Goal: Task Accomplishment & Management: Complete application form

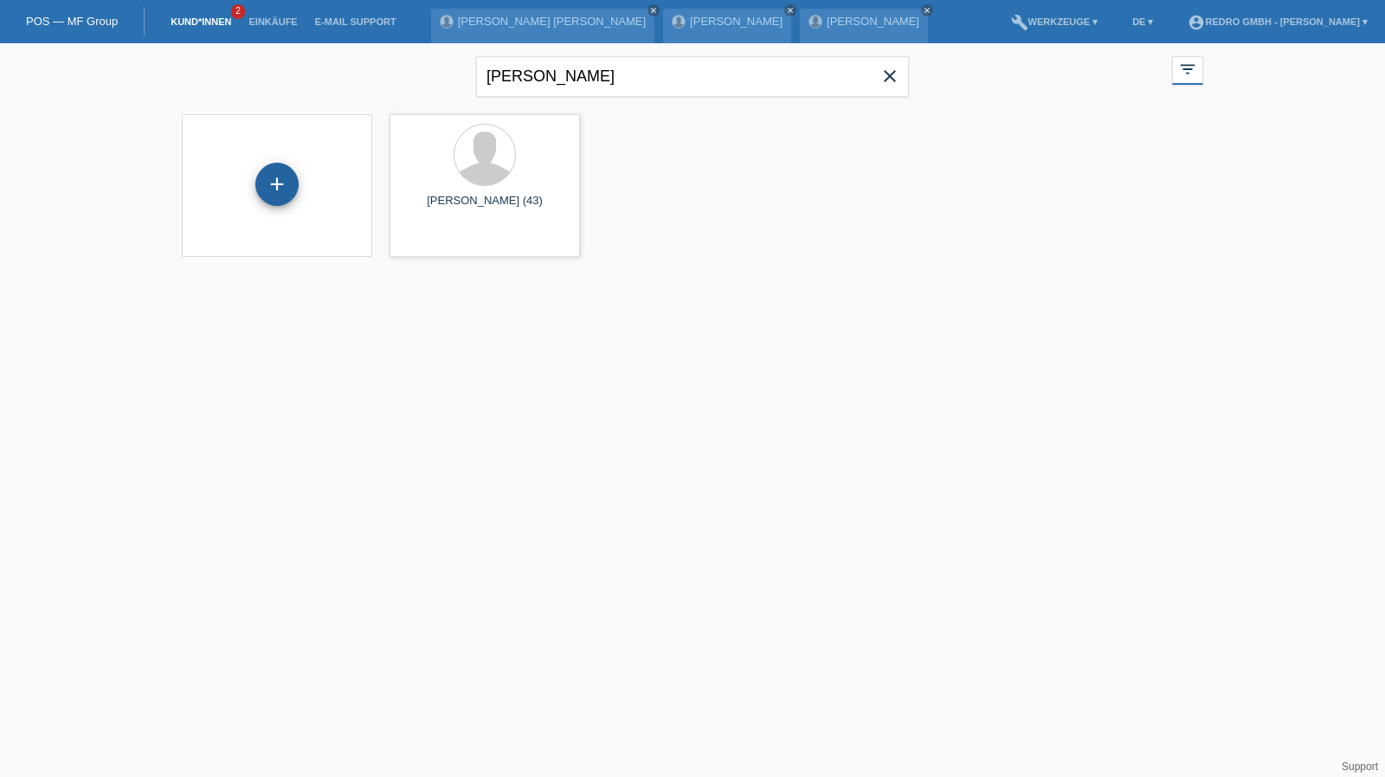
click at [278, 184] on div "+" at bounding box center [276, 184] width 43 height 43
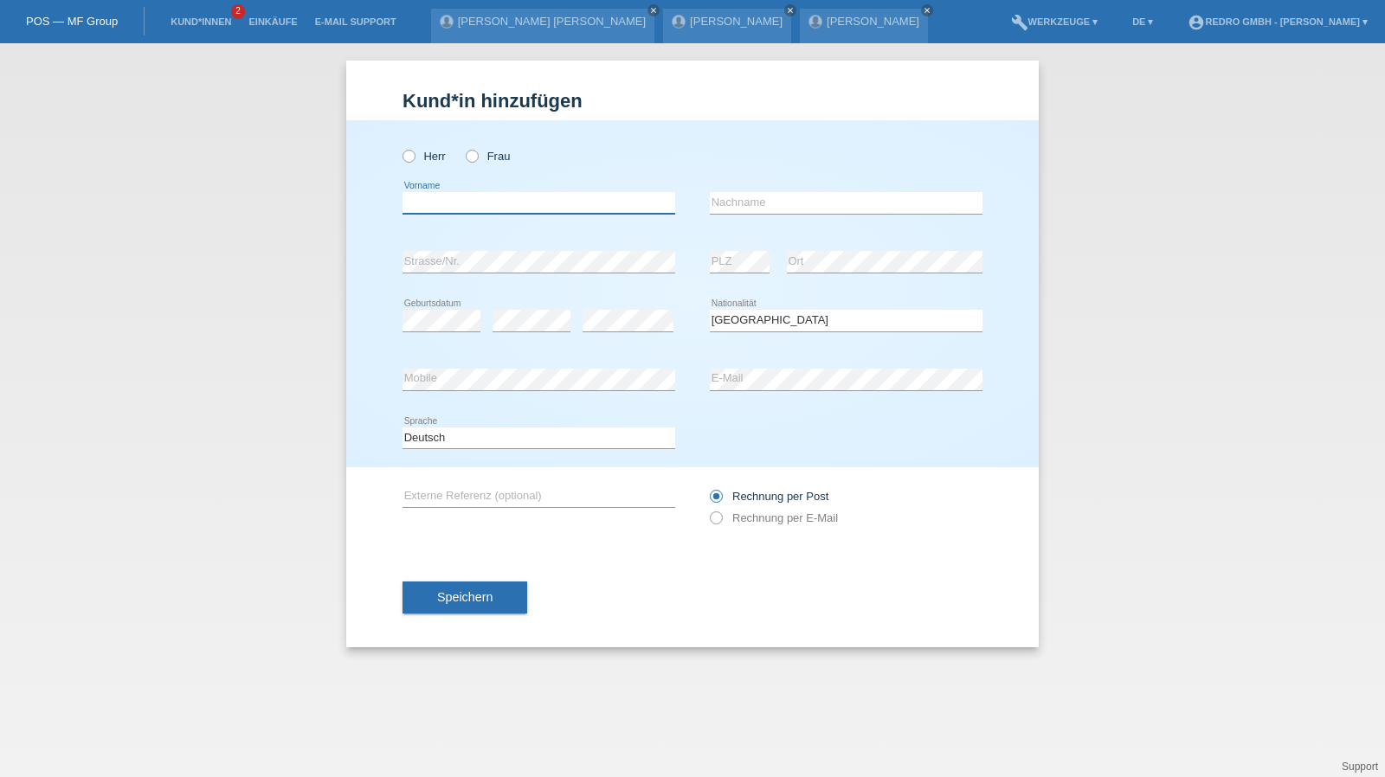
click at [559, 210] on input "text" at bounding box center [539, 203] width 273 height 22
type input "[PERSON_NAME]"
click at [828, 198] on input "Di Giuseppe" at bounding box center [846, 203] width 273 height 22
select select "CH"
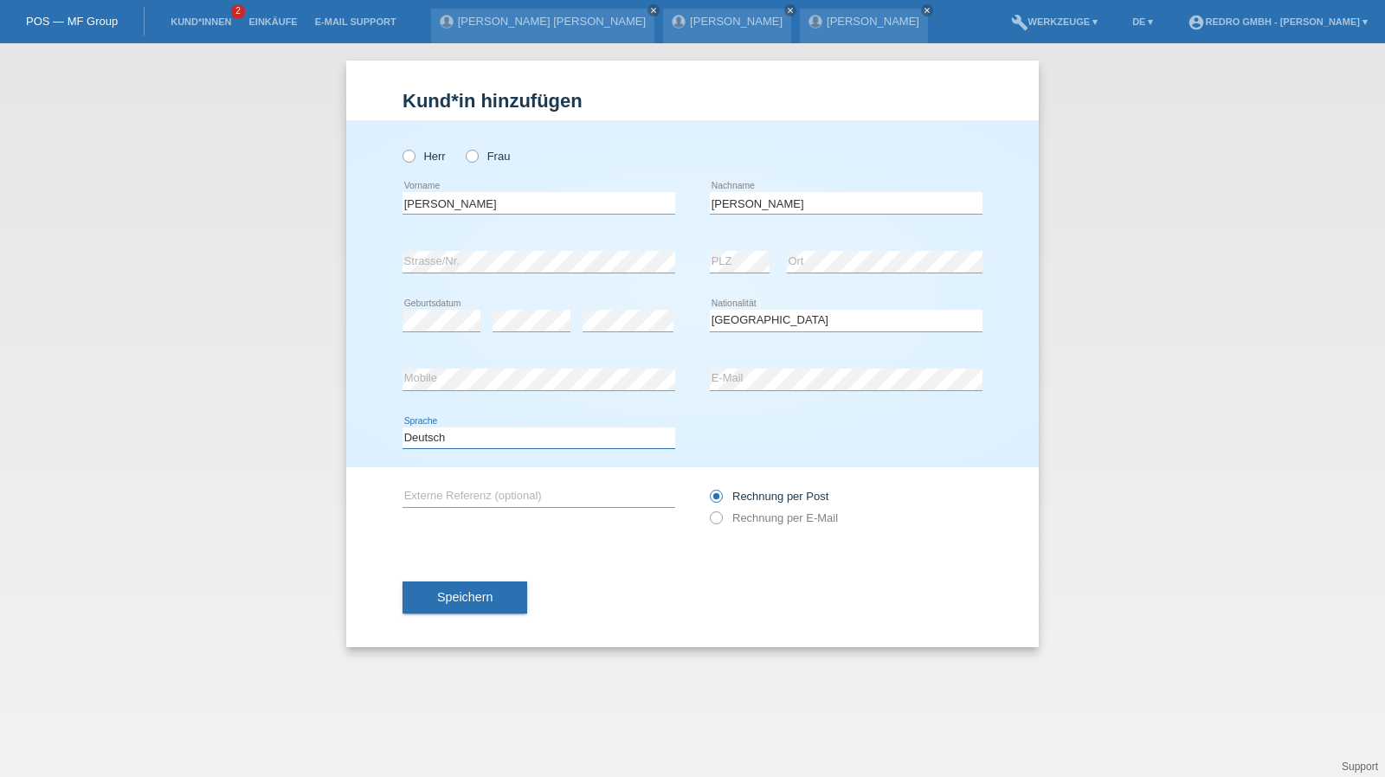
click at [516, 444] on select "Deutsch Français Italiano English" at bounding box center [539, 438] width 273 height 21
click at [445, 442] on select "Deutsch Français Italiano English" at bounding box center [539, 438] width 273 height 21
select select "fr"
click at [403, 428] on select "Deutsch Français Italiano English" at bounding box center [539, 438] width 273 height 21
click at [430, 583] on button "Speichern" at bounding box center [465, 598] width 125 height 33
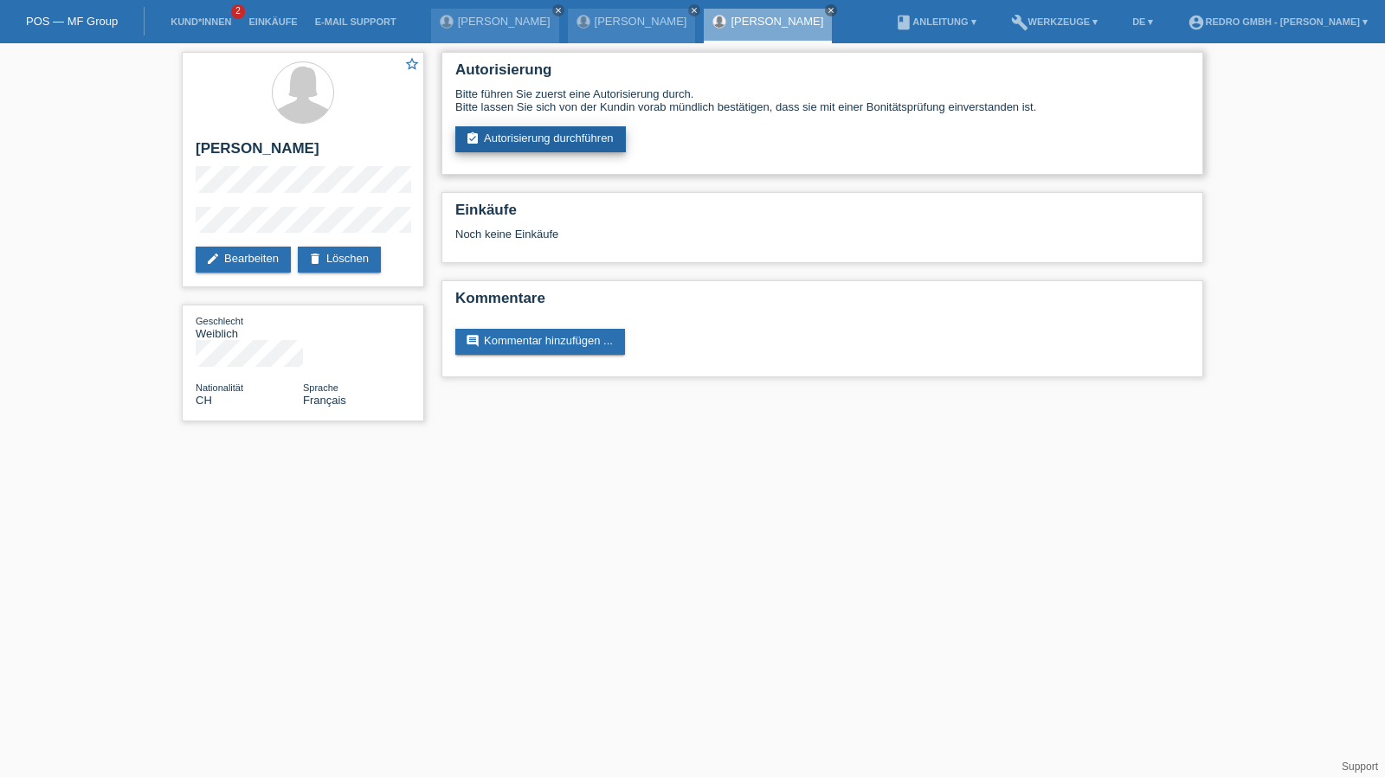
click at [558, 138] on link "assignment_turned_in Autorisierung durchführen" at bounding box center [540, 139] width 171 height 26
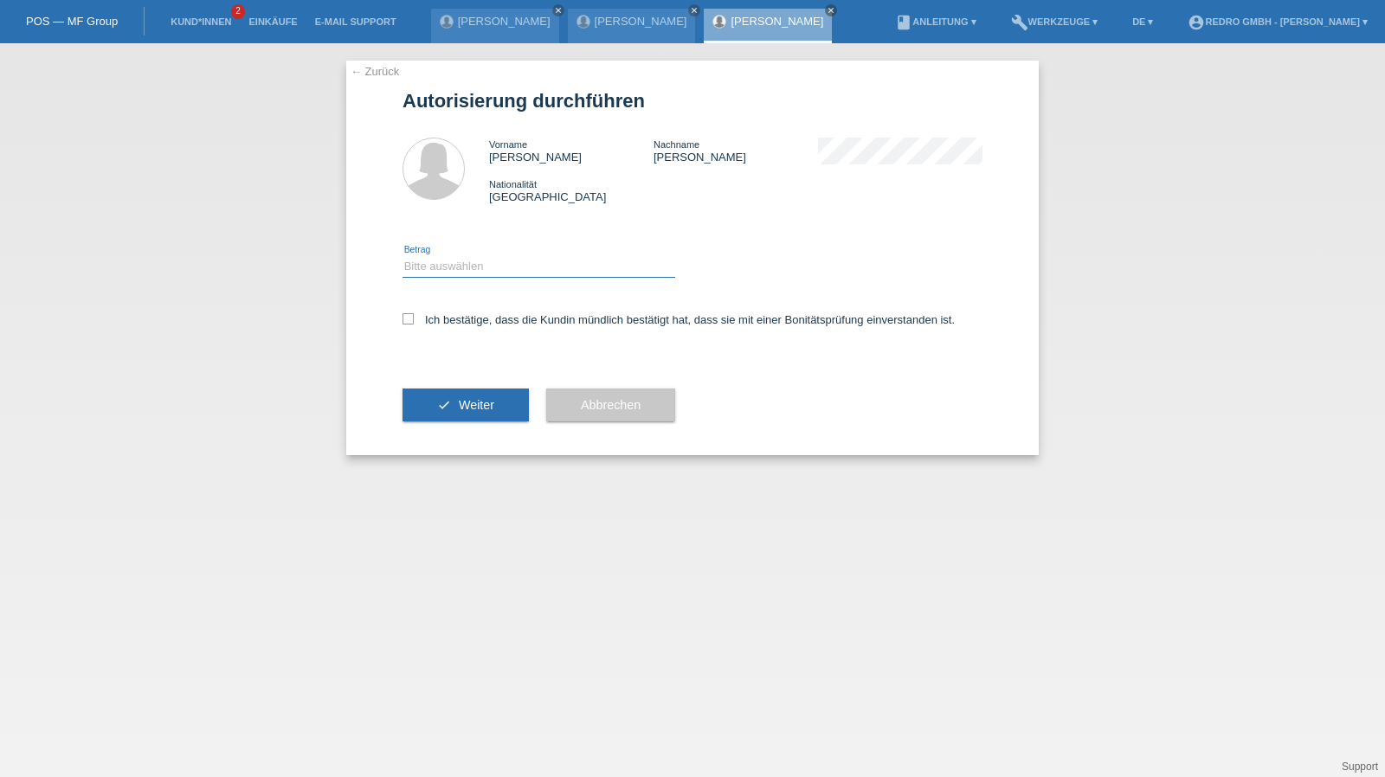
drag, startPoint x: 487, startPoint y: 261, endPoint x: 482, endPoint y: 275, distance: 15.3
click at [487, 261] on select "Bitte auswählen CHF 1.00 - CHF 499.00 CHF 500.00 - CHF 1'999.00 CHF 2'000.00 - …" at bounding box center [539, 266] width 273 height 21
select select "1"
click at [403, 256] on select "Bitte auswählen CHF 1.00 - CHF 499.00 CHF 500.00 - CHF 1'999.00 CHF 2'000.00 - …" at bounding box center [539, 266] width 273 height 21
click at [478, 320] on label "Ich bestätige, dass die Kundin mündlich bestätigt hat, dass sie mit einer Bonit…" at bounding box center [679, 319] width 552 height 13
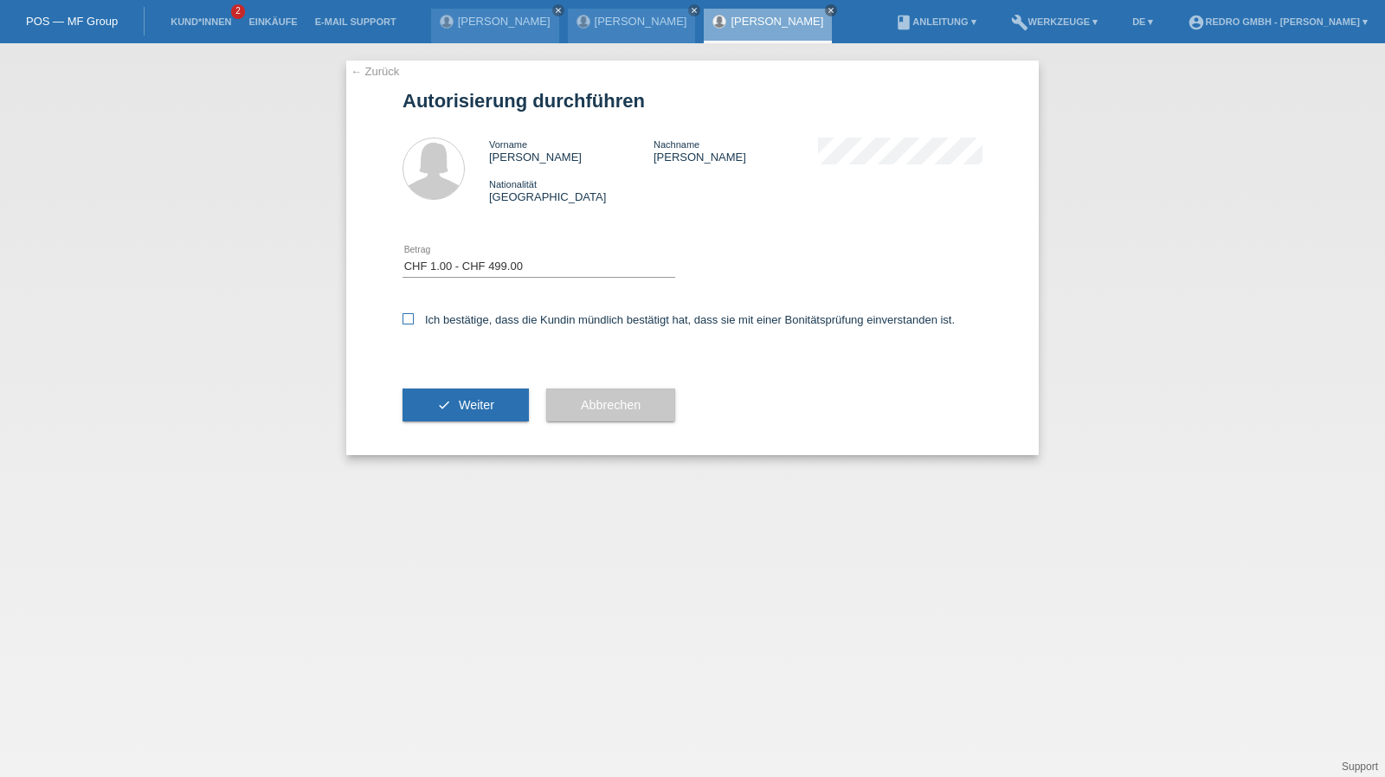
click at [414, 320] on input "Ich bestätige, dass die Kundin mündlich bestätigt hat, dass sie mit einer Bonit…" at bounding box center [408, 318] width 11 height 11
checkbox input "true"
click at [447, 443] on div "check Weiter" at bounding box center [466, 405] width 126 height 100
click at [452, 419] on button "check Weiter" at bounding box center [466, 405] width 126 height 33
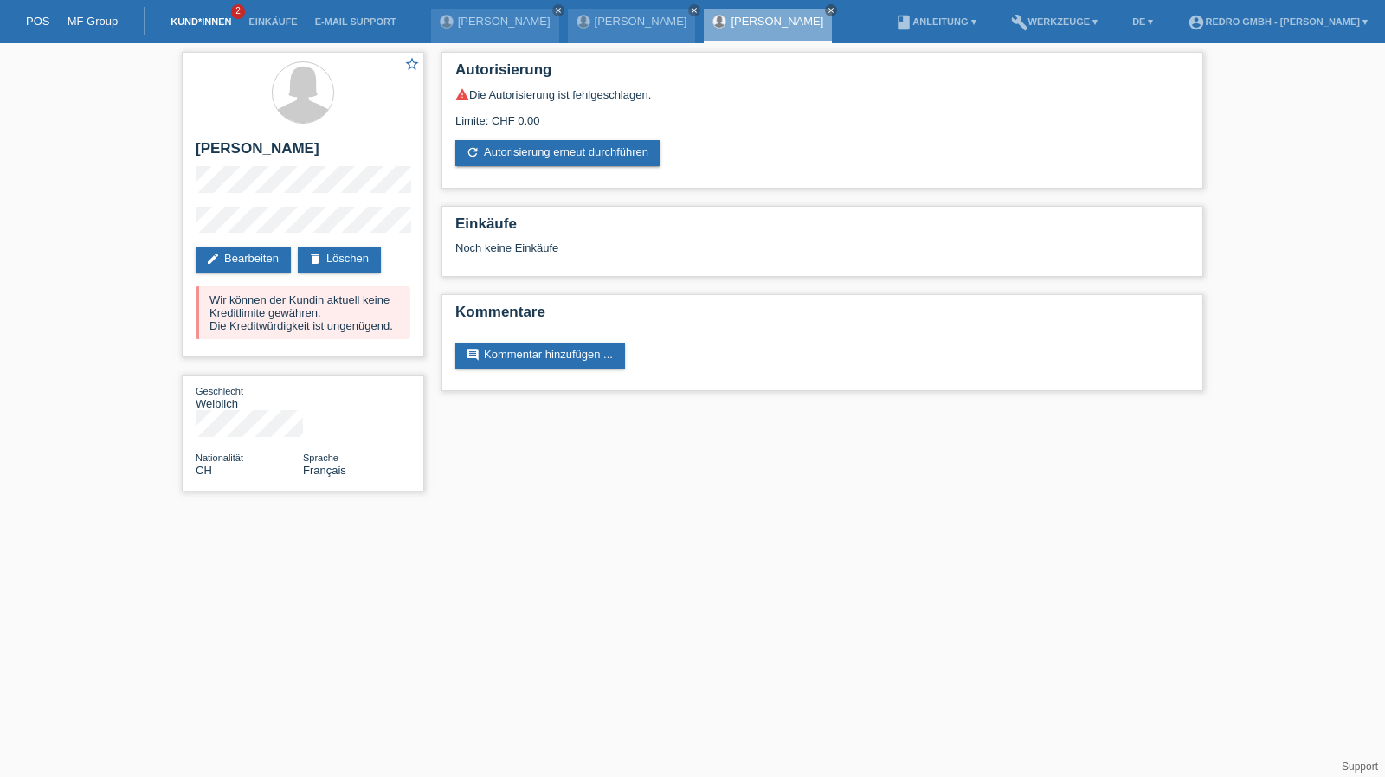
click at [197, 26] on link "Kund*innen" at bounding box center [201, 21] width 78 height 10
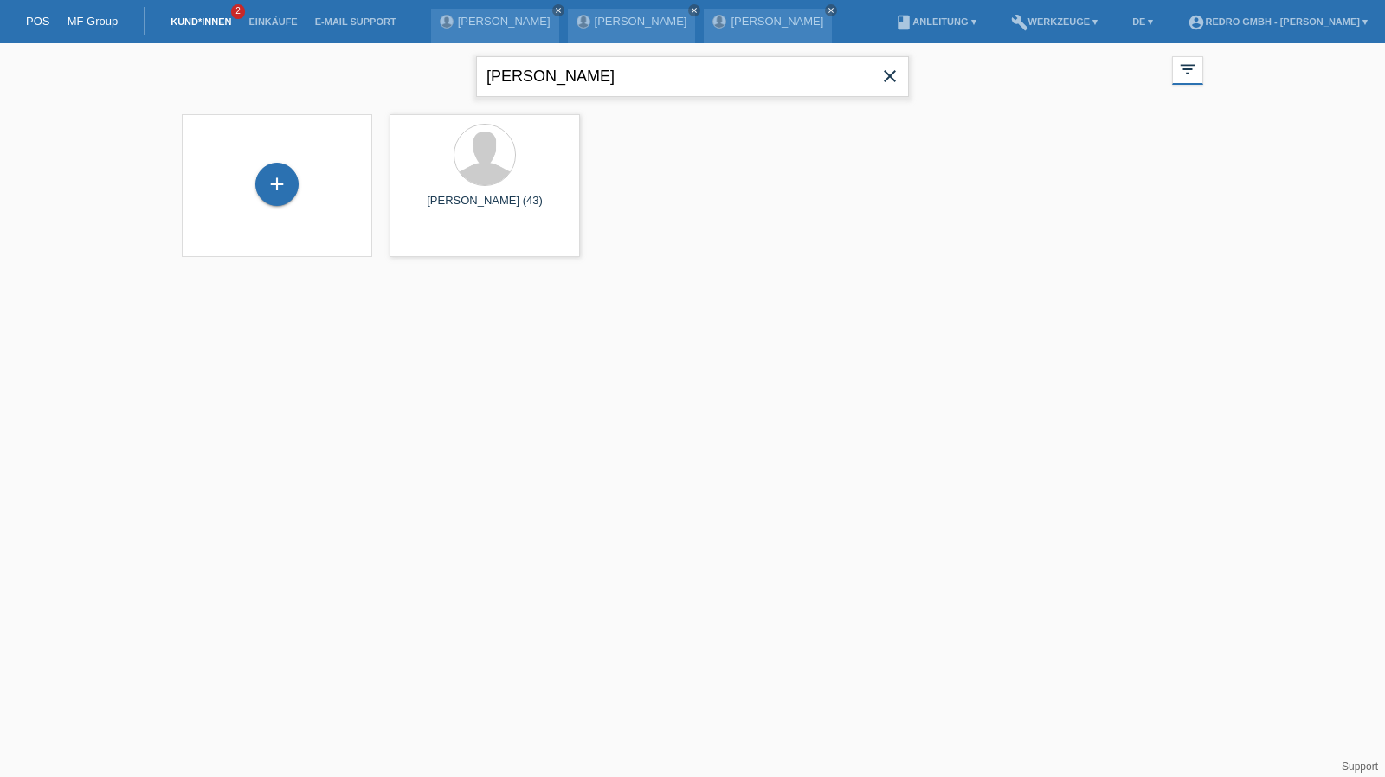
click at [552, 74] on input "[PERSON_NAME]" at bounding box center [692, 76] width 433 height 41
type input "sofiene"
click at [294, 188] on div "+" at bounding box center [276, 184] width 43 height 43
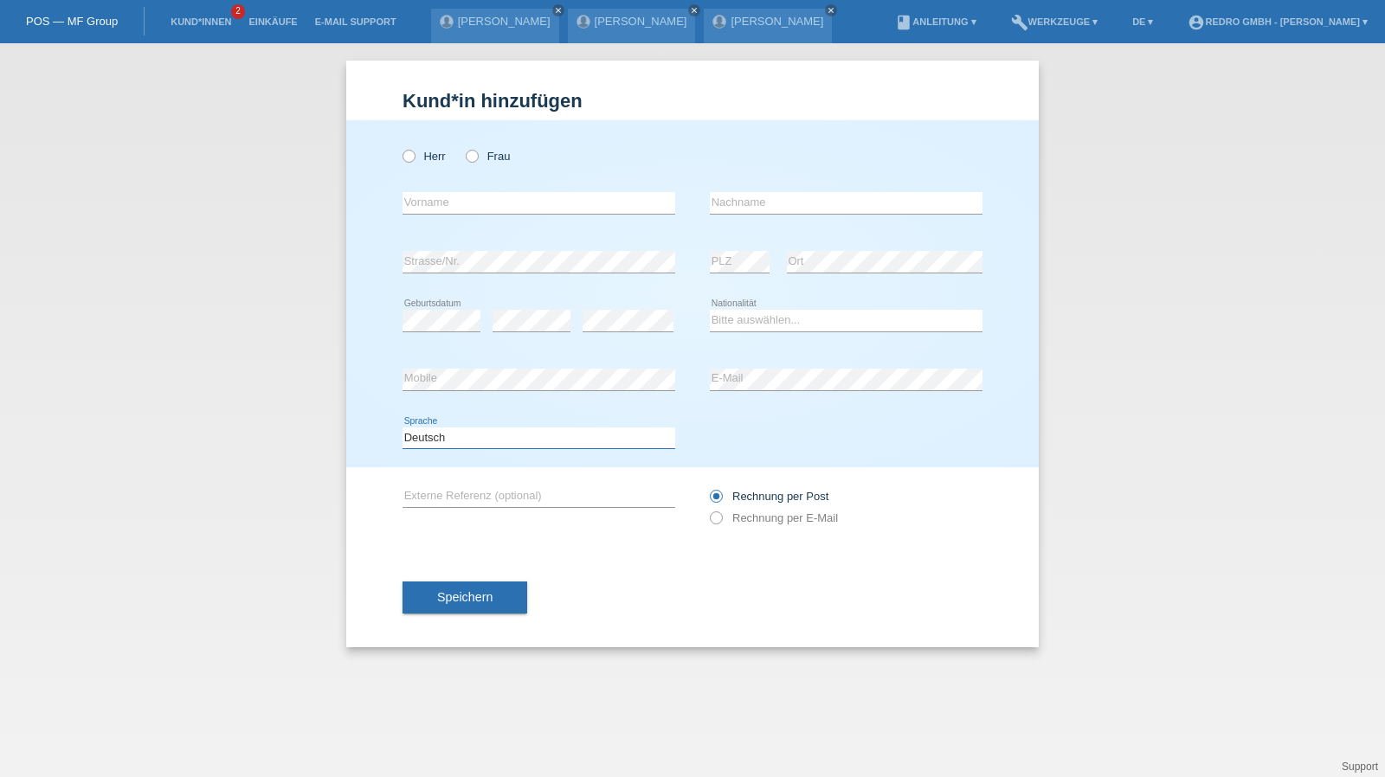
click at [467, 442] on select "Deutsch Français Italiano English" at bounding box center [539, 438] width 273 height 21
select select "fr"
click at [403, 428] on select "Deutsch Français Italiano English" at bounding box center [539, 438] width 273 height 21
click at [426, 166] on div "Herr Frau" at bounding box center [539, 156] width 273 height 35
click at [426, 165] on div "Herr Frau" at bounding box center [539, 156] width 273 height 35
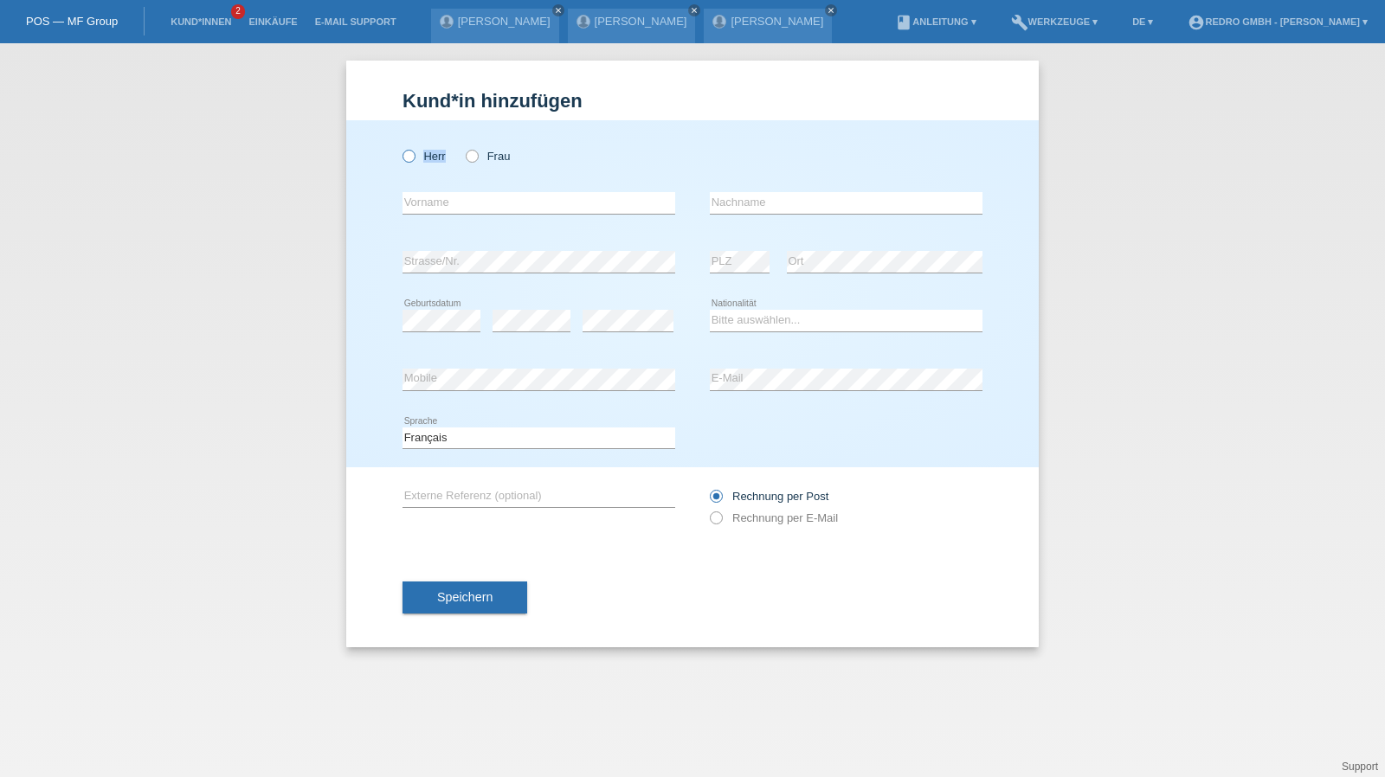
click at [426, 162] on label "Herr" at bounding box center [424, 156] width 43 height 13
click at [414, 161] on input "Herr" at bounding box center [408, 155] width 11 height 11
radio input "true"
click at [443, 210] on input "text" at bounding box center [539, 203] width 273 height 22
type input "Hentati"
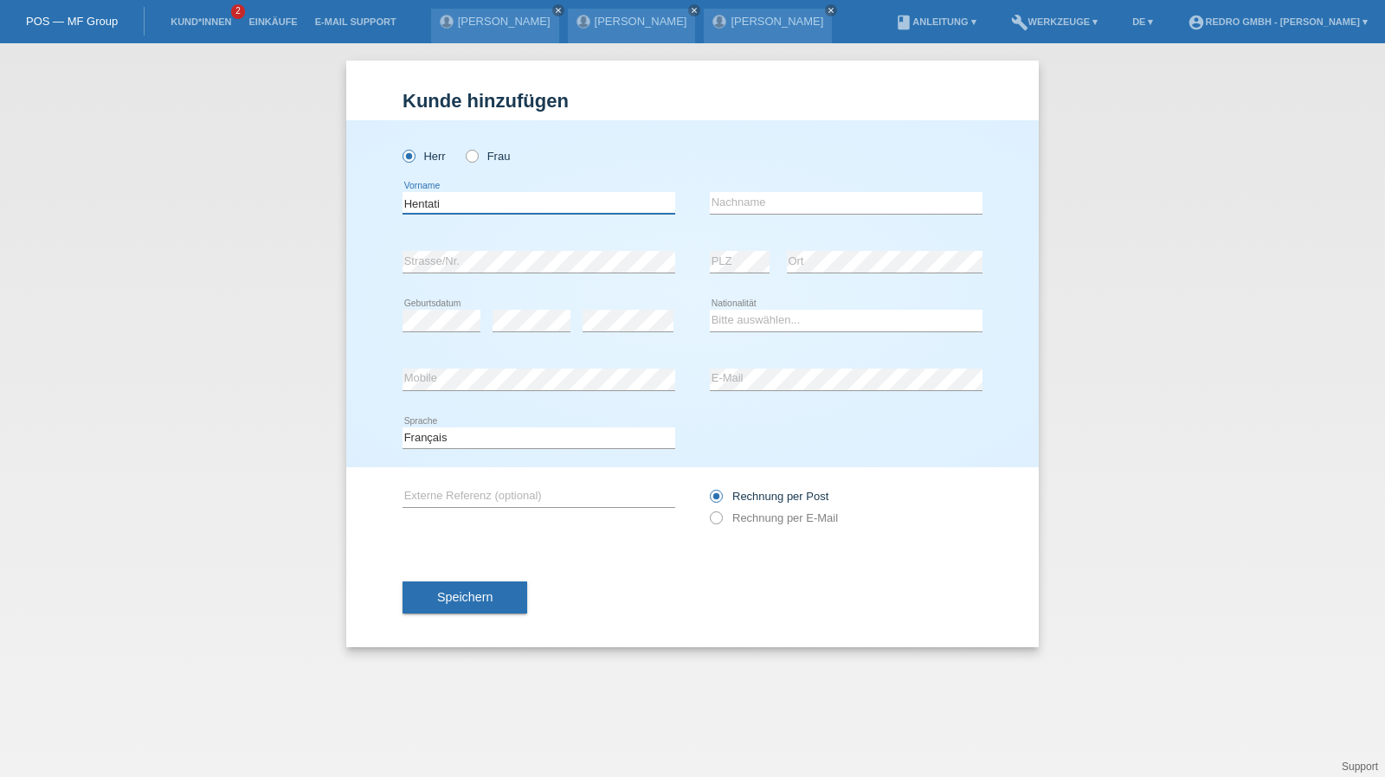
click at [492, 197] on input "Hentati" at bounding box center [539, 203] width 273 height 22
click at [784, 202] on input "text" at bounding box center [846, 203] width 273 height 22
paste input "Hentati"
type input "Hentati"
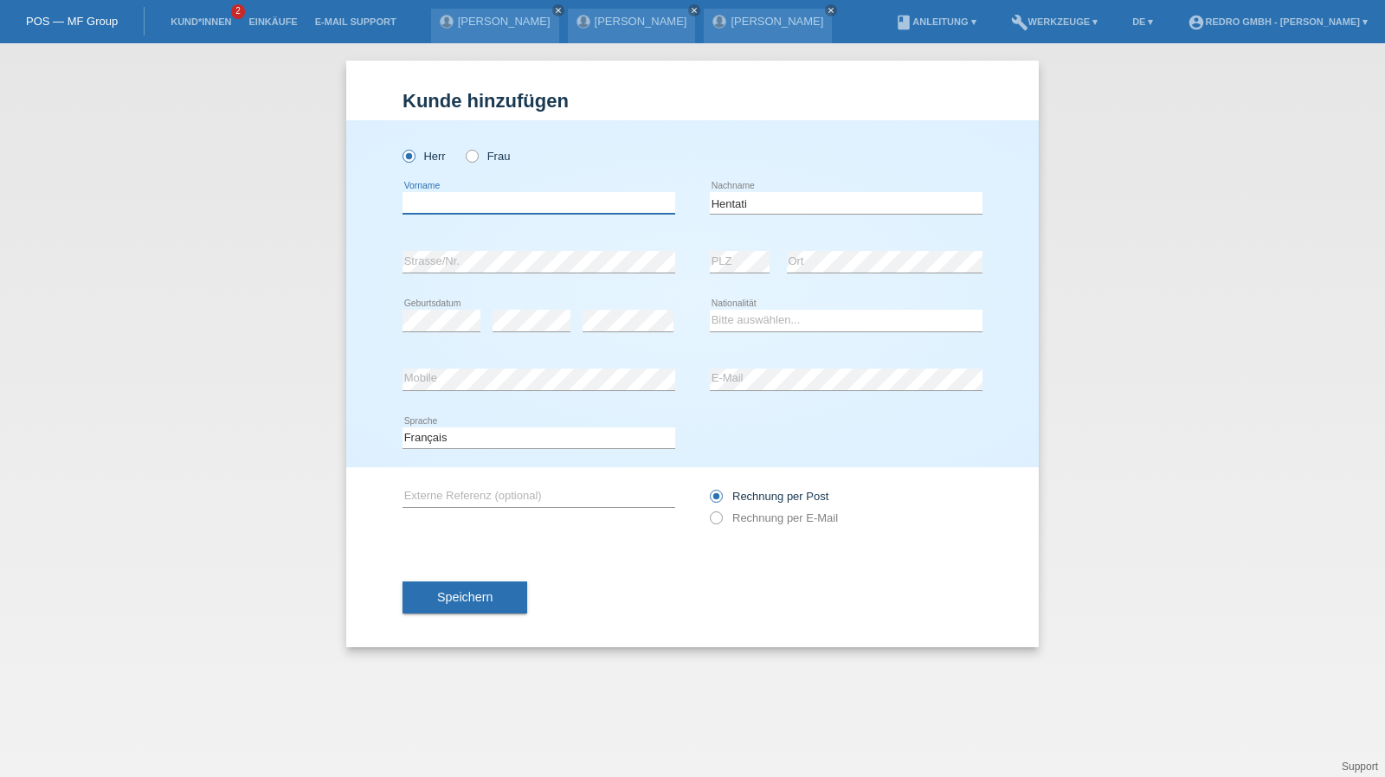
click at [547, 209] on input "text" at bounding box center [539, 203] width 273 height 22
type input "Sofiene"
select select "CH"
click at [454, 603] on span "Speichern" at bounding box center [464, 597] width 55 height 14
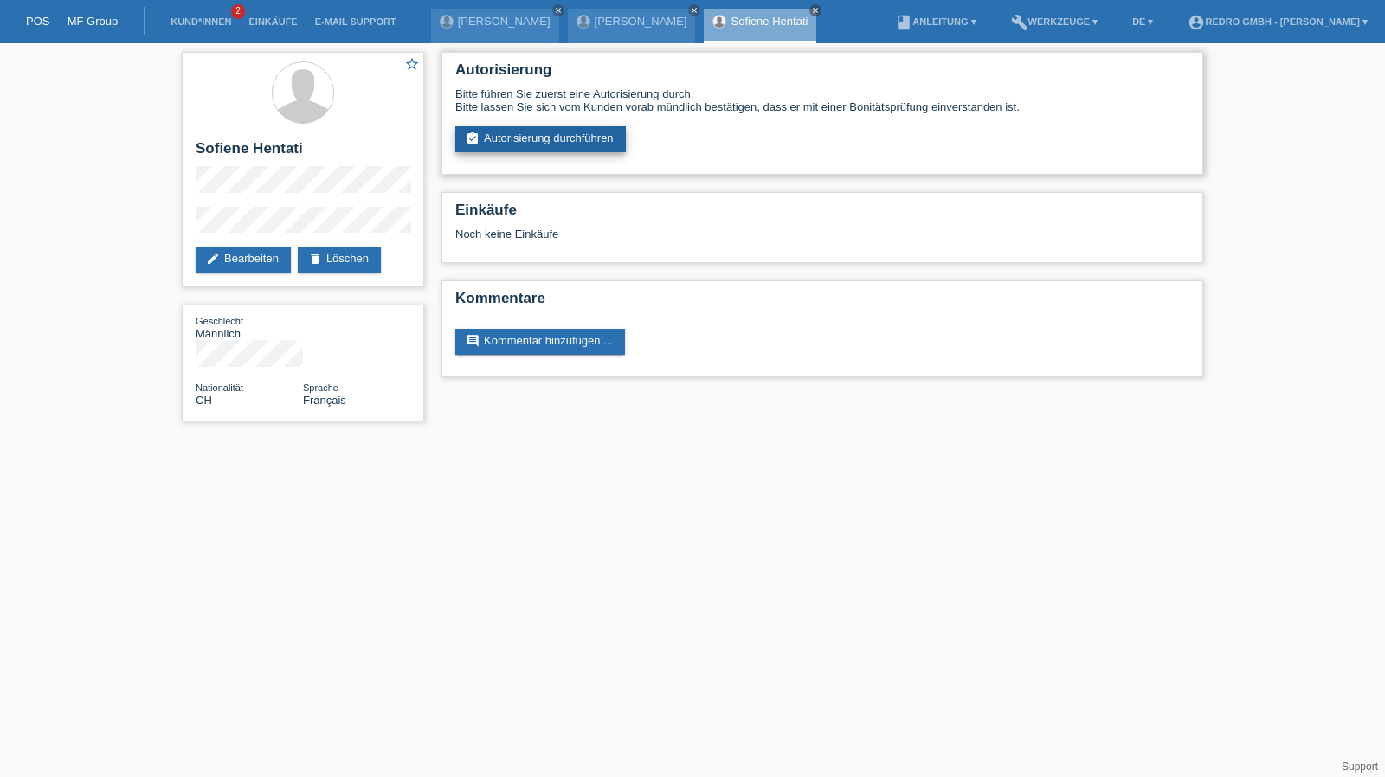
click at [597, 148] on link "assignment_turned_in Autorisierung durchführen" at bounding box center [540, 139] width 171 height 26
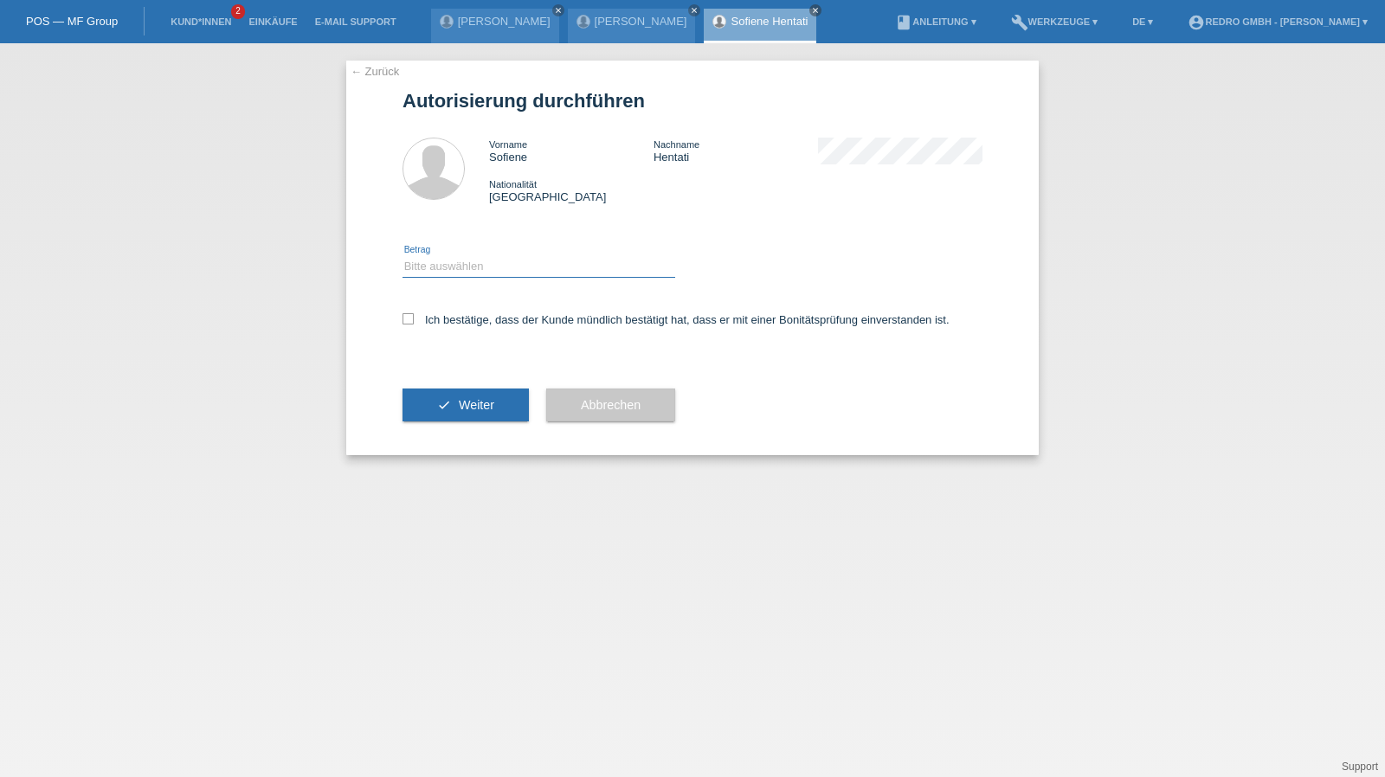
click at [502, 268] on select "Bitte auswählen CHF 1.00 - CHF 499.00 CHF 500.00 - CHF 1'999.00 CHF 2'000.00 - …" at bounding box center [539, 266] width 273 height 21
select select "1"
click at [403, 256] on select "Bitte auswählen CHF 1.00 - CHF 499.00 CHF 500.00 - CHF 1'999.00 CHF 2'000.00 - …" at bounding box center [539, 266] width 273 height 21
click at [450, 323] on label "Ich bestätige, dass der Kunde mündlich bestätigt hat, dass er mit einer Bonität…" at bounding box center [676, 319] width 547 height 13
click at [414, 323] on input "Ich bestätige, dass der Kunde mündlich bestätigt hat, dass er mit einer Bonität…" at bounding box center [408, 318] width 11 height 11
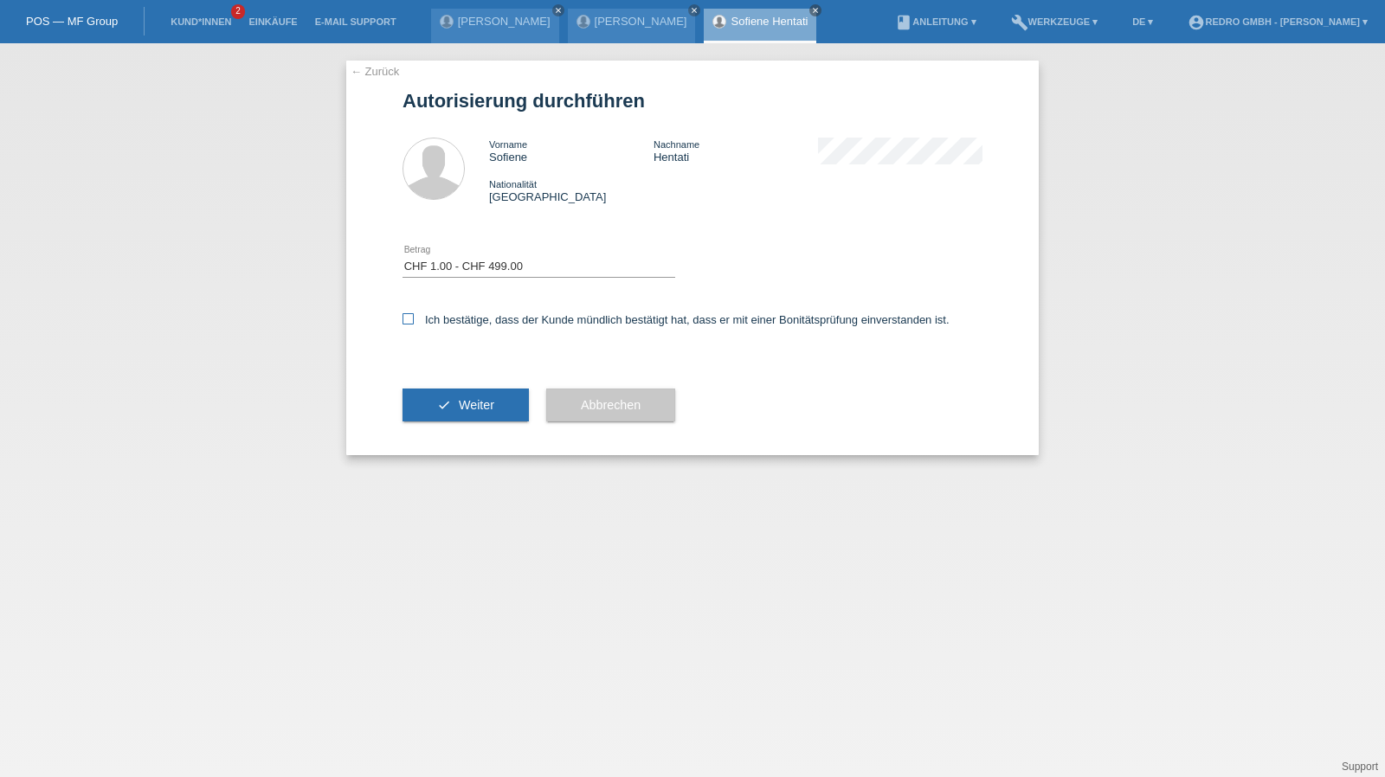
checkbox input "true"
click at [429, 432] on div "check Weiter" at bounding box center [466, 405] width 126 height 100
click at [437, 406] on icon "check" at bounding box center [444, 405] width 14 height 14
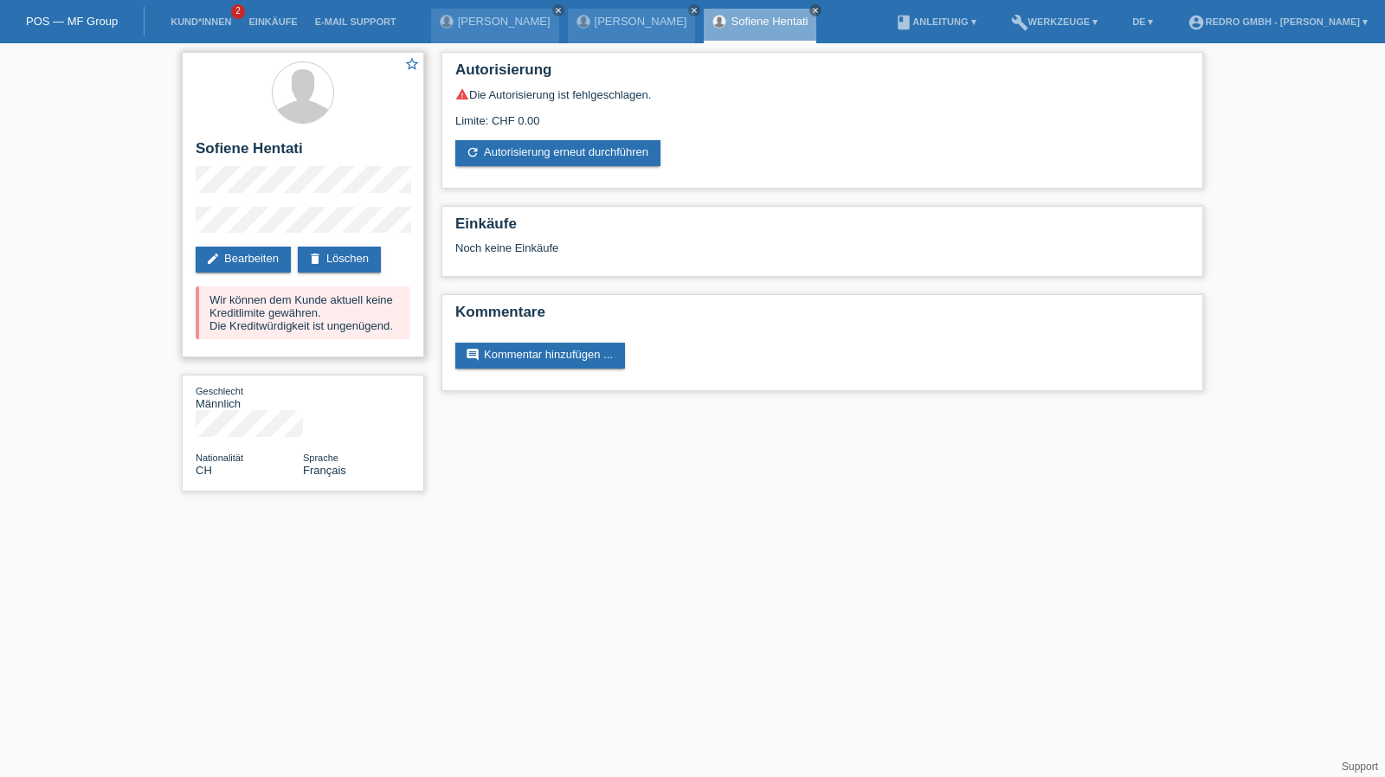
click at [217, 159] on h2 "Sofiene Hentati" at bounding box center [303, 153] width 215 height 26
copy h2 "Sofiene"
click at [268, 145] on h2 "Sofiene Hentati" at bounding box center [303, 153] width 215 height 26
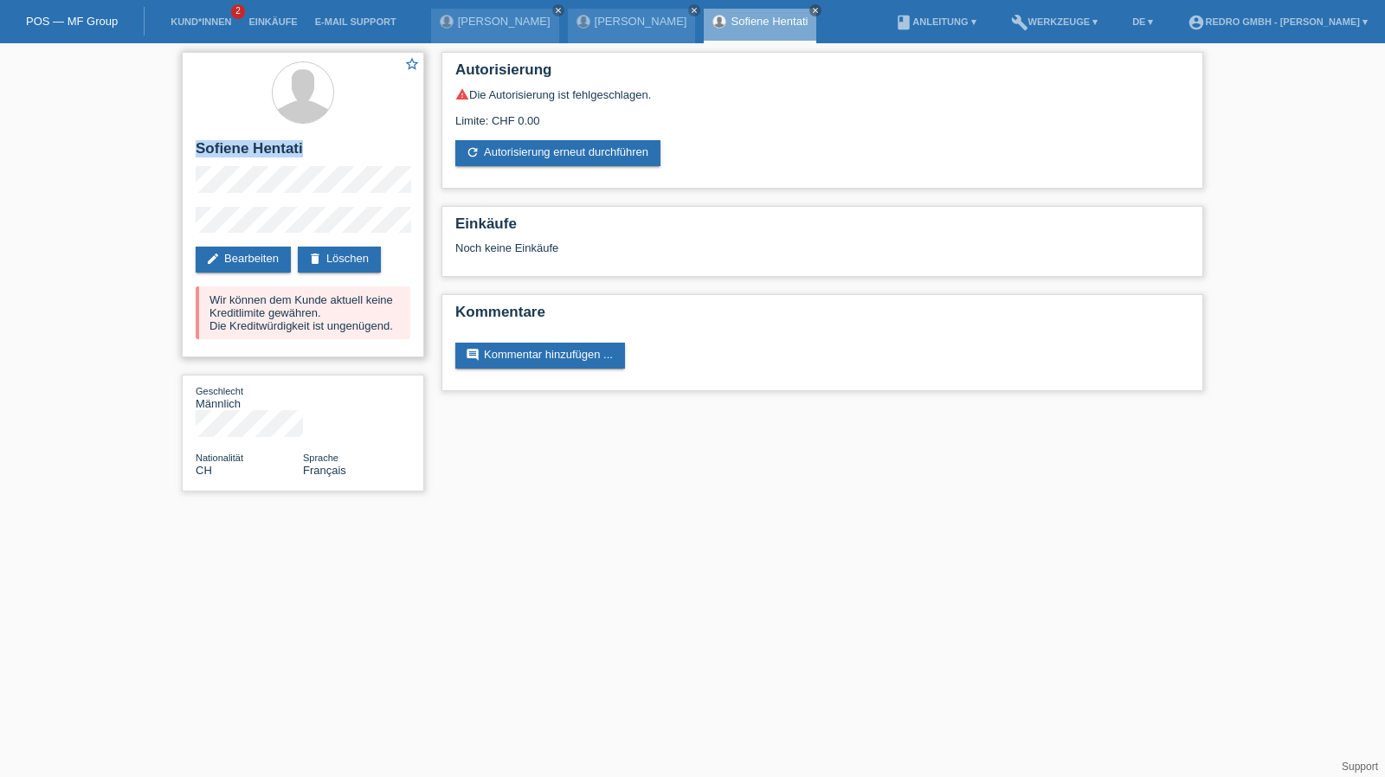
click at [268, 145] on h2 "Sofiene Hentati" at bounding box center [303, 153] width 215 height 26
copy div "Sofiene Hentati"
drag, startPoint x: 290, startPoint y: 201, endPoint x: 220, endPoint y: 203, distance: 70.2
click at [220, 203] on div "star_border Sofiene Hentati edit Bearbeiten delete Löschen Wir können dem Kunde…" at bounding box center [303, 205] width 242 height 306
click at [210, 147] on h2 "Sofiene Hentati" at bounding box center [303, 153] width 215 height 26
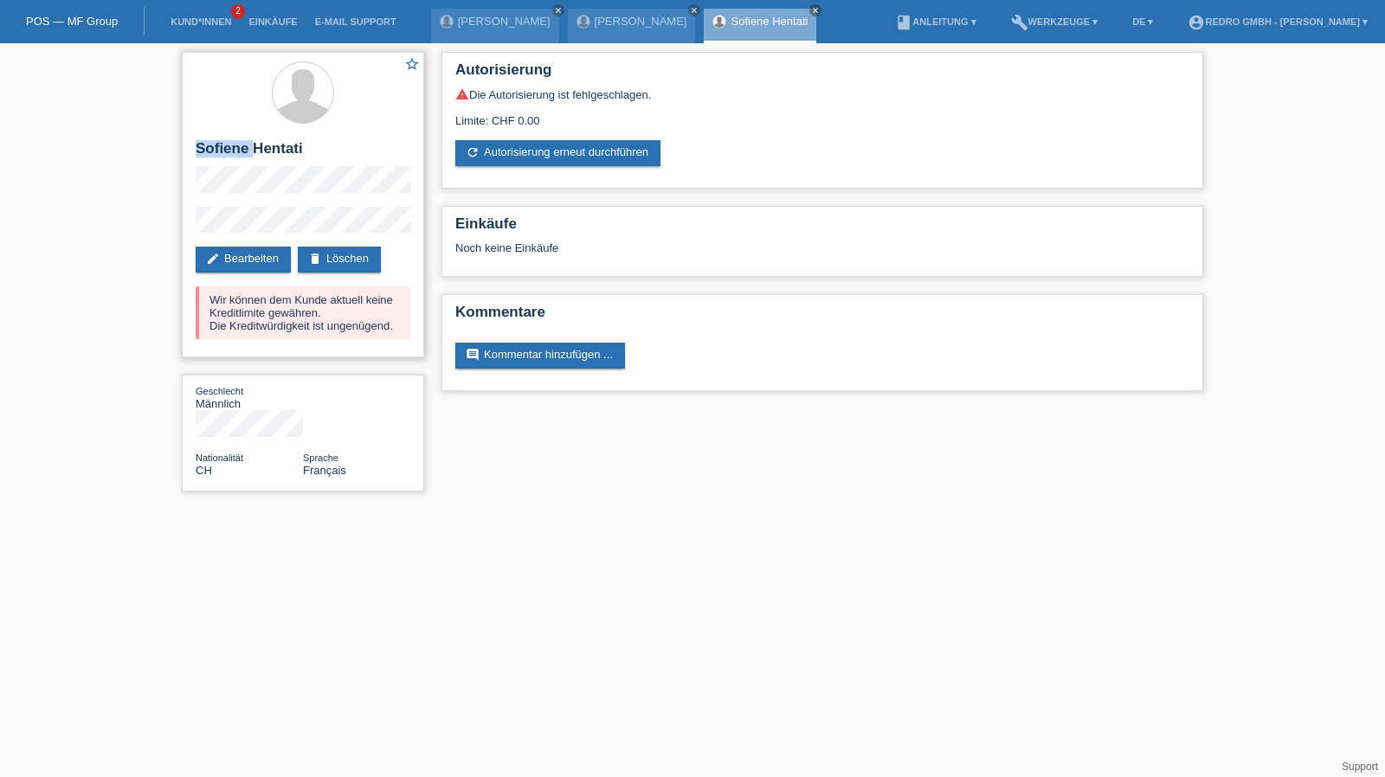
click at [210, 147] on h2 "Sofiene Hentati" at bounding box center [303, 153] width 215 height 26
copy h2 "Sofiene"
click at [187, 16] on link "Kund*innen" at bounding box center [201, 21] width 78 height 10
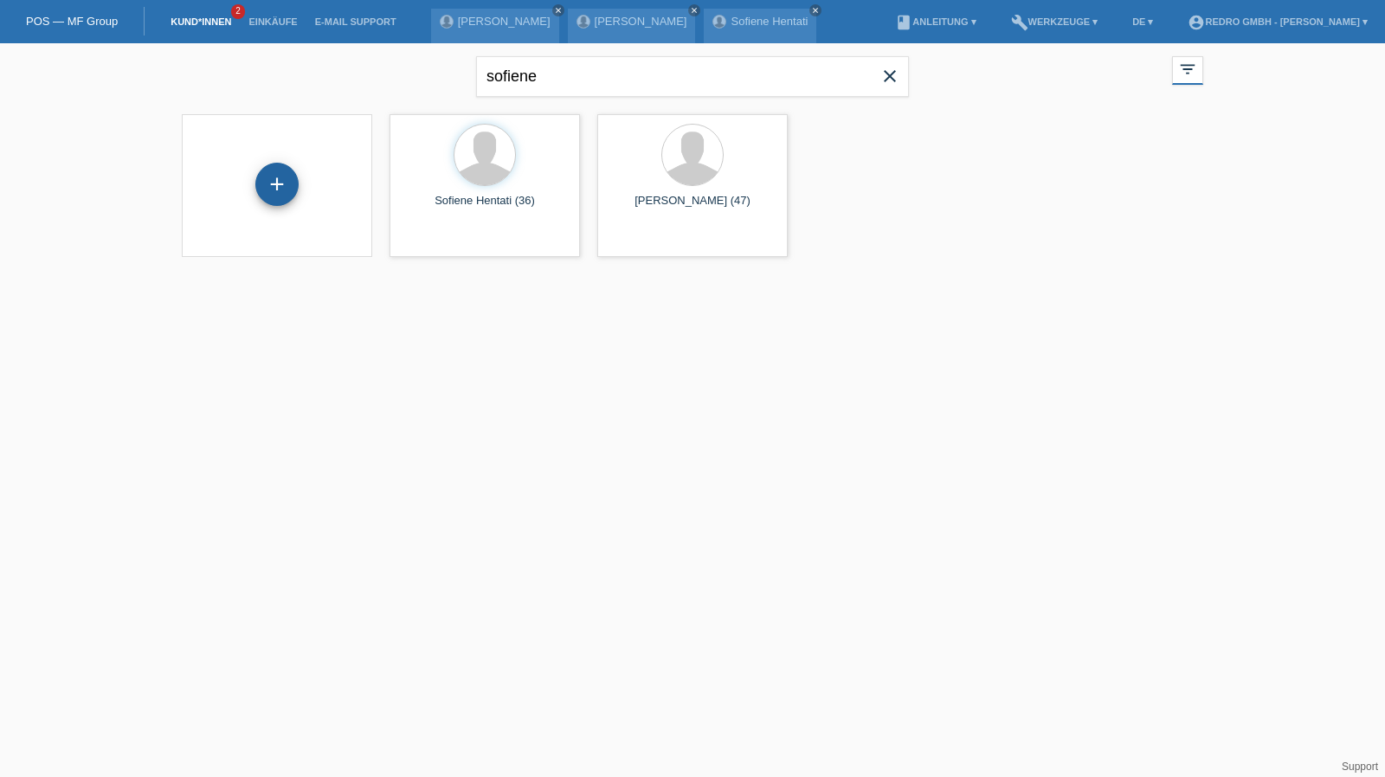
click at [265, 176] on div "+" at bounding box center [277, 184] width 42 height 29
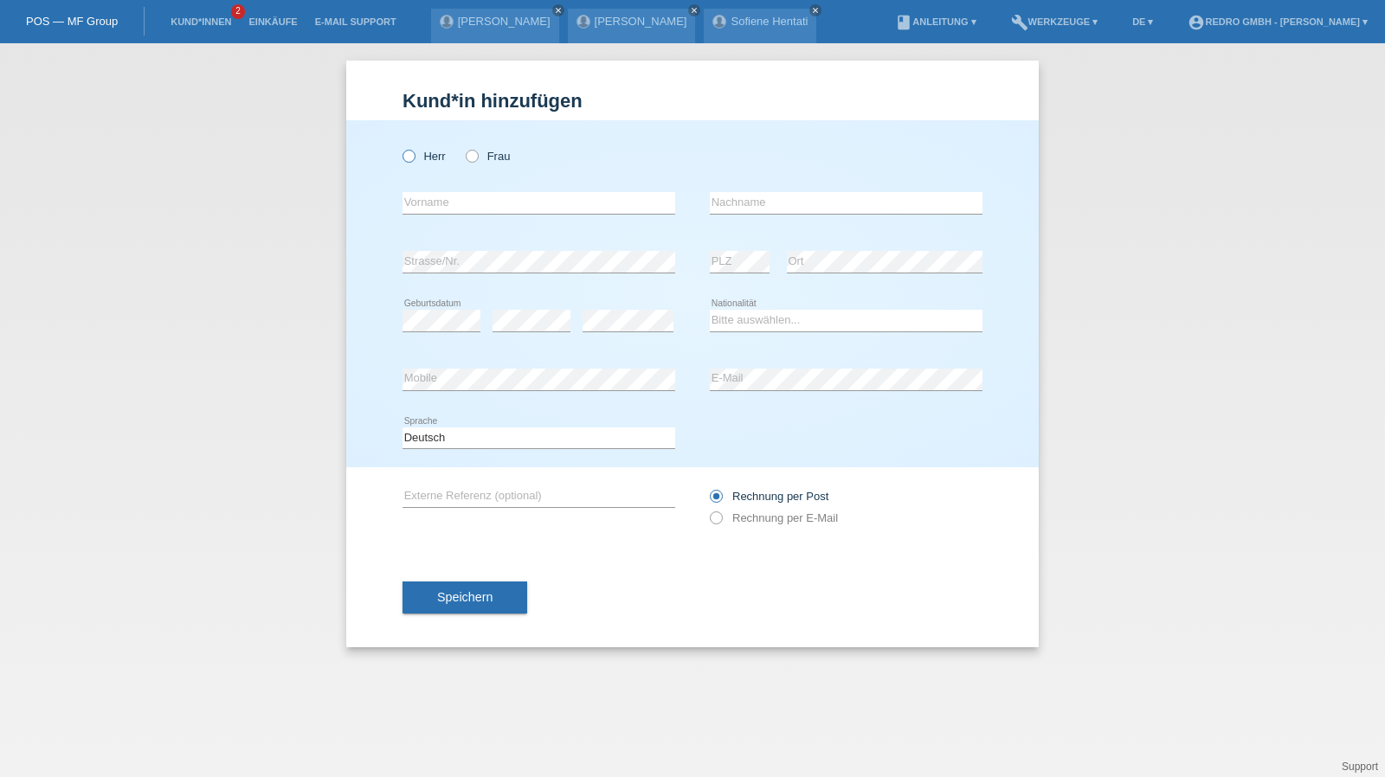
click at [435, 162] on label "Herr" at bounding box center [424, 156] width 43 height 13
click at [414, 161] on input "Herr" at bounding box center [408, 155] width 11 height 11
radio input "true"
click at [442, 201] on input "text" at bounding box center [539, 203] width 273 height 22
type input "Zenur"
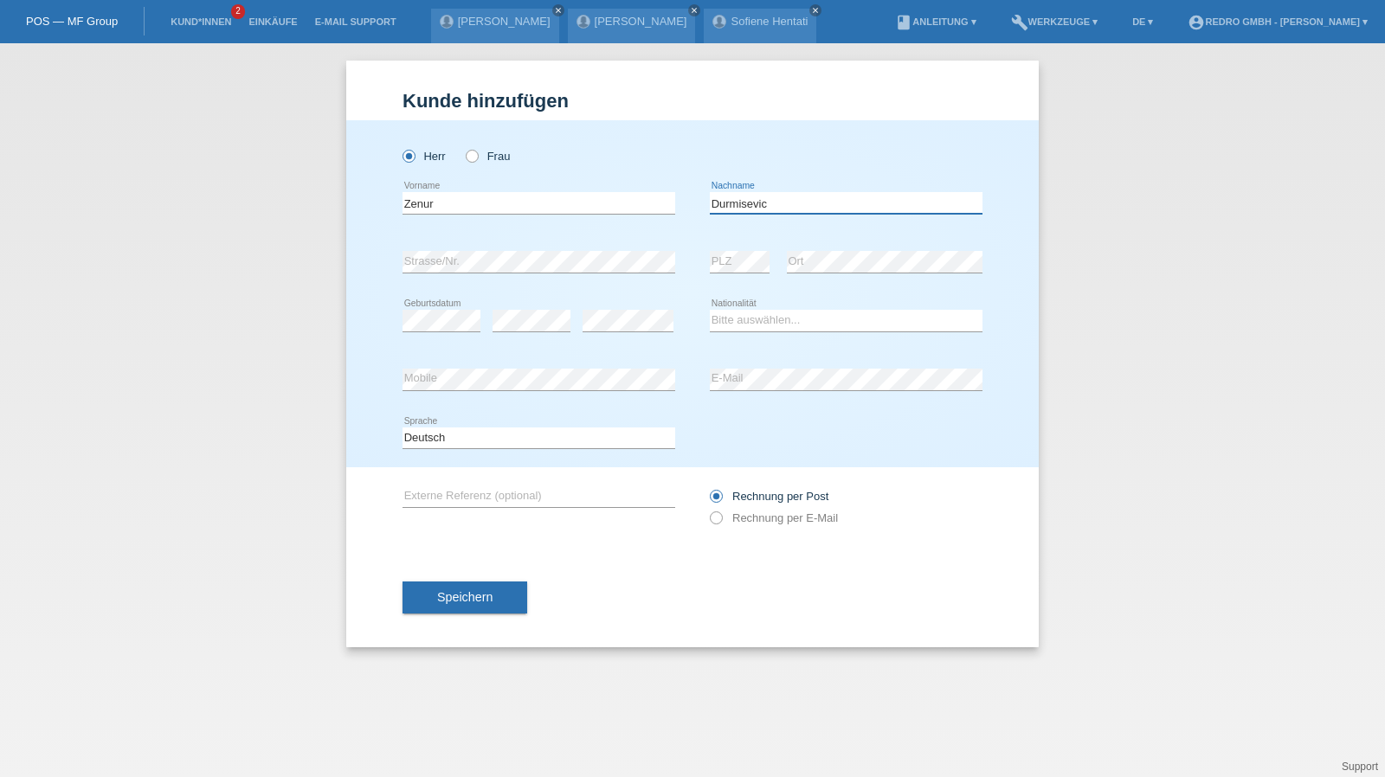
type input "Durmisevic"
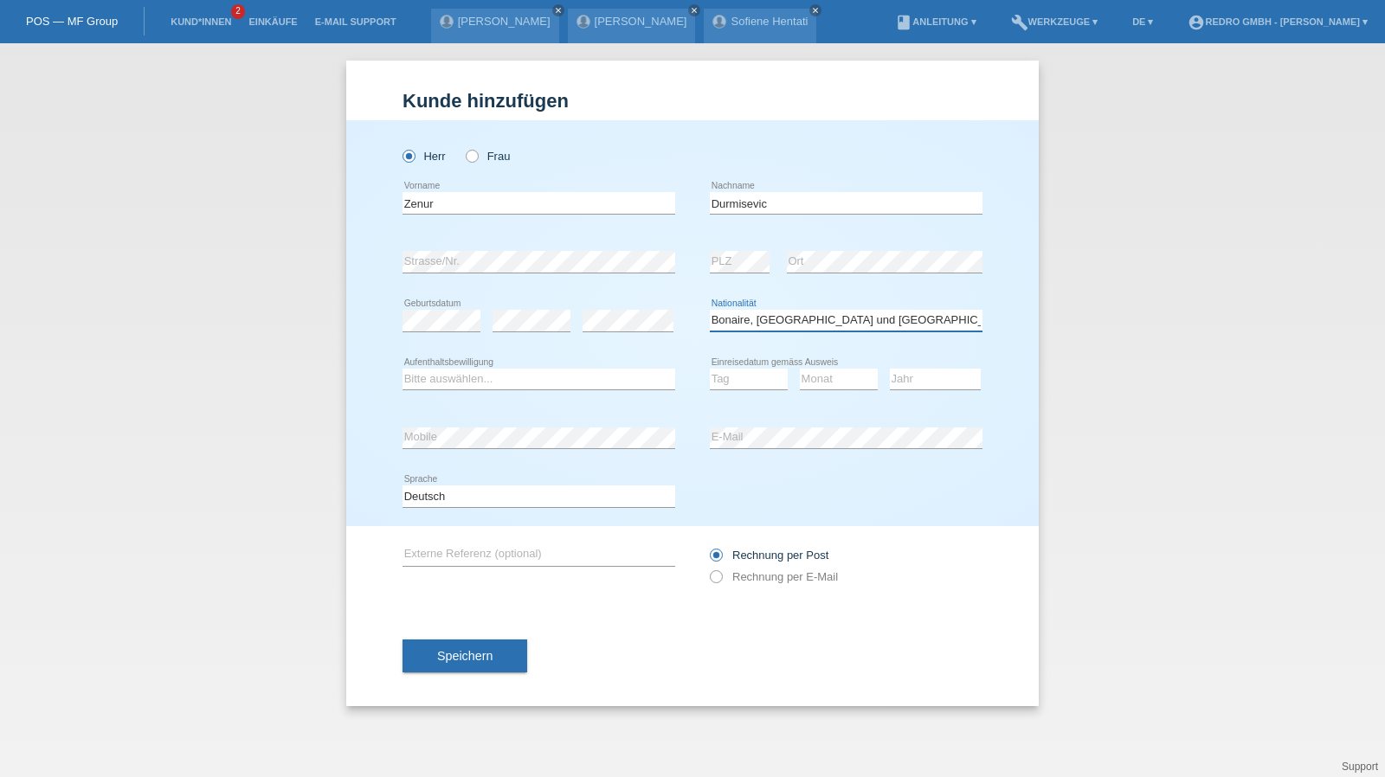
select select "BA"
select select "B"
click at [725, 376] on select "Tag 01 02 03 04 05 06 07 08 09 10 11" at bounding box center [749, 379] width 78 height 21
select select "17"
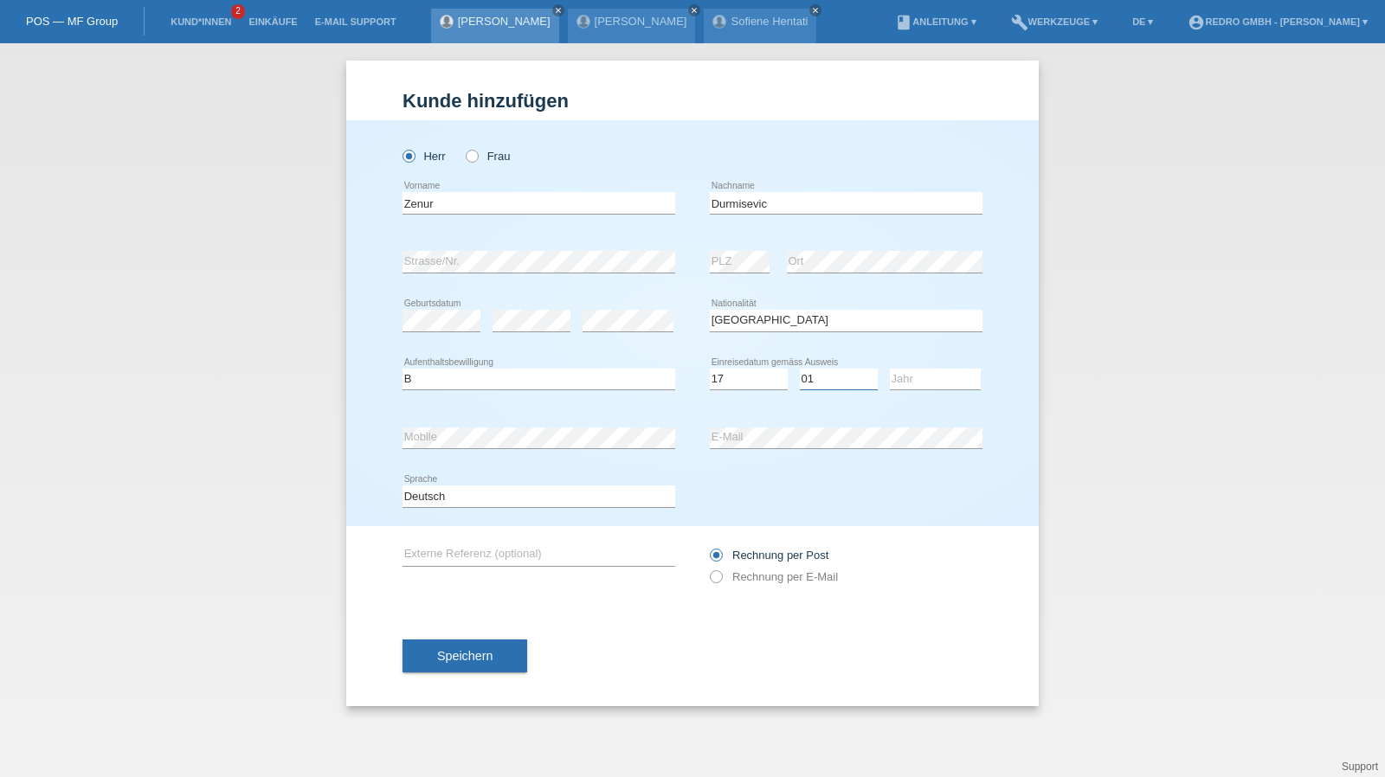
select select "08"
select select "2021"
click at [493, 423] on div "error Mobile" at bounding box center [539, 438] width 273 height 59
click at [490, 423] on div "error Mobile" at bounding box center [539, 438] width 273 height 59
click at [460, 645] on button "Speichern" at bounding box center [465, 656] width 125 height 33
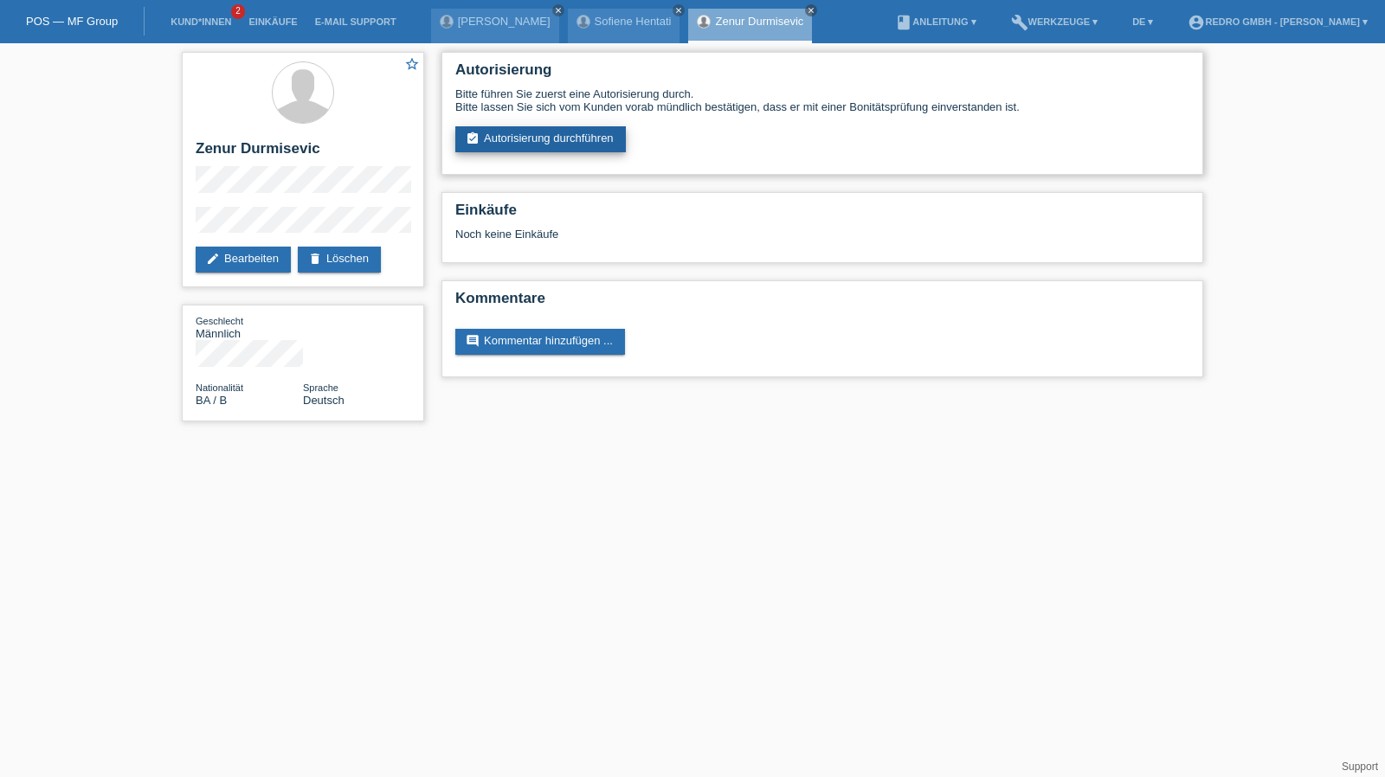
click at [539, 134] on link "assignment_turned_in Autorisierung durchführen" at bounding box center [540, 139] width 171 height 26
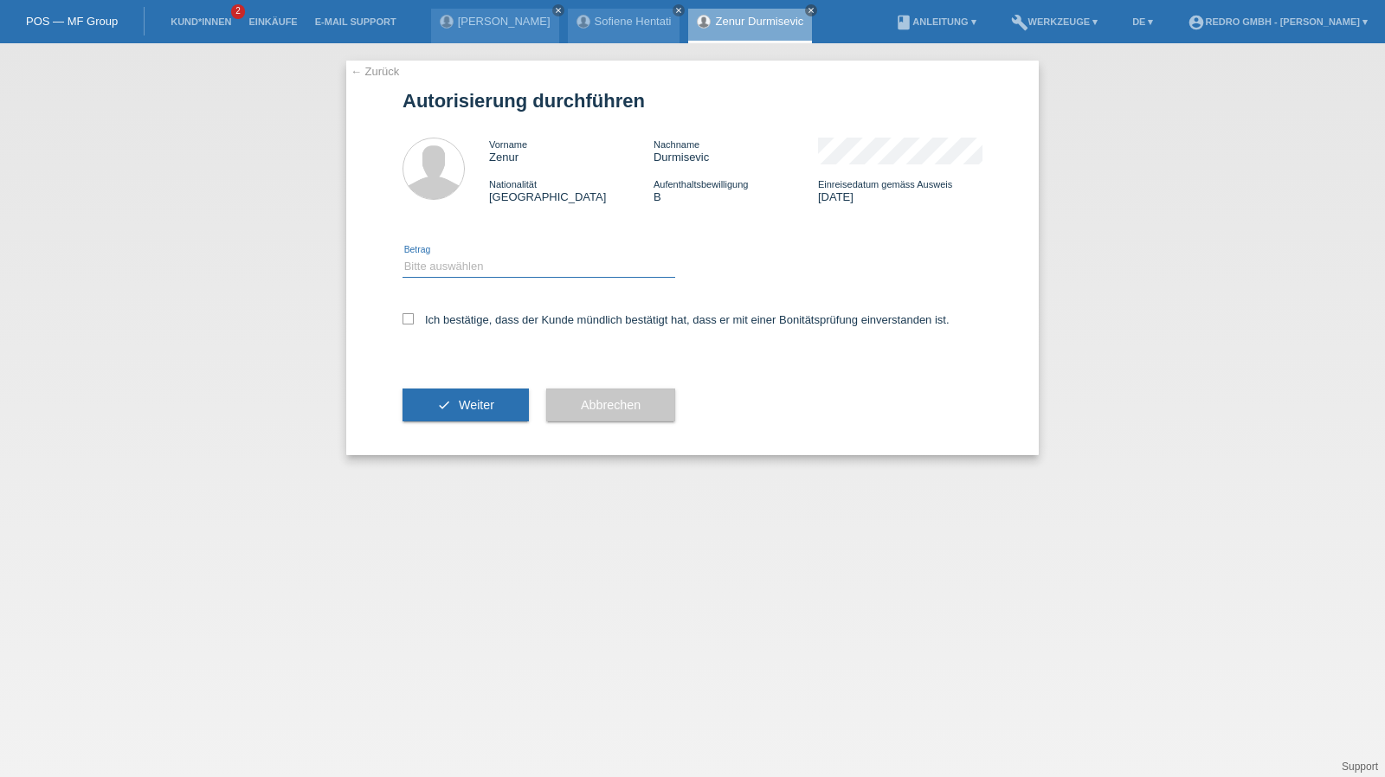
drag, startPoint x: 481, startPoint y: 267, endPoint x: 479, endPoint y: 276, distance: 9.7
click at [481, 267] on select "Bitte auswählen CHF 1.00 - CHF 499.00 CHF 500.00 - CHF 1'999.00 CHF 2'000.00 - …" at bounding box center [539, 266] width 273 height 21
select select "1"
click at [403, 256] on select "Bitte auswählen CHF 1.00 - CHF 499.00 CHF 500.00 - CHF 1'999.00 CHF 2'000.00 - …" at bounding box center [539, 266] width 273 height 21
click at [466, 316] on label "Ich bestätige, dass der Kunde mündlich bestätigt hat, dass er mit einer Bonität…" at bounding box center [676, 319] width 547 height 13
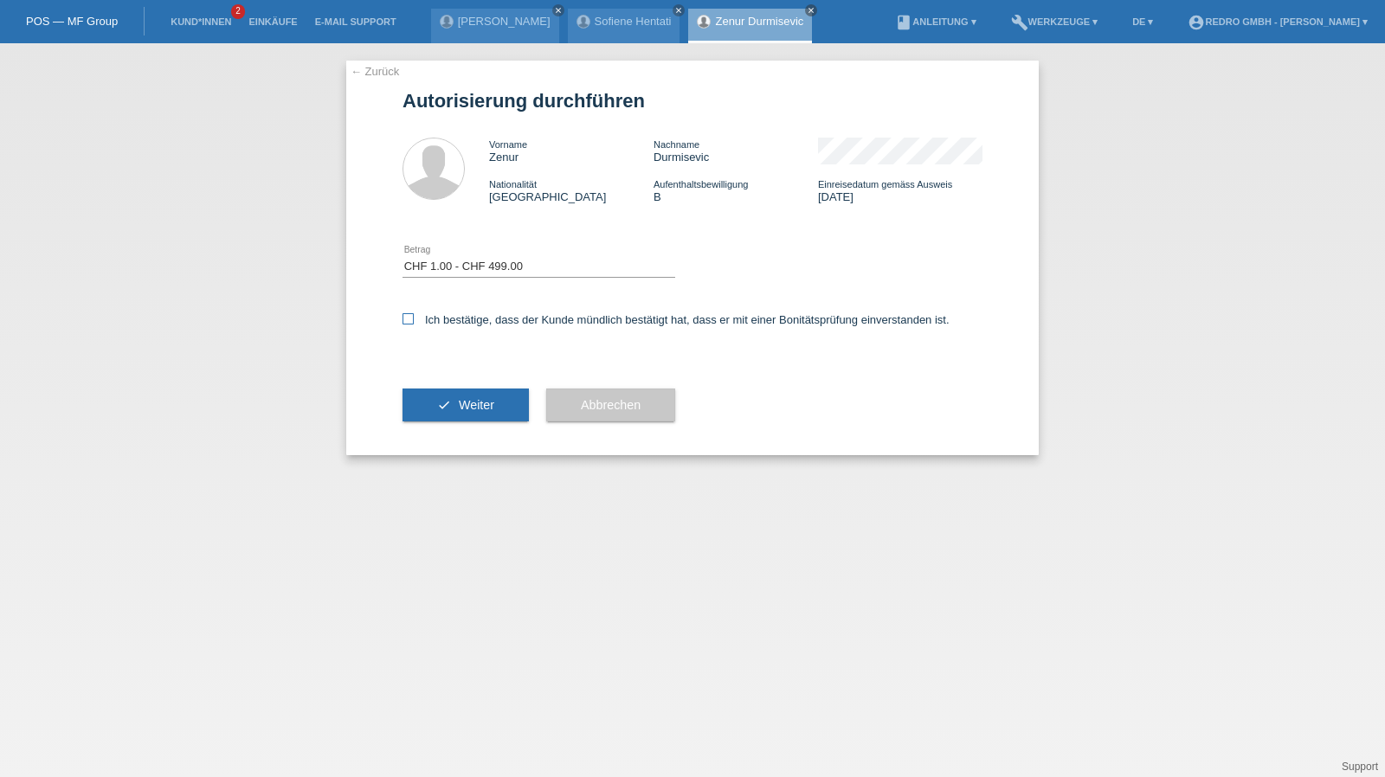
click at [414, 316] on input "Ich bestätige, dass der Kunde mündlich bestätigt hat, dass er mit einer Bonität…" at bounding box center [408, 318] width 11 height 11
checkbox input "true"
click at [443, 390] on button "check Weiter" at bounding box center [466, 405] width 126 height 33
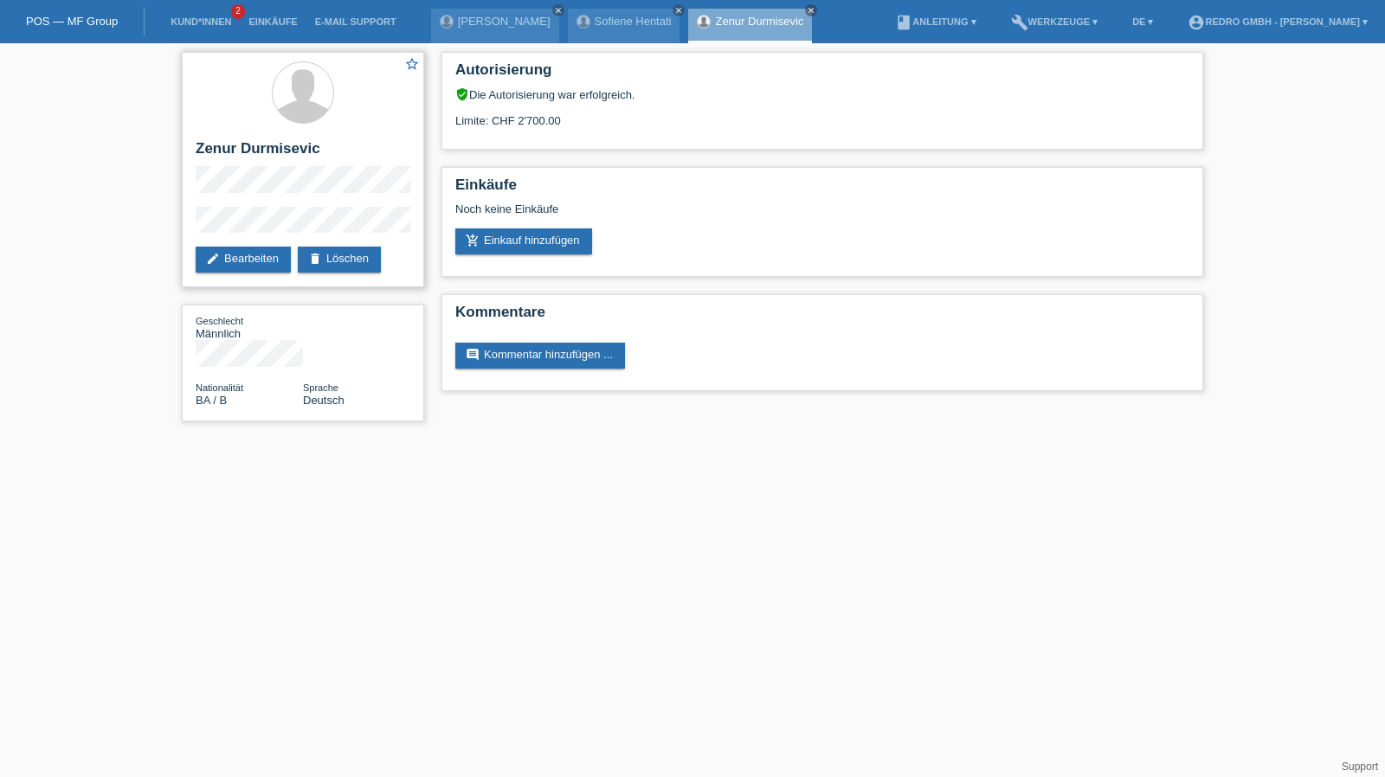
click at [287, 143] on h2 "Zenur Durmisevic" at bounding box center [303, 153] width 215 height 26
copy div "Zenur Durmisevic"
click at [229, 204] on div "star_border Zenur Durmisevic edit Bearbeiten delete Löschen" at bounding box center [303, 170] width 242 height 236
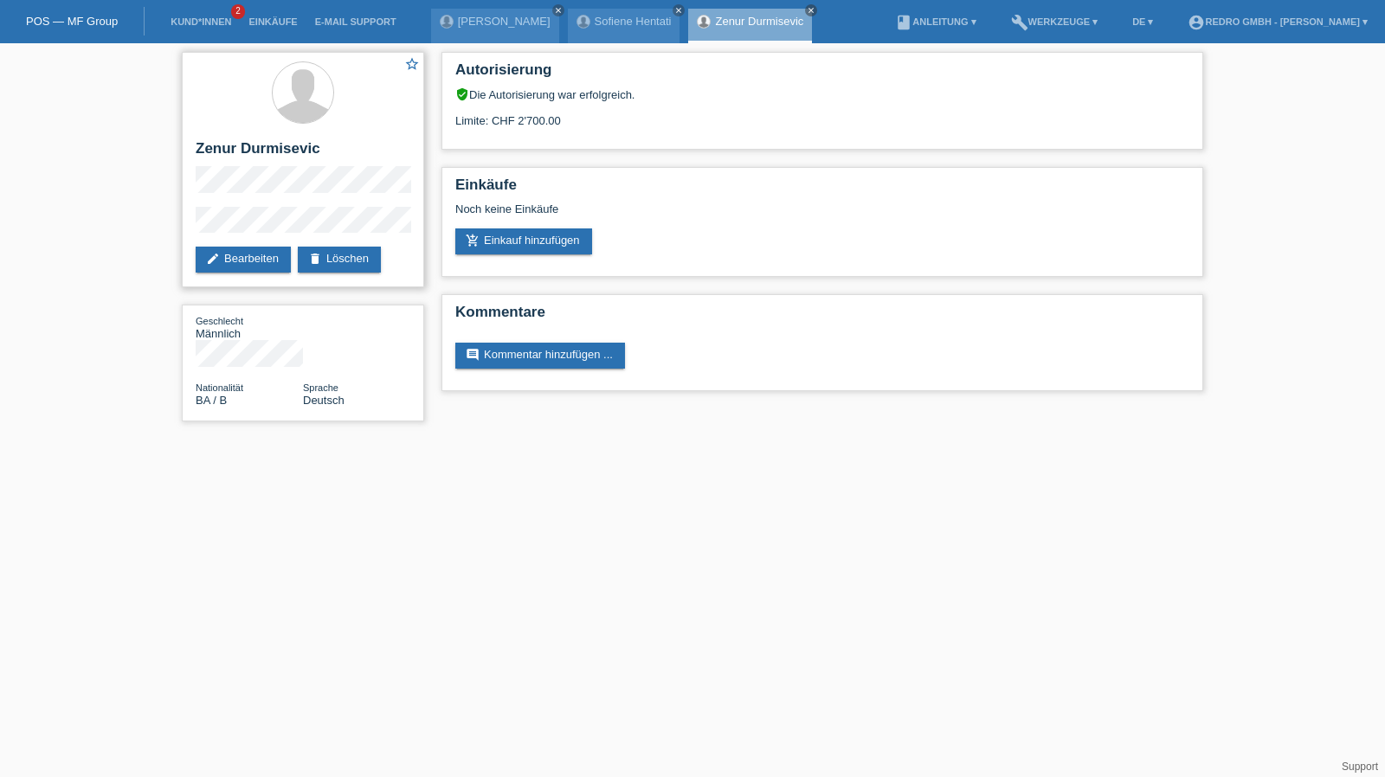
click at [229, 204] on div "star_border Zenur Durmisevic edit Bearbeiten delete Löschen" at bounding box center [303, 170] width 242 height 236
click at [184, 226] on div "star_border Zenur Durmisevic edit Bearbeiten delete Löschen" at bounding box center [303, 170] width 242 height 236
click at [274, 200] on div "star_border Zenur Durmisevic edit Bearbeiten delete Löschen" at bounding box center [303, 170] width 242 height 236
drag, startPoint x: 287, startPoint y: 204, endPoint x: 213, endPoint y: 204, distance: 73.6
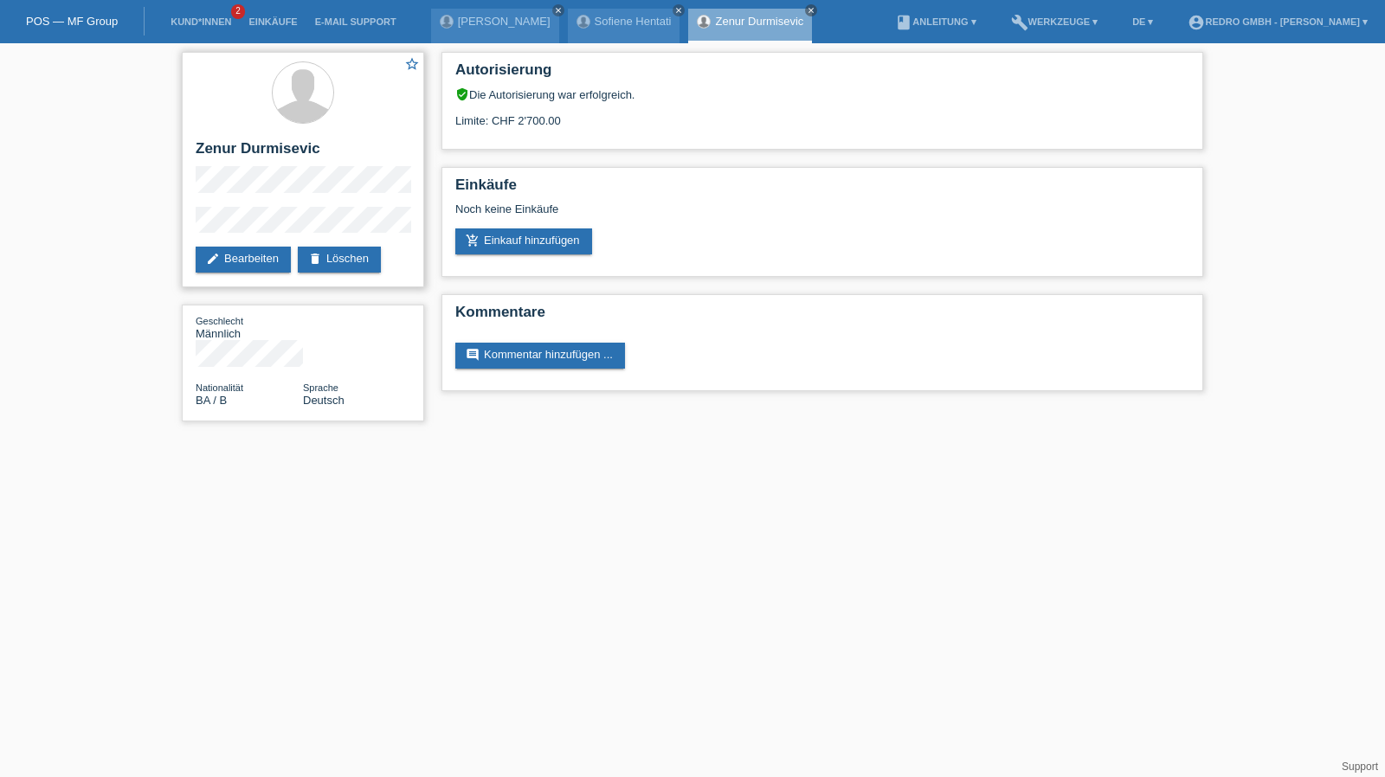
click at [213, 204] on div "star_border Zenur Durmisevic edit Bearbeiten delete Löschen" at bounding box center [303, 170] width 242 height 236
click at [271, 205] on div "star_border Zenur Durmisevic edit Bearbeiten delete Löschen" at bounding box center [303, 170] width 242 height 236
click at [185, 26] on link "Kund*innen" at bounding box center [201, 21] width 78 height 10
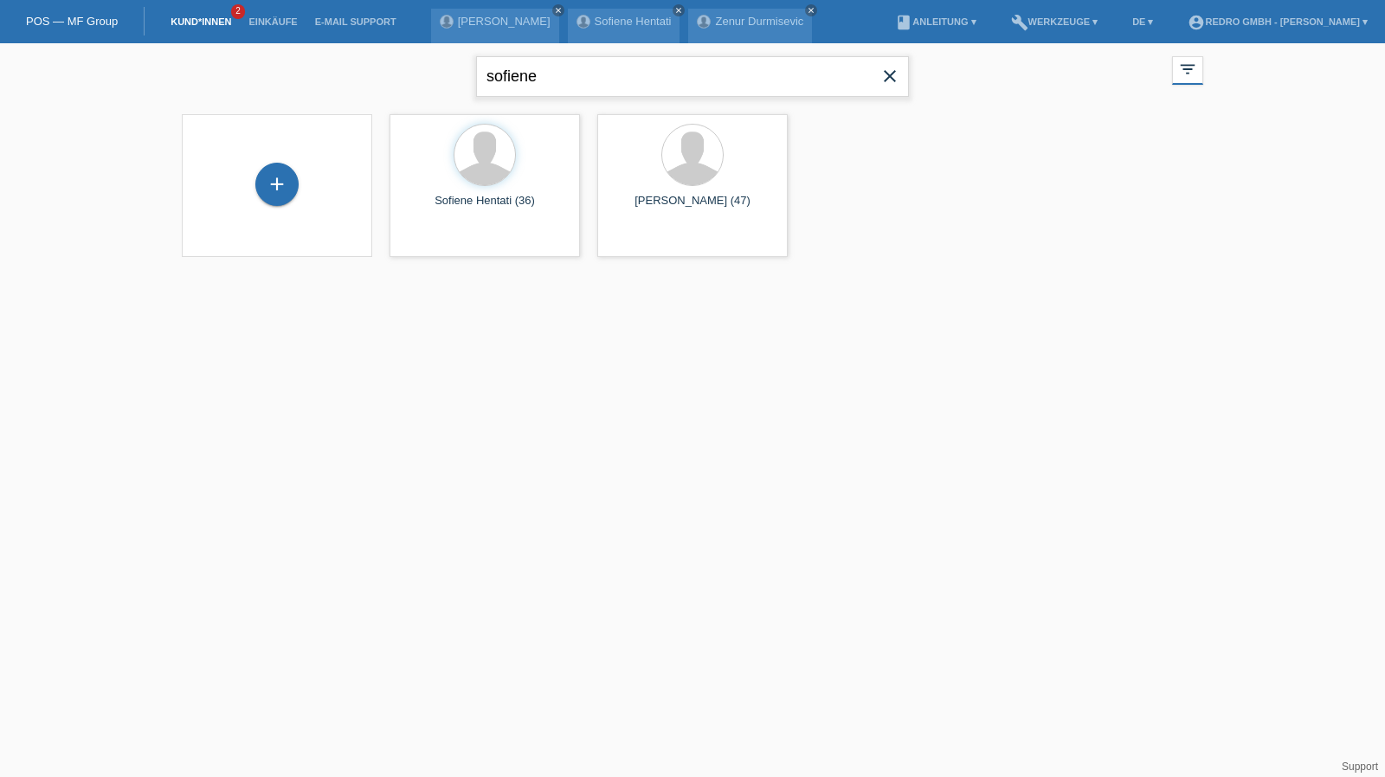
click at [568, 56] on input "sofiene" at bounding box center [692, 76] width 433 height 41
paste input "Ricciardi"
type input "Ricciardi"
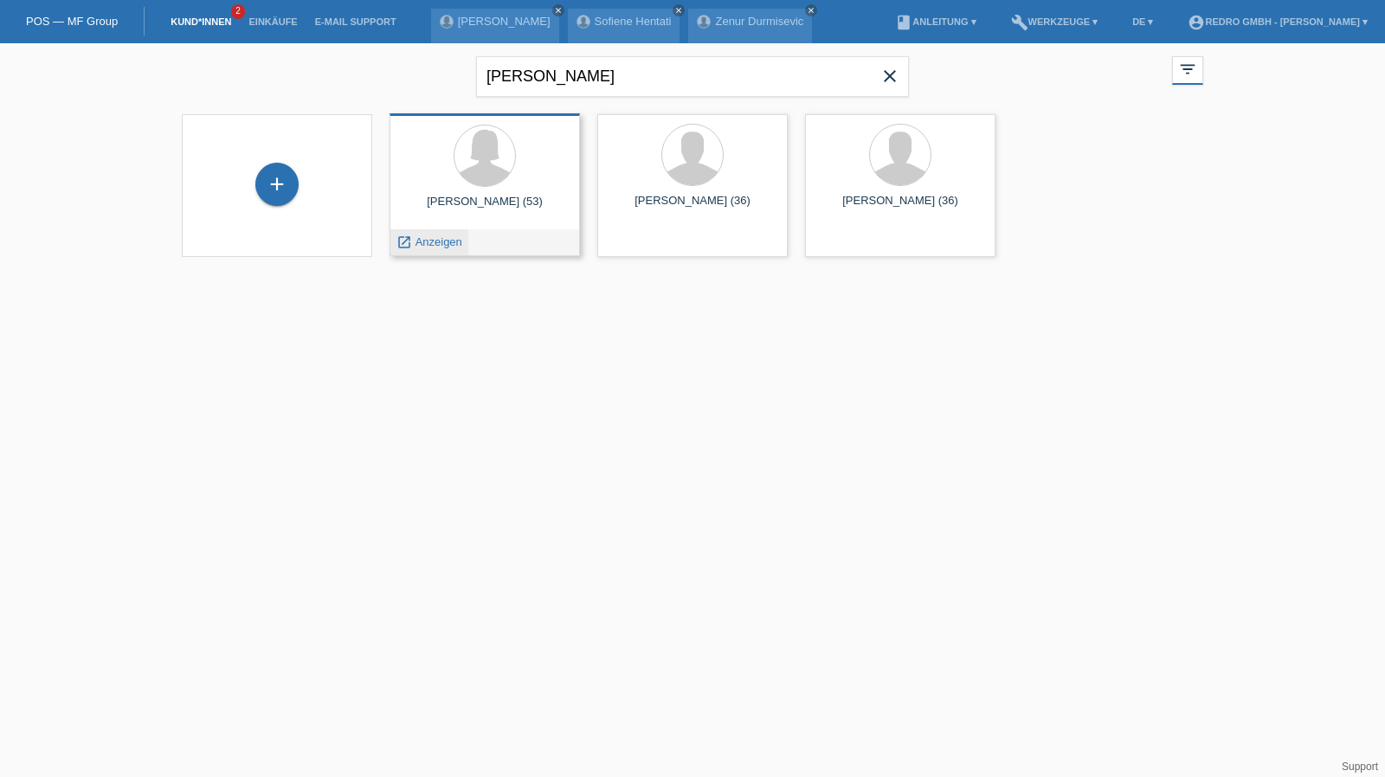
click at [424, 243] on span "Anzeigen" at bounding box center [439, 242] width 47 height 13
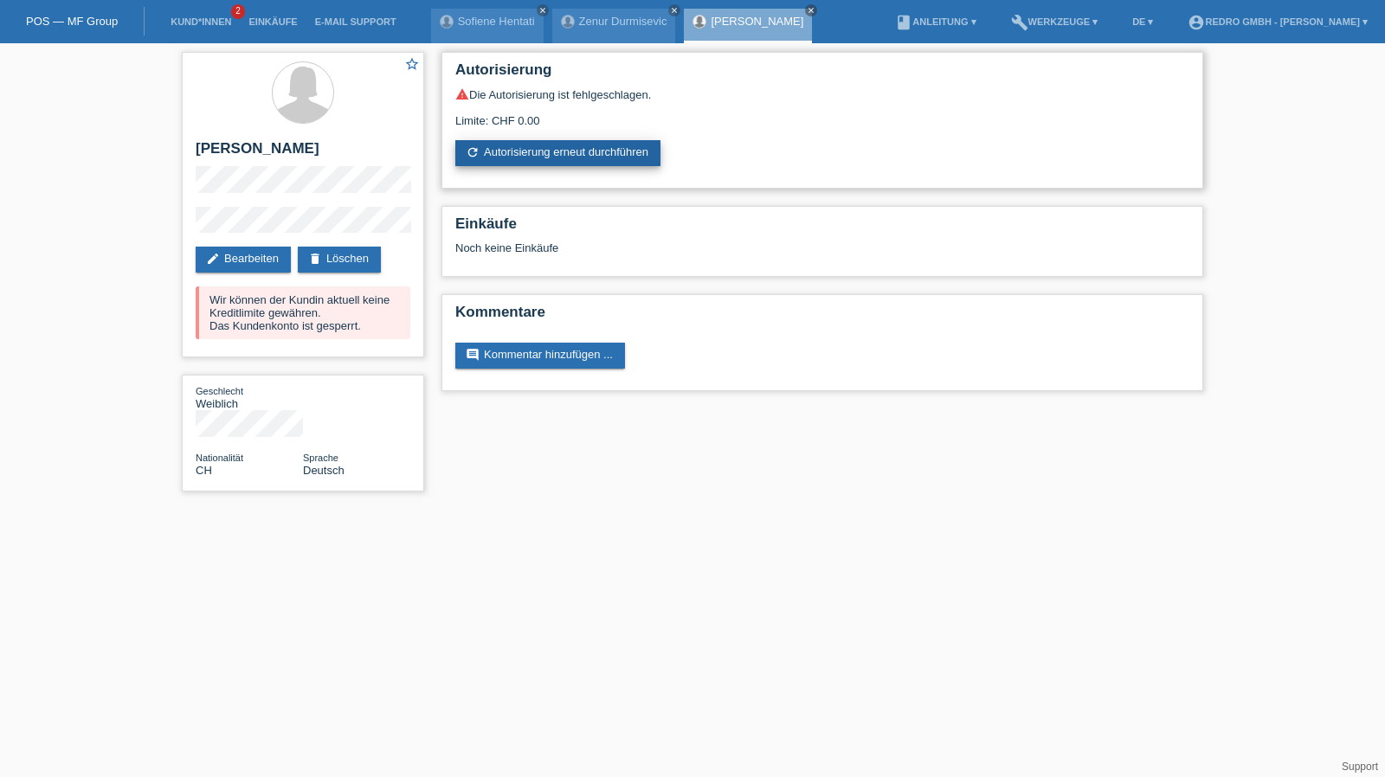
click at [519, 162] on link "refresh Autorisierung erneut durchführen" at bounding box center [557, 153] width 205 height 26
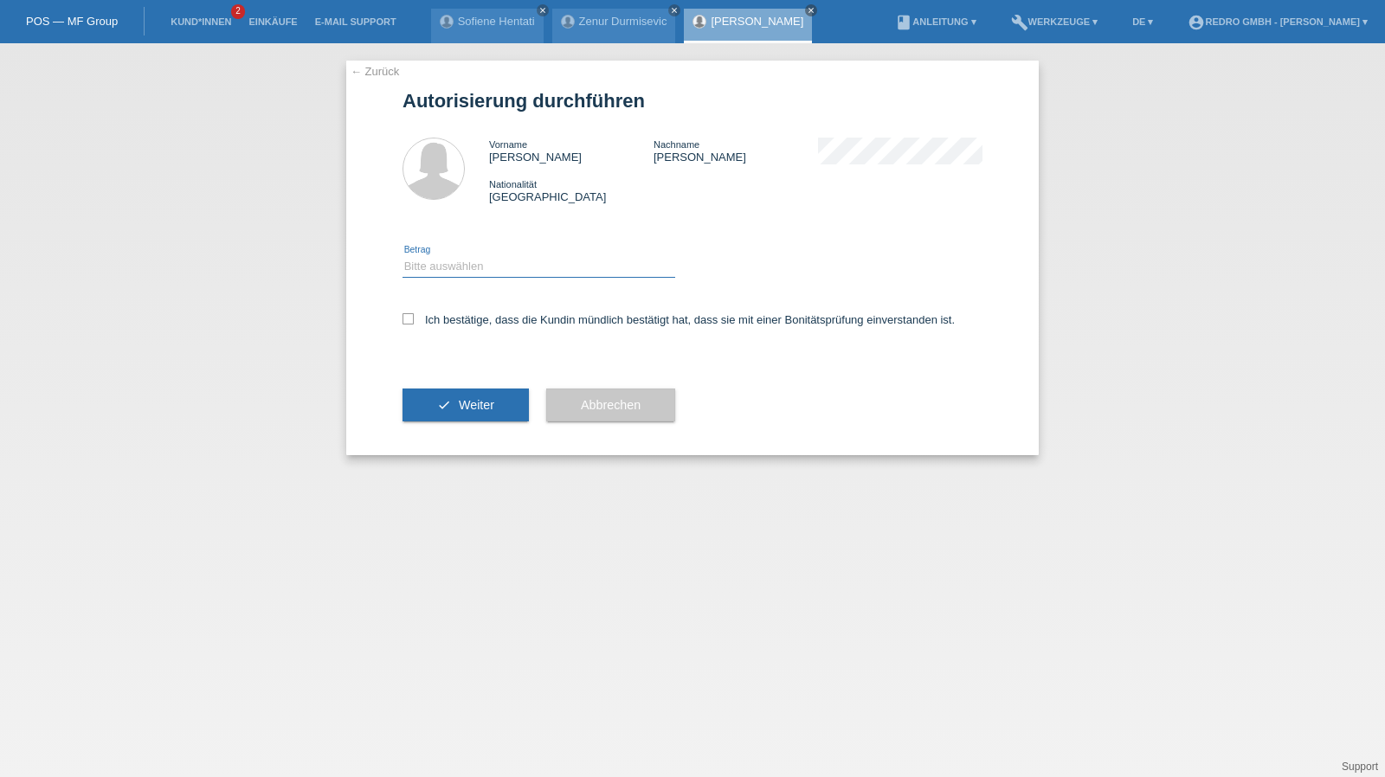
click at [464, 272] on select "Bitte auswählen CHF 1.00 - CHF 499.00 CHF 500.00 - CHF 1'999.00 CHF 2'000.00 - …" at bounding box center [539, 266] width 273 height 21
select select "1"
click at [403, 256] on select "Bitte auswählen CHF 1.00 - CHF 499.00 CHF 500.00 - CHF 1'999.00 CHF 2'000.00 - …" at bounding box center [539, 266] width 273 height 21
click at [462, 305] on div "Ich bestätige, dass die Kundin mündlich bestätigt hat, dass sie mit einer Bonit…" at bounding box center [693, 325] width 580 height 59
click at [469, 309] on div "Ich bestätige, dass die Kundin mündlich bestätigt hat, dass sie mit einer Bonit…" at bounding box center [693, 325] width 580 height 59
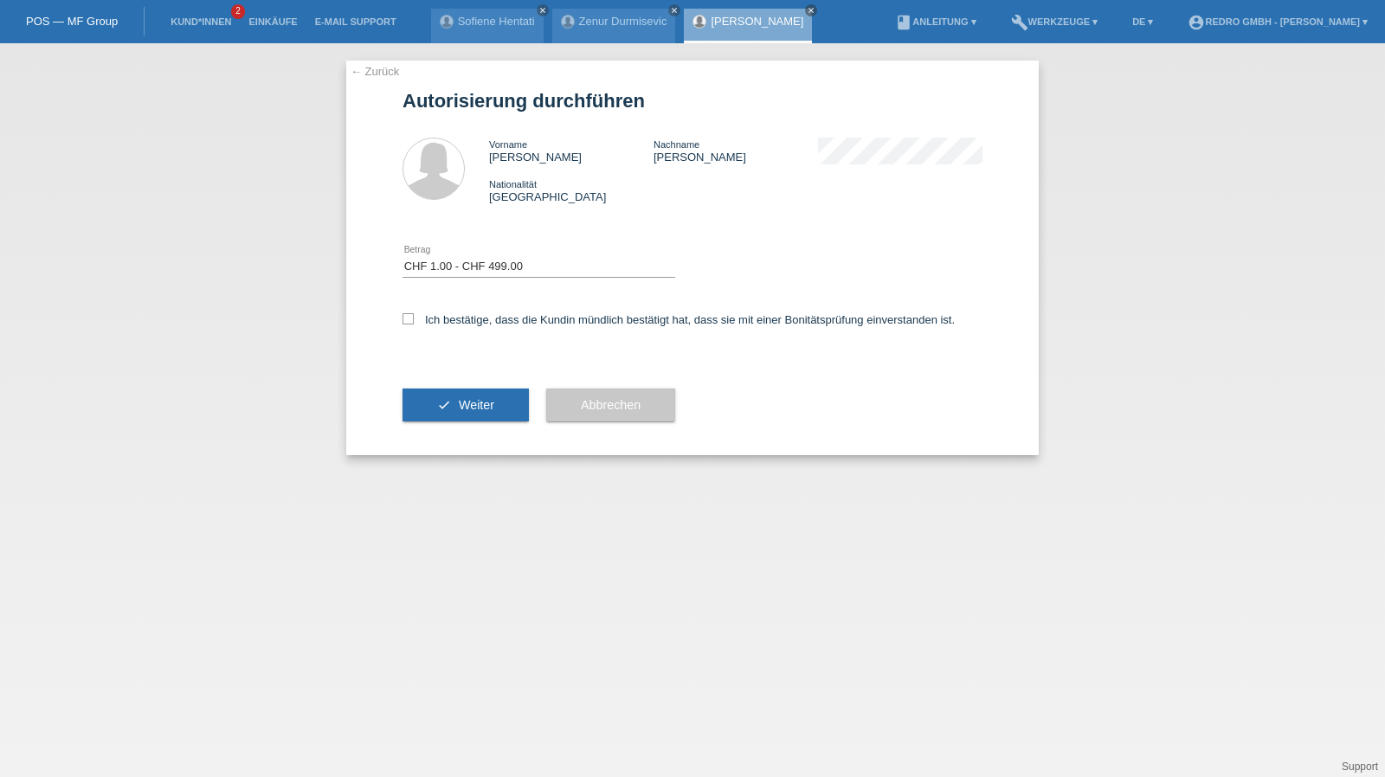
click at [465, 302] on div "Ich bestätige, dass die Kundin mündlich bestätigt hat, dass sie mit einer Bonit…" at bounding box center [693, 325] width 580 height 59
click at [464, 319] on label "Ich bestätige, dass die Kundin mündlich bestätigt hat, dass sie mit einer Bonit…" at bounding box center [679, 319] width 552 height 13
click at [414, 319] on input "Ich bestätige, dass die Kundin mündlich bestätigt hat, dass sie mit einer Bonit…" at bounding box center [408, 318] width 11 height 11
checkbox input "true"
click at [442, 401] on icon "check" at bounding box center [444, 405] width 14 height 14
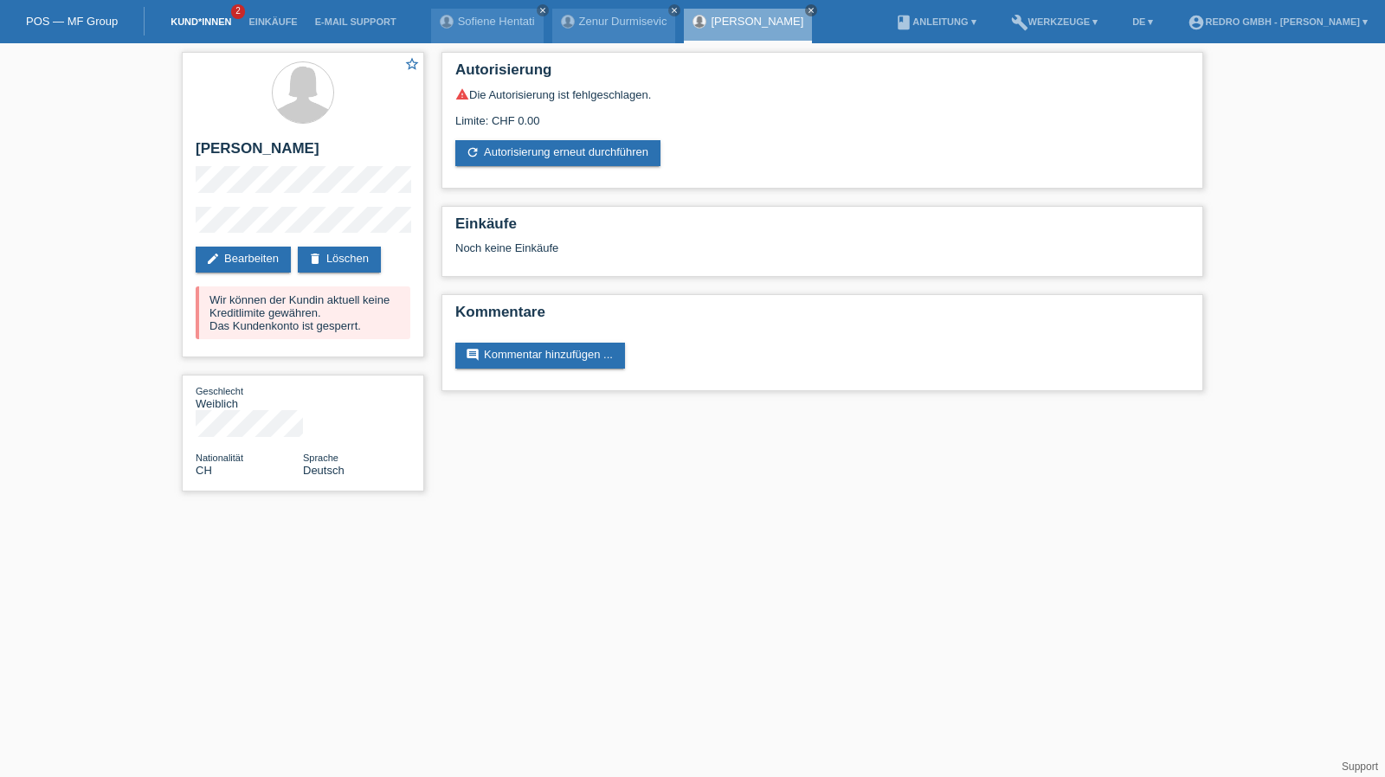
click at [224, 23] on link "Kund*innen" at bounding box center [201, 21] width 78 height 10
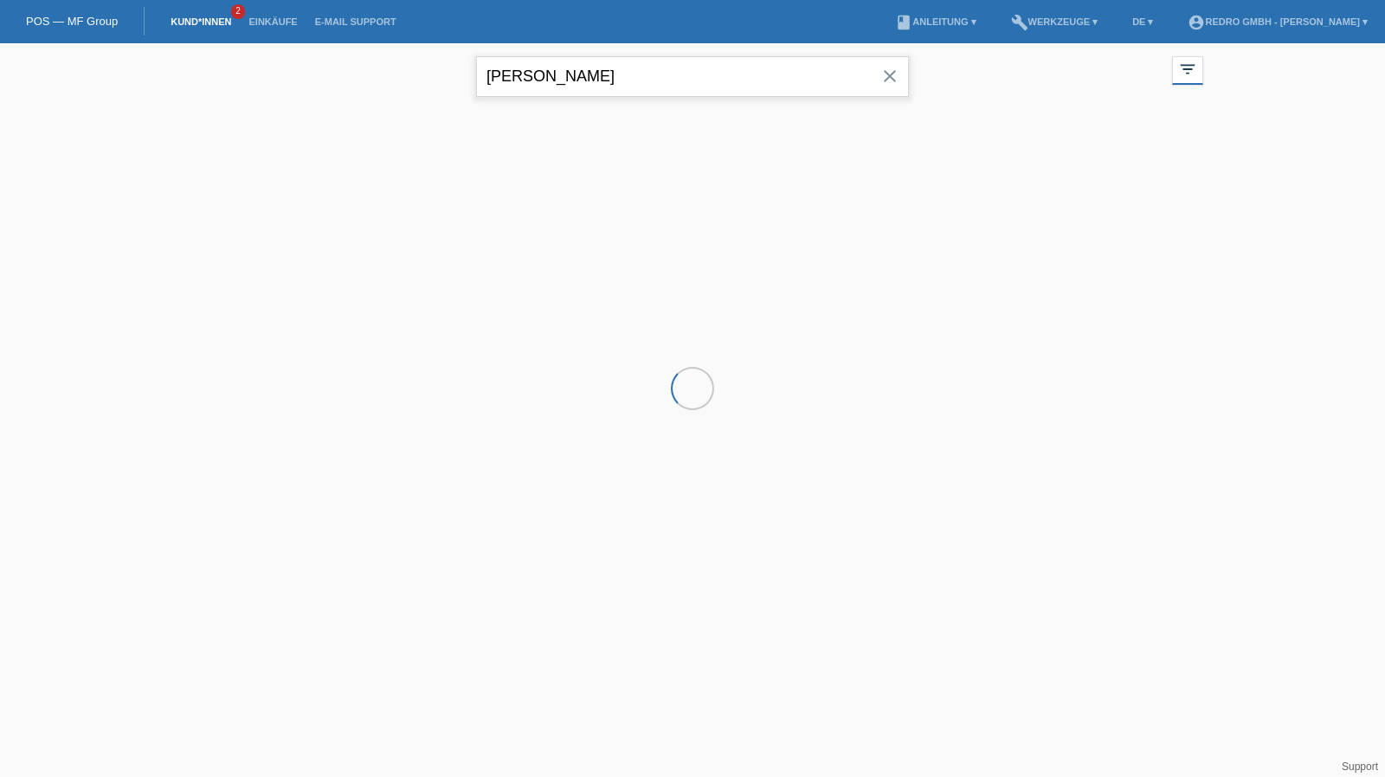
click at [667, 77] on input "[PERSON_NAME]" at bounding box center [692, 76] width 433 height 41
paste input "[PERSON_NAME]"
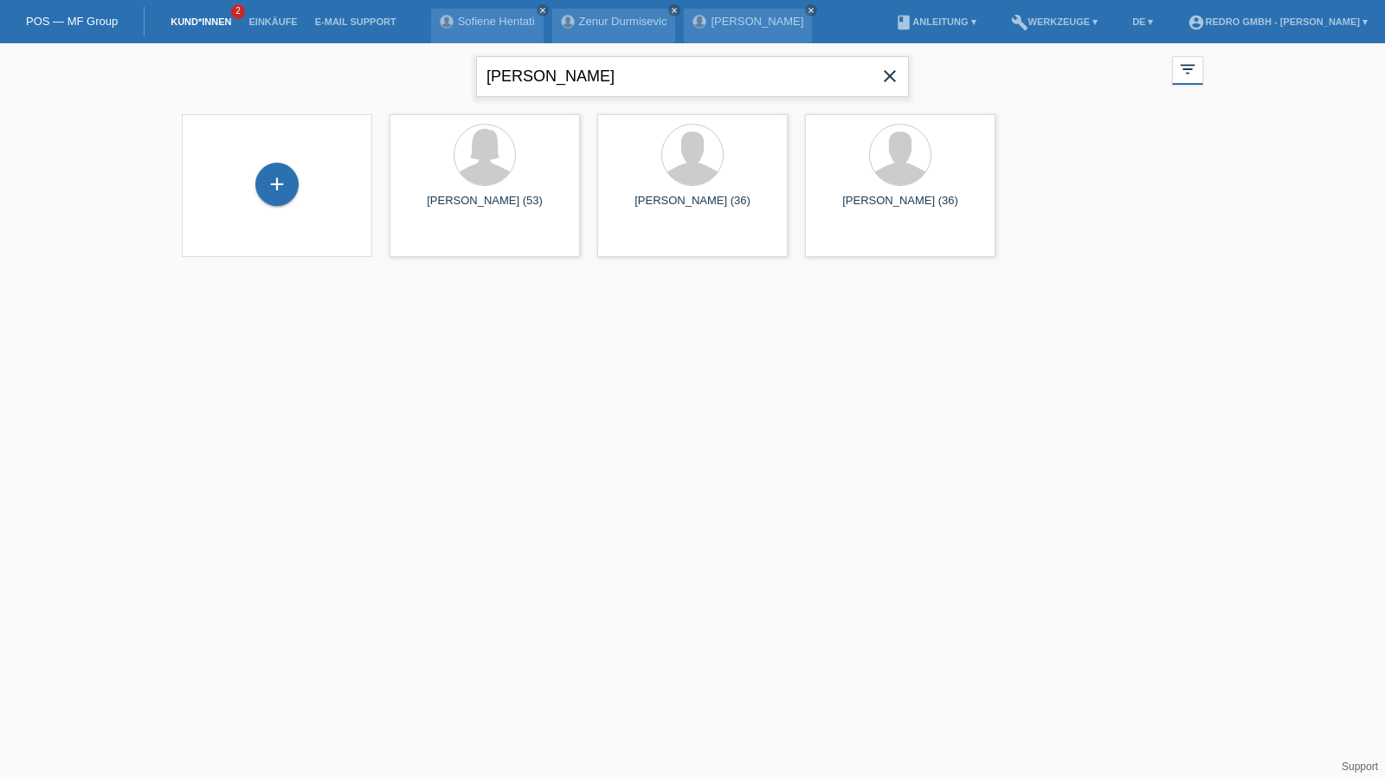
type input "Tatiana thoma"
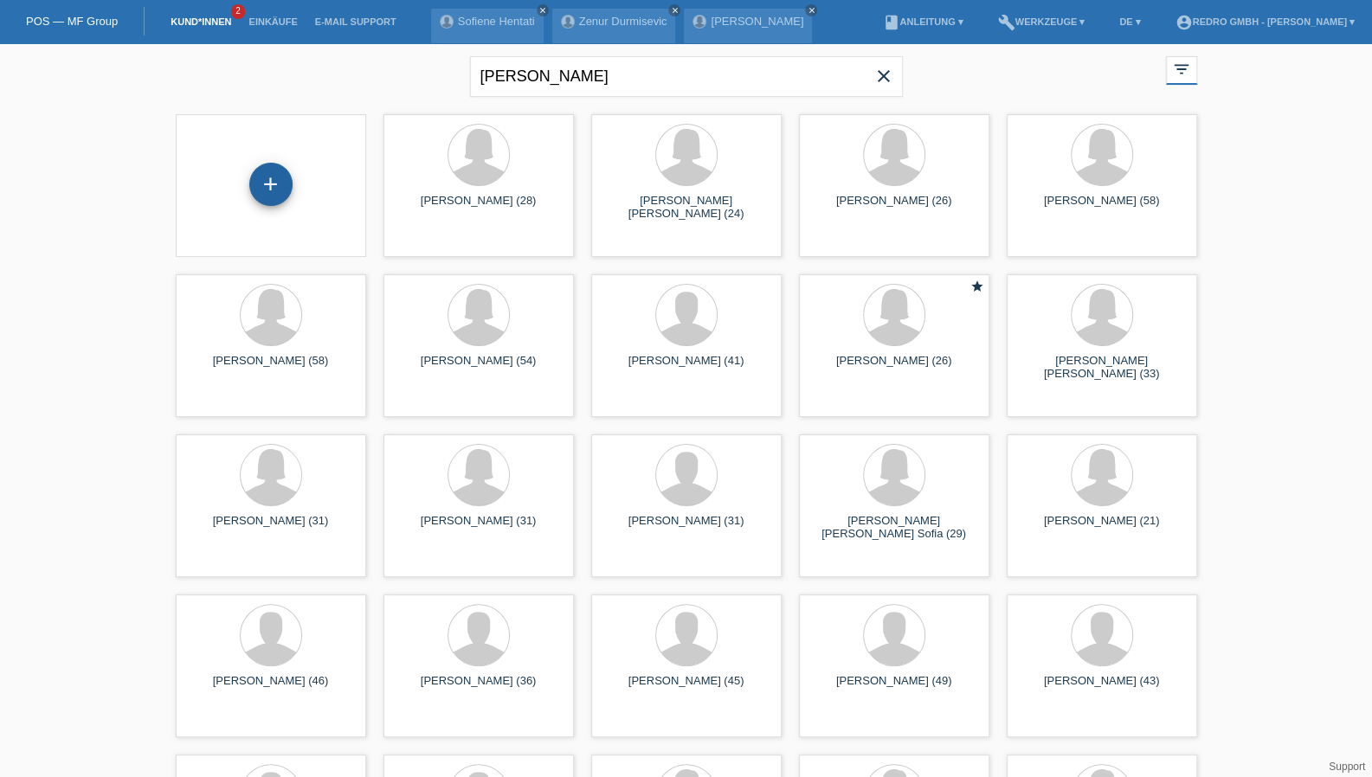
click at [268, 170] on div "+" at bounding box center [270, 184] width 43 height 43
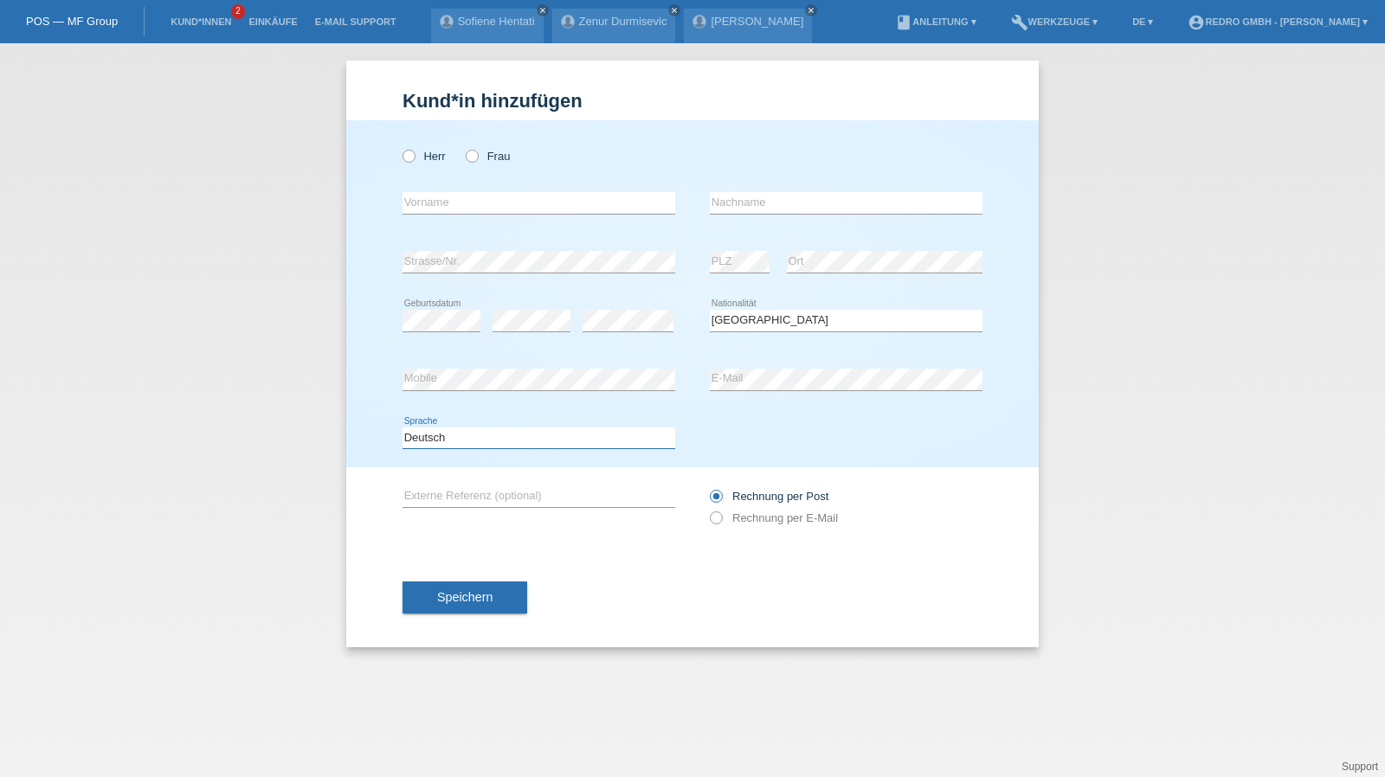
drag, startPoint x: 454, startPoint y: 431, endPoint x: 454, endPoint y: 444, distance: 13.0
click at [454, 431] on select "Deutsch Français Italiano English" at bounding box center [539, 438] width 273 height 21
select select "it"
click at [403, 428] on select "Deutsch Français Italiano English" at bounding box center [539, 438] width 273 height 21
click at [454, 583] on button "Speichern" at bounding box center [465, 598] width 125 height 33
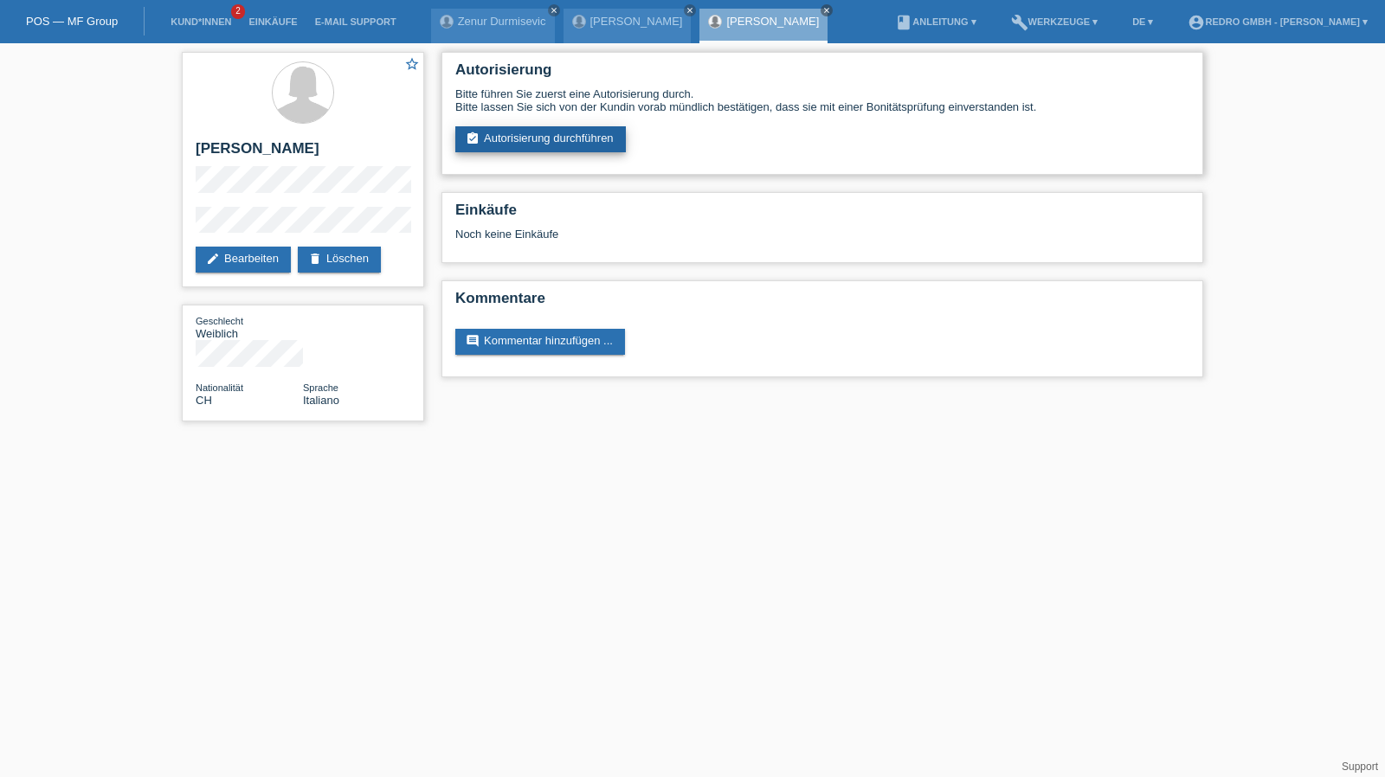
click at [511, 143] on link "assignment_turned_in Autorisierung durchführen" at bounding box center [540, 139] width 171 height 26
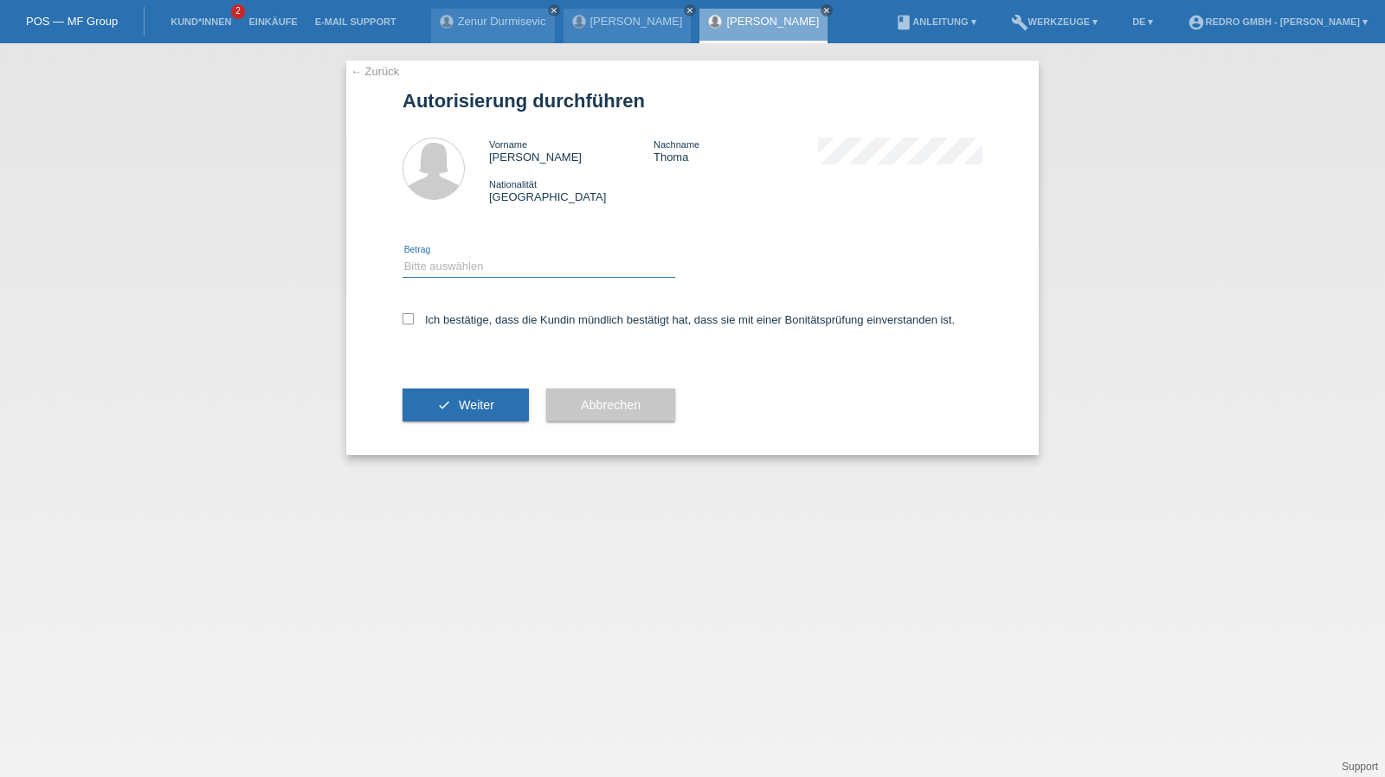
click at [471, 270] on select "Bitte auswählen CHF 1.00 - CHF 499.00 CHF 500.00 - CHF 1'999.00 CHF 2'000.00 - …" at bounding box center [539, 266] width 273 height 21
select select "1"
click at [403, 256] on select "Bitte auswählen CHF 1.00 - CHF 499.00 CHF 500.00 - CHF 1'999.00 CHF 2'000.00 - …" at bounding box center [539, 266] width 273 height 21
click at [454, 312] on div "Ich bestätige, dass die Kundin mündlich bestätigt hat, dass sie mit einer Bonit…" at bounding box center [693, 325] width 580 height 59
click at [474, 319] on label "Ich bestätige, dass die Kundin mündlich bestätigt hat, dass sie mit einer Bonit…" at bounding box center [679, 319] width 552 height 13
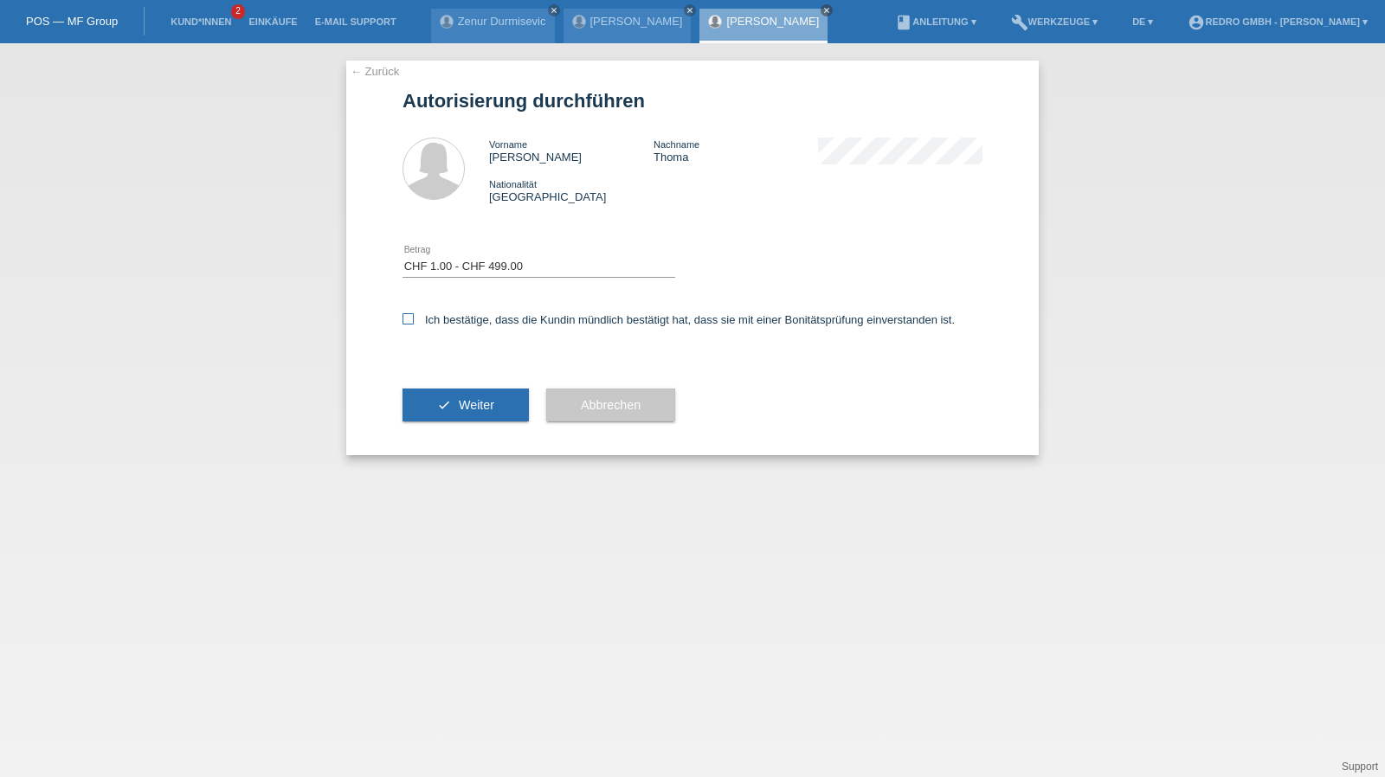
click at [414, 319] on input "Ich bestätige, dass die Kundin mündlich bestätigt hat, dass sie mit einer Bonit…" at bounding box center [408, 318] width 11 height 11
checkbox input "true"
click at [455, 397] on button "check Weiter" at bounding box center [466, 405] width 126 height 33
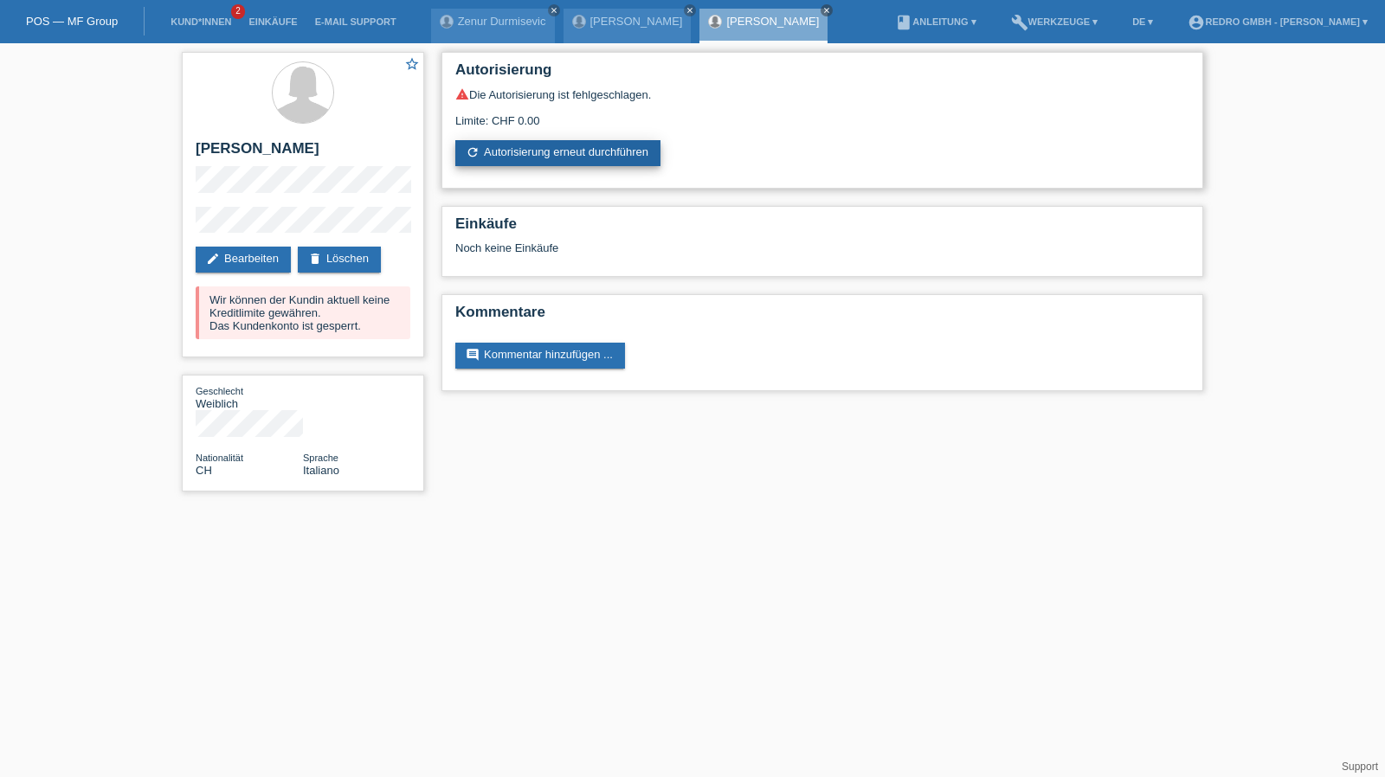
click at [551, 150] on link "refresh Autorisierung erneut durchführen" at bounding box center [557, 153] width 205 height 26
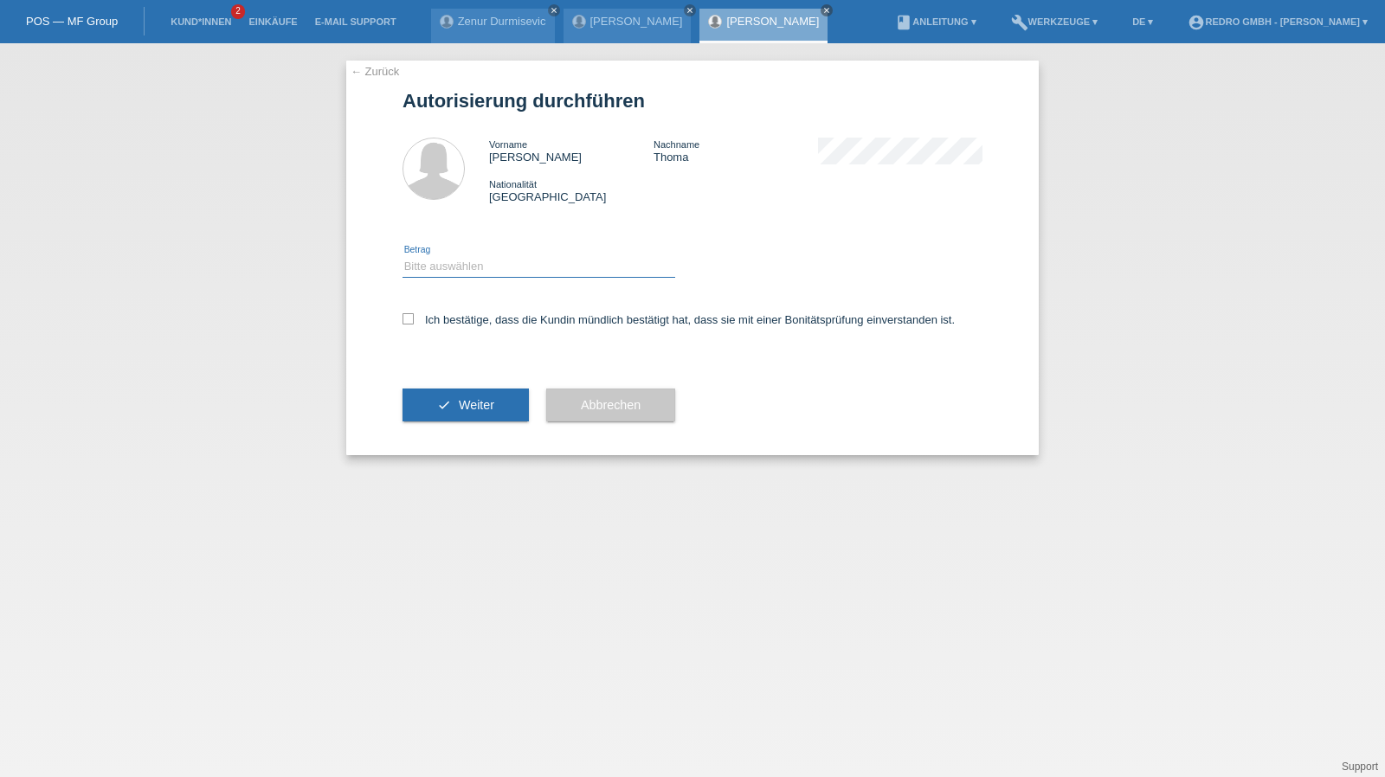
click at [474, 269] on select "Bitte auswählen CHF 1.00 - CHF 499.00 CHF 500.00 - CHF 1'999.00 CHF 2'000.00 - …" at bounding box center [539, 266] width 273 height 21
select select "1"
click at [403, 256] on select "Bitte auswählen CHF 1.00 - CHF 499.00 CHF 500.00 - CHF 1'999.00 CHF 2'000.00 - …" at bounding box center [539, 266] width 273 height 21
click at [450, 329] on div "Ich bestätige, dass die Kundin mündlich bestätigt hat, dass sie mit einer Bonit…" at bounding box center [693, 325] width 580 height 59
click at [457, 332] on div "Ich bestätige, dass die Kundin mündlich bestätigt hat, dass sie mit einer Bonit…" at bounding box center [693, 325] width 580 height 59
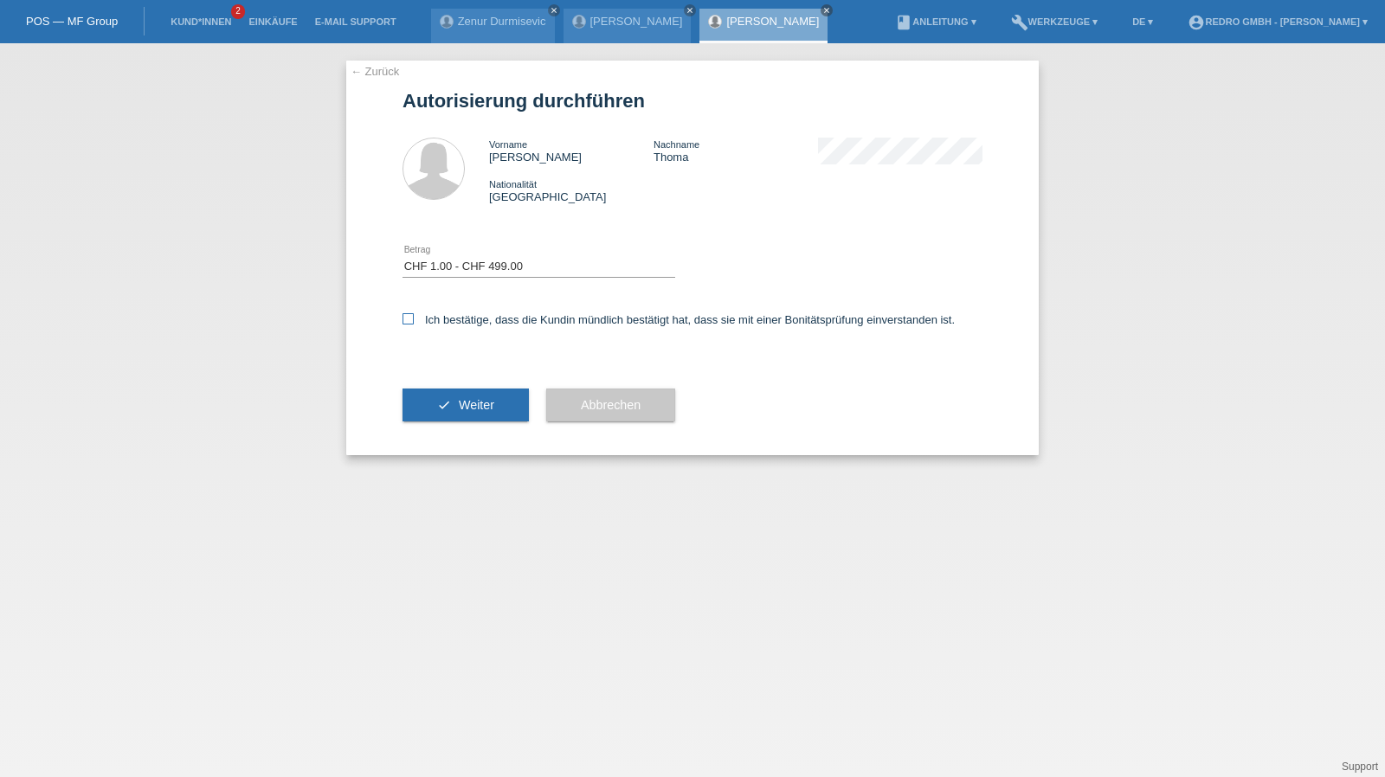
click at [459, 316] on label "Ich bestätige, dass die Kundin mündlich bestätigt hat, dass sie mit einer Bonit…" at bounding box center [679, 319] width 552 height 13
click at [414, 316] on input "Ich bestätige, dass die Kundin mündlich bestätigt hat, dass sie mit einer Bonit…" at bounding box center [408, 318] width 11 height 11
checkbox input "true"
click at [439, 387] on div "check Weiter" at bounding box center [466, 405] width 126 height 100
click at [407, 425] on div "check Weiter" at bounding box center [466, 405] width 126 height 100
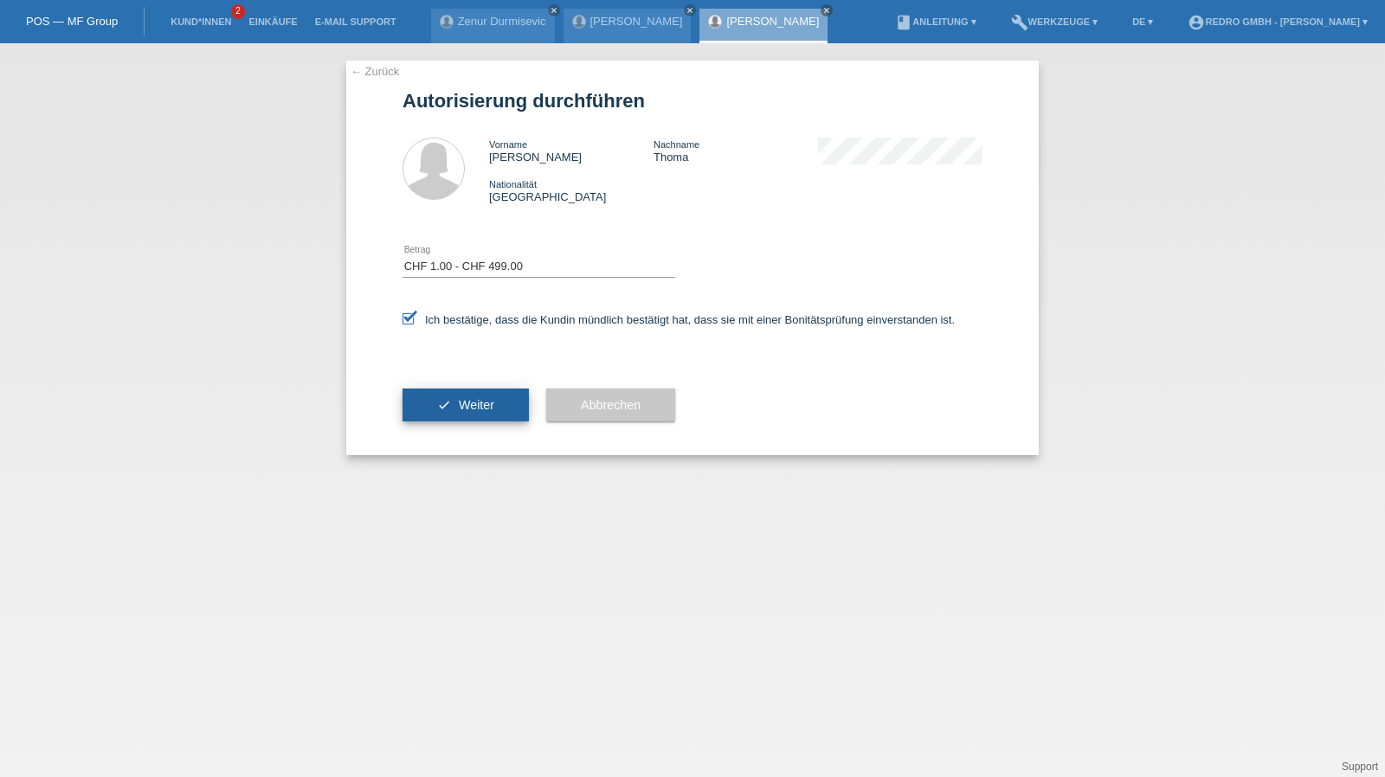
click at [413, 411] on button "check Weiter" at bounding box center [466, 405] width 126 height 33
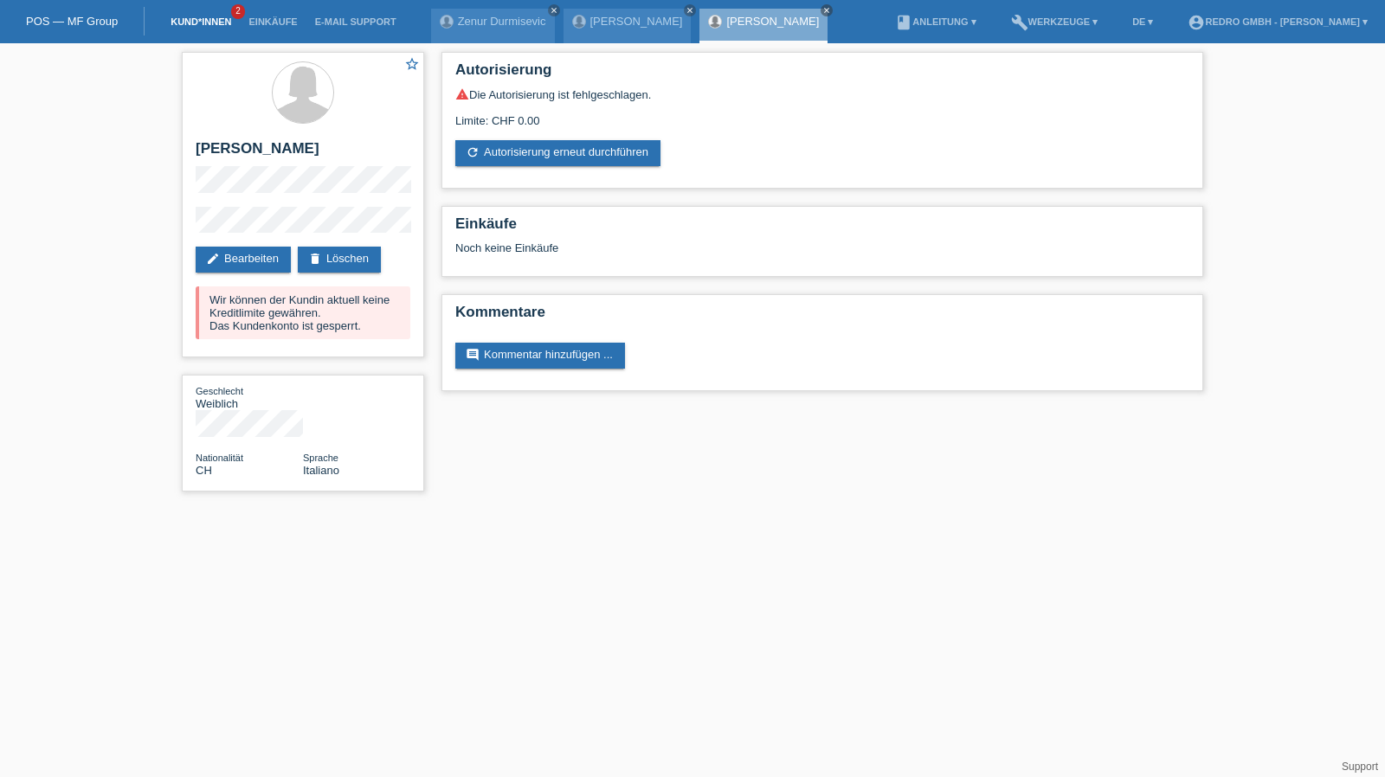
click at [185, 20] on link "Kund*innen" at bounding box center [201, 21] width 78 height 10
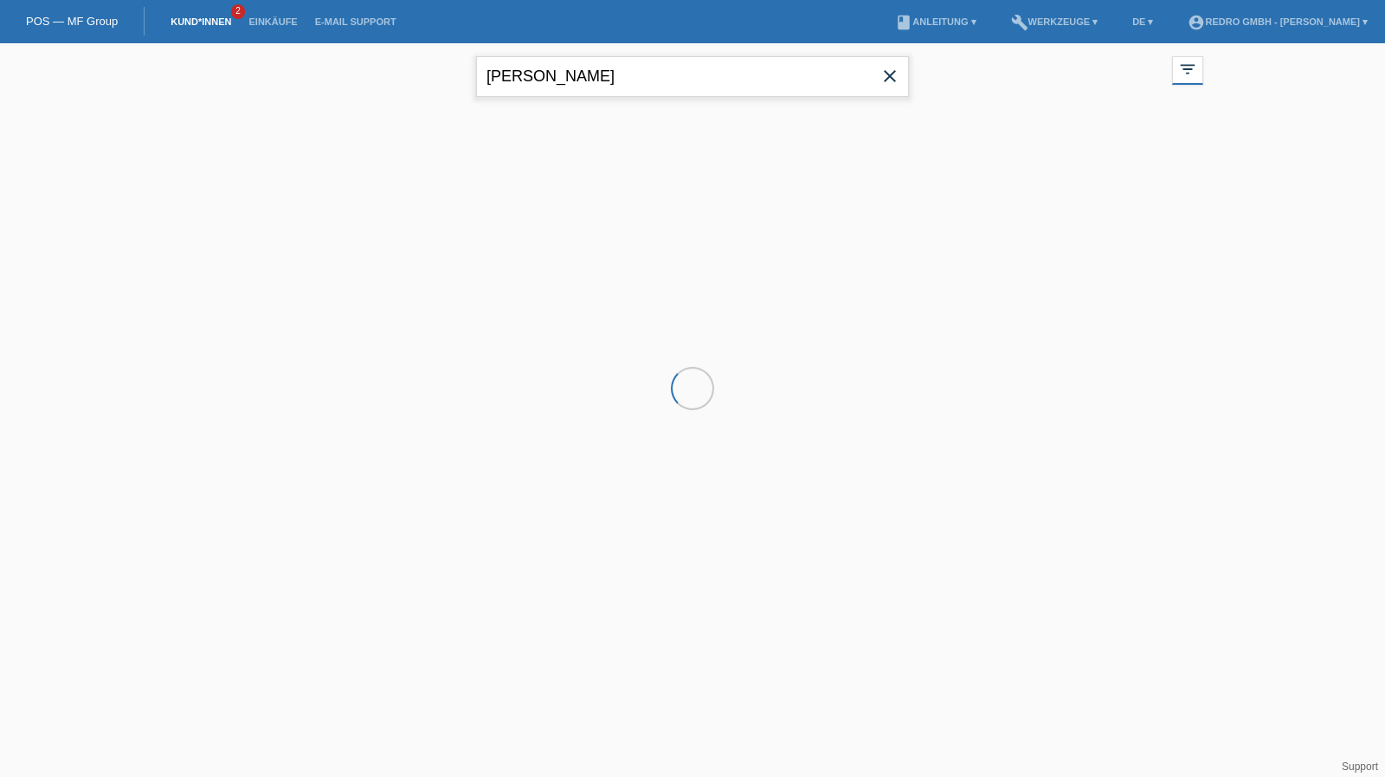
click at [635, 72] on input "[PERSON_NAME]" at bounding box center [692, 76] width 433 height 41
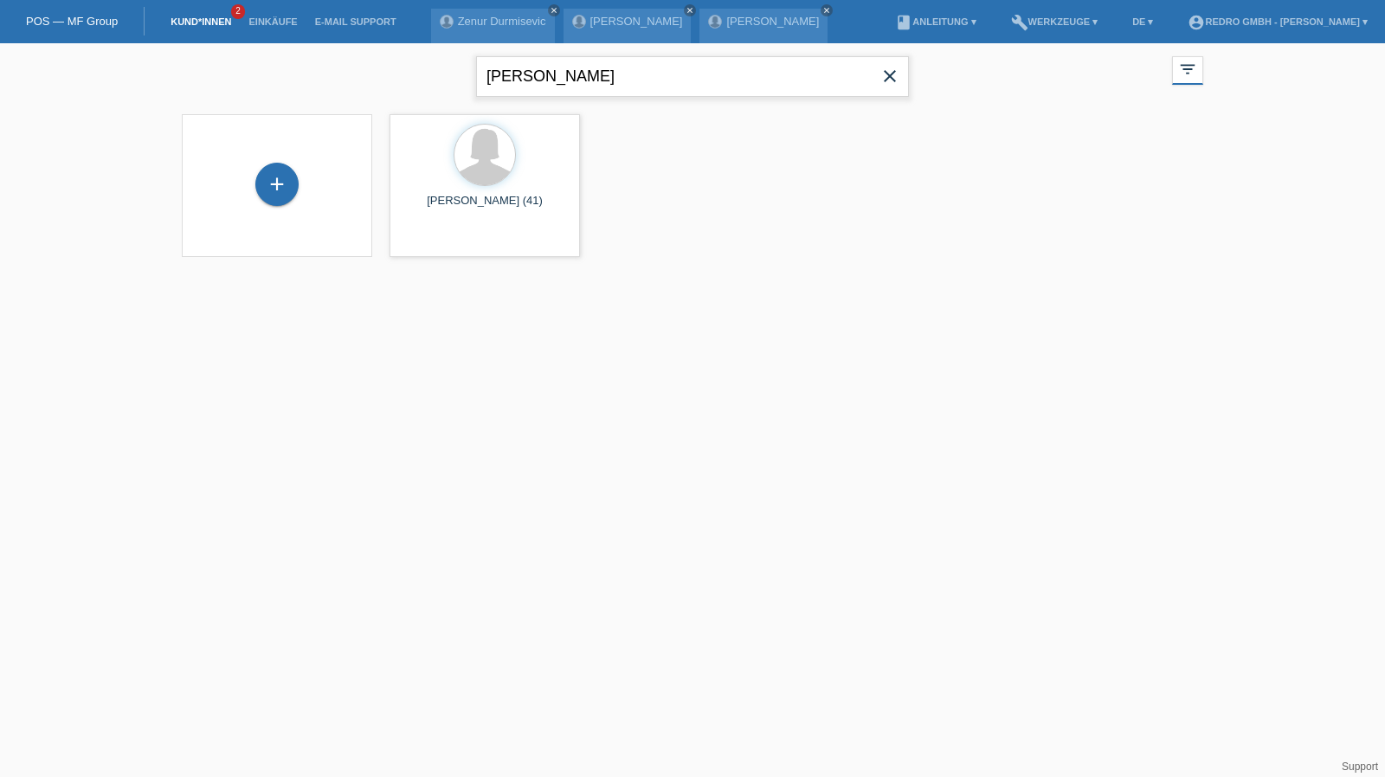
click at [635, 72] on input "[PERSON_NAME]" at bounding box center [692, 76] width 433 height 41
paste input "[PHONE_NUMBER]"
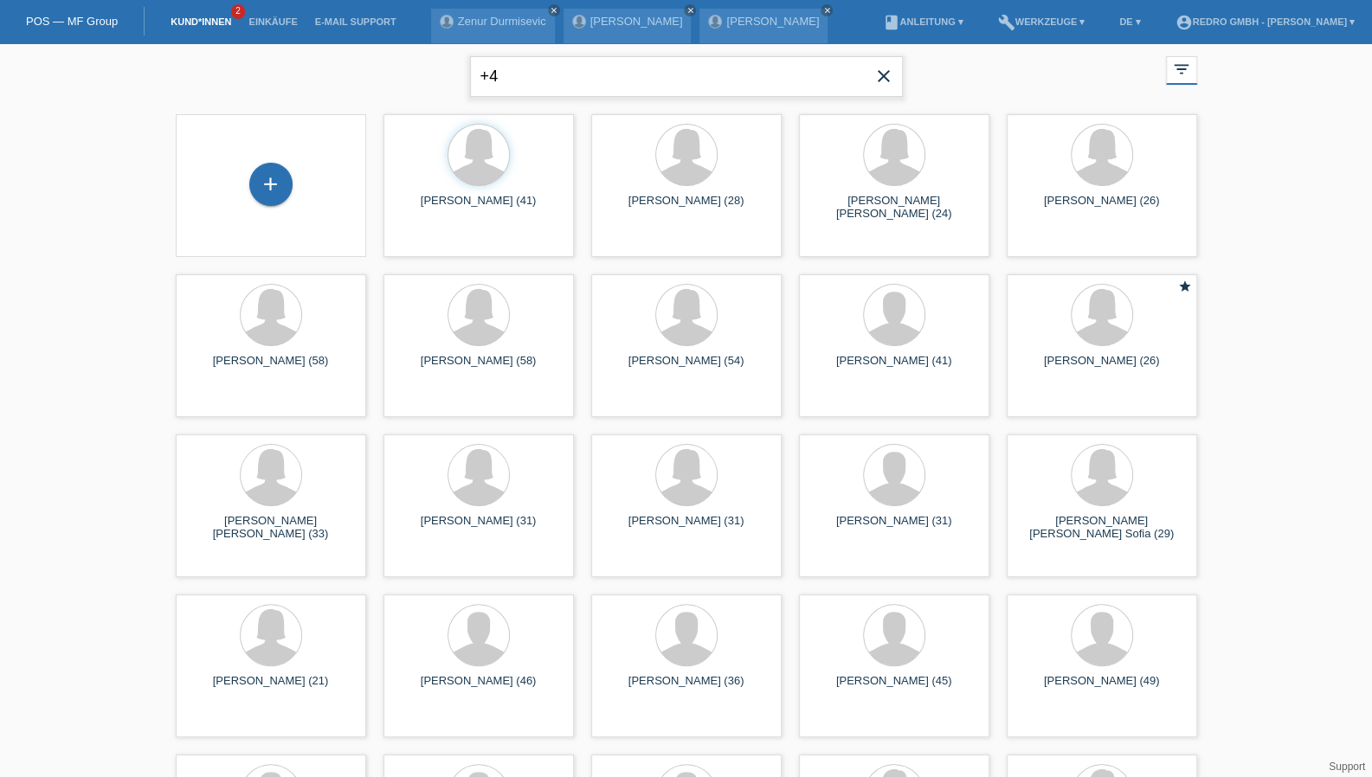
type input "+"
type input "bareld"
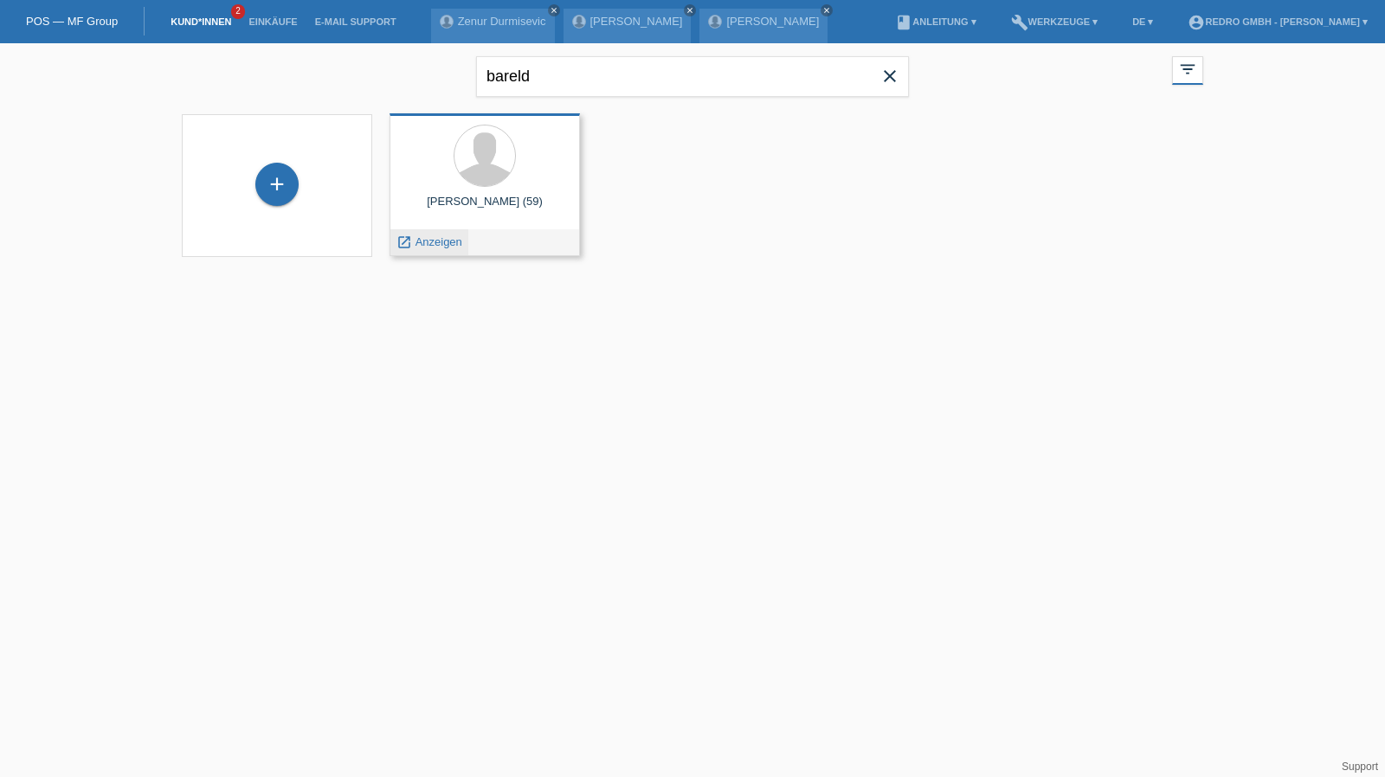
click at [429, 239] on span "Anzeigen" at bounding box center [439, 242] width 47 height 13
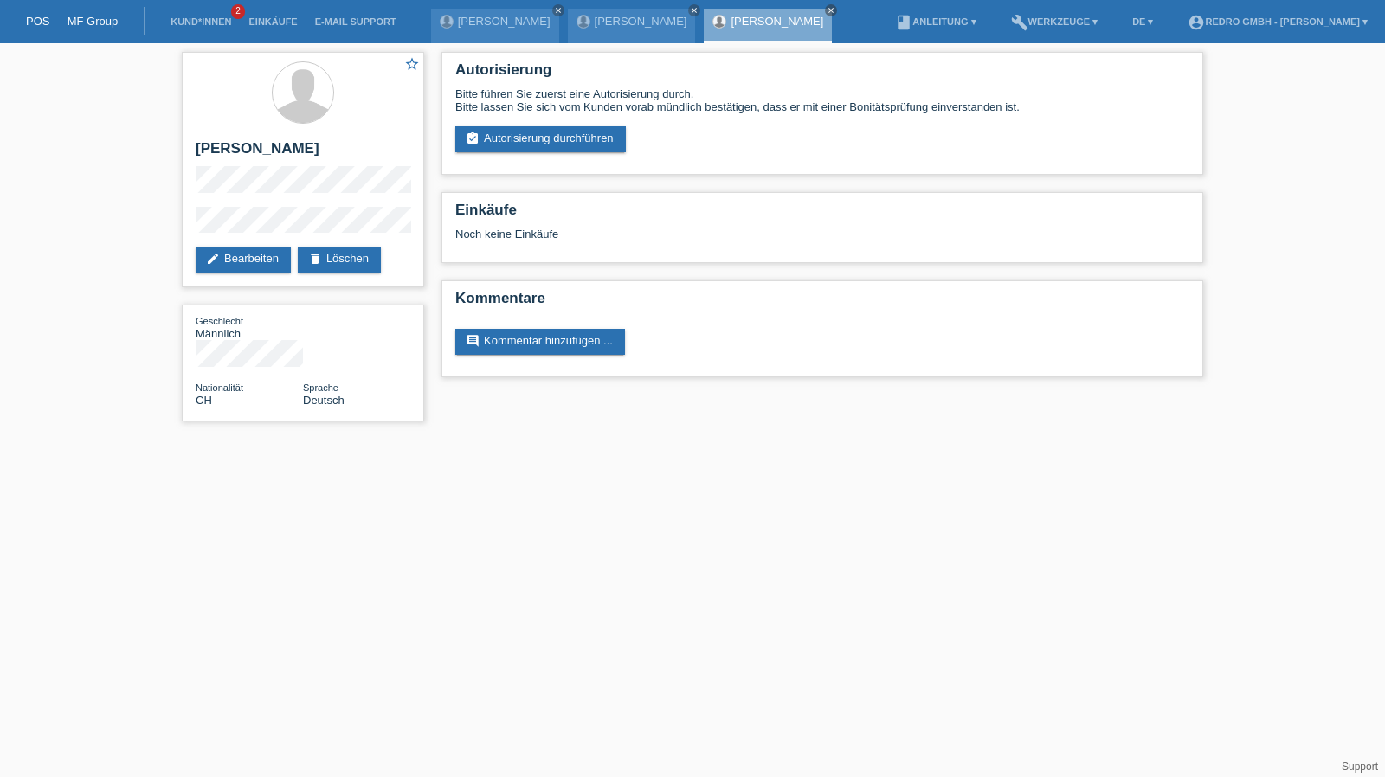
click at [509, 137] on link "assignment_turned_in Autorisierung durchführen" at bounding box center [540, 139] width 171 height 26
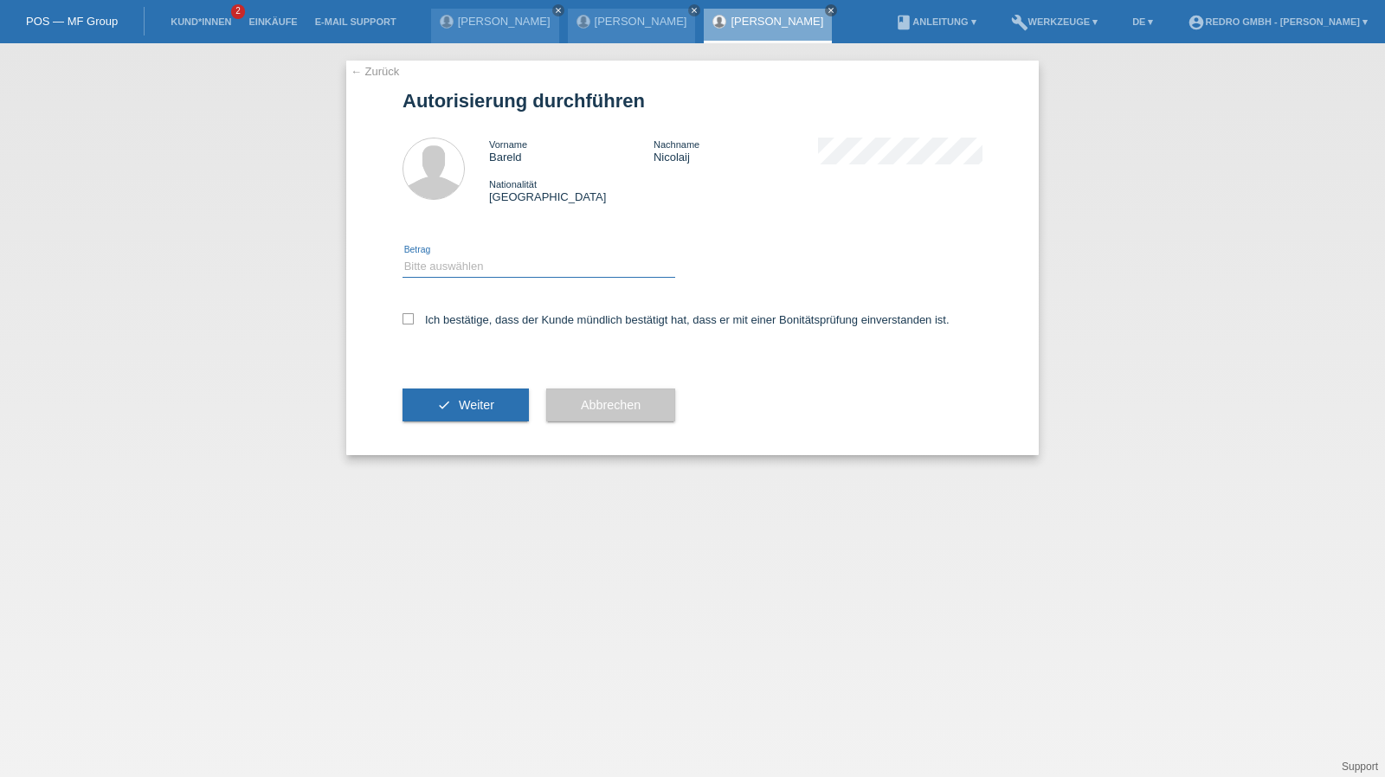
click at [446, 268] on select "Bitte auswählen CHF 1.00 - CHF 499.00 CHF 500.00 - CHF 1'999.00 CHF 2'000.00 - …" at bounding box center [539, 266] width 273 height 21
select select "1"
click at [403, 256] on select "Bitte auswählen CHF 1.00 - CHF 499.00 CHF 500.00 - CHF 1'999.00 CHF 2'000.00 - …" at bounding box center [539, 266] width 273 height 21
click at [441, 320] on label "Ich bestätige, dass der Kunde mündlich bestätigt hat, dass er mit einer Bonität…" at bounding box center [676, 319] width 547 height 13
click at [414, 320] on input "Ich bestätige, dass der Kunde mündlich bestätigt hat, dass er mit einer Bonität…" at bounding box center [408, 318] width 11 height 11
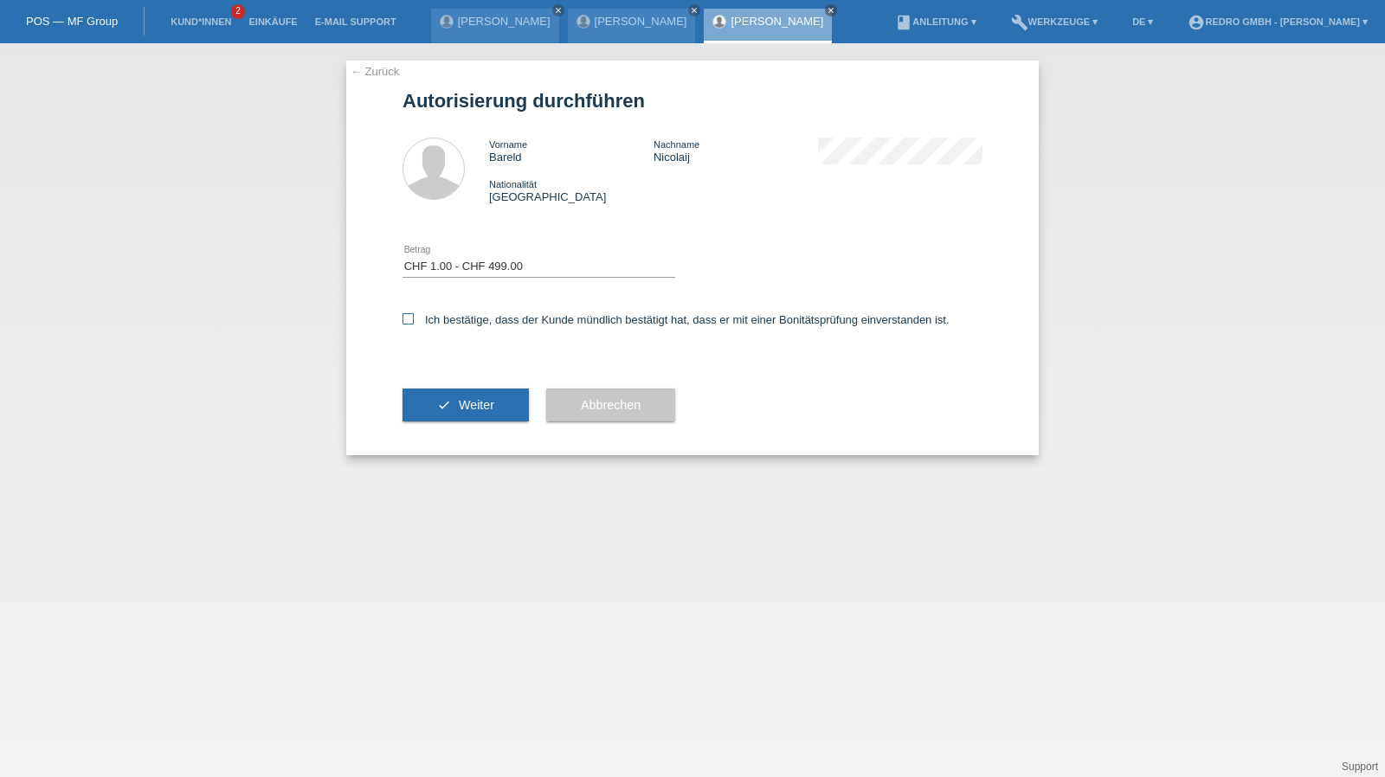
checkbox input "true"
click at [445, 403] on icon "check" at bounding box center [444, 405] width 14 height 14
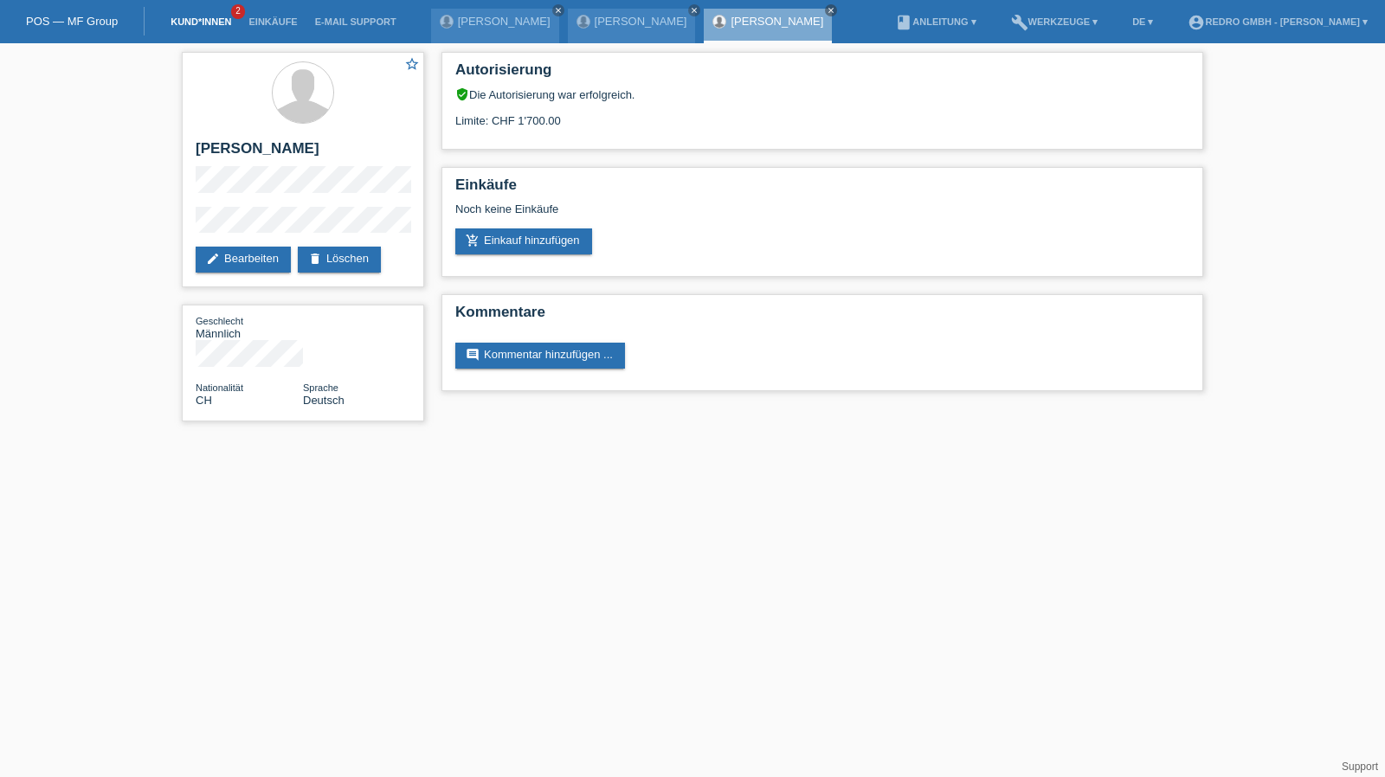
click at [213, 20] on link "Kund*innen" at bounding box center [201, 21] width 78 height 10
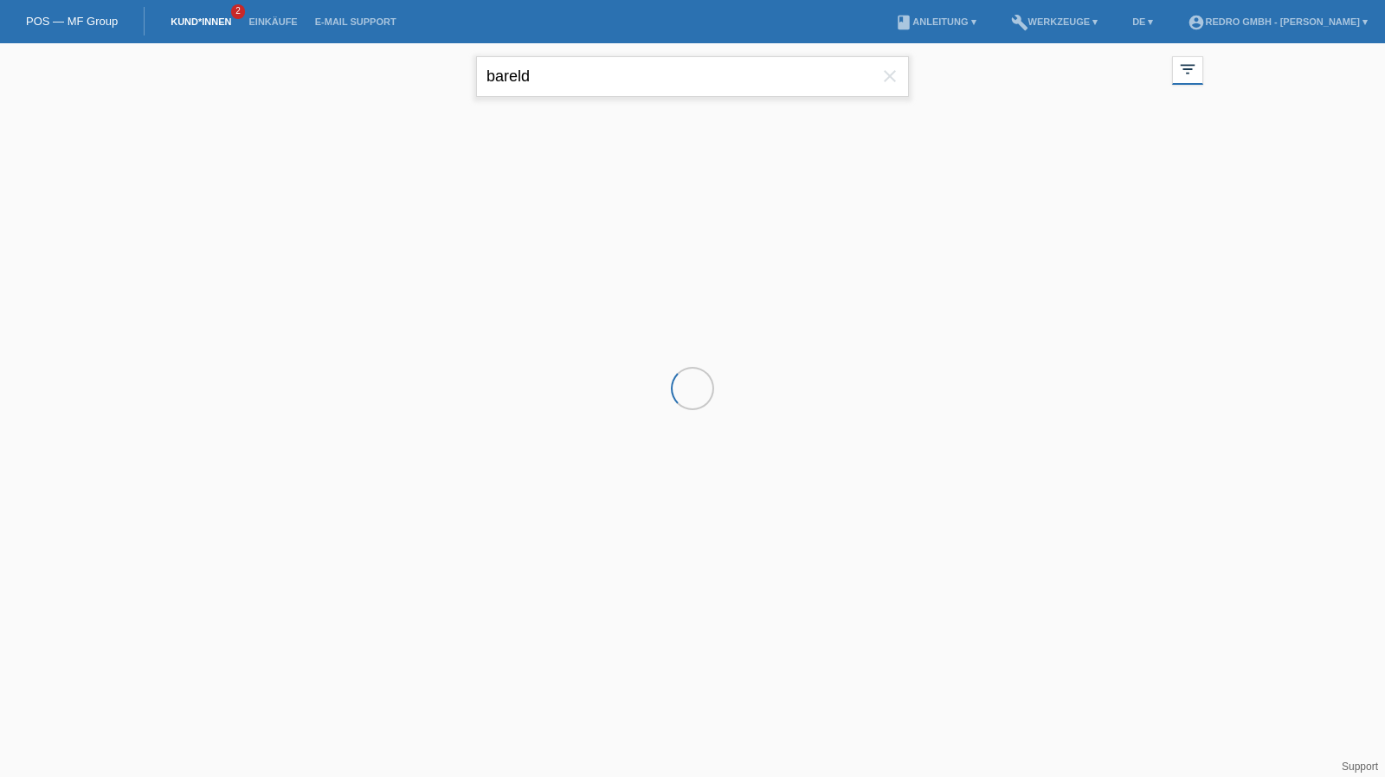
click at [588, 94] on input "bareld" at bounding box center [692, 76] width 433 height 41
paste input "Dragana"
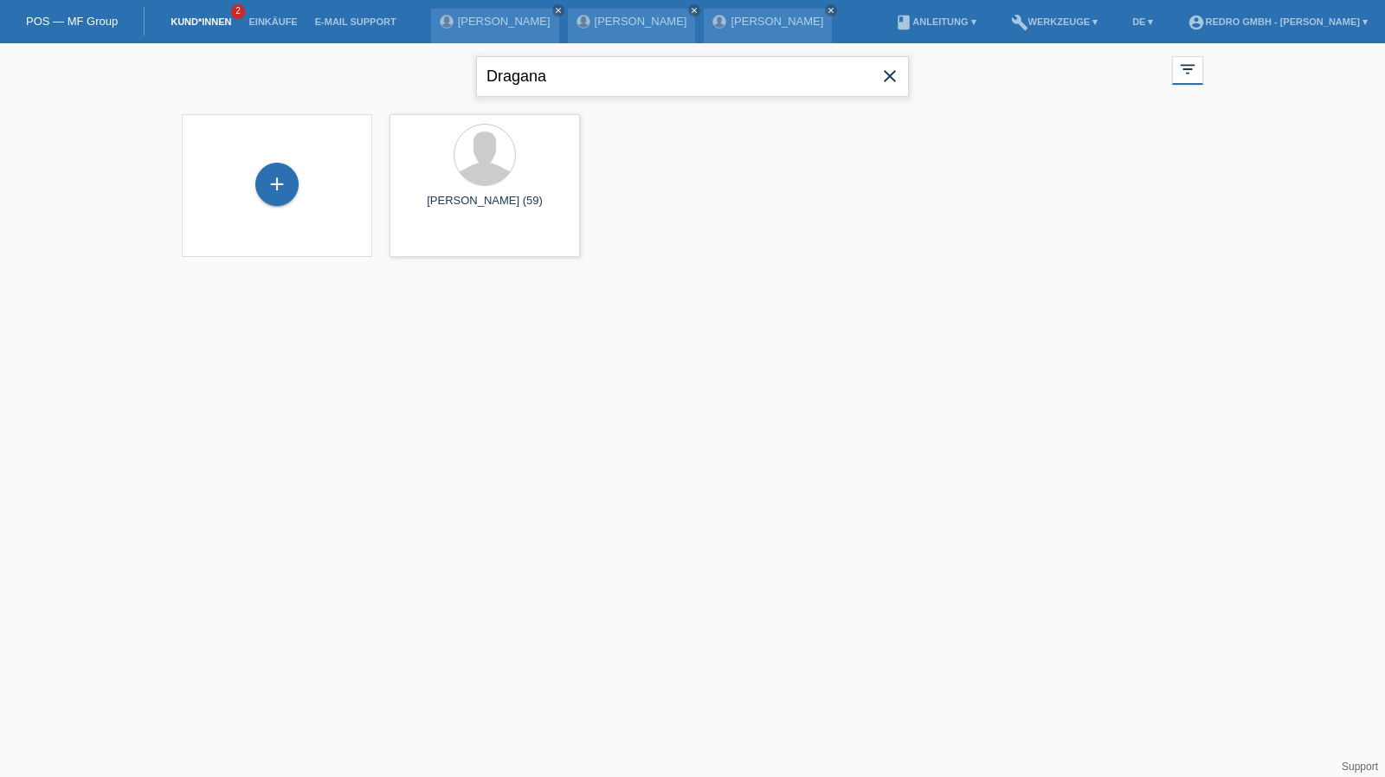
click at [573, 79] on input "Dragana" at bounding box center [692, 76] width 433 height 41
paste input "[PERSON_NAME]"
type input "[PERSON_NAME]"
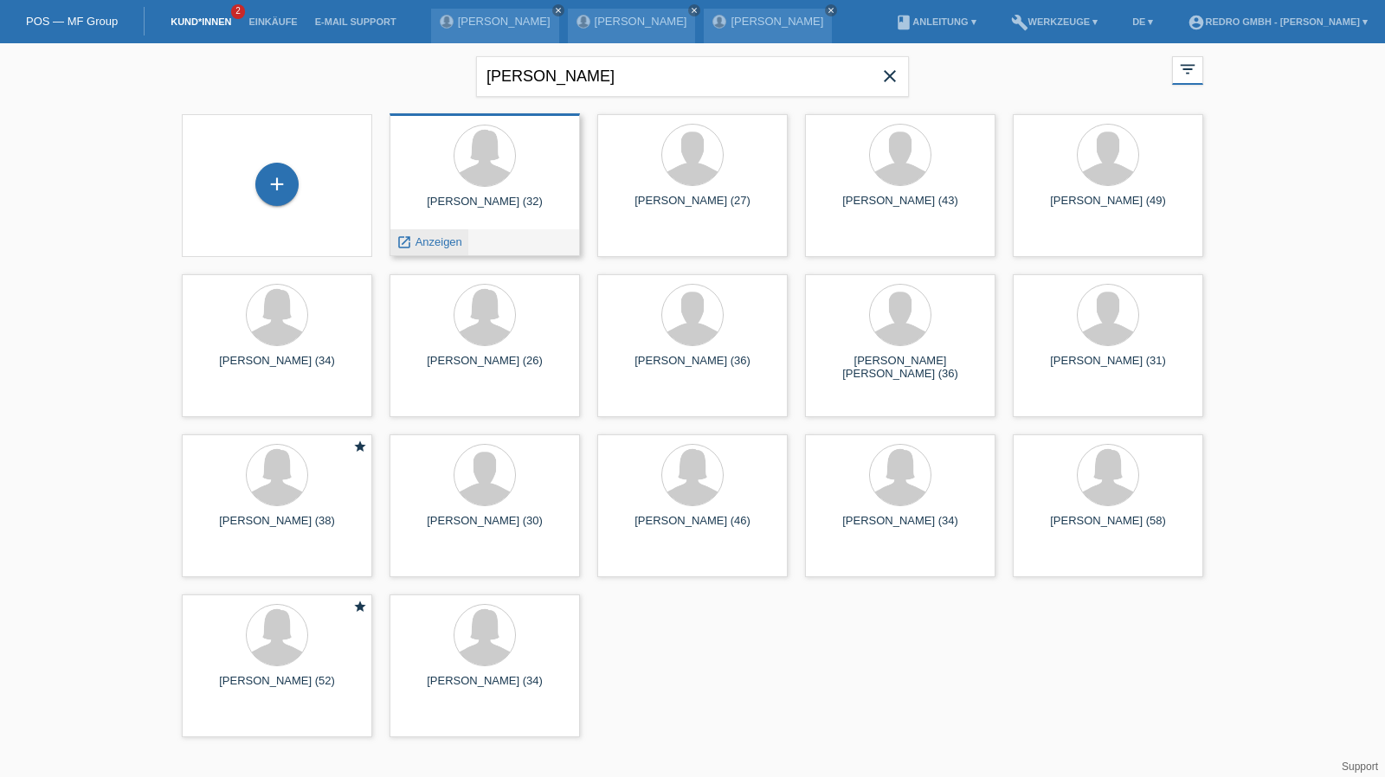
click at [436, 245] on span "Anzeigen" at bounding box center [439, 242] width 47 height 13
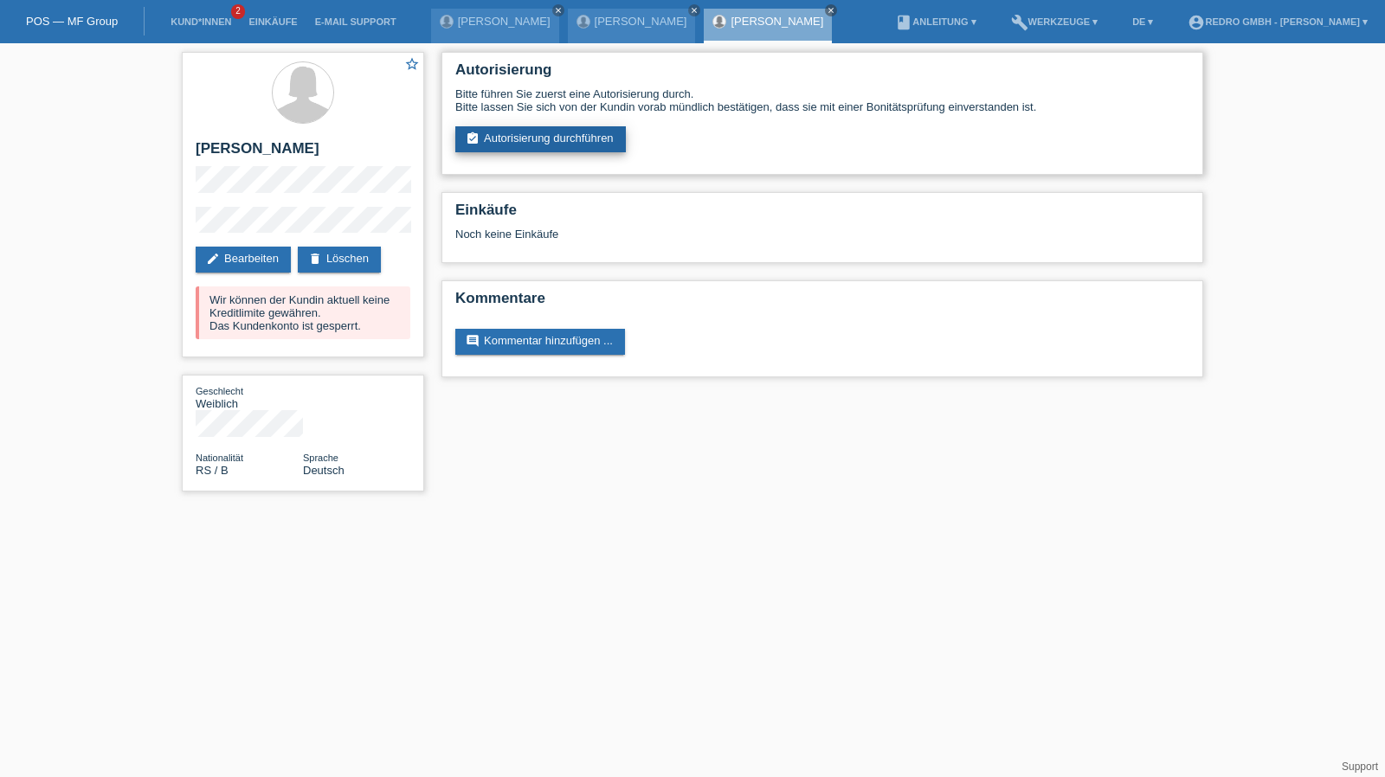
click at [503, 149] on link "assignment_turned_in Autorisierung durchführen" at bounding box center [540, 139] width 171 height 26
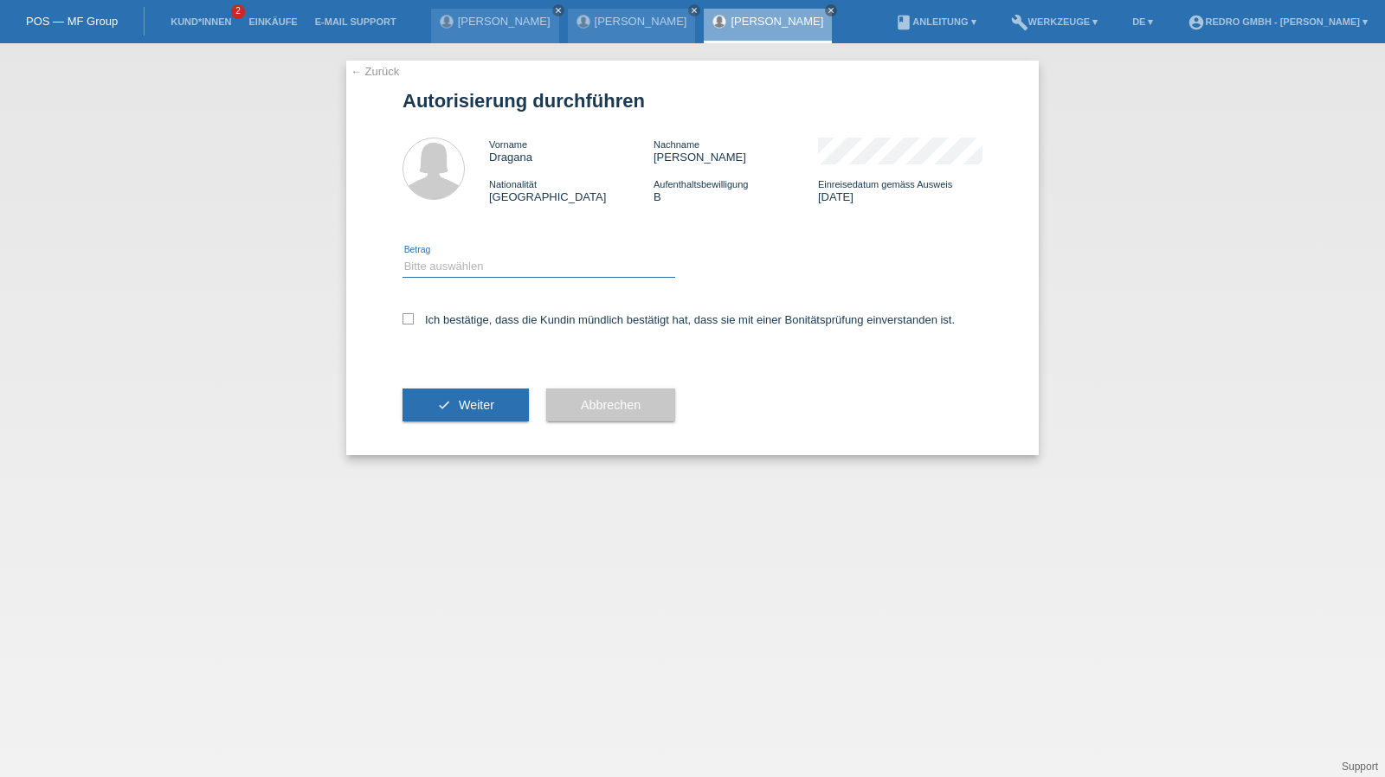
click at [471, 261] on select "Bitte auswählen CHF 1.00 - CHF 499.00 CHF 500.00 - CHF 1'999.00 CHF 2'000.00 - …" at bounding box center [539, 266] width 273 height 21
select select "1"
click at [403, 256] on select "Bitte auswählen CHF 1.00 - CHF 499.00 CHF 500.00 - CHF 1'999.00 CHF 2'000.00 - …" at bounding box center [539, 266] width 273 height 21
click at [436, 326] on label "Ich bestätige, dass die Kundin mündlich bestätigt hat, dass sie mit einer Bonit…" at bounding box center [679, 319] width 552 height 13
click at [414, 325] on input "Ich bestätige, dass die Kundin mündlich bestätigt hat, dass sie mit einer Bonit…" at bounding box center [408, 318] width 11 height 11
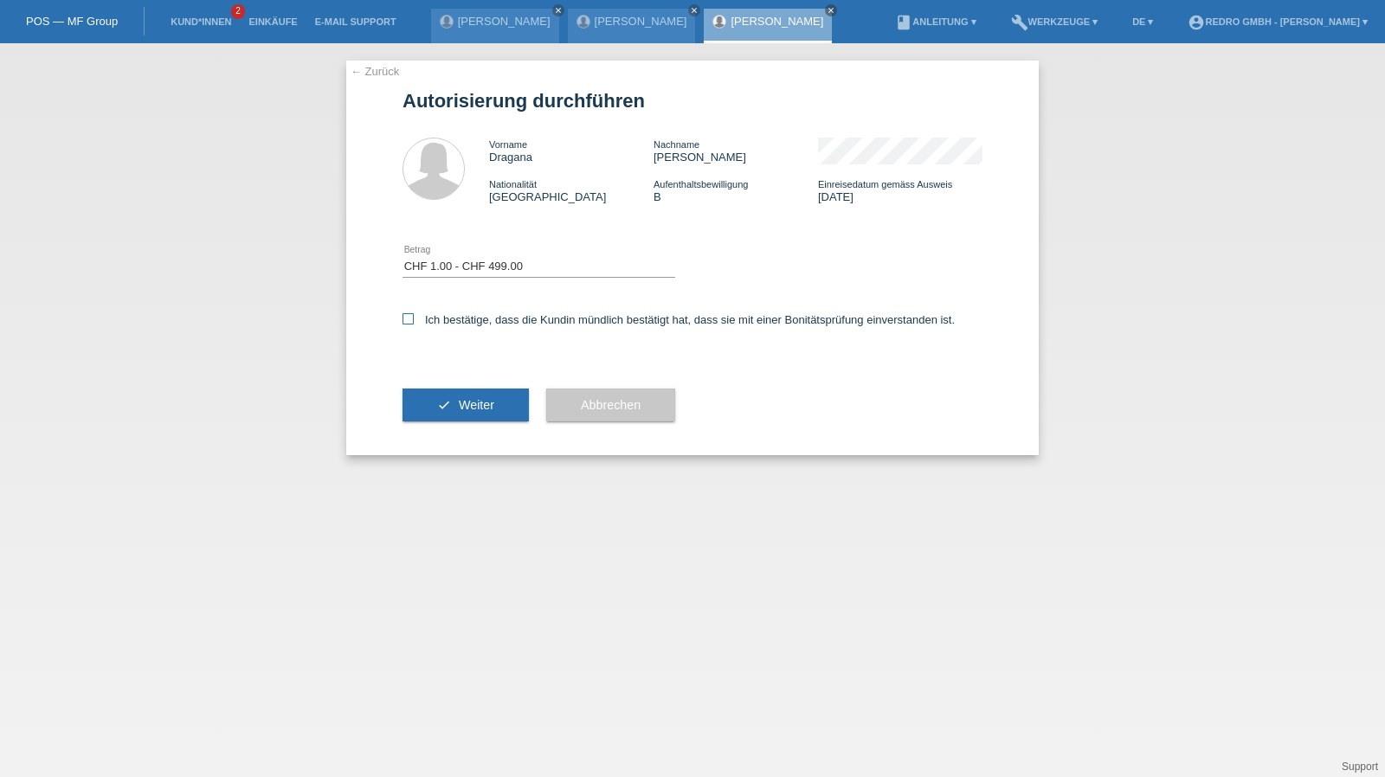
checkbox input "true"
click at [450, 394] on button "check Weiter" at bounding box center [466, 405] width 126 height 33
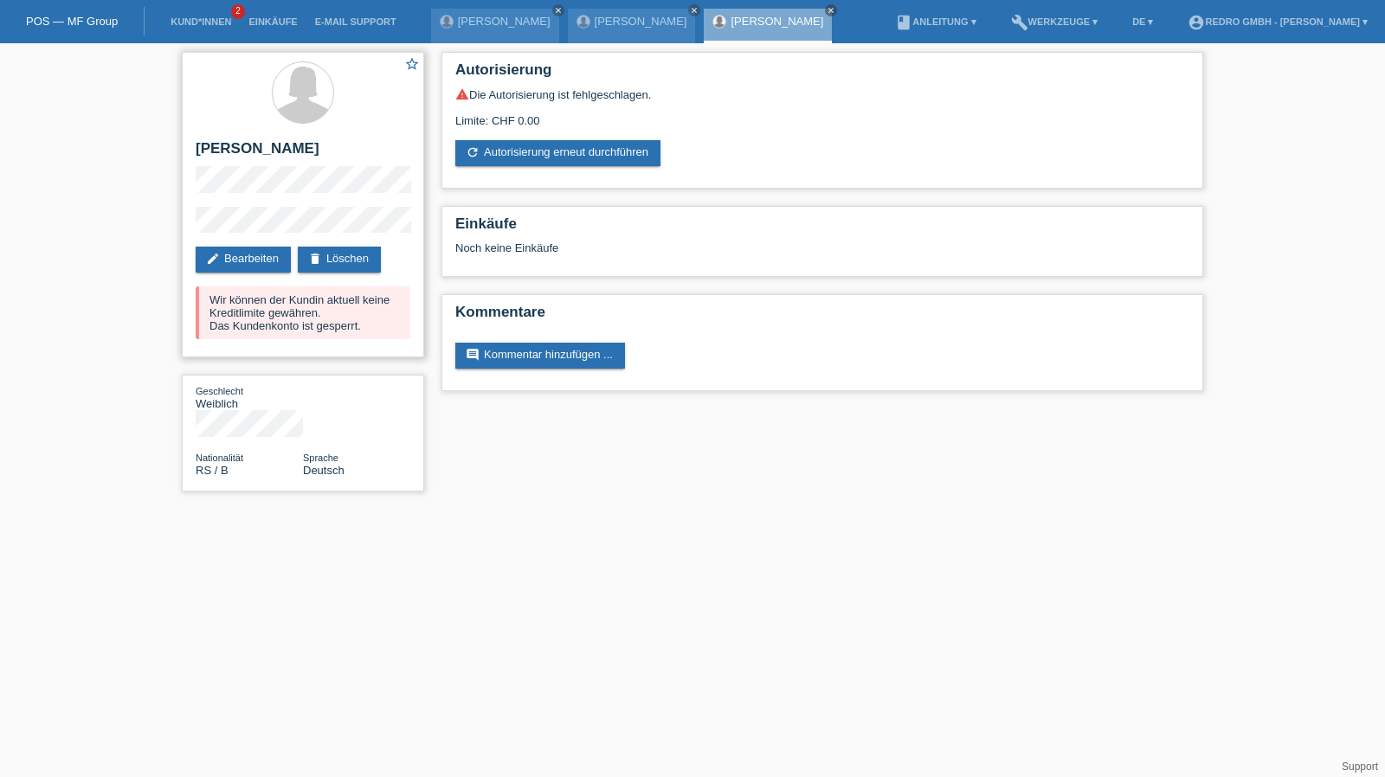
click at [267, 148] on h2 "Dragana Jovanovic" at bounding box center [303, 153] width 215 height 26
copy div "Dragana Jovanovic"
click at [204, 23] on link "Kund*innen" at bounding box center [201, 21] width 78 height 10
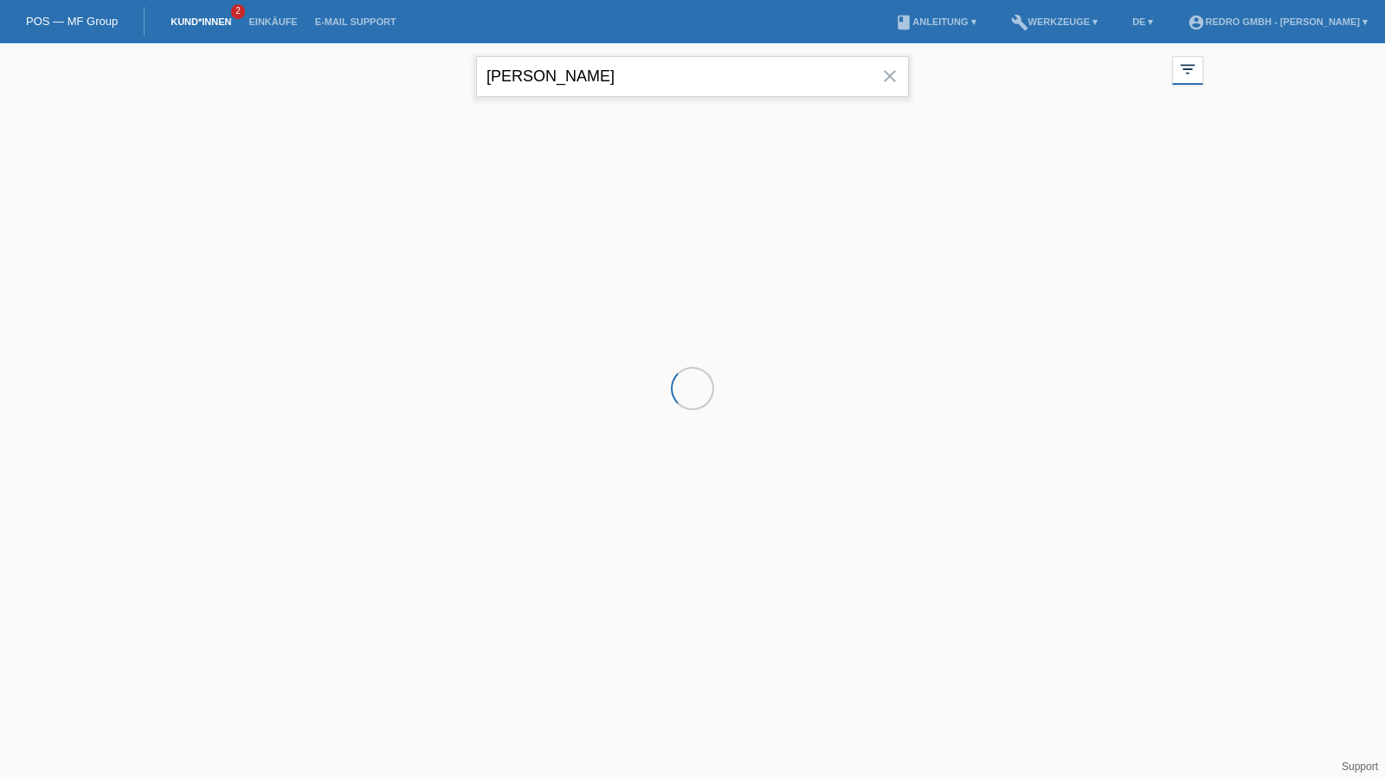
click at [641, 68] on input "[PERSON_NAME]" at bounding box center [692, 76] width 433 height 41
drag, startPoint x: 0, startPoint y: 0, endPoint x: 641, endPoint y: 68, distance: 644.2
click at [641, 68] on input "[PERSON_NAME]" at bounding box center [692, 76] width 433 height 41
paste input "Kulasegaram"
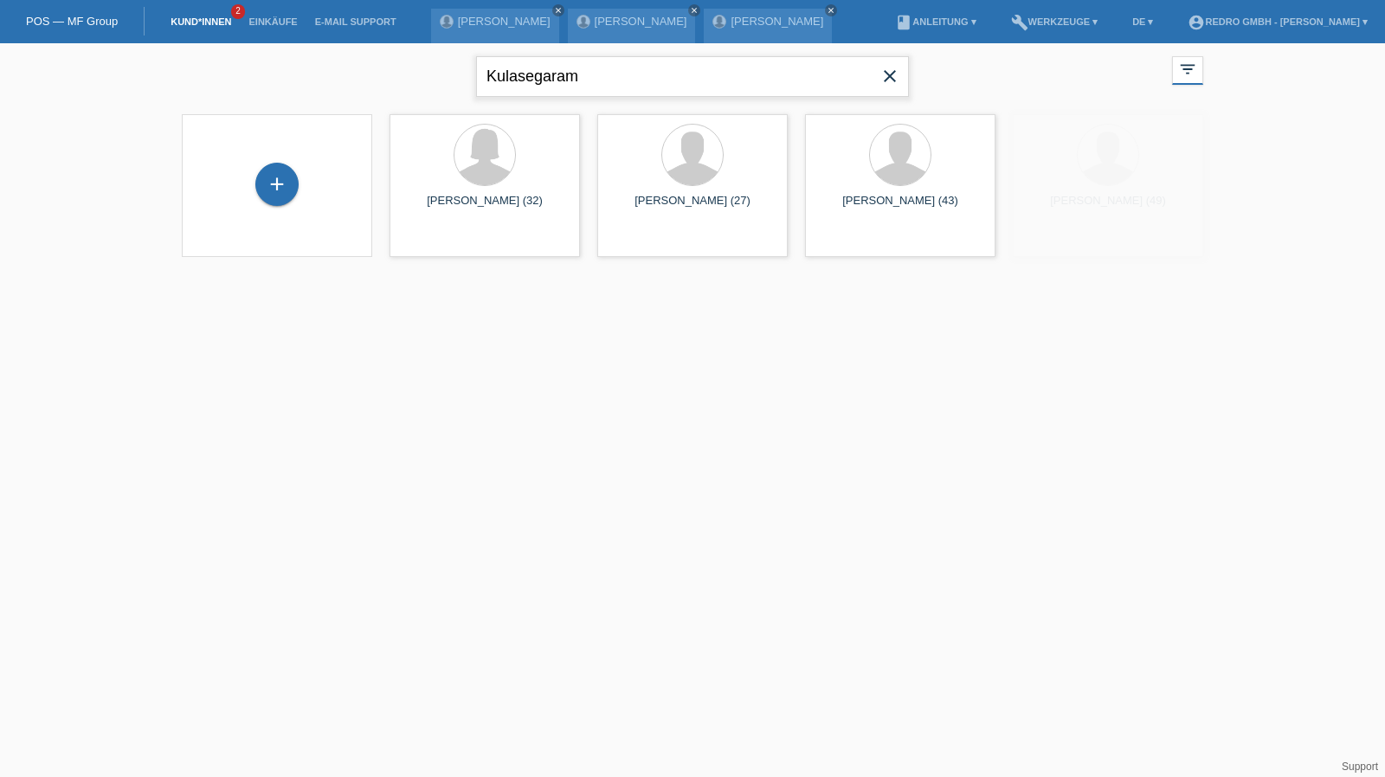
type input "Kulasegaram"
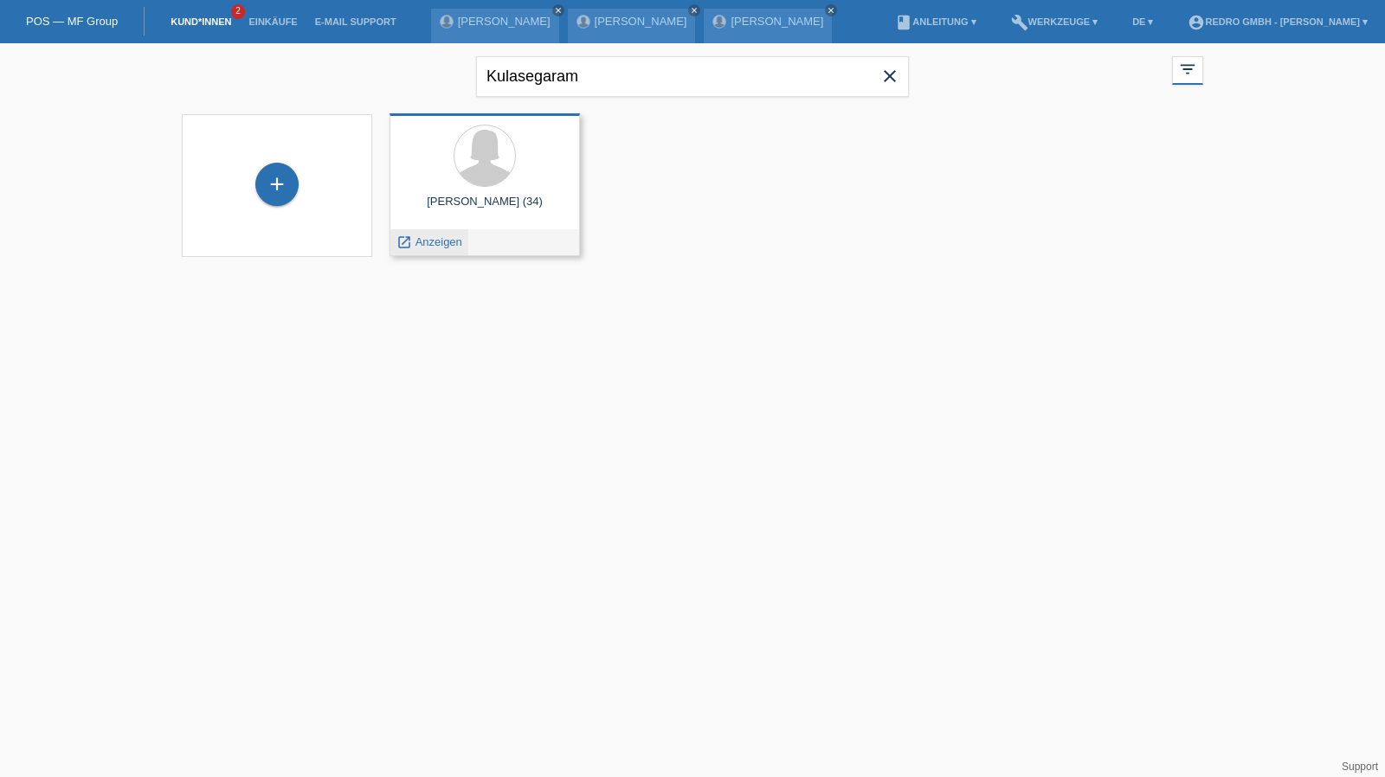
click at [435, 235] on div "launch Anzeigen" at bounding box center [429, 242] width 78 height 26
click at [429, 242] on span "Anzeigen" at bounding box center [439, 242] width 47 height 13
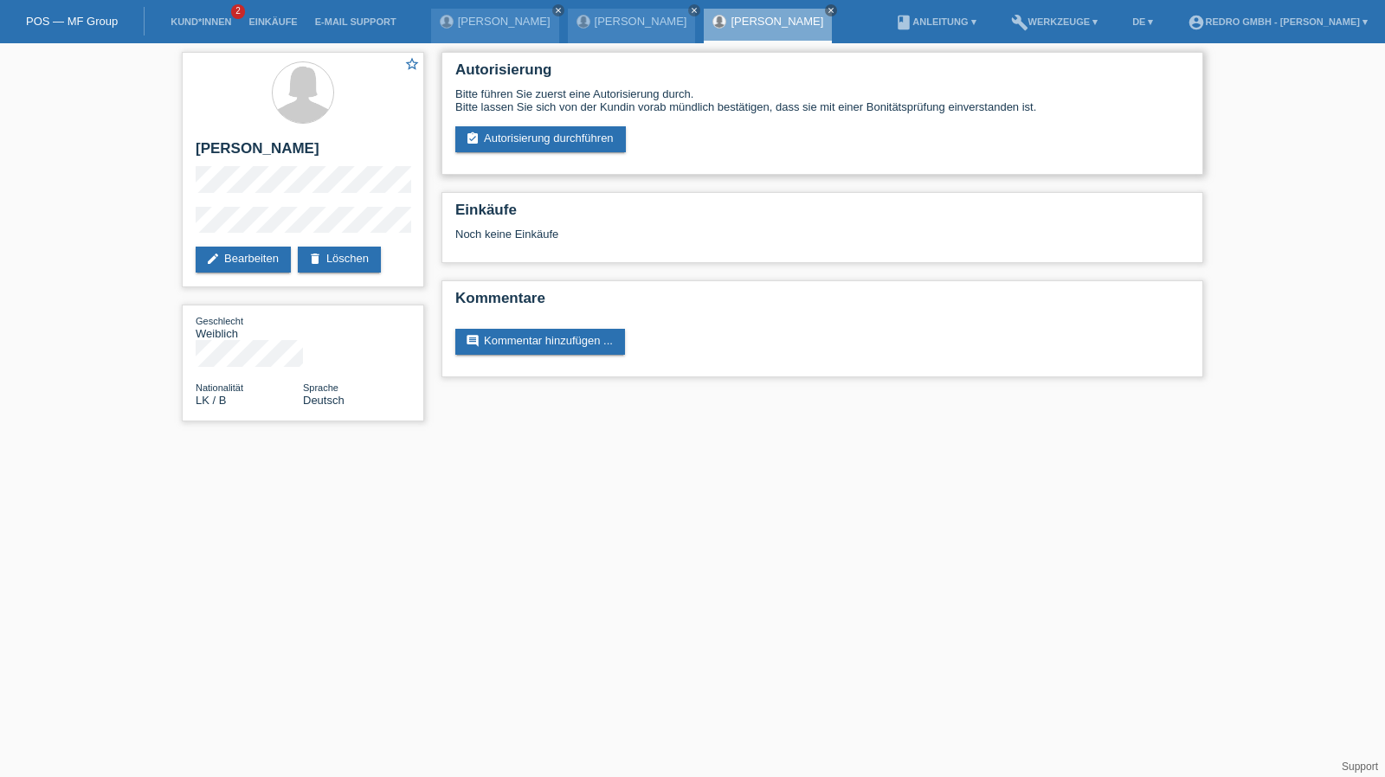
click at [570, 124] on div "Bitte führen Sie zuerst eine Autorisierung durch. Bitte lassen Sie sich von der…" at bounding box center [822, 119] width 734 height 65
click at [566, 129] on link "assignment_turned_in Autorisierung durchführen" at bounding box center [540, 139] width 171 height 26
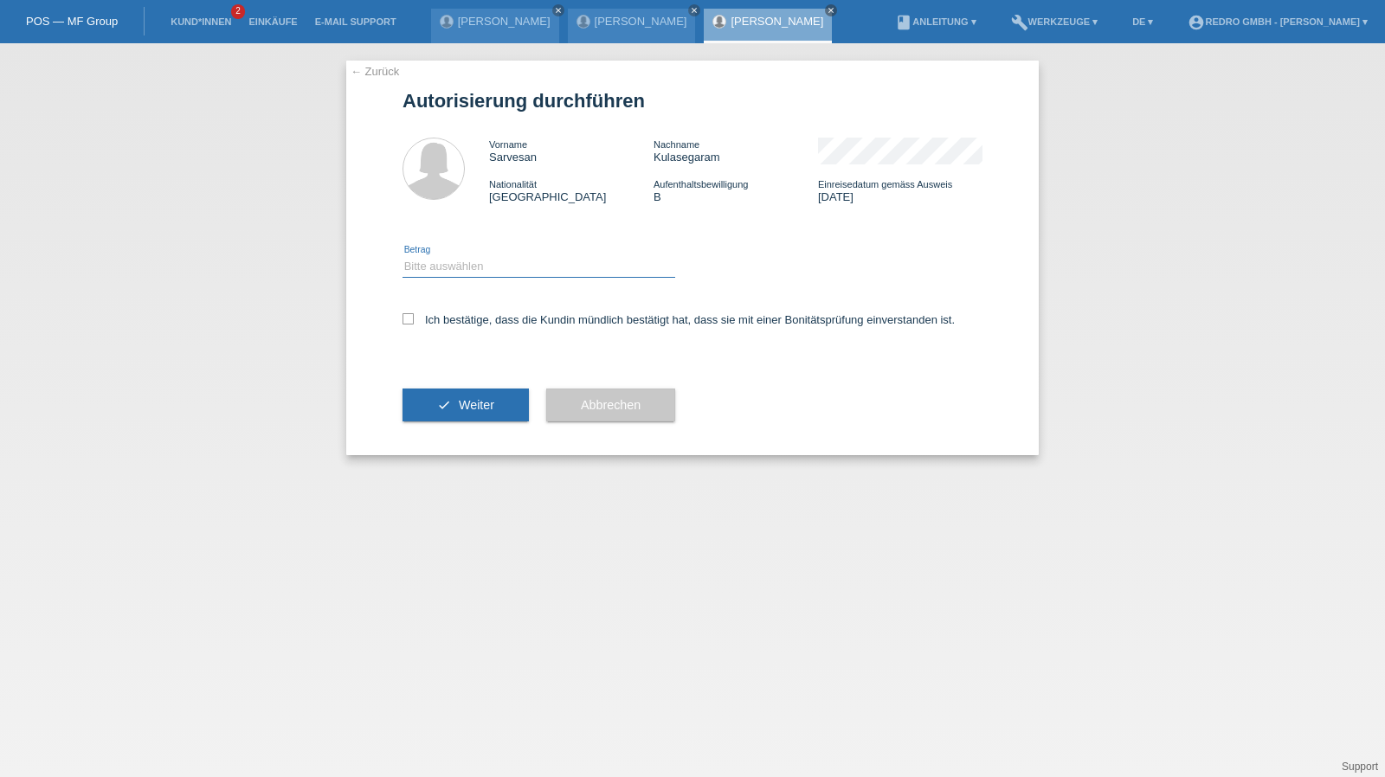
drag, startPoint x: 475, startPoint y: 259, endPoint x: 471, endPoint y: 274, distance: 15.3
click at [475, 259] on select "Bitte auswählen CHF 1.00 - CHF 499.00 CHF 500.00 - CHF 1'999.00 CHF 2'000.00 - …" at bounding box center [539, 266] width 273 height 21
select select "1"
click at [403, 256] on select "Bitte auswählen CHF 1.00 - CHF 499.00 CHF 500.00 - CHF 1'999.00 CHF 2'000.00 - …" at bounding box center [539, 266] width 273 height 21
click at [438, 322] on label "Ich bestätige, dass die Kundin mündlich bestätigt hat, dass sie mit einer Bonit…" at bounding box center [679, 319] width 552 height 13
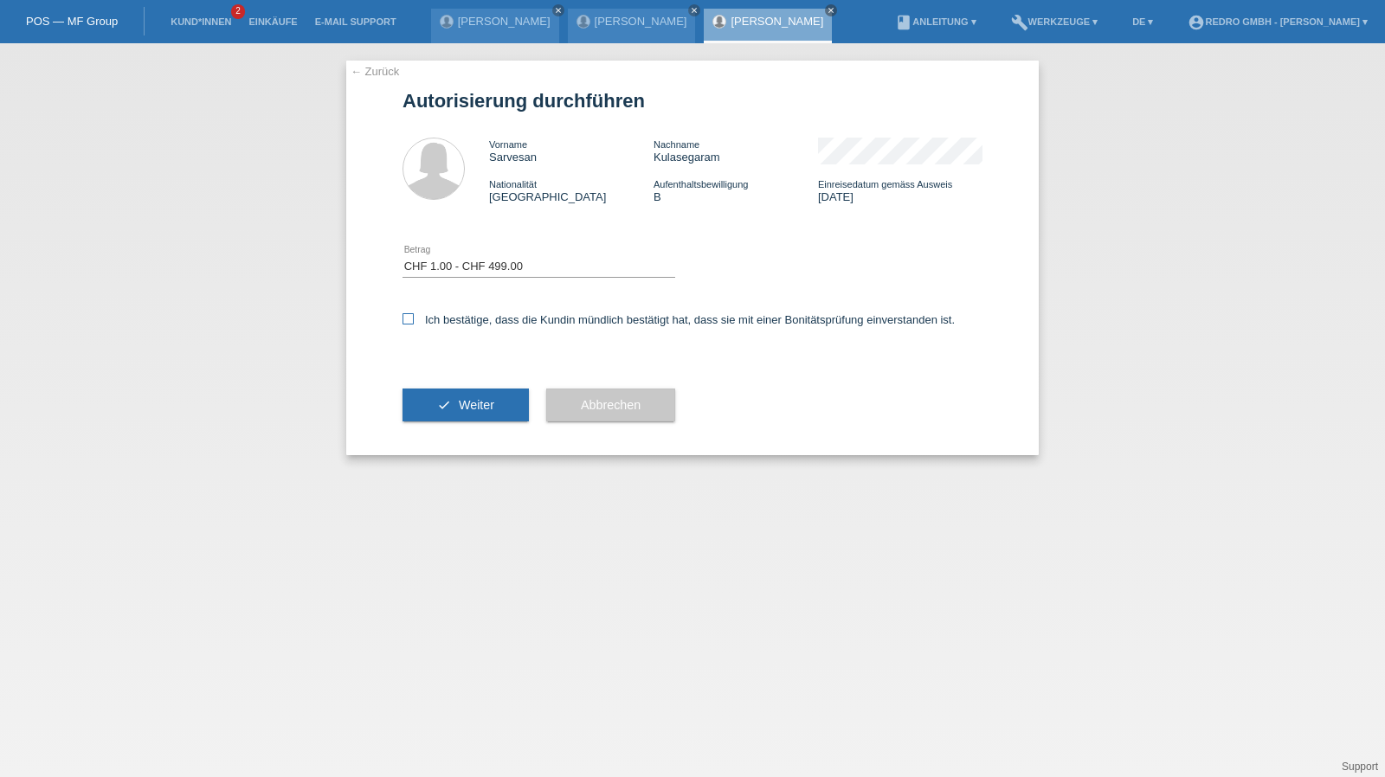
click at [414, 322] on input "Ich bestätige, dass die Kundin mündlich bestätigt hat, dass sie mit einer Bonit…" at bounding box center [408, 318] width 11 height 11
checkbox input "true"
click at [448, 416] on button "check Weiter" at bounding box center [466, 405] width 126 height 33
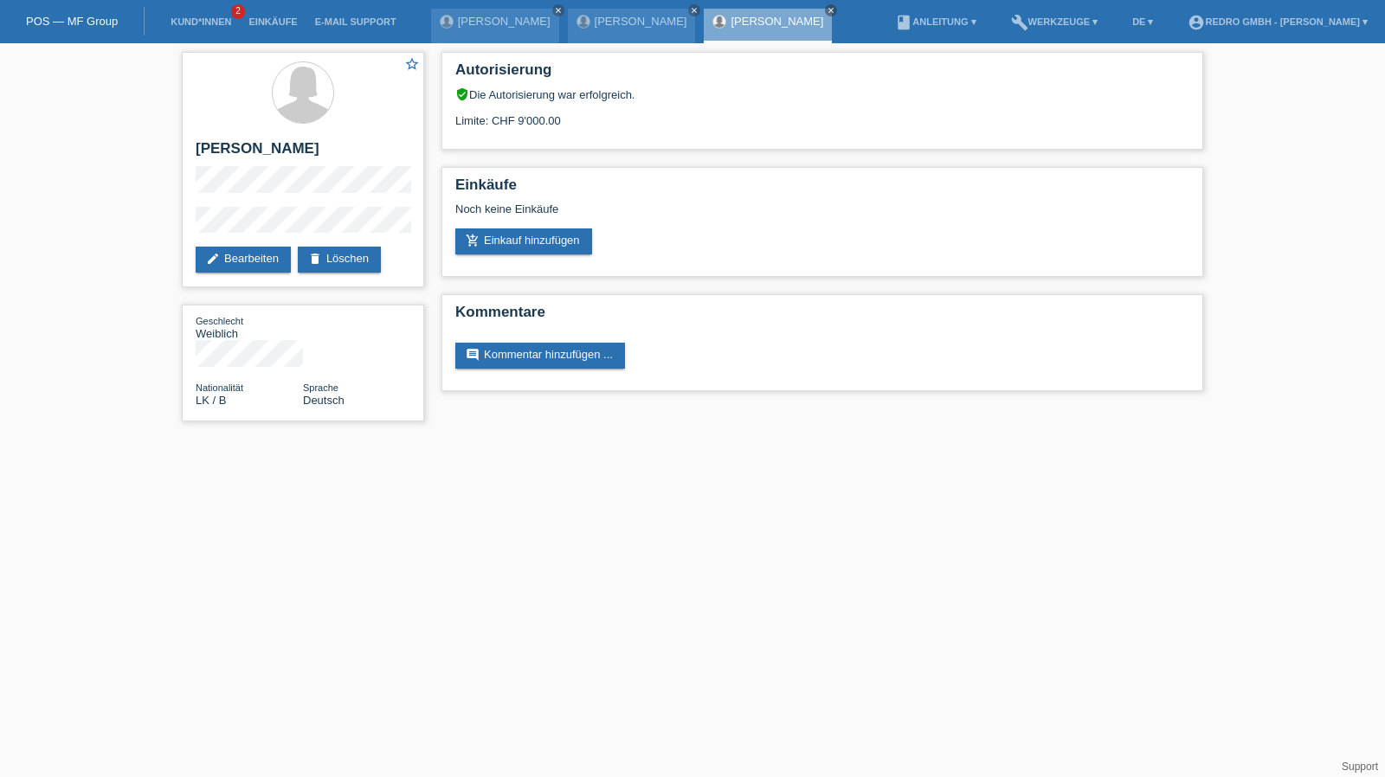
click at [215, 16] on li "Kund*innen 2" at bounding box center [201, 22] width 78 height 44
click at [211, 18] on link "Kund*innen" at bounding box center [201, 21] width 78 height 10
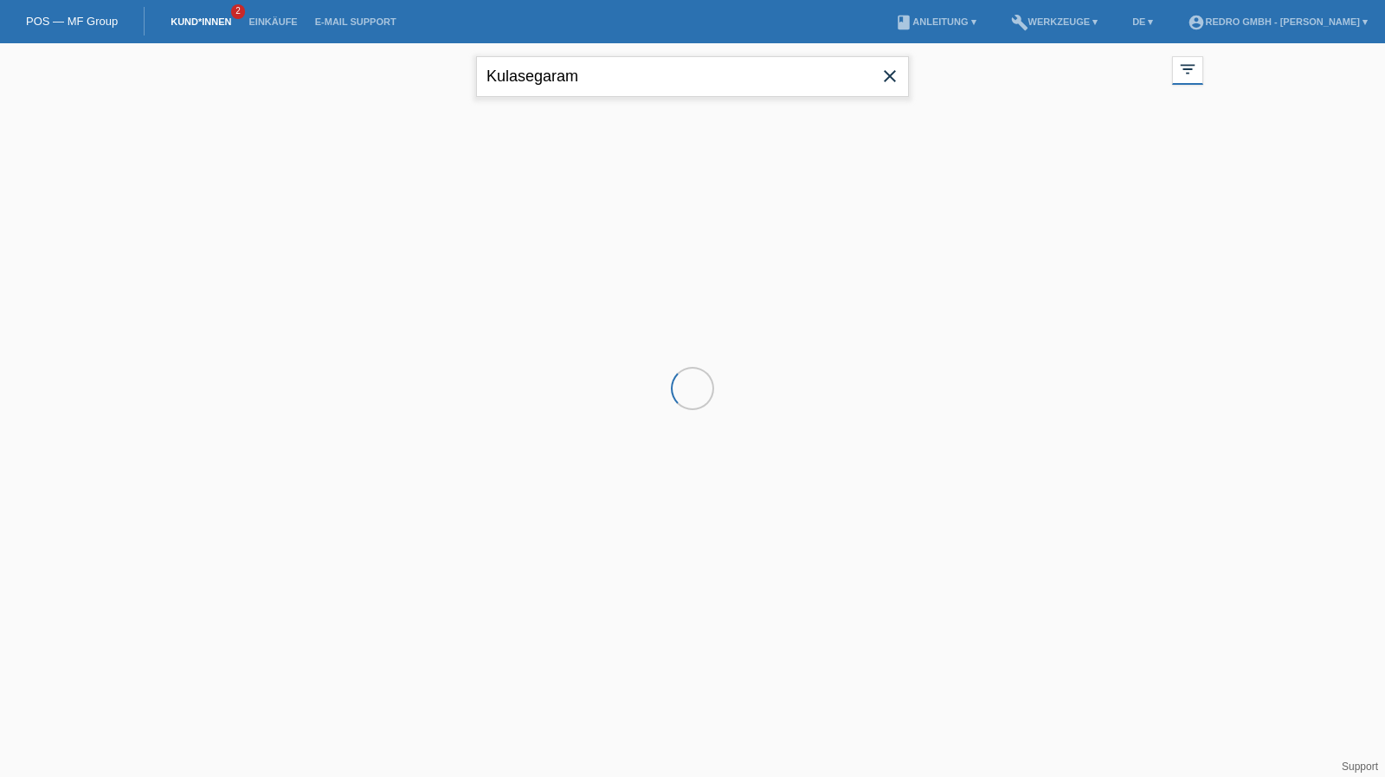
click at [553, 65] on input "Kulasegaram" at bounding box center [692, 76] width 433 height 41
paste input "[PERSON_NAME]"
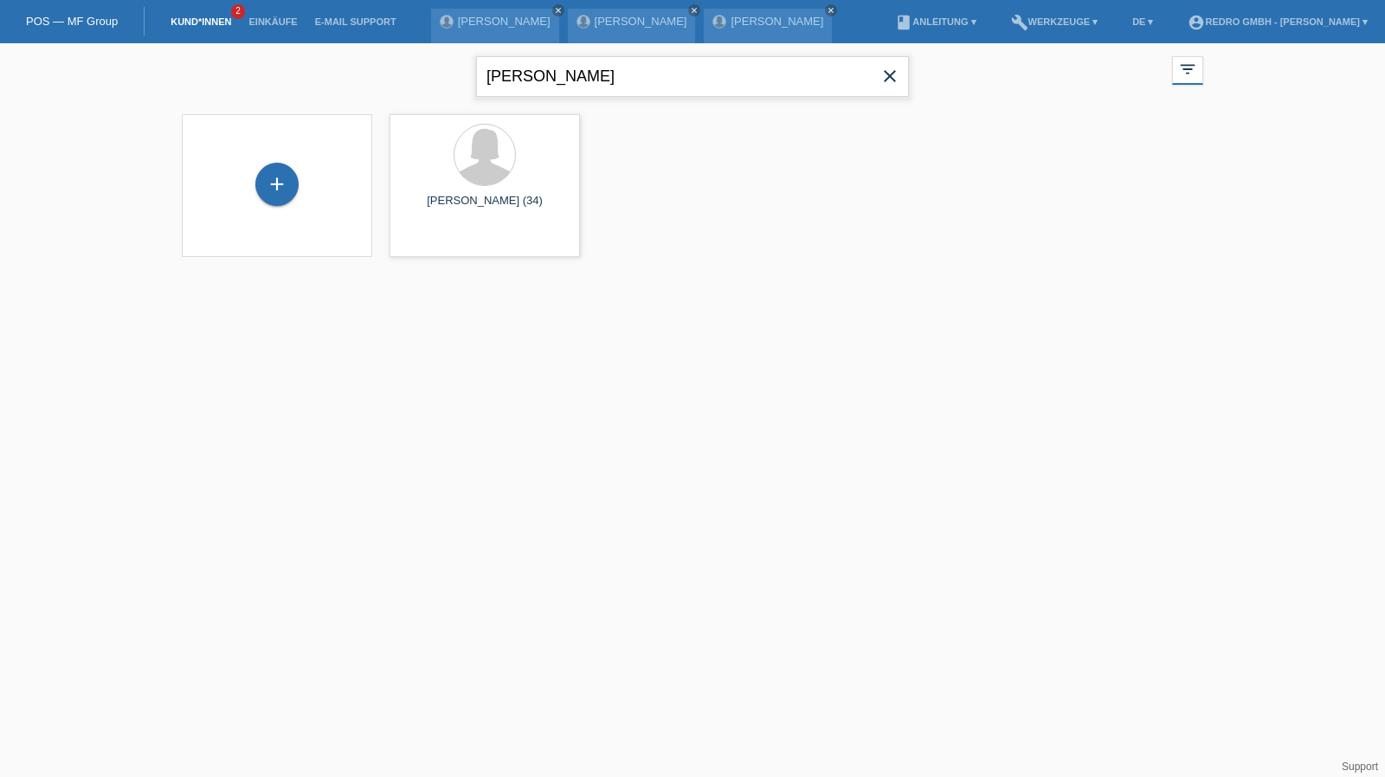
type input "[PERSON_NAME]"
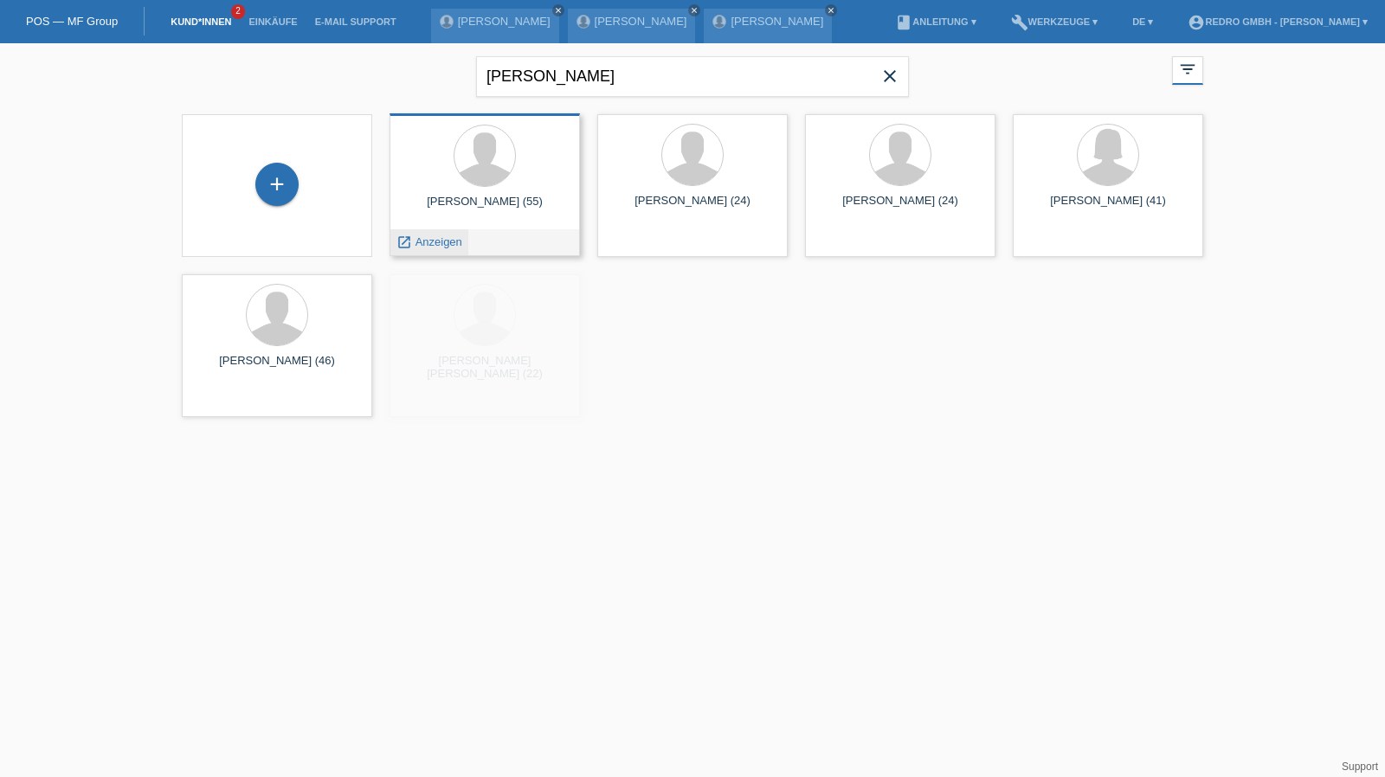
click at [440, 244] on span "Anzeigen" at bounding box center [439, 242] width 47 height 13
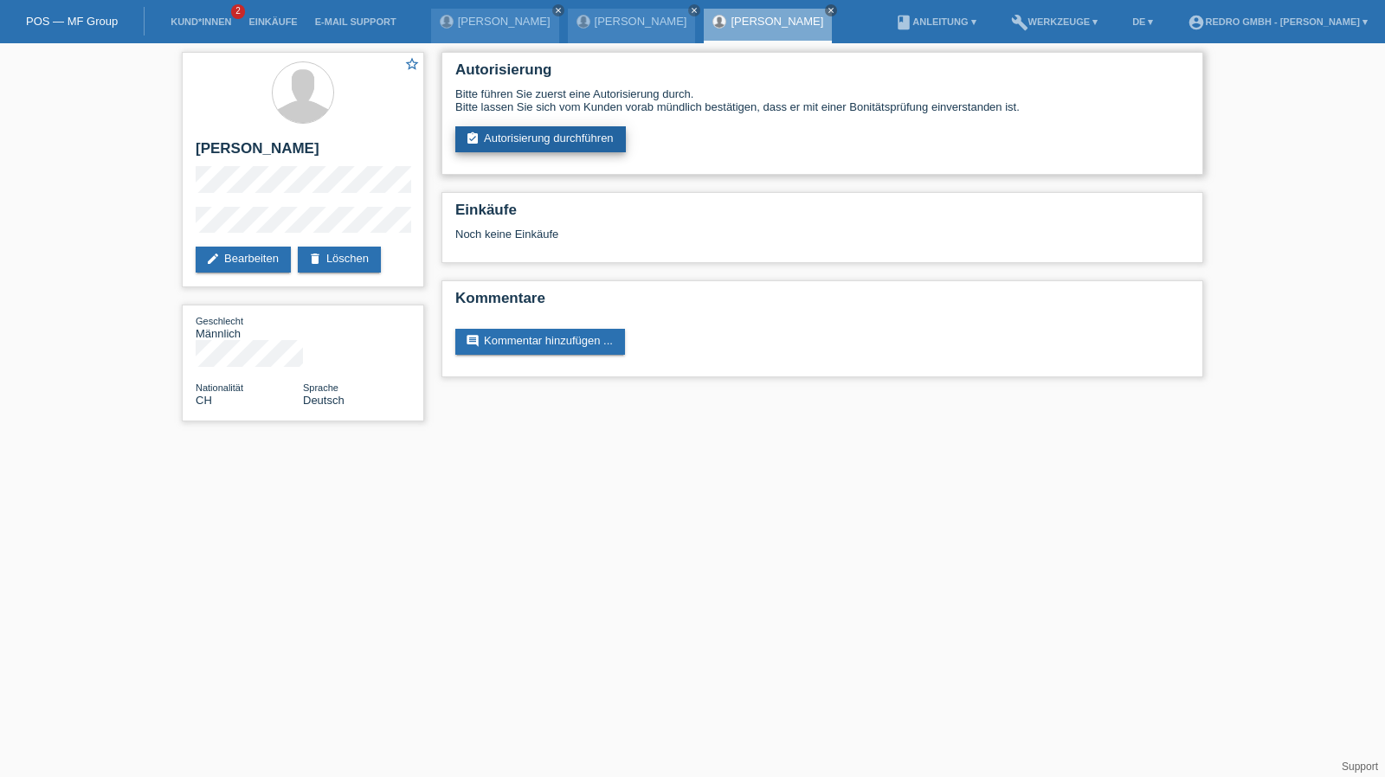
click at [539, 143] on link "assignment_turned_in Autorisierung durchführen" at bounding box center [540, 139] width 171 height 26
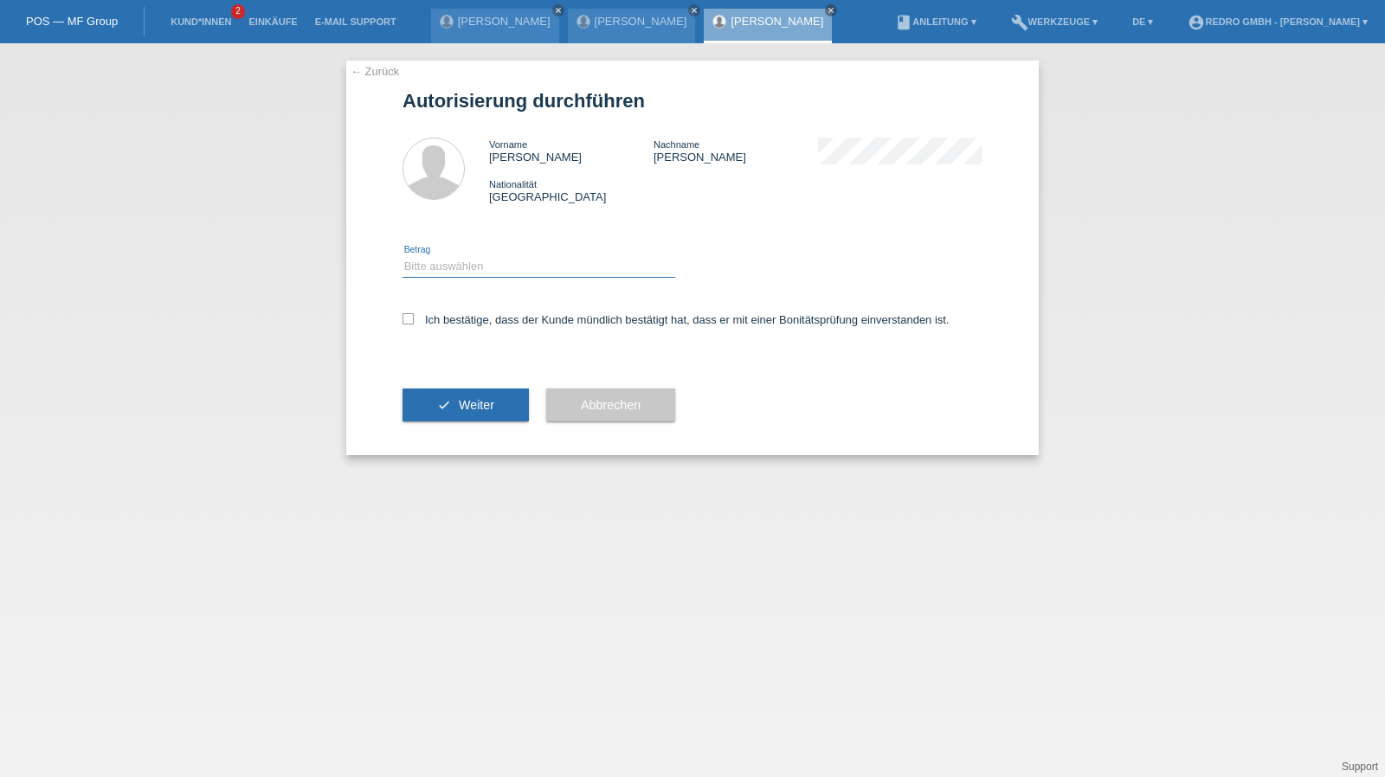
click at [468, 266] on select "Bitte auswählen CHF 1.00 - CHF 499.00 CHF 500.00 - CHF 1'999.00 CHF 2'000.00 - …" at bounding box center [539, 266] width 273 height 21
select select "1"
click at [403, 256] on select "Bitte auswählen CHF 1.00 - CHF 499.00 CHF 500.00 - CHF 1'999.00 CHF 2'000.00 - …" at bounding box center [539, 266] width 273 height 21
click at [455, 316] on label "Ich bestätige, dass der Kunde mündlich bestätigt hat, dass er mit einer Bonität…" at bounding box center [676, 319] width 547 height 13
click at [414, 316] on input "Ich bestätige, dass der Kunde mündlich bestätigt hat, dass er mit einer Bonität…" at bounding box center [408, 318] width 11 height 11
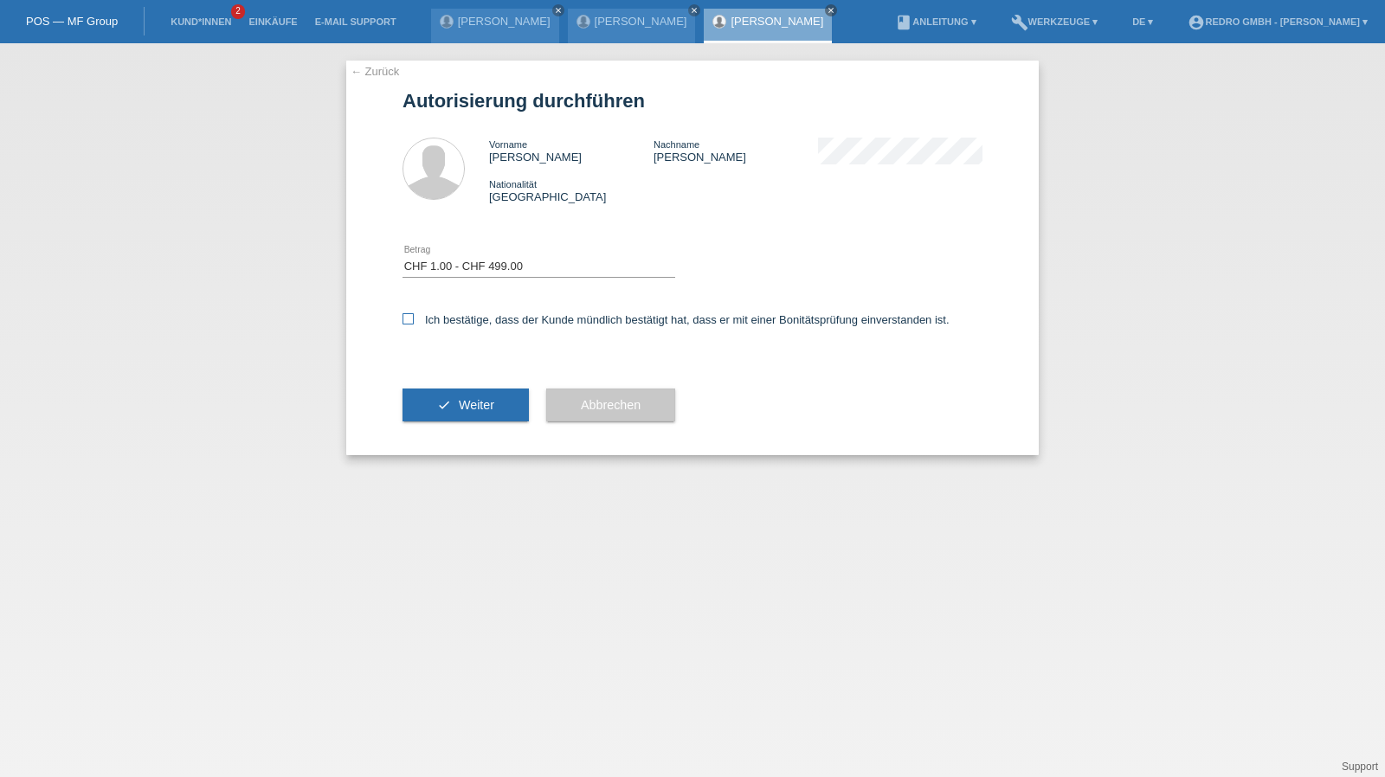
checkbox input "true"
click at [440, 390] on button "check Weiter" at bounding box center [466, 405] width 126 height 33
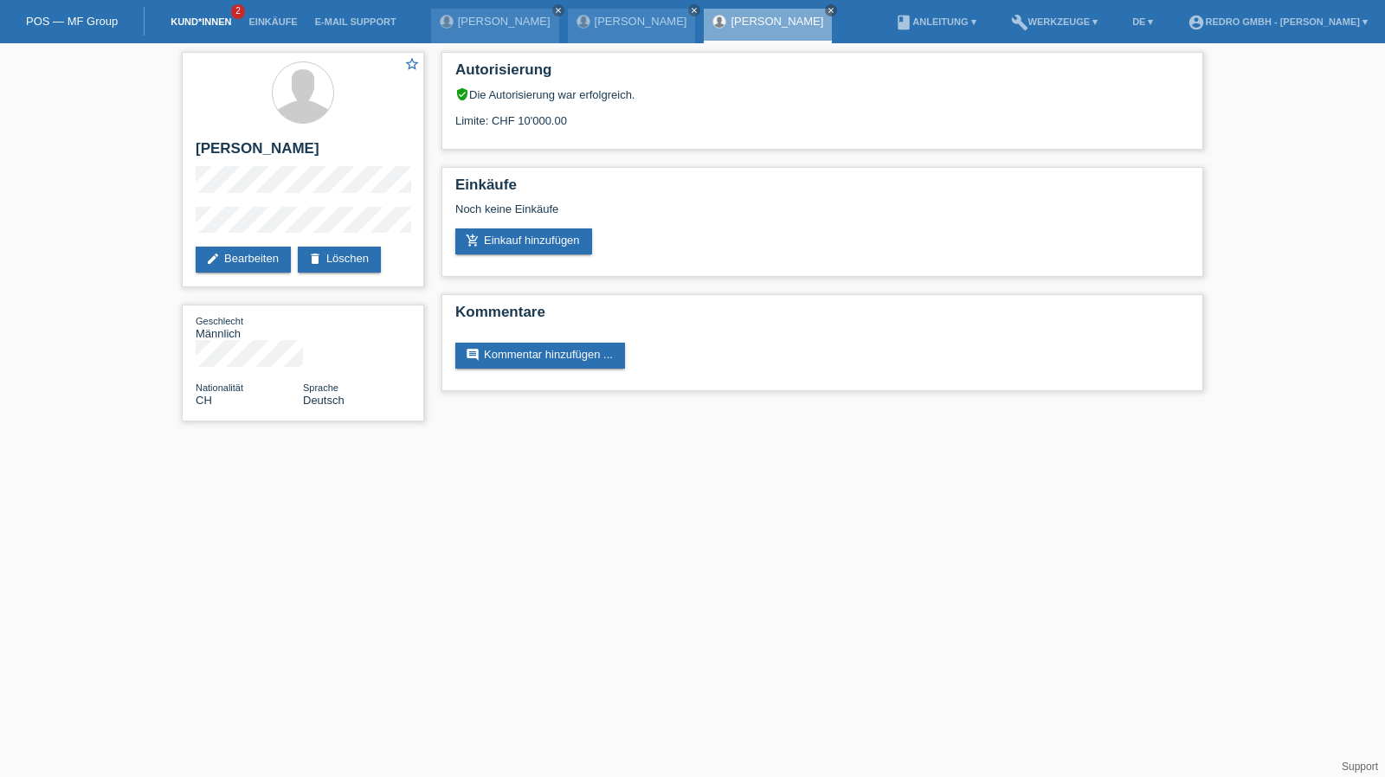
click at [178, 23] on link "Kund*innen" at bounding box center [201, 21] width 78 height 10
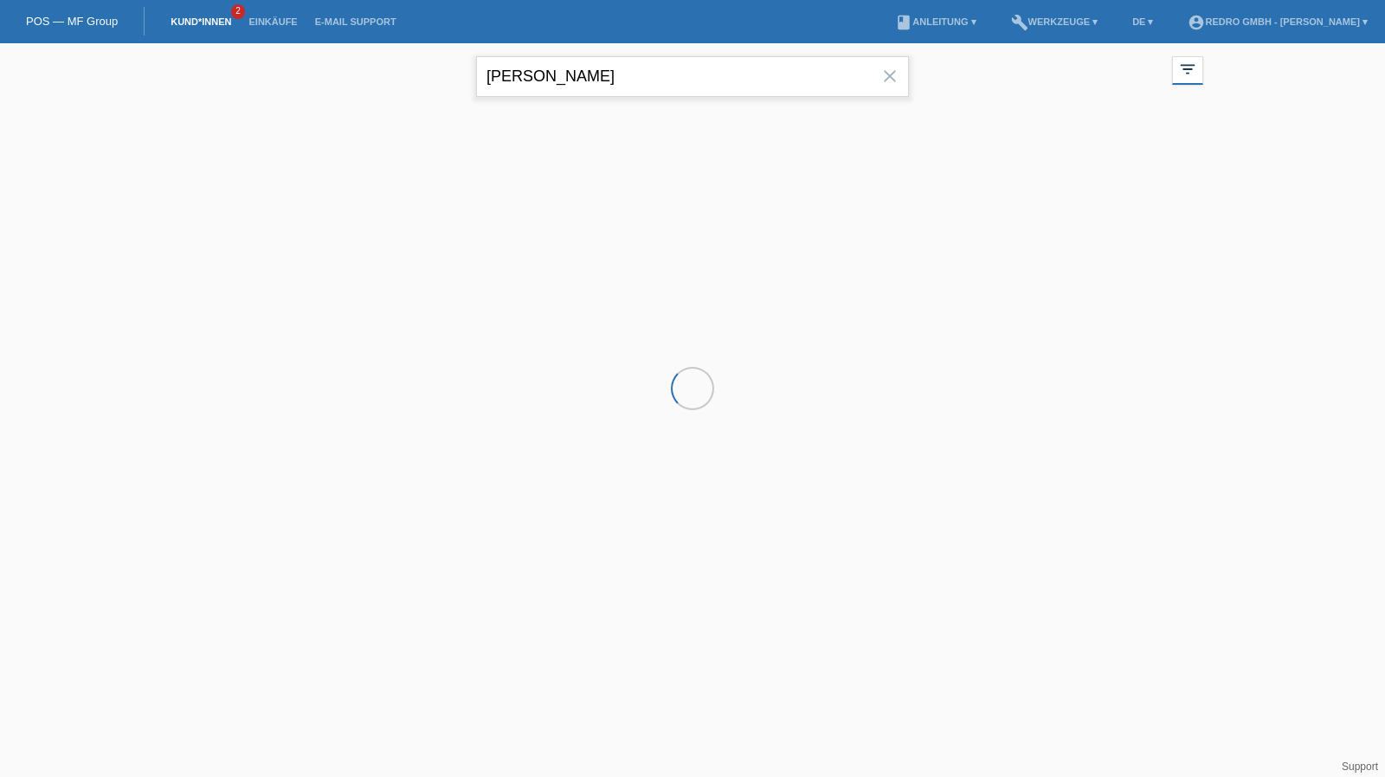
drag, startPoint x: 0, startPoint y: 0, endPoint x: 611, endPoint y: 78, distance: 616.2
click at [611, 78] on input "[PERSON_NAME]" at bounding box center [692, 76] width 433 height 41
paste input "Ender Onur Küntes"
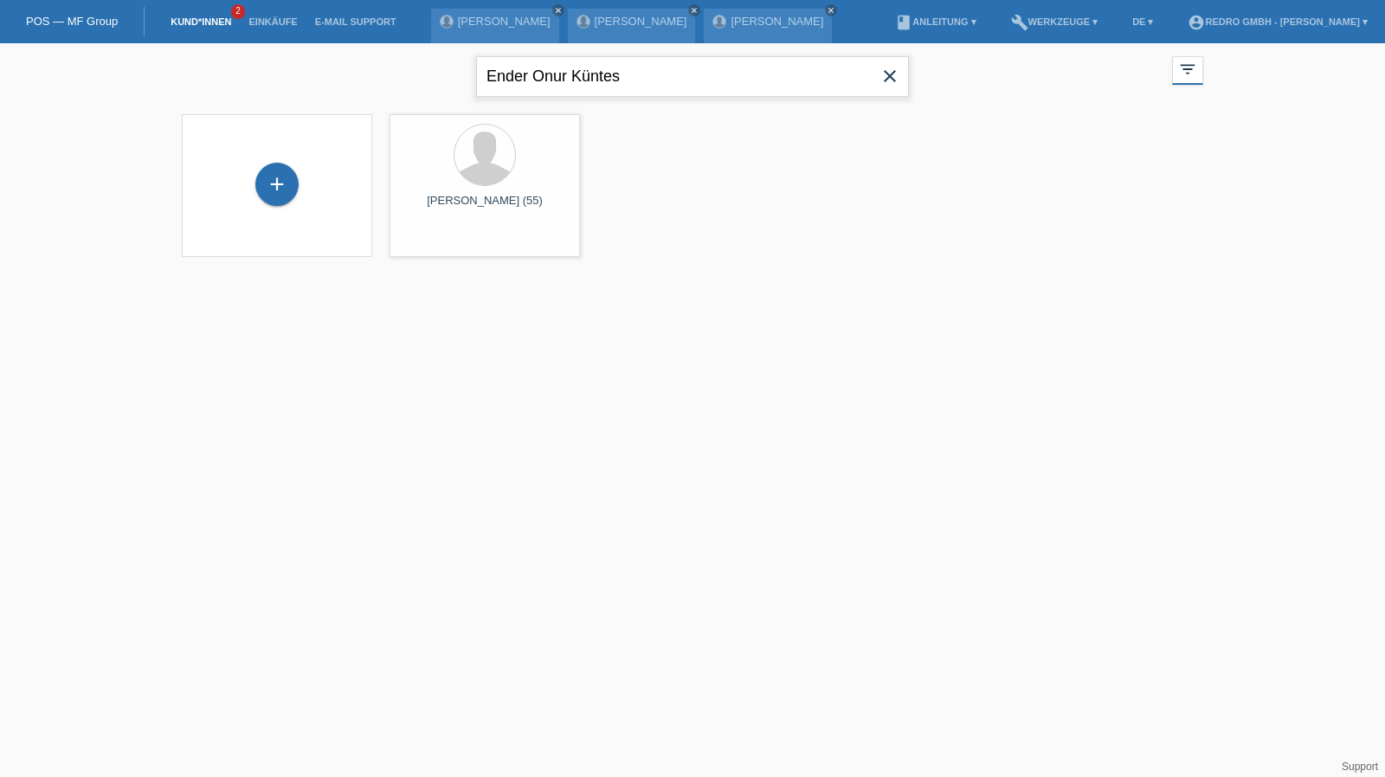
type input "Ender Onur Küntes"
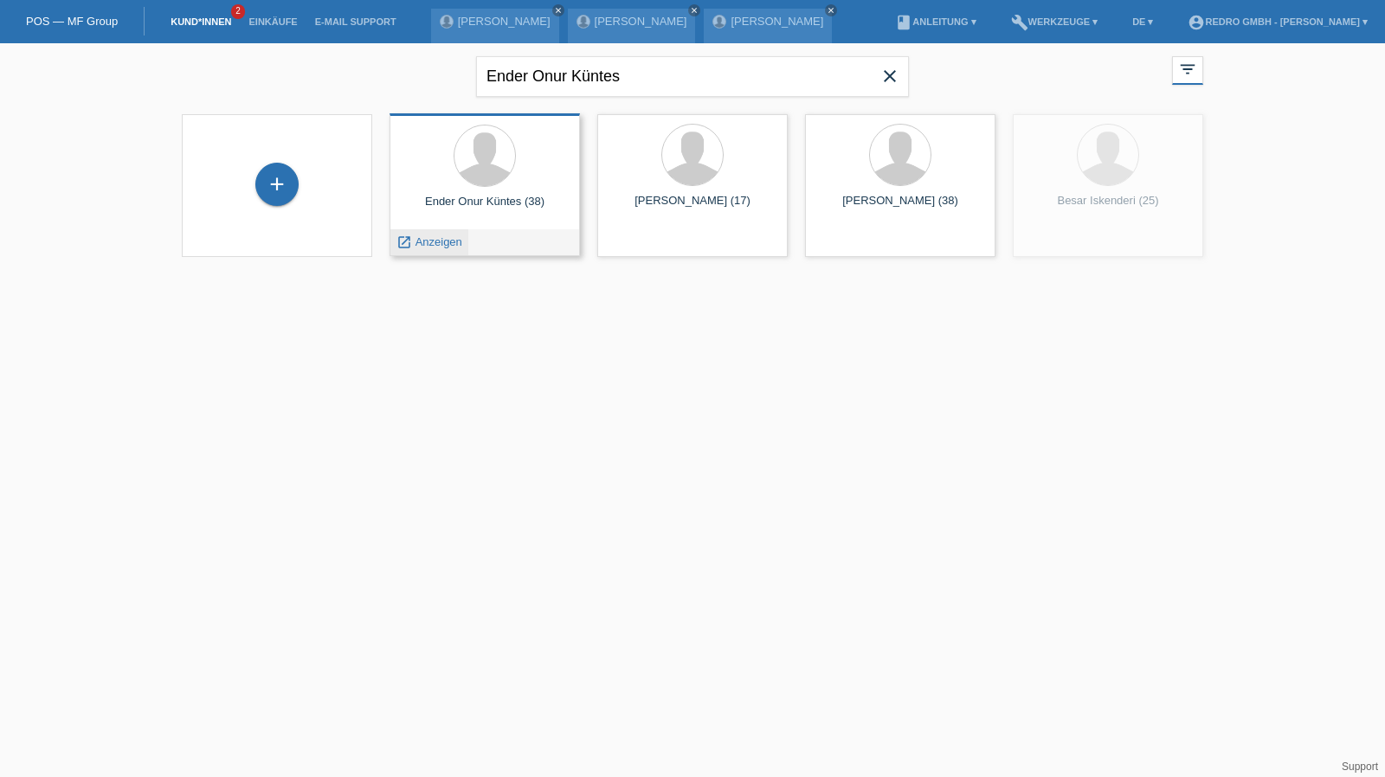
click at [450, 240] on span "Anzeigen" at bounding box center [439, 242] width 47 height 13
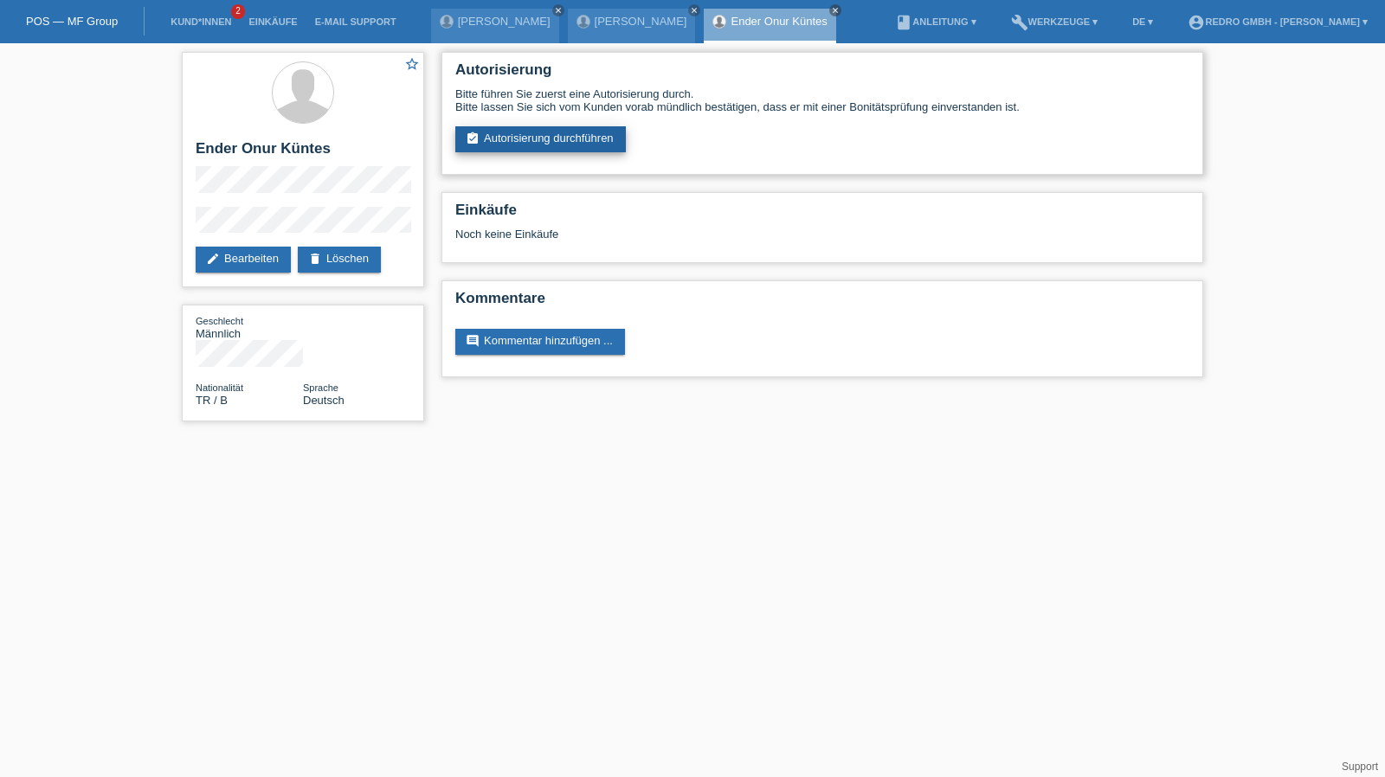
click at [519, 148] on link "assignment_turned_in Autorisierung durchführen" at bounding box center [540, 139] width 171 height 26
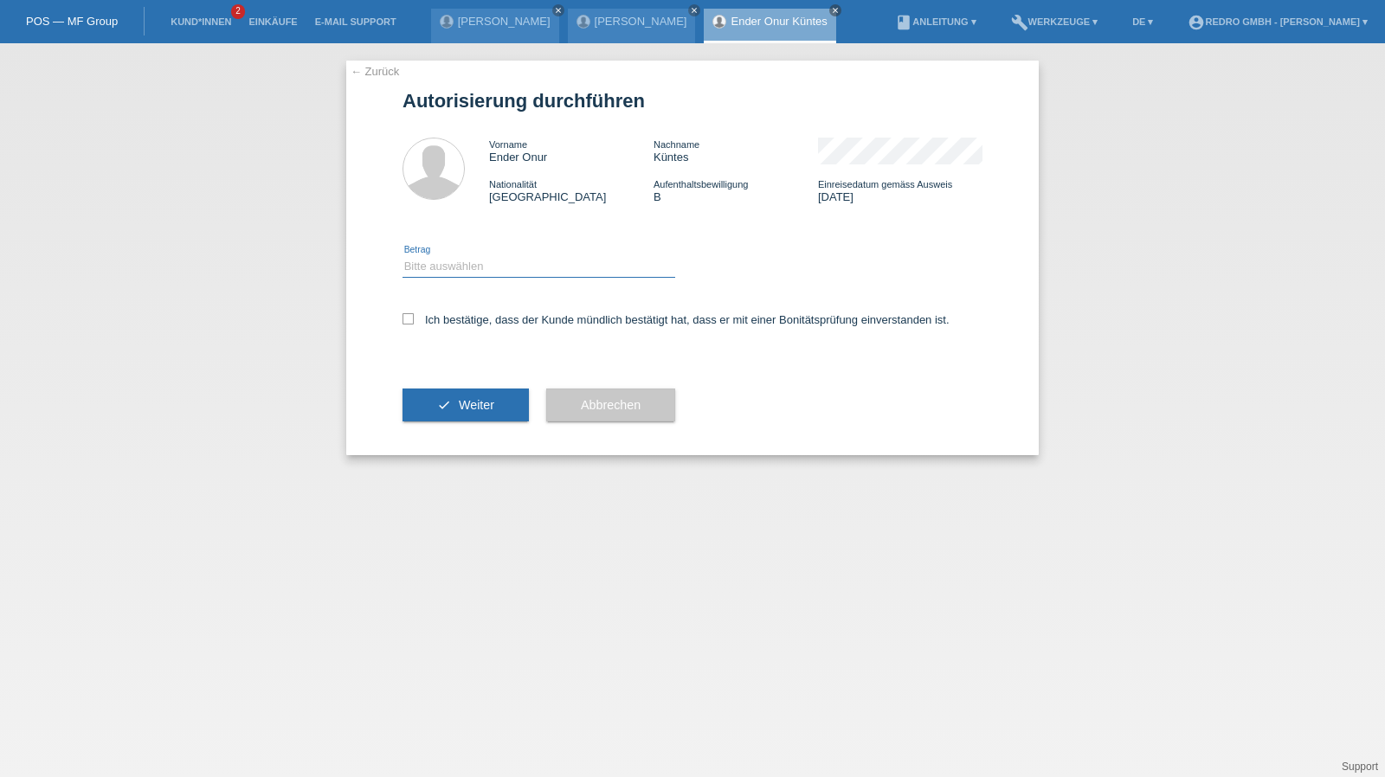
click at [468, 273] on select "Bitte auswählen CHF 1.00 - CHF 499.00 CHF 500.00 - CHF 1'999.00 CHF 2'000.00 - …" at bounding box center [539, 266] width 273 height 21
select select "1"
click at [403, 256] on select "Bitte auswählen CHF 1.00 - CHF 499.00 CHF 500.00 - CHF 1'999.00 CHF 2'000.00 - …" at bounding box center [539, 266] width 273 height 21
click at [444, 325] on label "Ich bestätige, dass der Kunde mündlich bestätigt hat, dass er mit einer Bonität…" at bounding box center [676, 319] width 547 height 13
click at [414, 325] on input "Ich bestätige, dass der Kunde mündlich bestätigt hat, dass er mit einer Bonität…" at bounding box center [408, 318] width 11 height 11
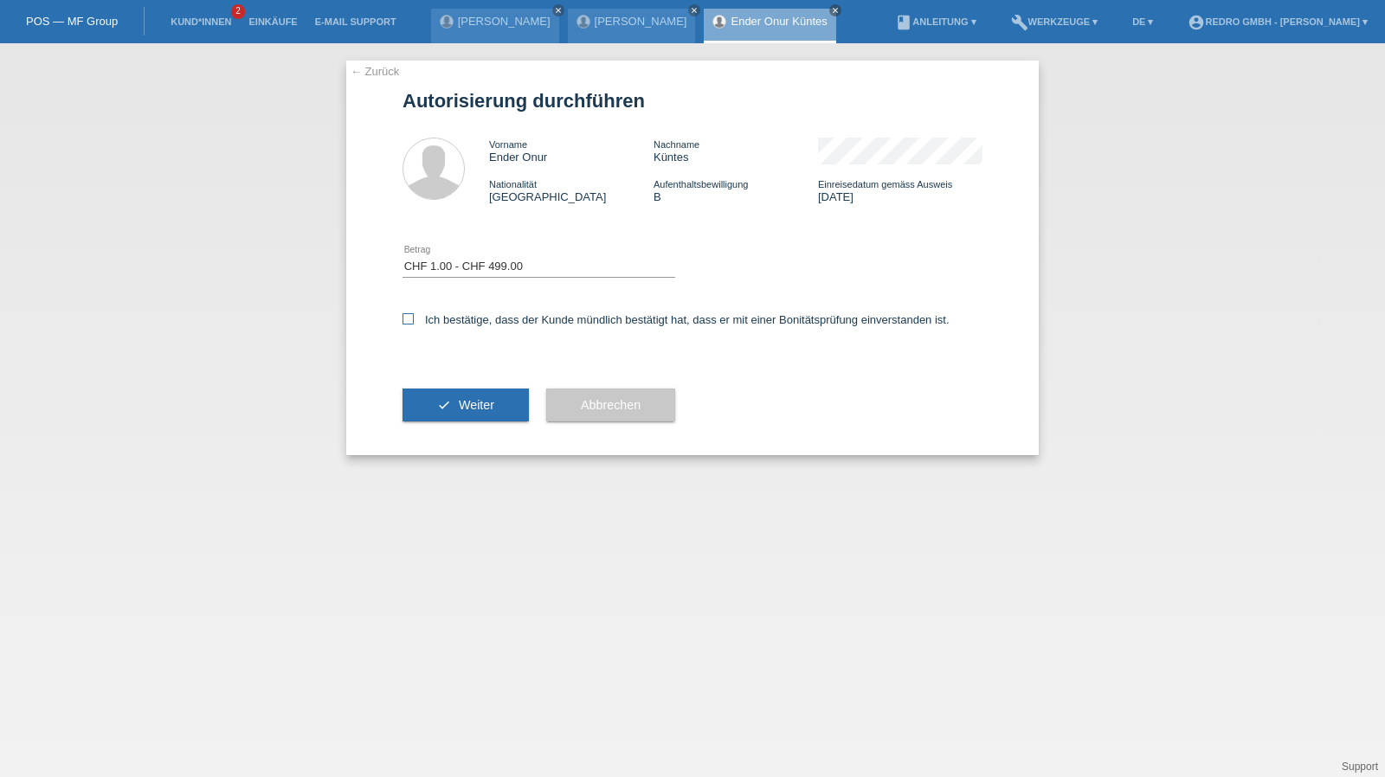
checkbox input "true"
click at [435, 414] on button "check Weiter" at bounding box center [466, 405] width 126 height 33
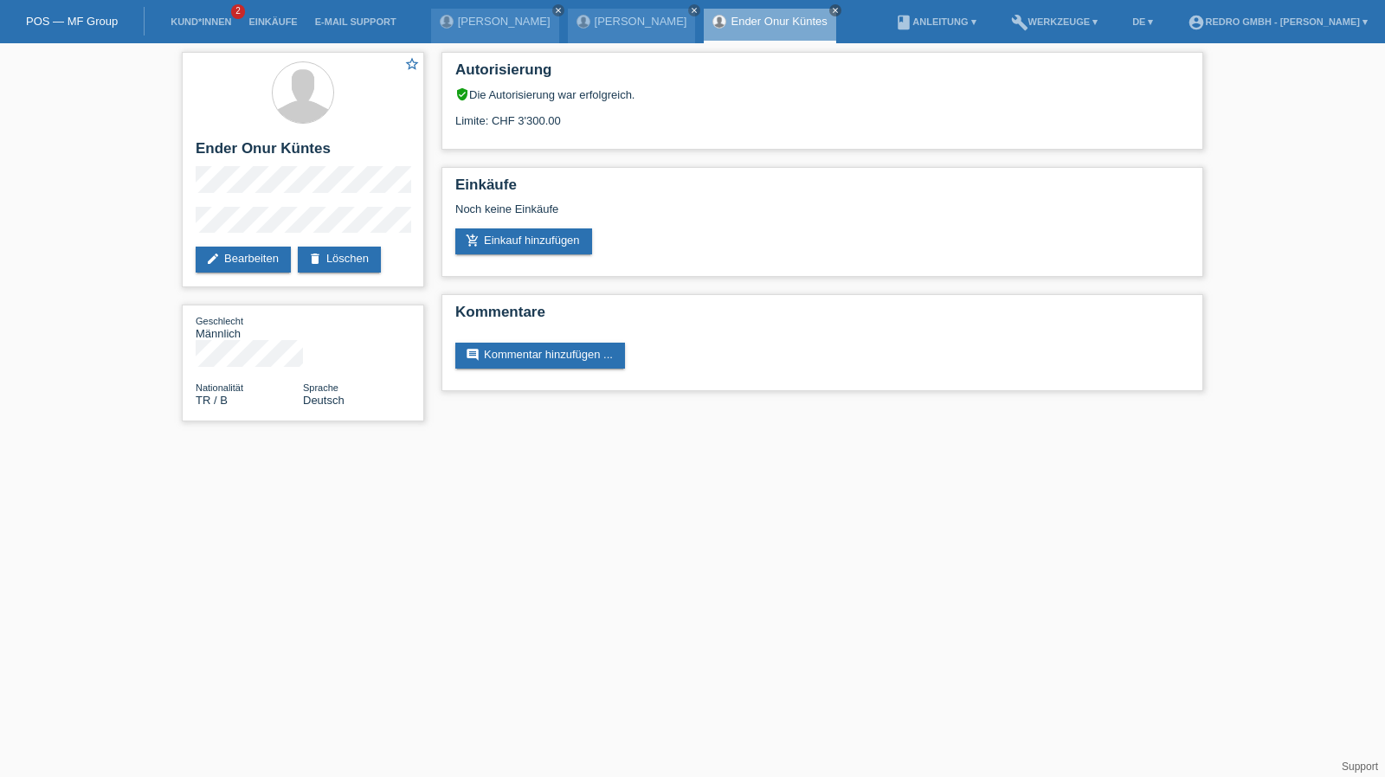
click at [914, 439] on html "POS — MF Group Kund*innen 2 Einkäufe E-Mail Support Sarvesan Kulasegaram close" at bounding box center [692, 219] width 1385 height 439
click at [167, 22] on link "Kund*innen" at bounding box center [201, 21] width 78 height 10
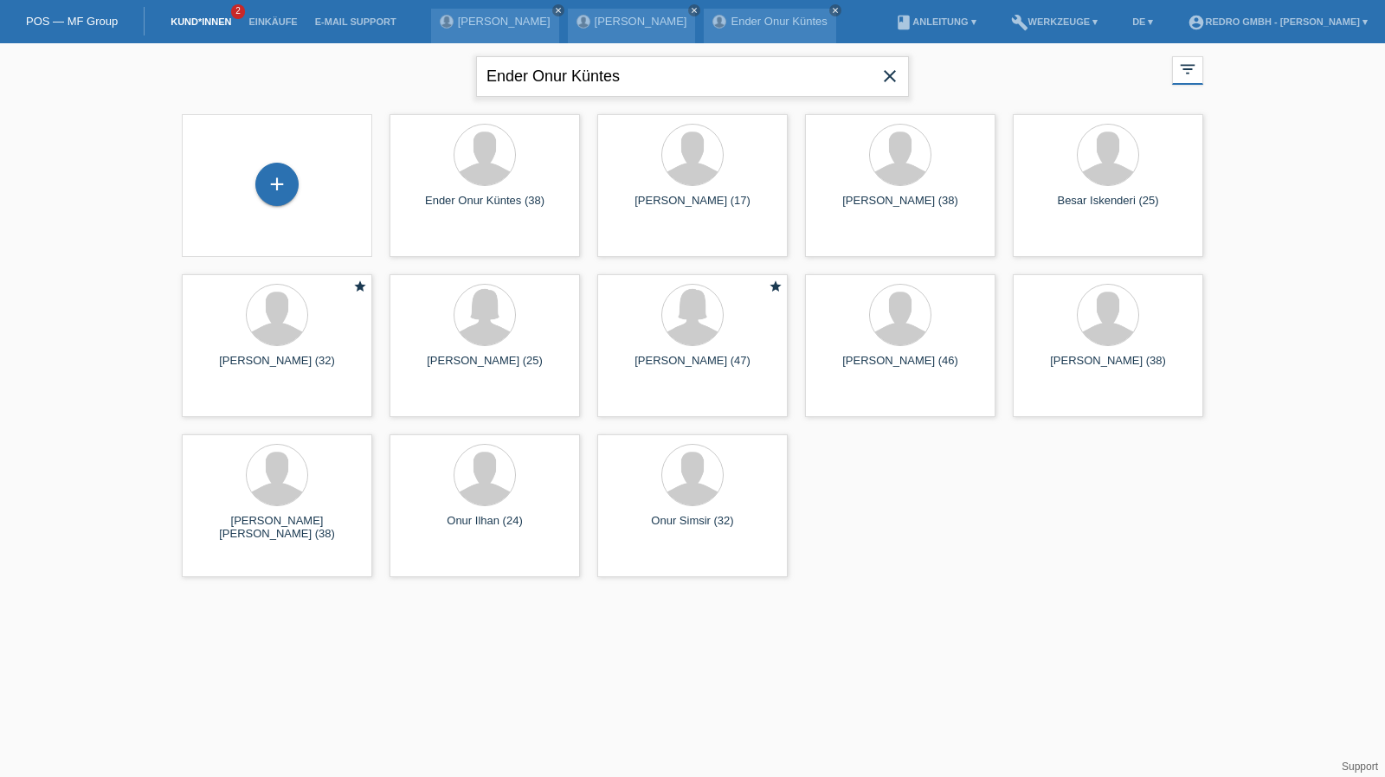
click at [570, 68] on input "Ender Onur Küntes" at bounding box center [692, 76] width 433 height 41
paste input "Brooklyn"
type input "Brooklyn"
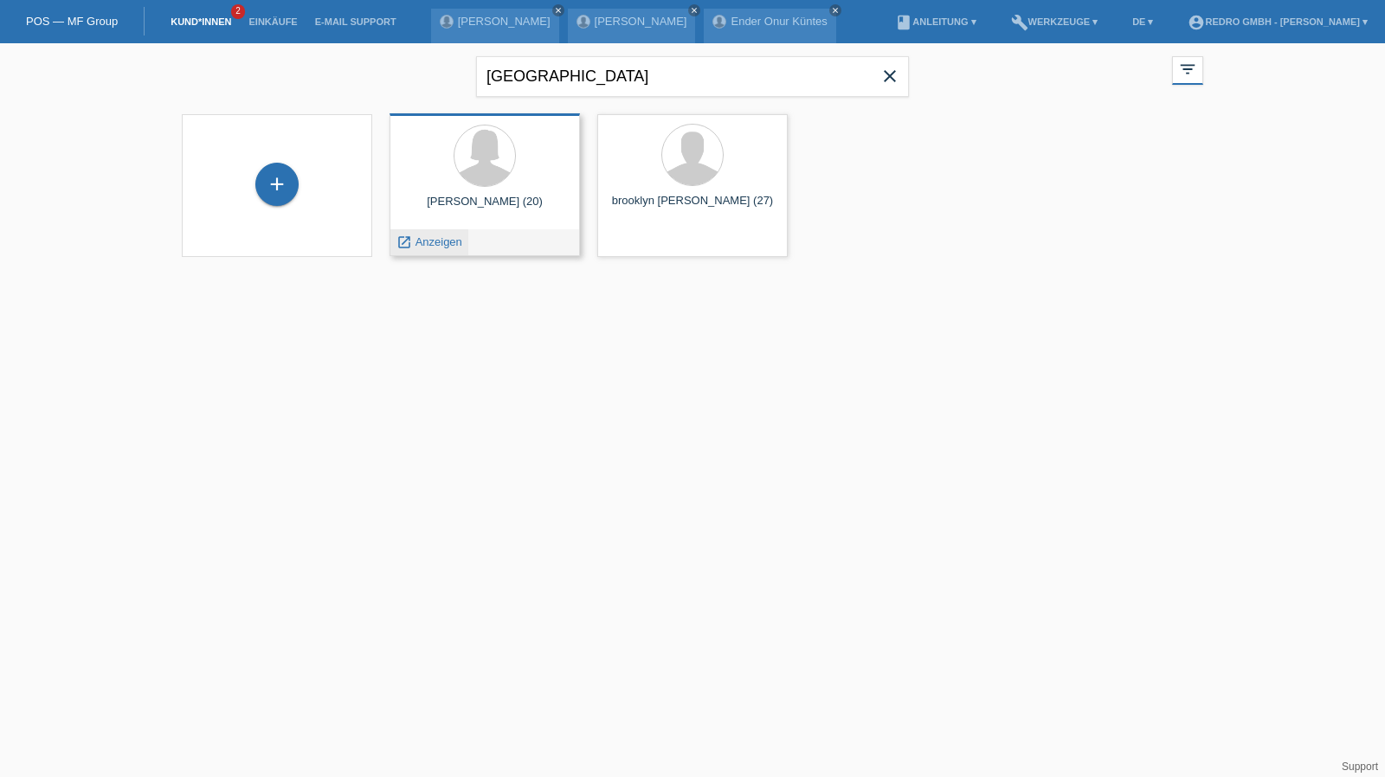
click at [452, 242] on span "Anzeigen" at bounding box center [439, 242] width 47 height 13
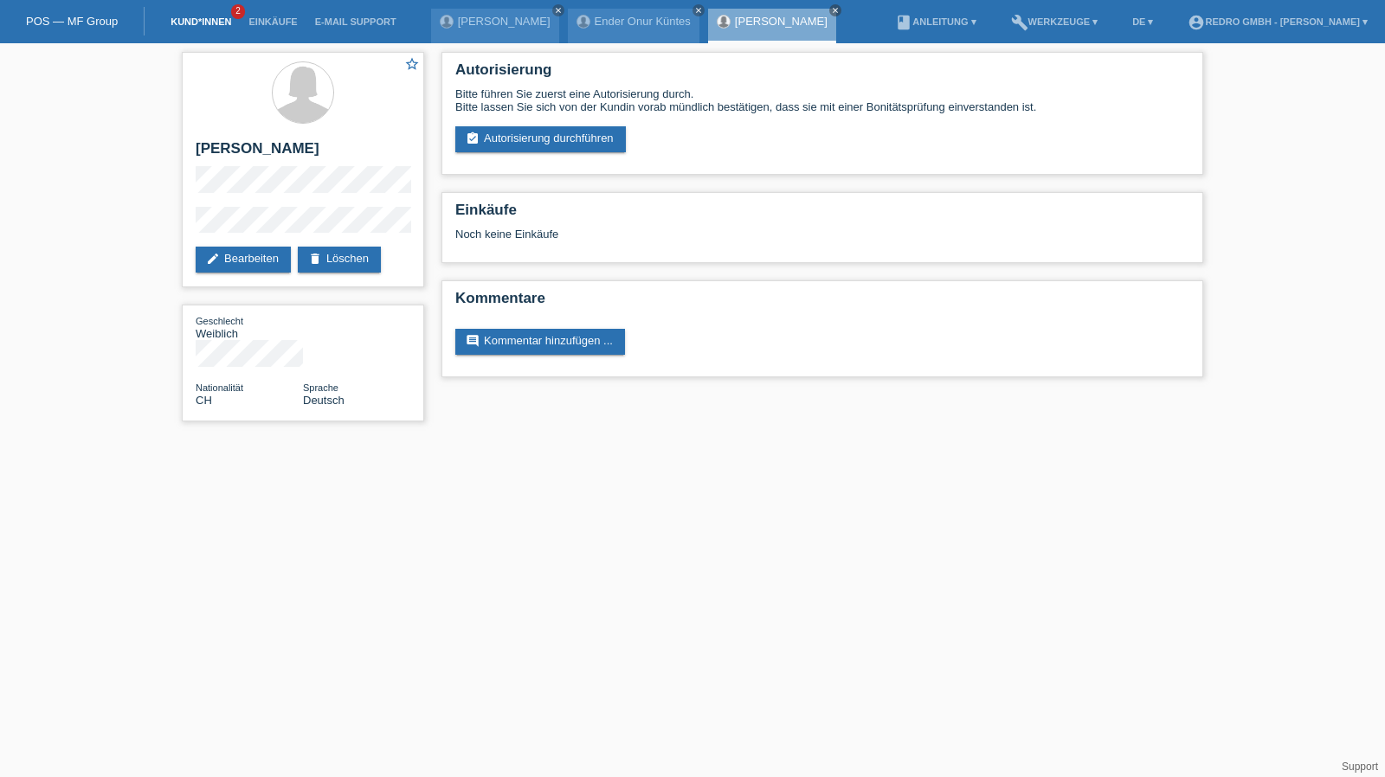
click at [203, 25] on link "Kund*innen" at bounding box center [201, 21] width 78 height 10
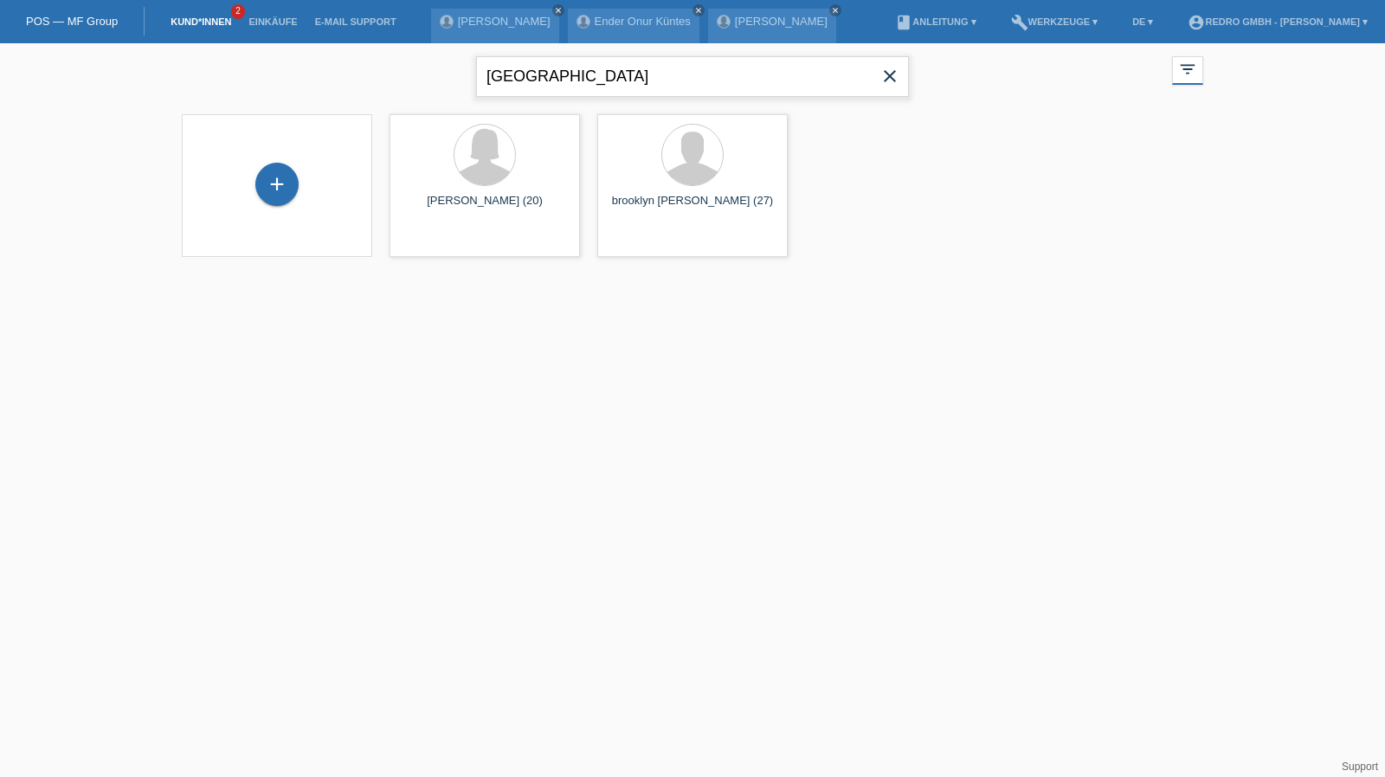
click at [590, 61] on input "[GEOGRAPHIC_DATA]" at bounding box center [692, 76] width 433 height 41
paste input "[PERSON_NAME]"
type input "[PERSON_NAME]"
click at [653, 232] on div "launch Anzeigen" at bounding box center [637, 242] width 78 height 26
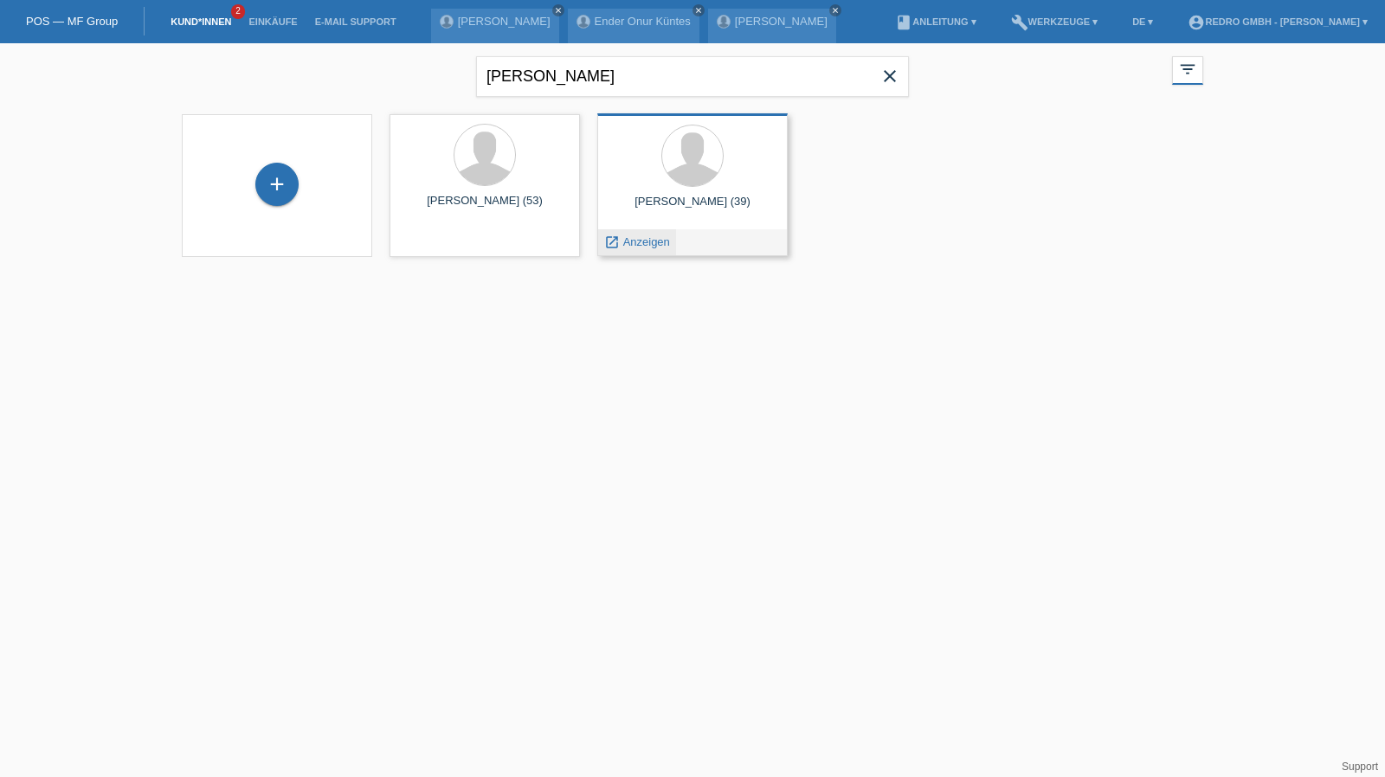
click at [653, 240] on span "Anzeigen" at bounding box center [646, 242] width 47 height 13
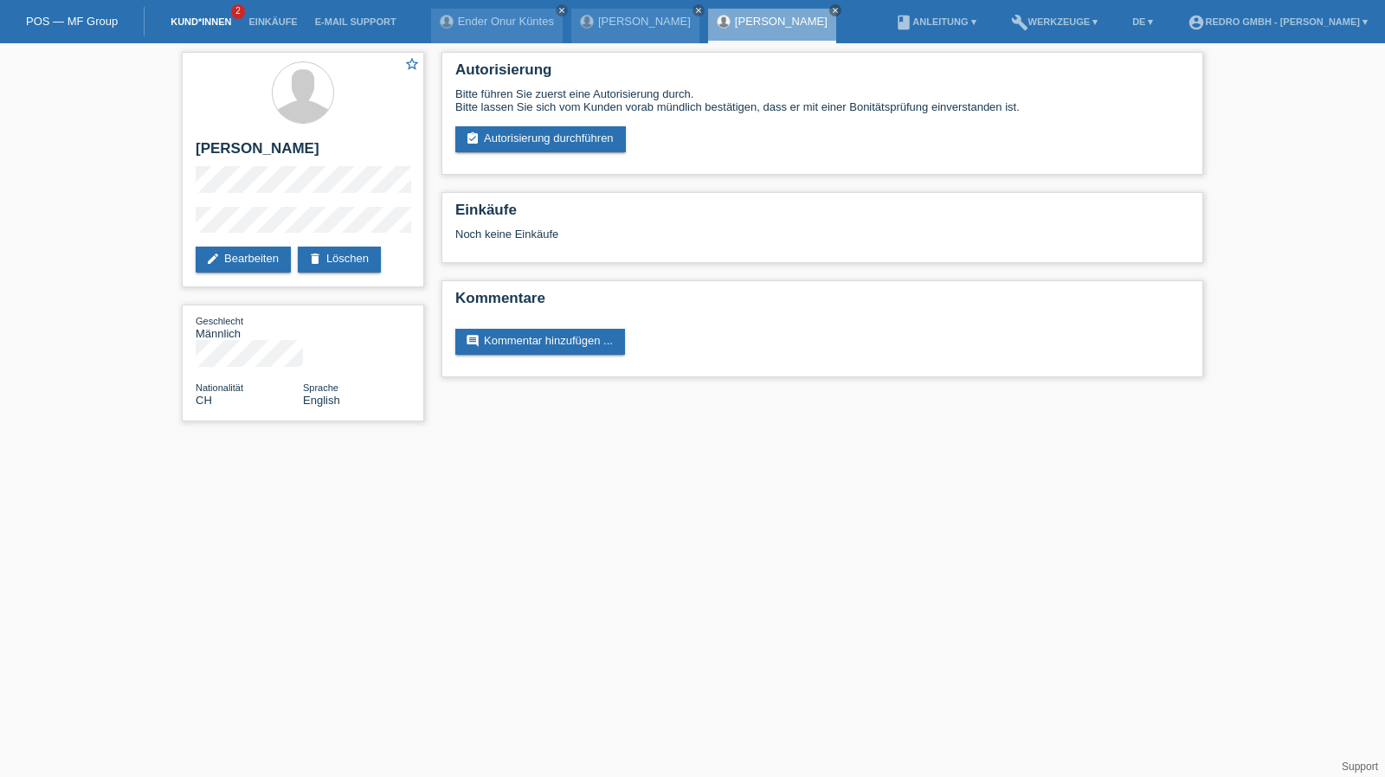
click at [188, 20] on link "Kund*innen" at bounding box center [201, 21] width 78 height 10
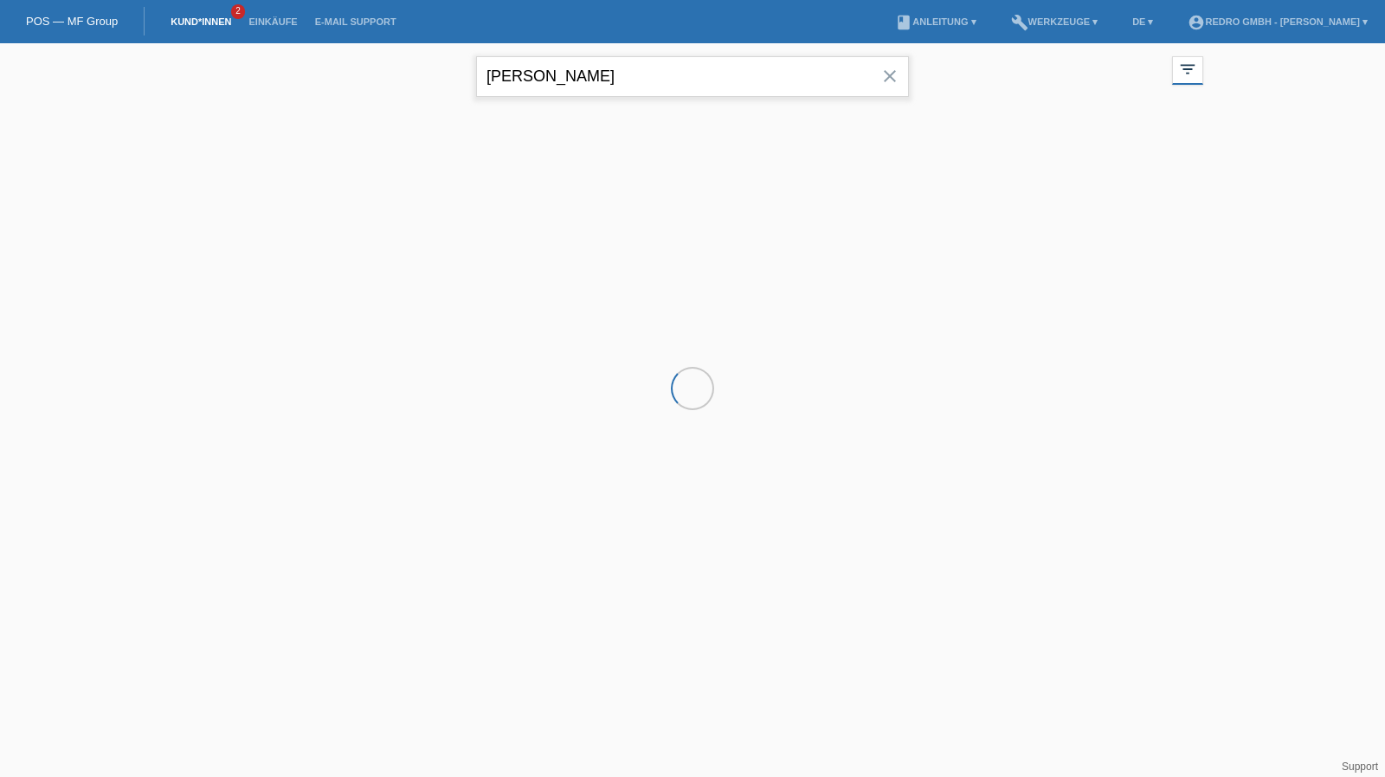
click at [602, 67] on input "[PERSON_NAME]" at bounding box center [692, 76] width 433 height 41
drag, startPoint x: 0, startPoint y: 0, endPoint x: 602, endPoint y: 67, distance: 605.4
click at [602, 67] on input "[PERSON_NAME]" at bounding box center [692, 76] width 433 height 41
paste input "eschlimann"
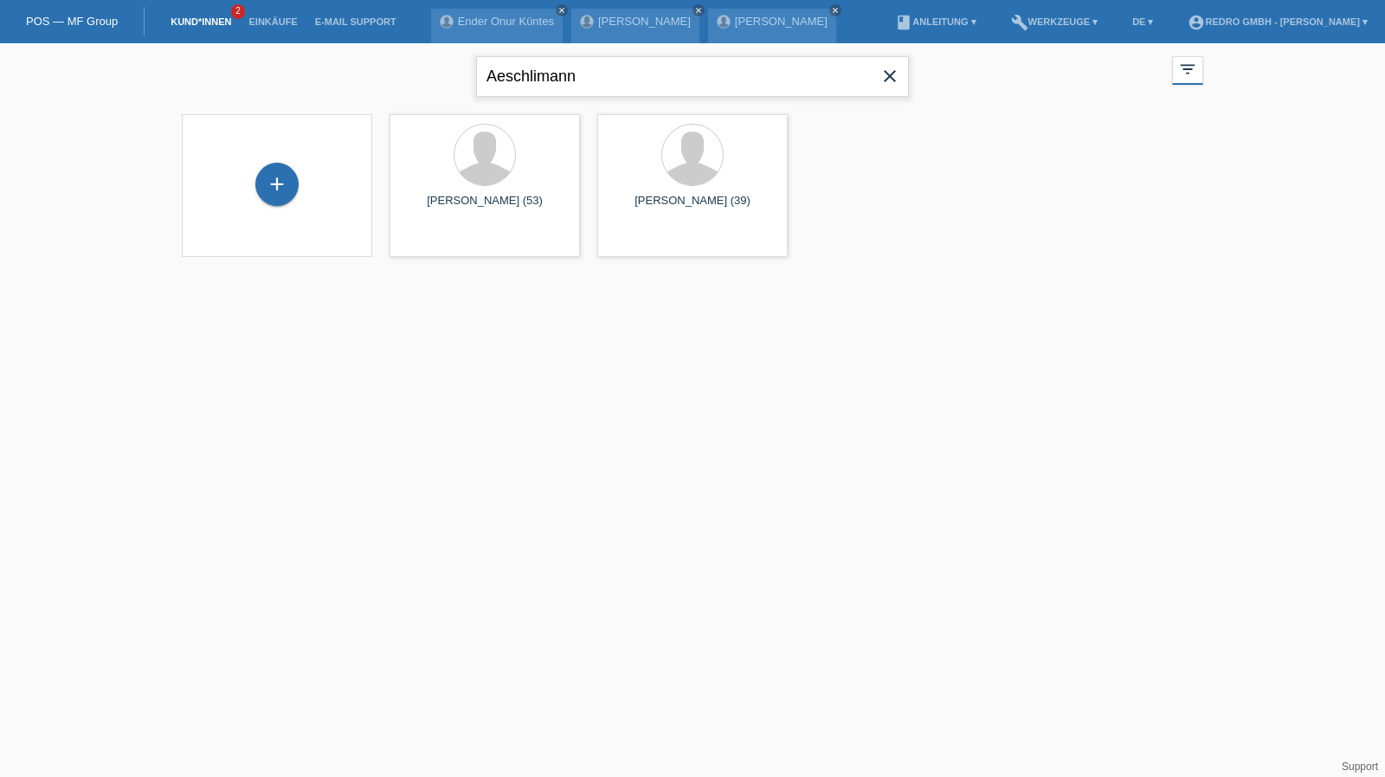
type input "Aeschlimann"
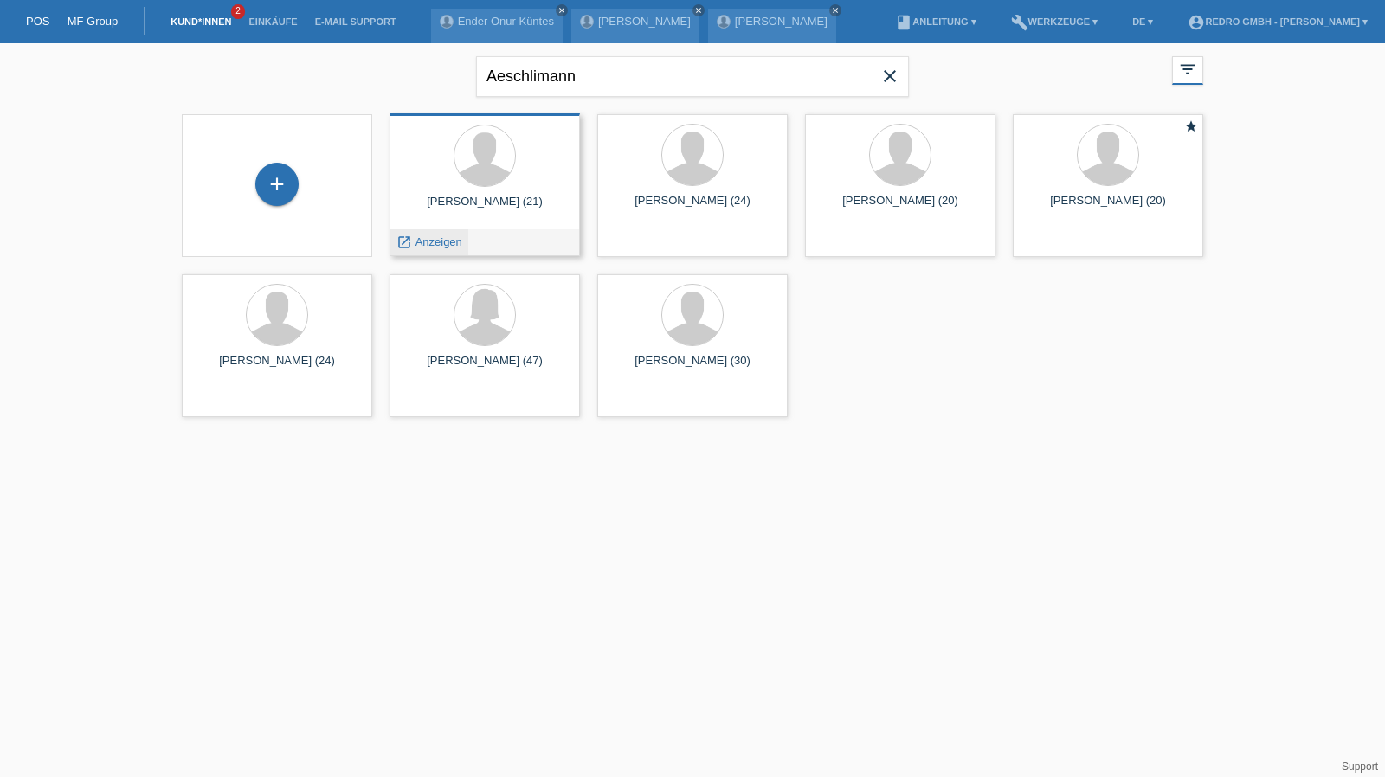
click at [429, 242] on span "Anzeigen" at bounding box center [439, 242] width 47 height 13
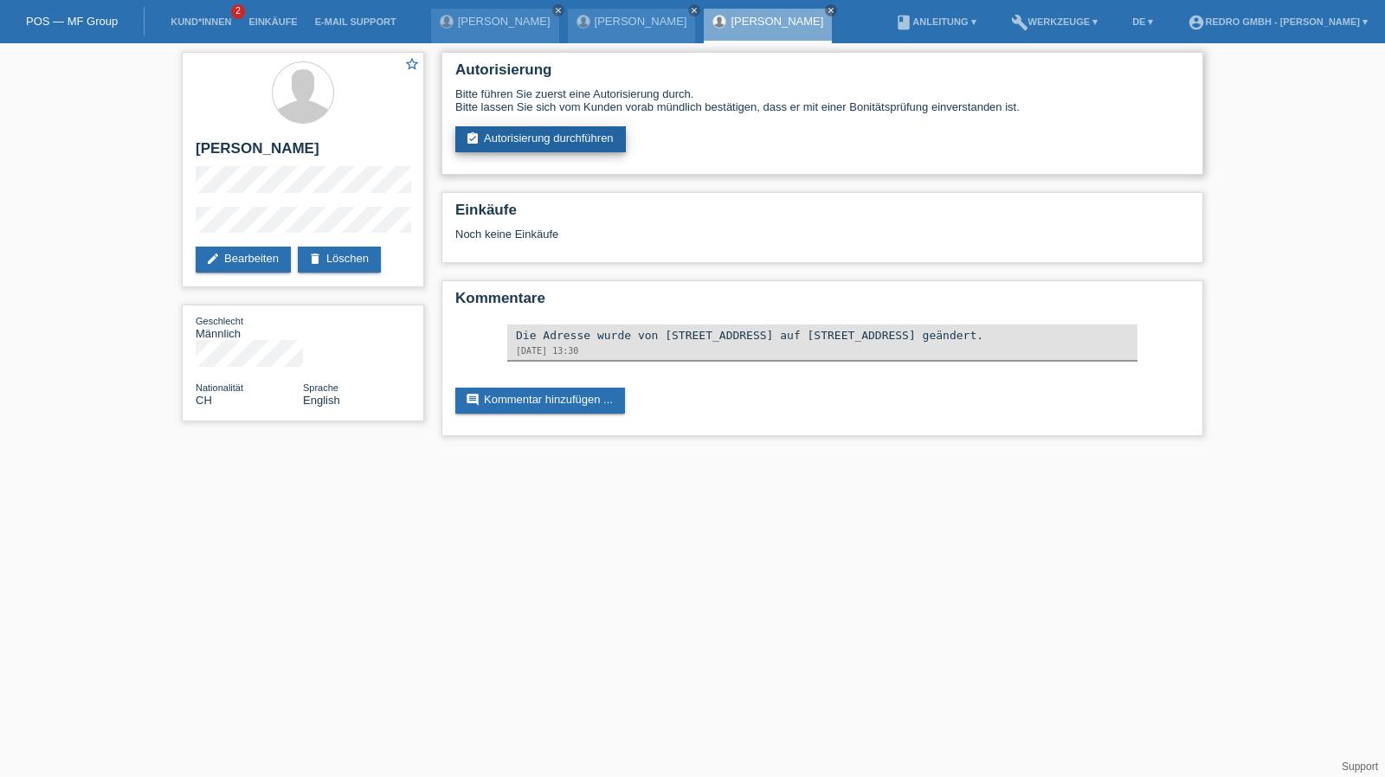
click at [525, 141] on link "assignment_turned_in Autorisierung durchführen" at bounding box center [540, 139] width 171 height 26
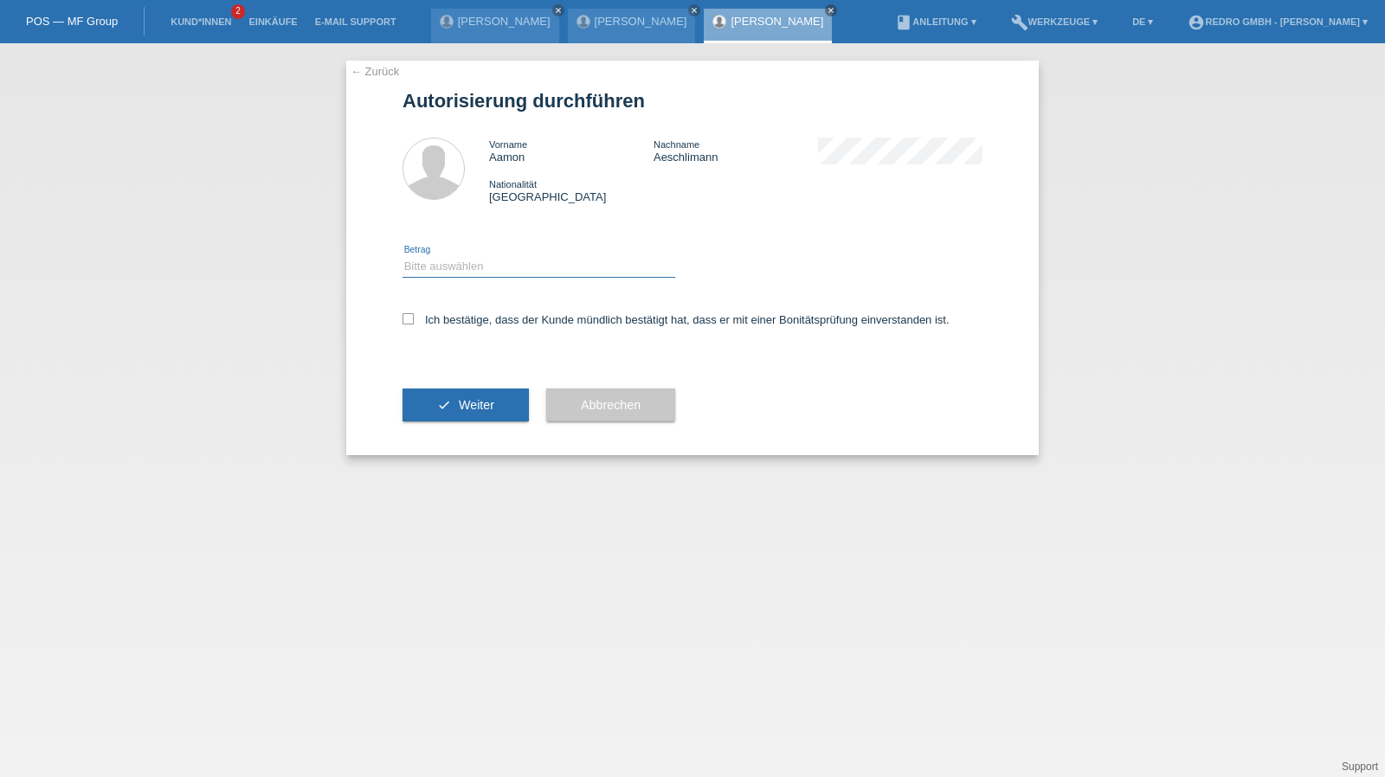
drag, startPoint x: 448, startPoint y: 261, endPoint x: 449, endPoint y: 276, distance: 15.6
click at [448, 261] on select "Bitte auswählen CHF 1.00 - CHF 499.00 CHF 500.00 - CHF 1'999.00 CHF 2'000.00 - …" at bounding box center [539, 266] width 273 height 21
select select "1"
click at [403, 256] on select "Bitte auswählen CHF 1.00 - CHF 499.00 CHF 500.00 - CHF 1'999.00 CHF 2'000.00 - …" at bounding box center [539, 266] width 273 height 21
click at [441, 317] on label "Ich bestätige, dass der Kunde mündlich bestätigt hat, dass er mit einer Bonität…" at bounding box center [676, 319] width 547 height 13
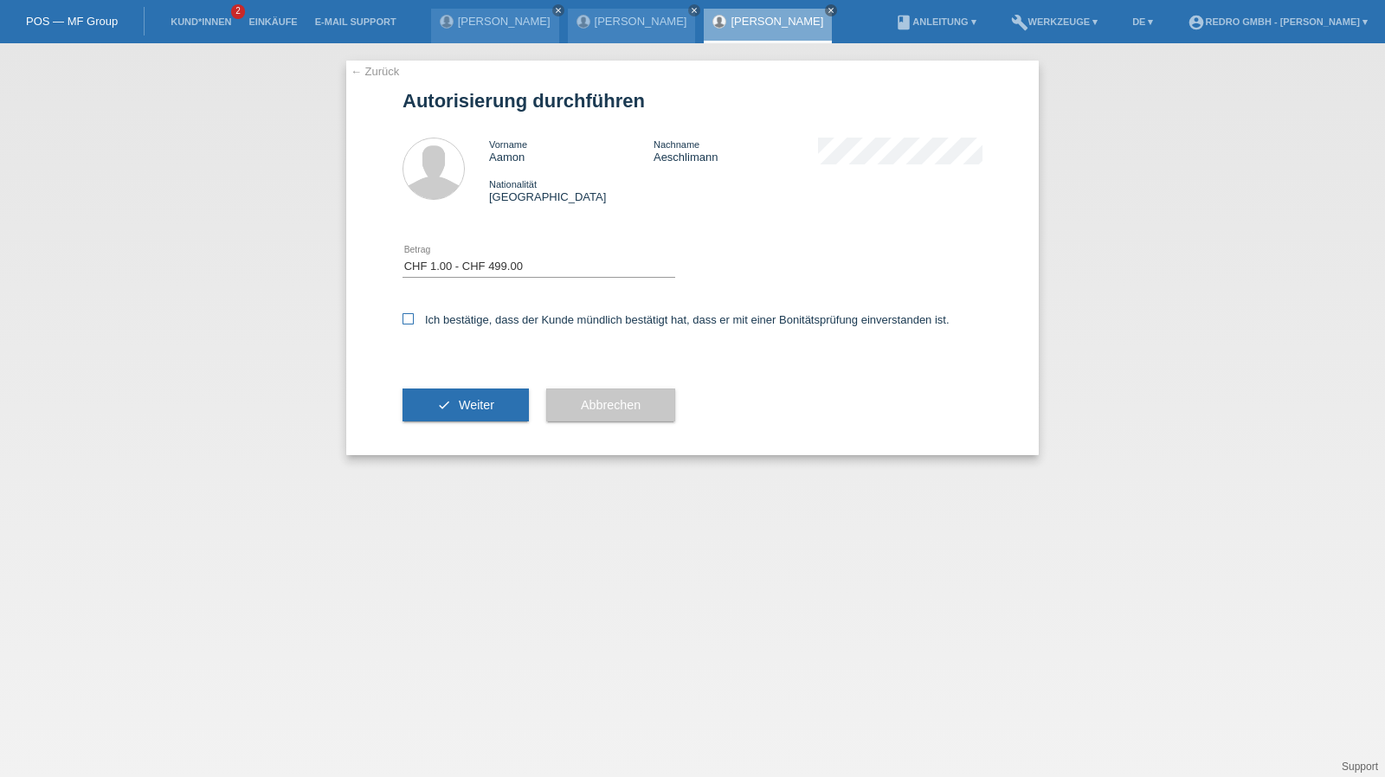
click at [414, 317] on input "Ich bestätige, dass der Kunde mündlich bestätigt hat, dass er mit einer Bonität…" at bounding box center [408, 318] width 11 height 11
checkbox input "true"
click at [429, 408] on button "check Weiter" at bounding box center [466, 405] width 126 height 33
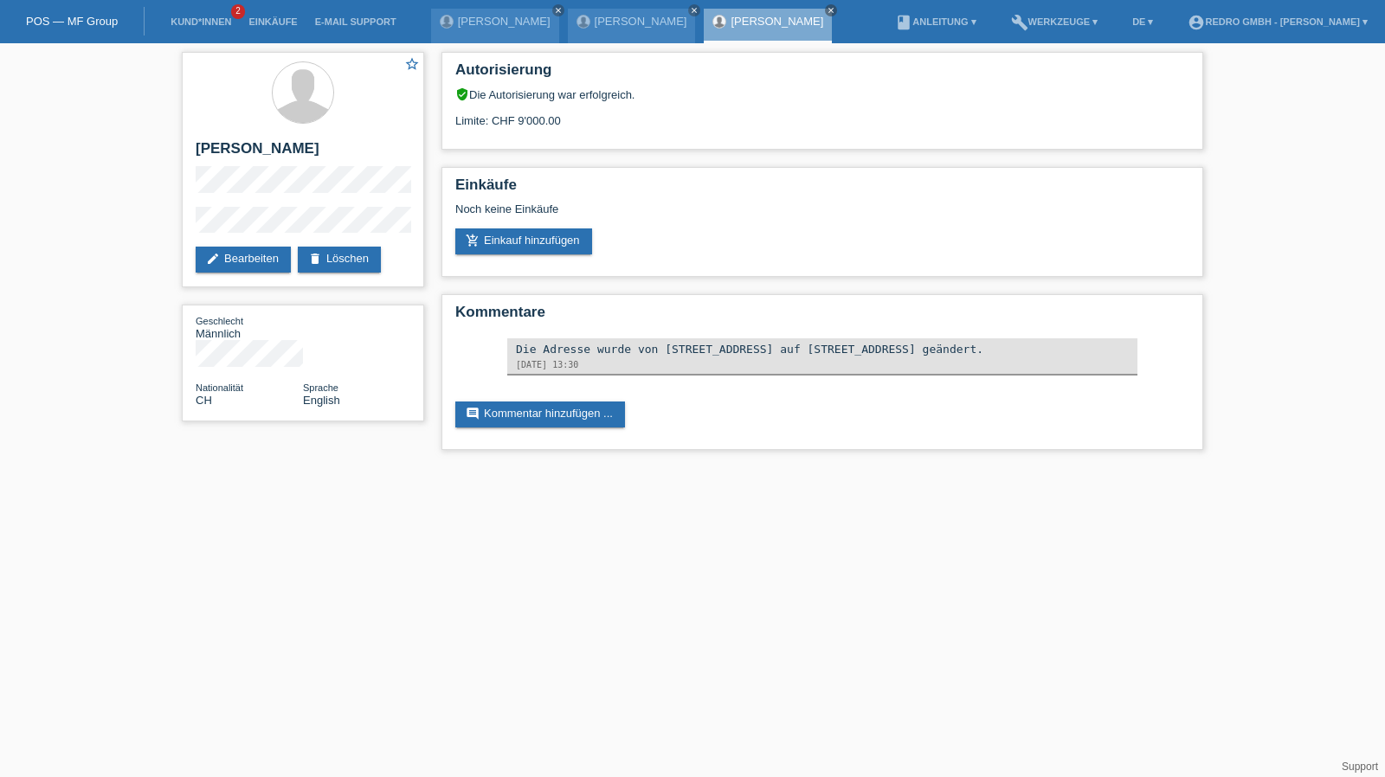
click at [201, 14] on li "Kund*innen 2" at bounding box center [201, 22] width 78 height 44
click at [199, 17] on link "Kund*innen" at bounding box center [201, 21] width 78 height 10
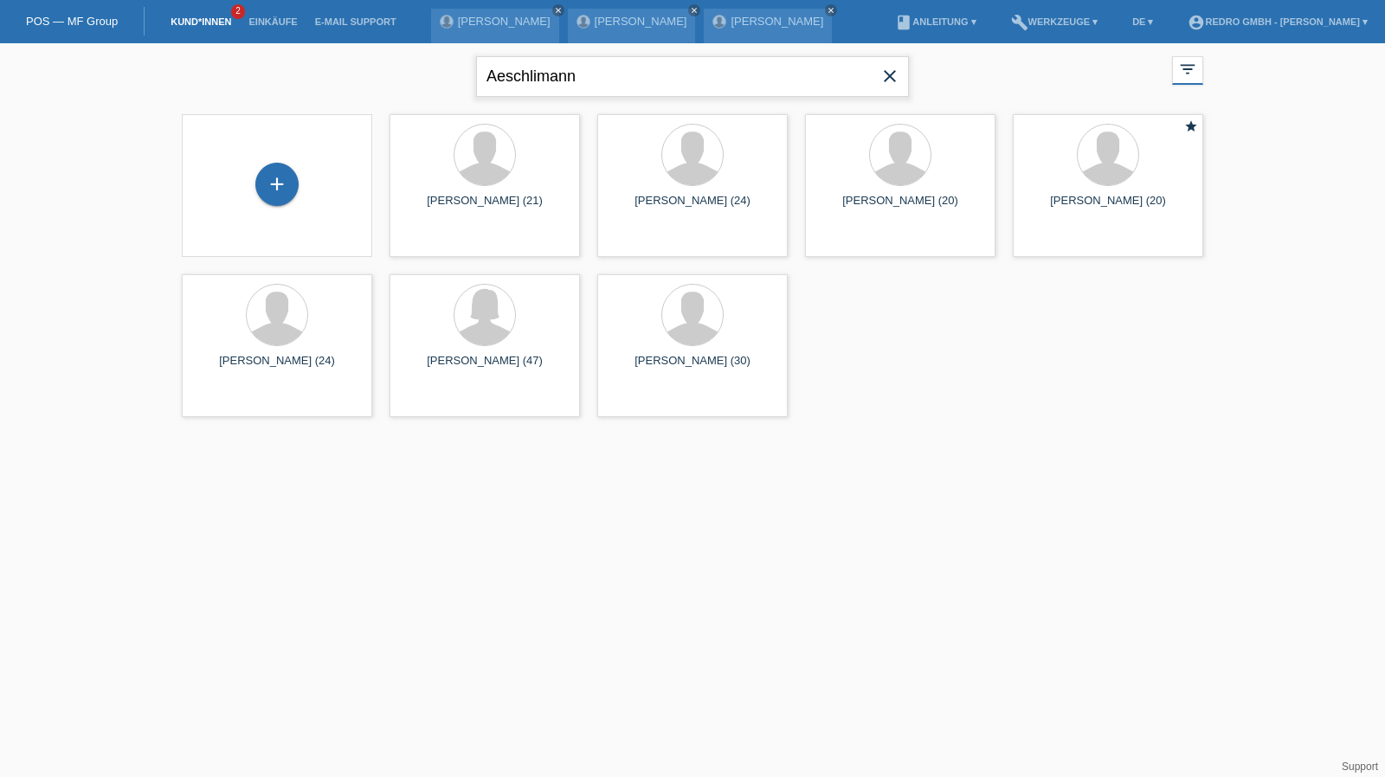
click at [573, 61] on input "Aeschlimann" at bounding box center [692, 76] width 433 height 41
paste input "[PERSON_NAME]"
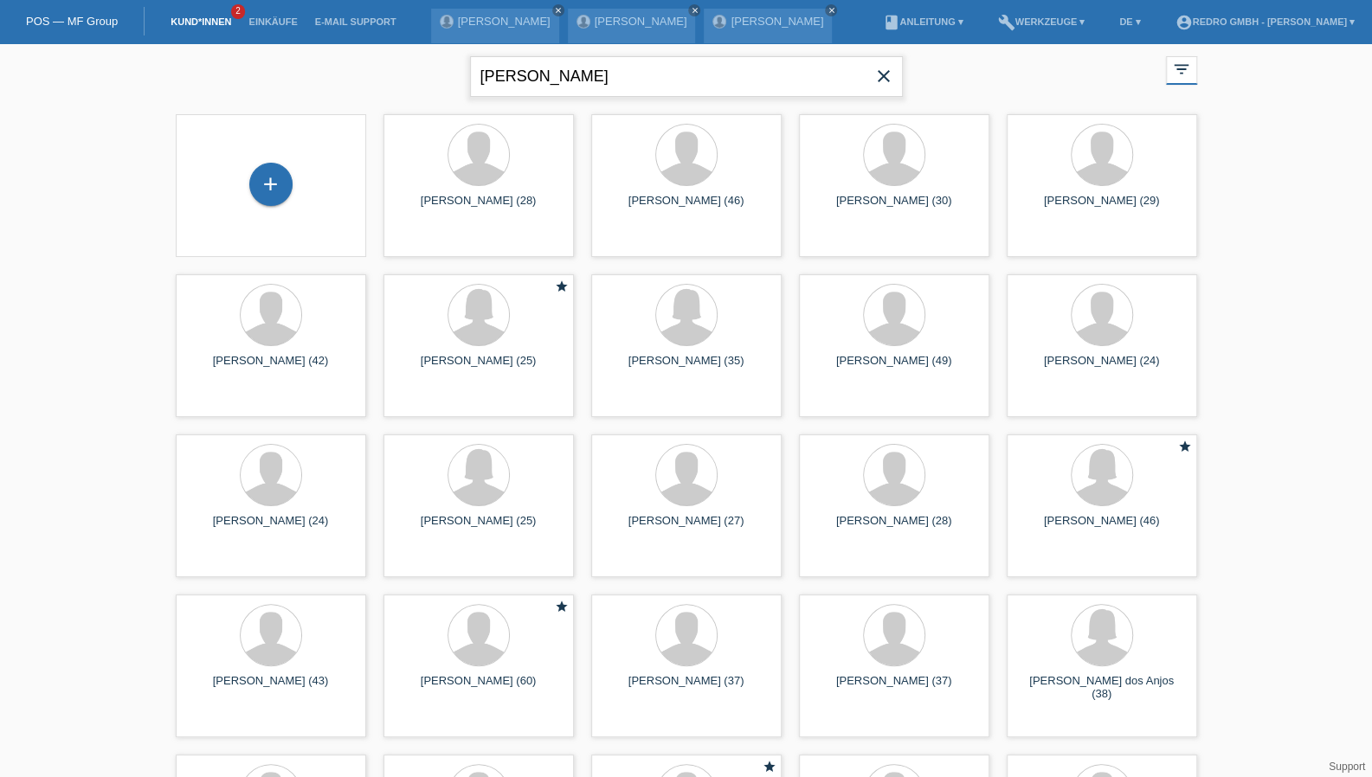
click at [485, 82] on input "[PERSON_NAME]" at bounding box center [686, 76] width 433 height 41
type input "[PERSON_NAME]"
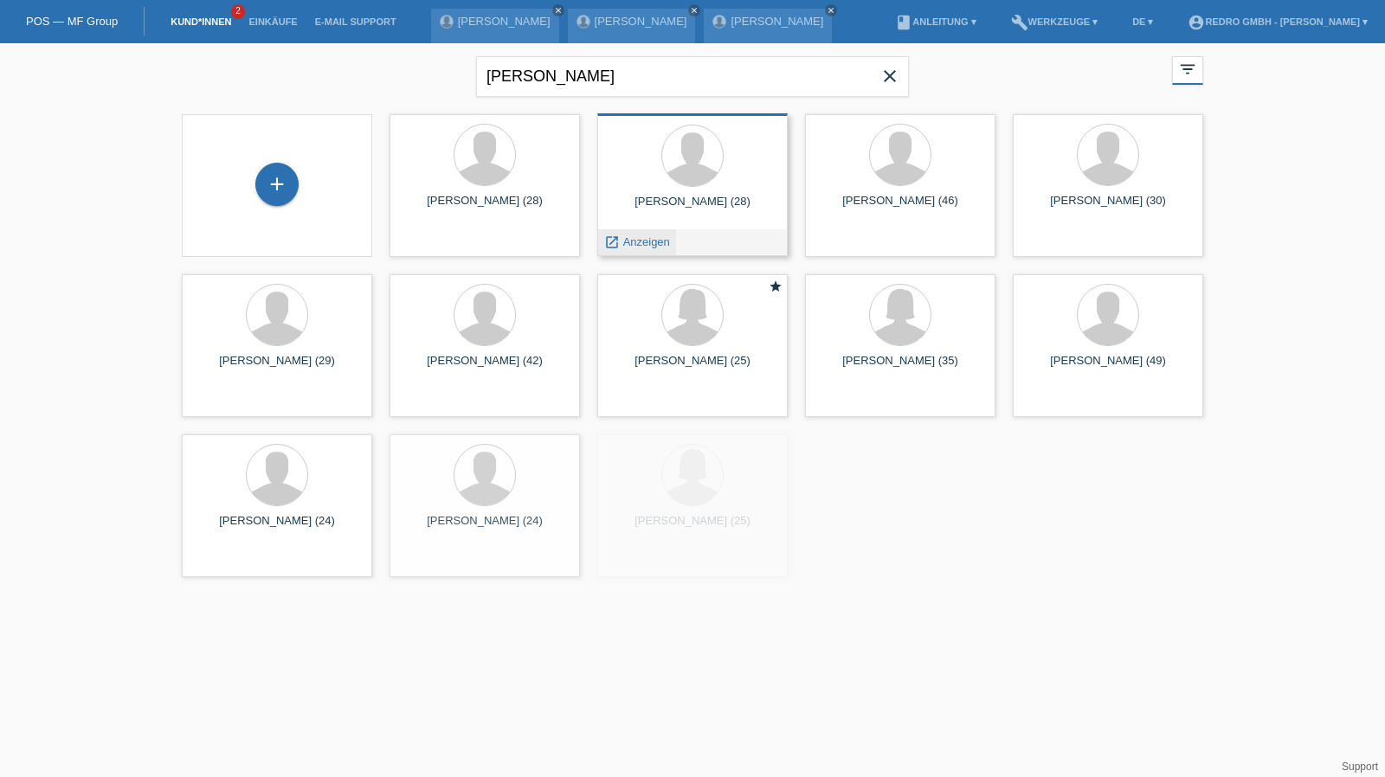
click at [660, 240] on span "Anzeigen" at bounding box center [646, 242] width 47 height 13
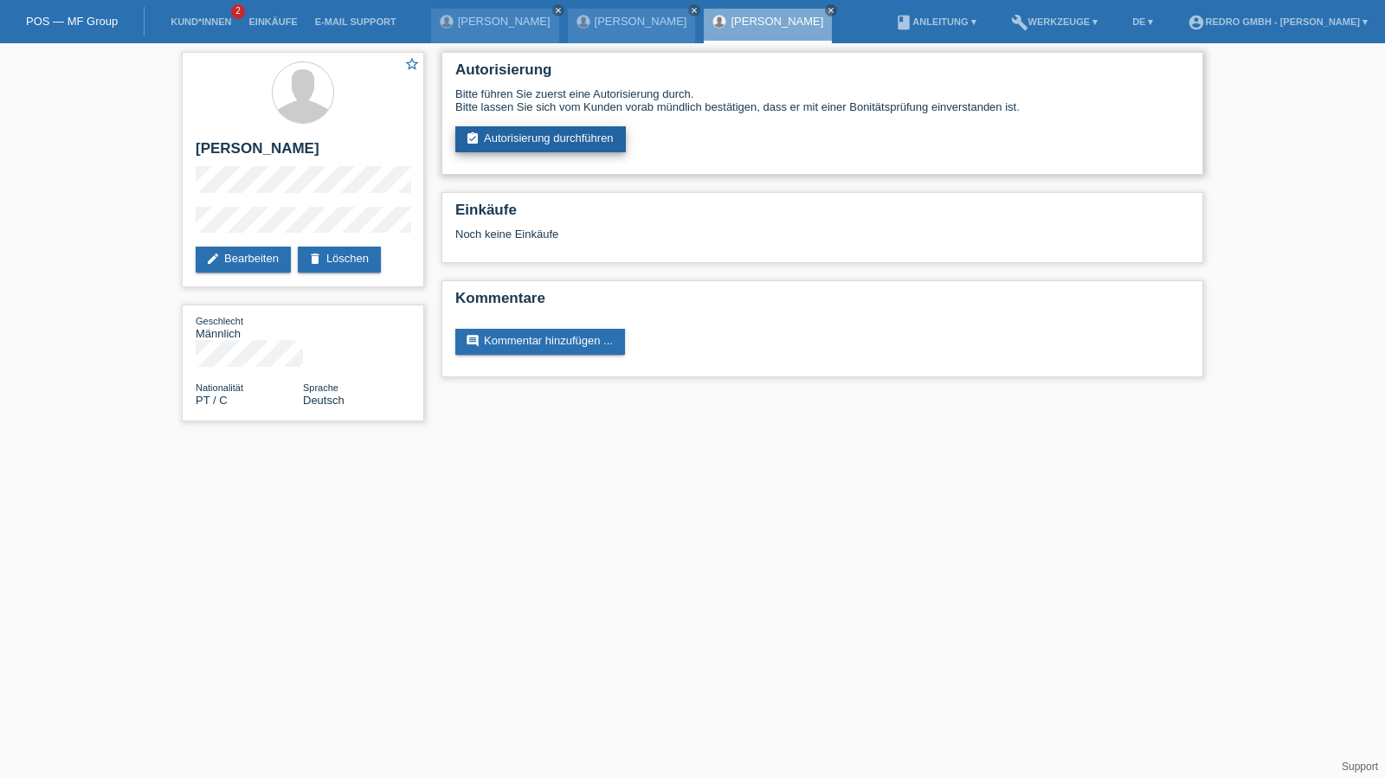
click at [513, 152] on link "assignment_turned_in Autorisierung durchführen" at bounding box center [540, 139] width 171 height 26
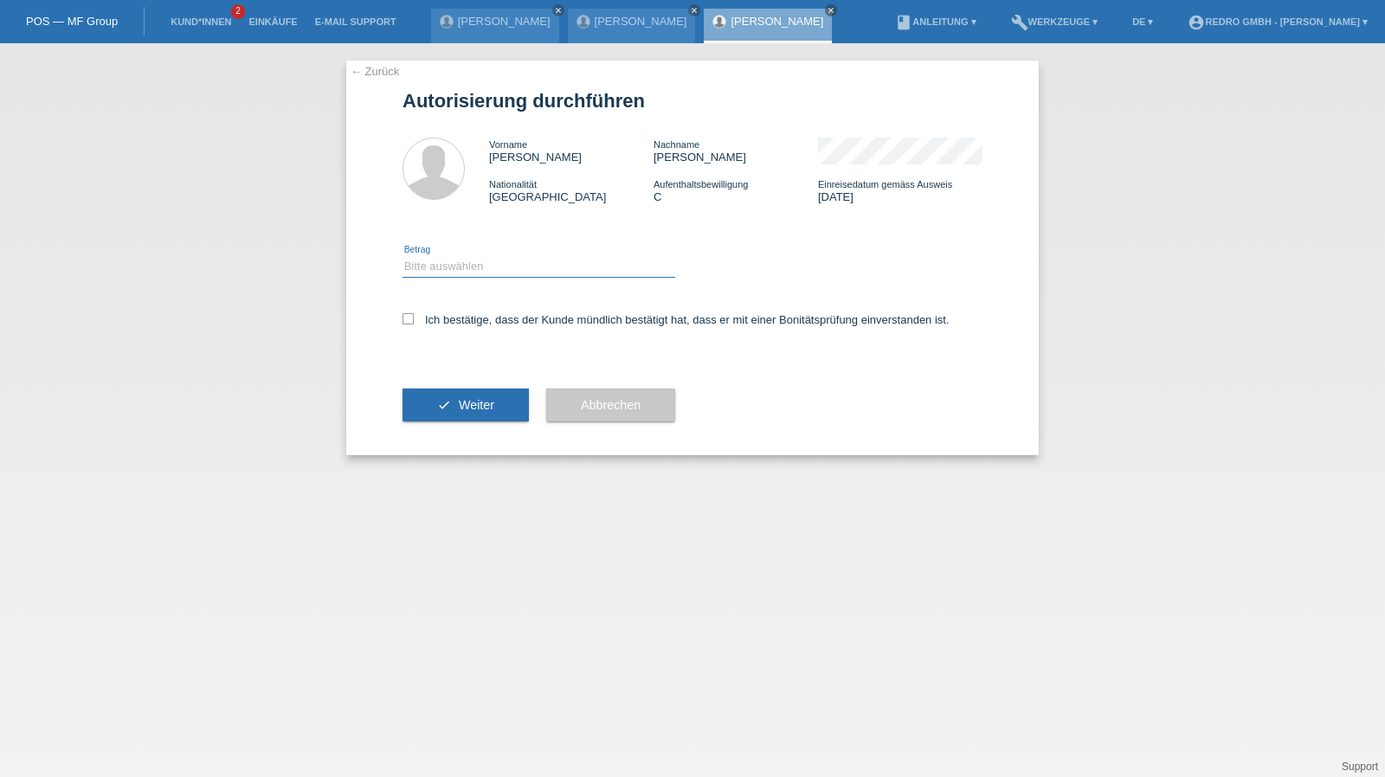
drag, startPoint x: 462, startPoint y: 257, endPoint x: 463, endPoint y: 272, distance: 14.7
click at [462, 257] on select "Bitte auswählen CHF 1.00 - CHF 499.00 CHF 500.00 - CHF 1'999.00 CHF 2'000.00 - …" at bounding box center [539, 266] width 273 height 21
select select "1"
click at [403, 256] on select "Bitte auswählen CHF 1.00 - CHF 499.00 CHF 500.00 - CHF 1'999.00 CHF 2'000.00 - …" at bounding box center [539, 266] width 273 height 21
click at [464, 313] on div "Ich bestätige, dass der Kunde mündlich bestätigt hat, dass er mit einer Bonität…" at bounding box center [693, 325] width 580 height 59
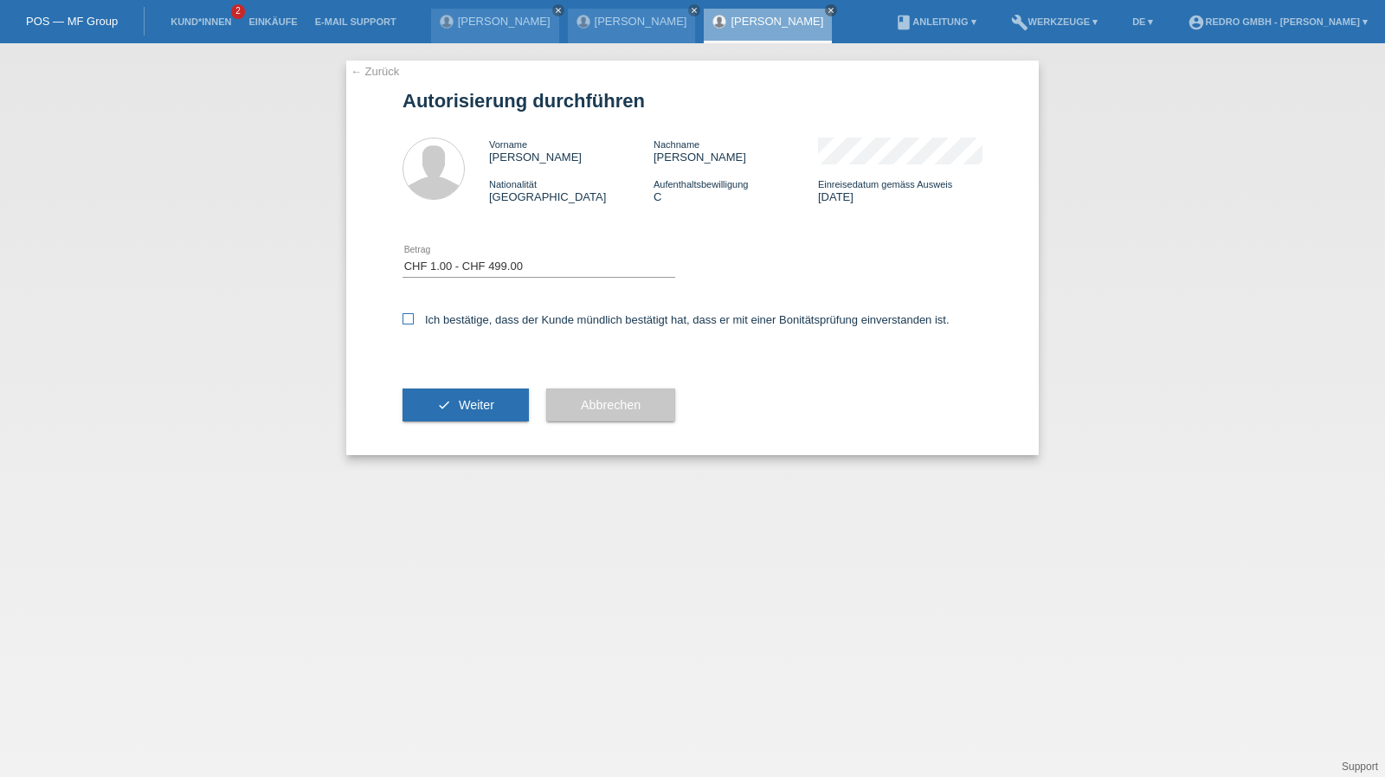
click at [468, 325] on label "Ich bestätige, dass der Kunde mündlich bestätigt hat, dass er mit einer Bonität…" at bounding box center [676, 319] width 547 height 13
click at [414, 325] on input "Ich bestätige, dass der Kunde mündlich bestätigt hat, dass er mit einer Bonität…" at bounding box center [408, 318] width 11 height 11
checkbox input "true"
click at [450, 399] on button "check Weiter" at bounding box center [466, 405] width 126 height 33
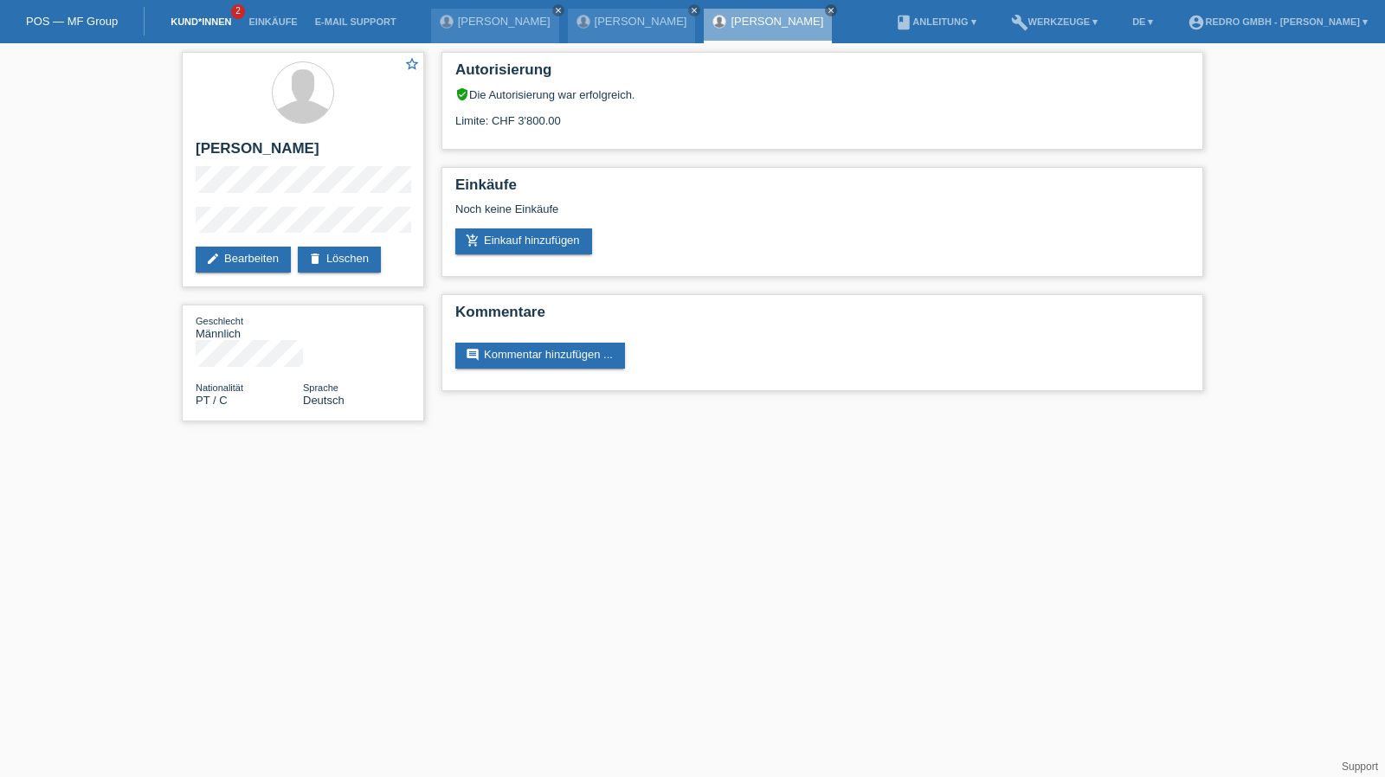
click at [201, 21] on link "Kund*innen" at bounding box center [201, 21] width 78 height 10
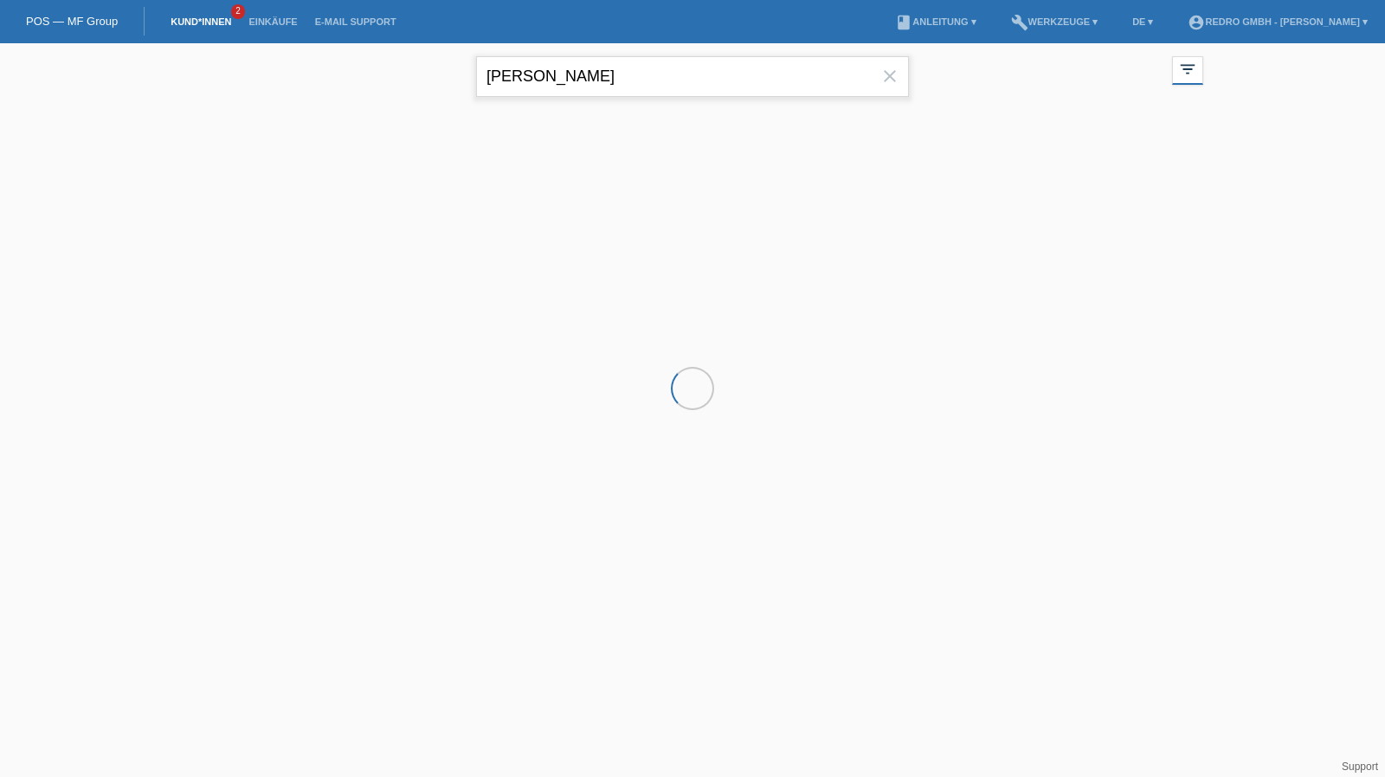
click at [594, 58] on input "[PERSON_NAME]" at bounding box center [692, 76] width 433 height 41
paste input "Hostettler"
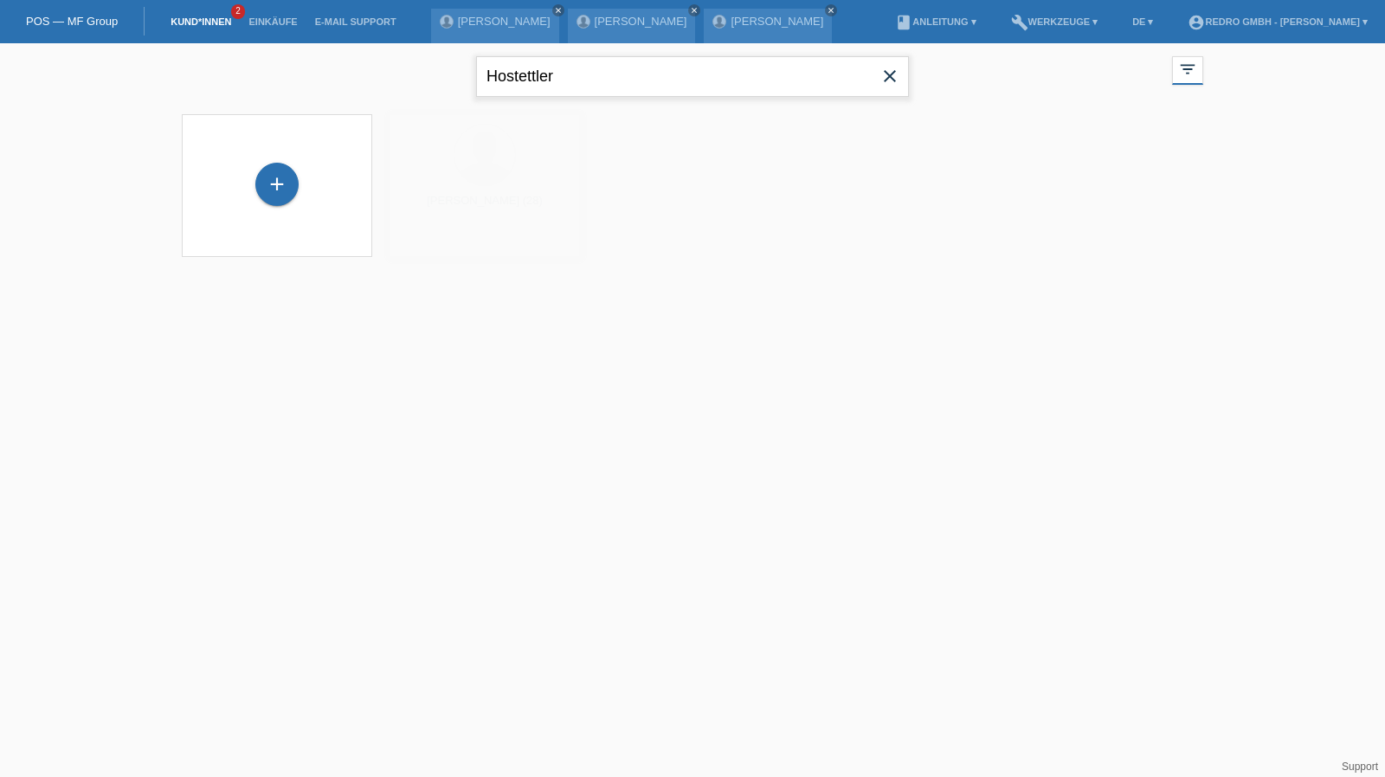
type input "Hostettler"
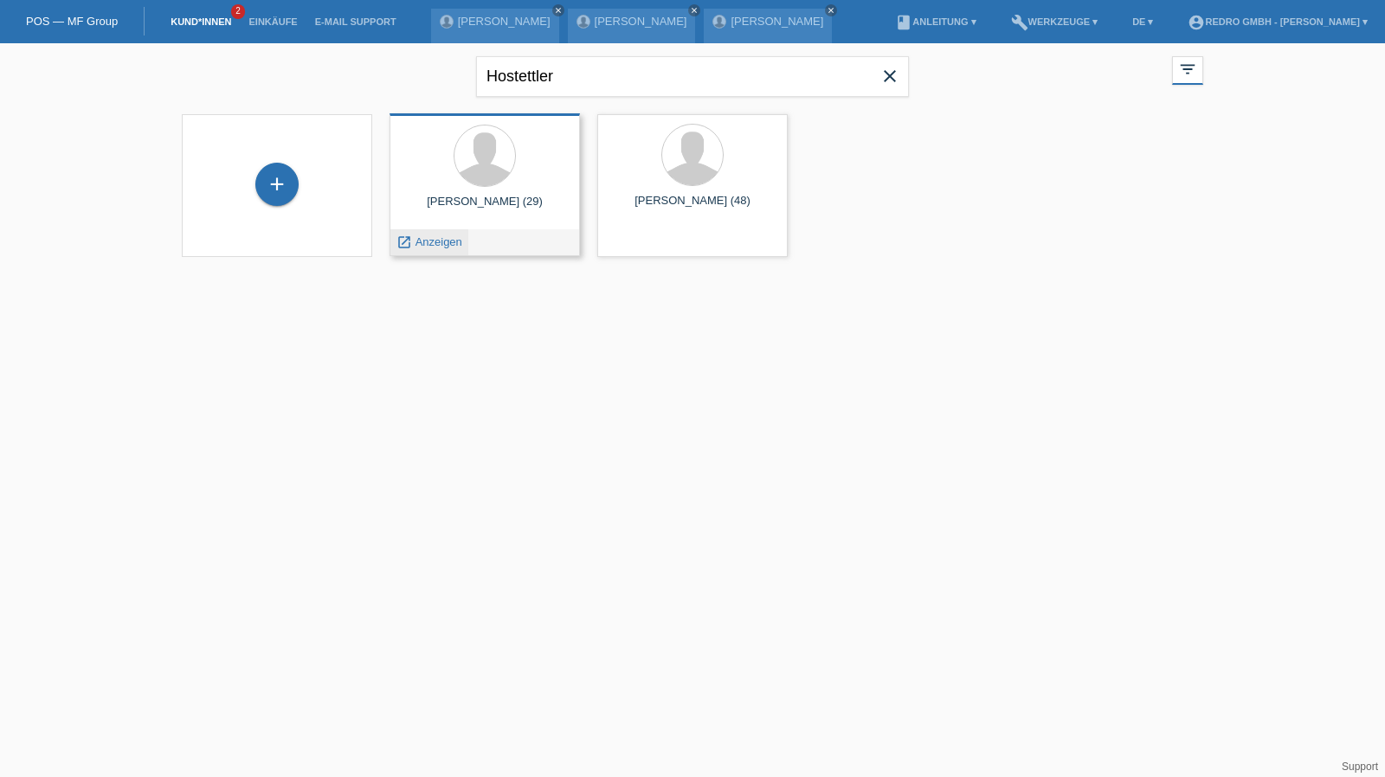
click at [424, 246] on span "Anzeigen" at bounding box center [439, 242] width 47 height 13
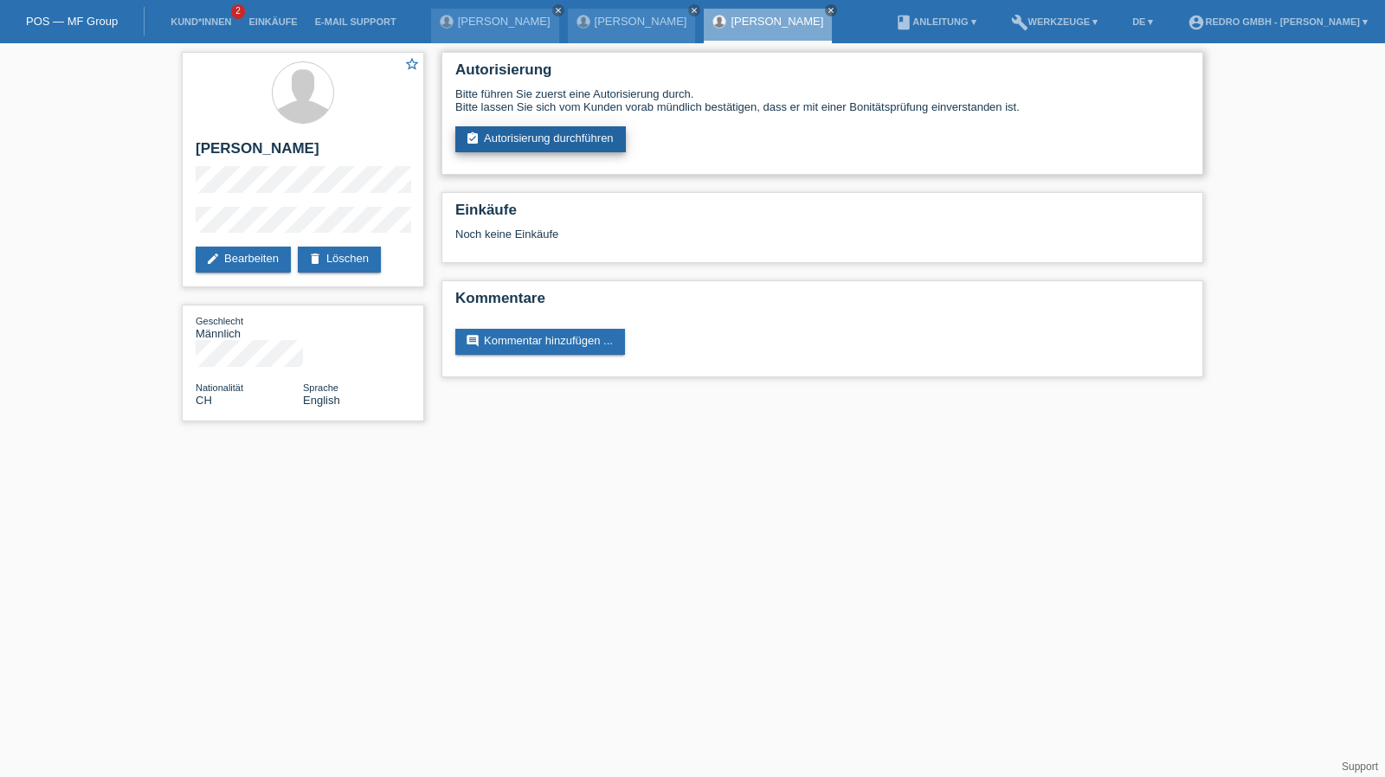
click at [567, 139] on link "assignment_turned_in Autorisierung durchführen" at bounding box center [540, 139] width 171 height 26
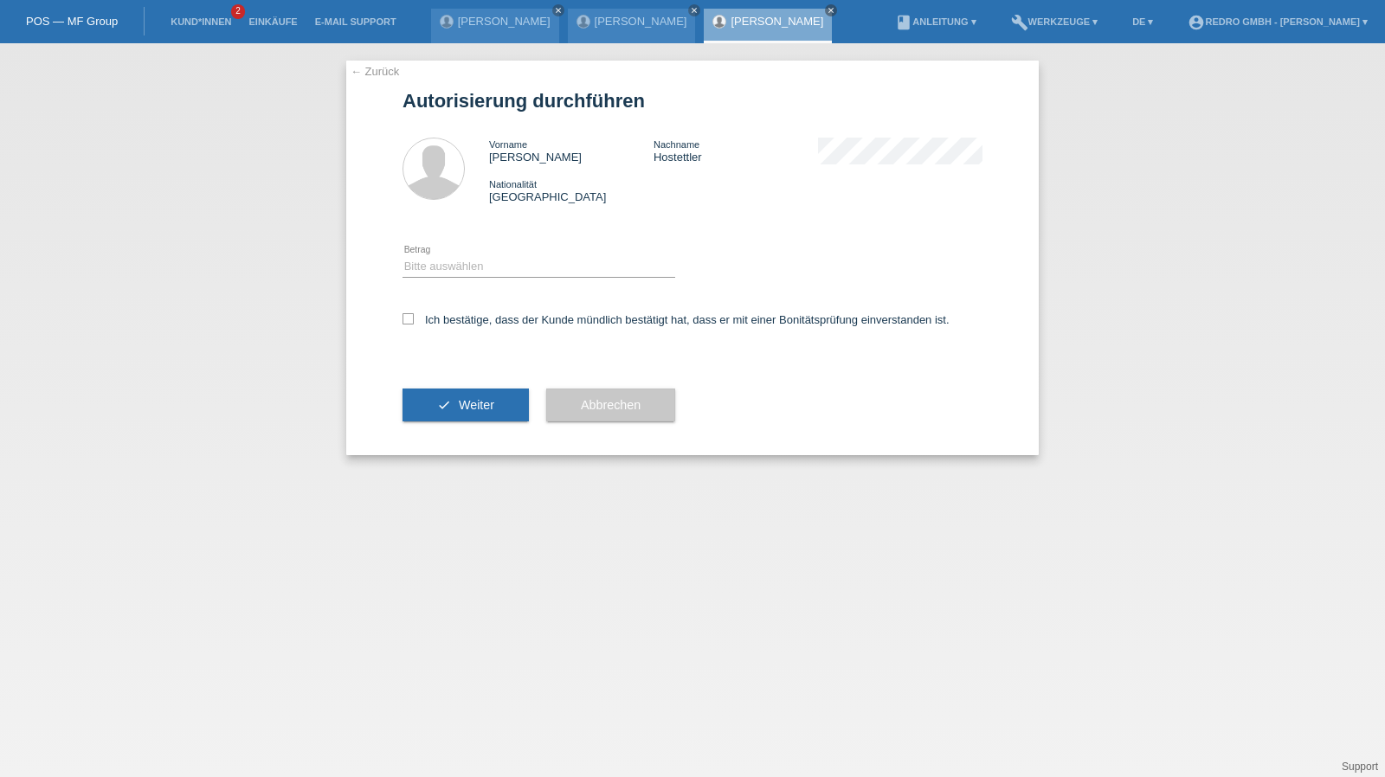
click at [458, 255] on div "Bitte auswählen CHF 1.00 - CHF 499.00 CHF 500.00 - CHF 1'999.00 CHF 2'000.00 - …" at bounding box center [539, 267] width 273 height 59
click at [453, 270] on select "Bitte auswählen CHF 1.00 - CHF 499.00 CHF 500.00 - CHF 1'999.00 CHF 2'000.00 - …" at bounding box center [539, 266] width 273 height 21
select select "1"
click at [403, 256] on select "Bitte auswählen CHF 1.00 - CHF 499.00 CHF 500.00 - CHF 1'999.00 CHF 2'000.00 - …" at bounding box center [539, 266] width 273 height 21
click at [448, 319] on label "Ich bestätige, dass der Kunde mündlich bestätigt hat, dass er mit einer Bonität…" at bounding box center [676, 319] width 547 height 13
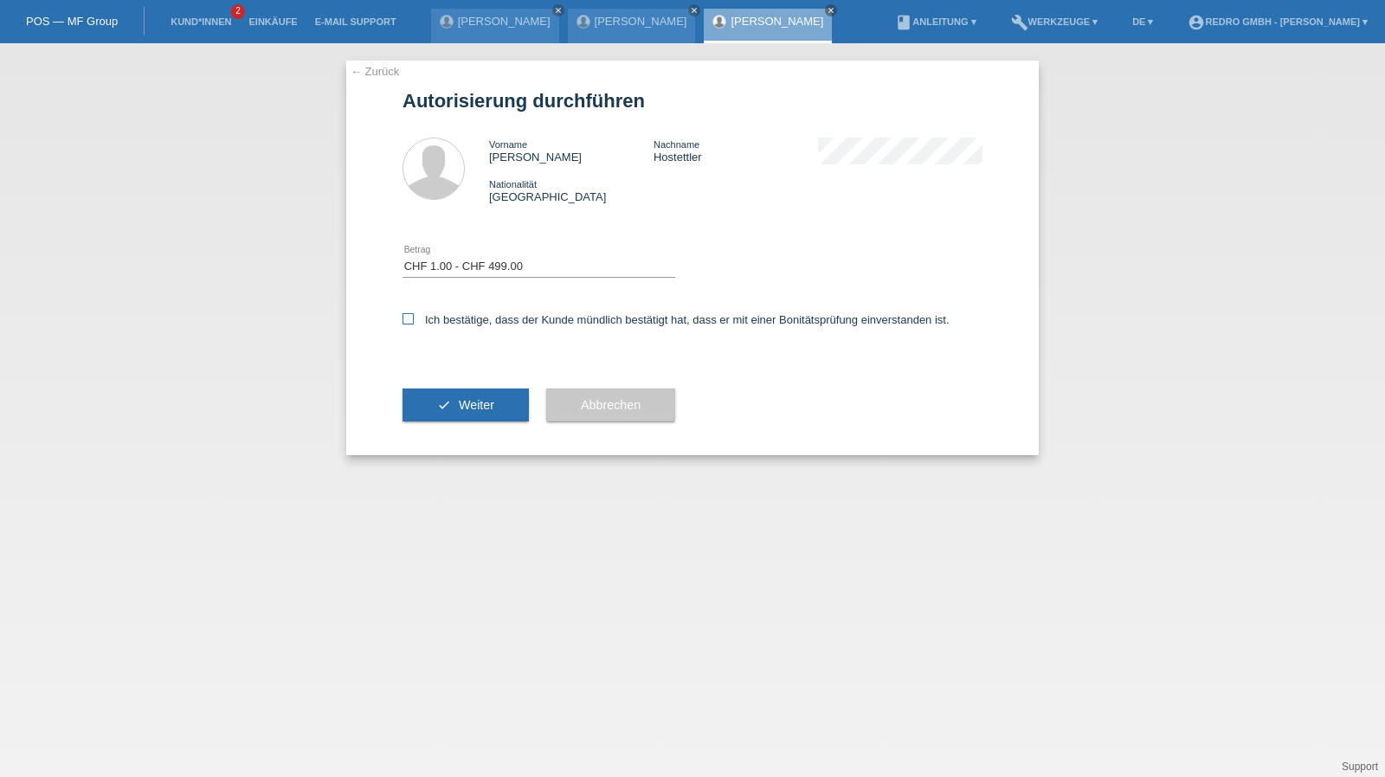
click at [414, 319] on input "Ich bestätige, dass der Kunde mündlich bestätigt hat, dass er mit einer Bonität…" at bounding box center [408, 318] width 11 height 11
checkbox input "true"
click at [442, 383] on div "check Weiter" at bounding box center [466, 405] width 126 height 100
click at [428, 410] on button "check Weiter" at bounding box center [466, 405] width 126 height 33
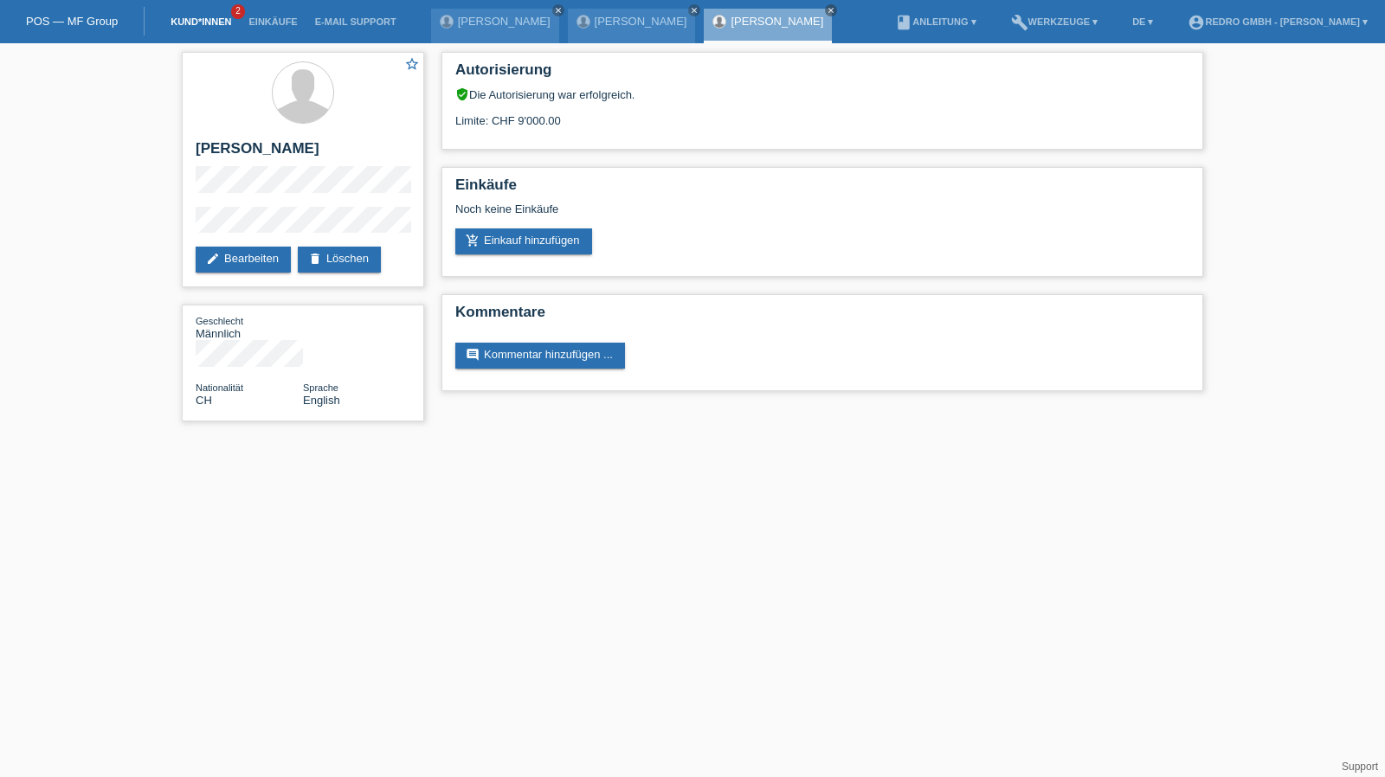
click at [182, 29] on li "Kund*innen 2" at bounding box center [201, 22] width 78 height 44
click at [184, 24] on link "Kund*innen" at bounding box center [201, 21] width 78 height 10
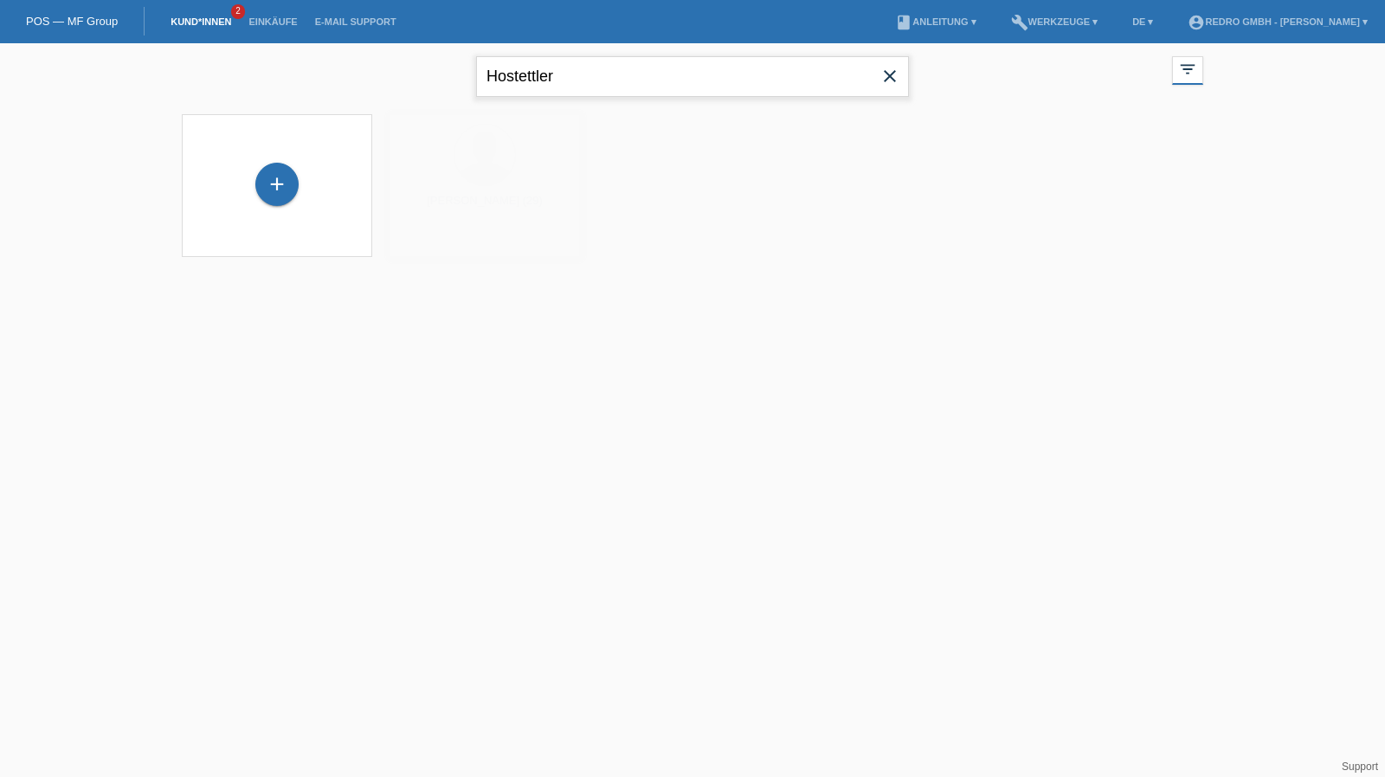
click at [609, 76] on input "Hostettler" at bounding box center [692, 76] width 433 height 41
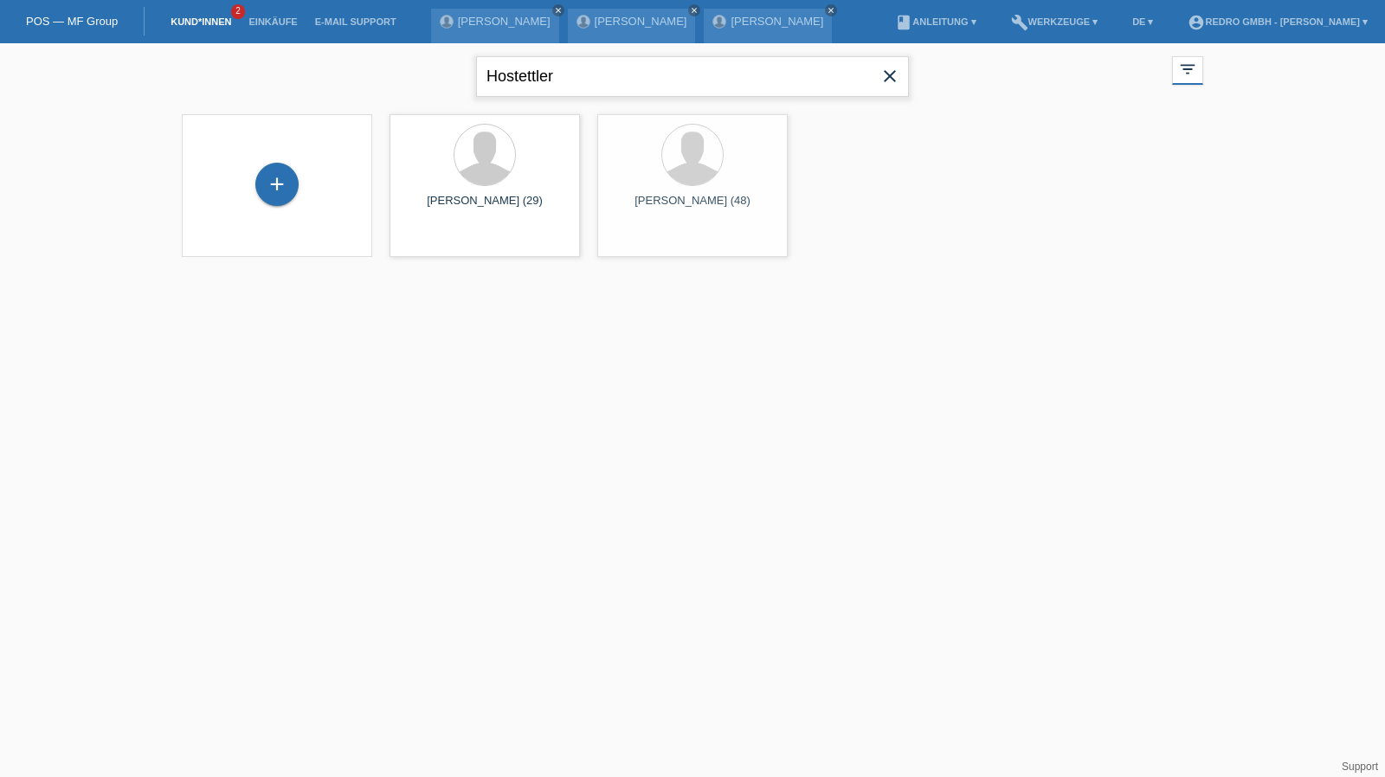
click at [609, 76] on input "Hostettler" at bounding box center [692, 76] width 433 height 41
type input "blott"
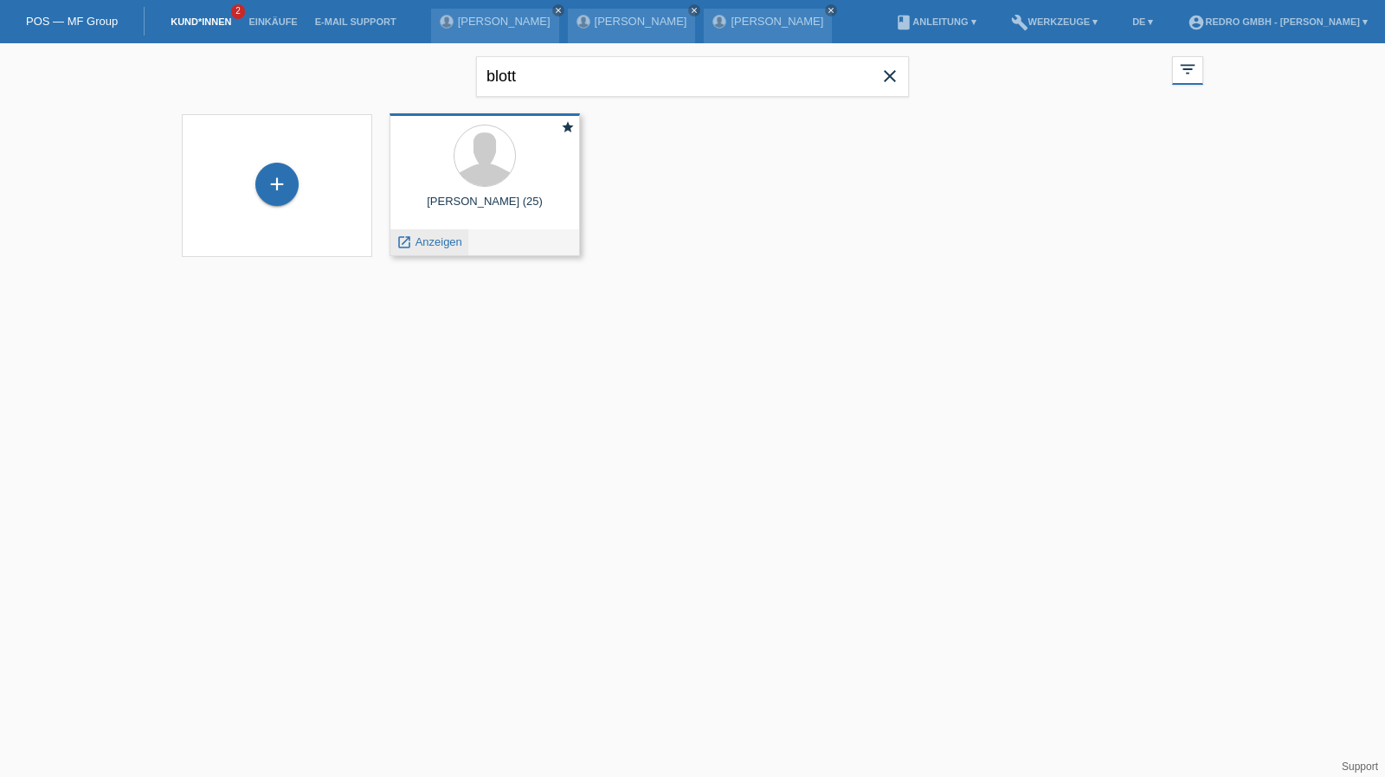
click at [435, 236] on span "Anzeigen" at bounding box center [439, 242] width 47 height 13
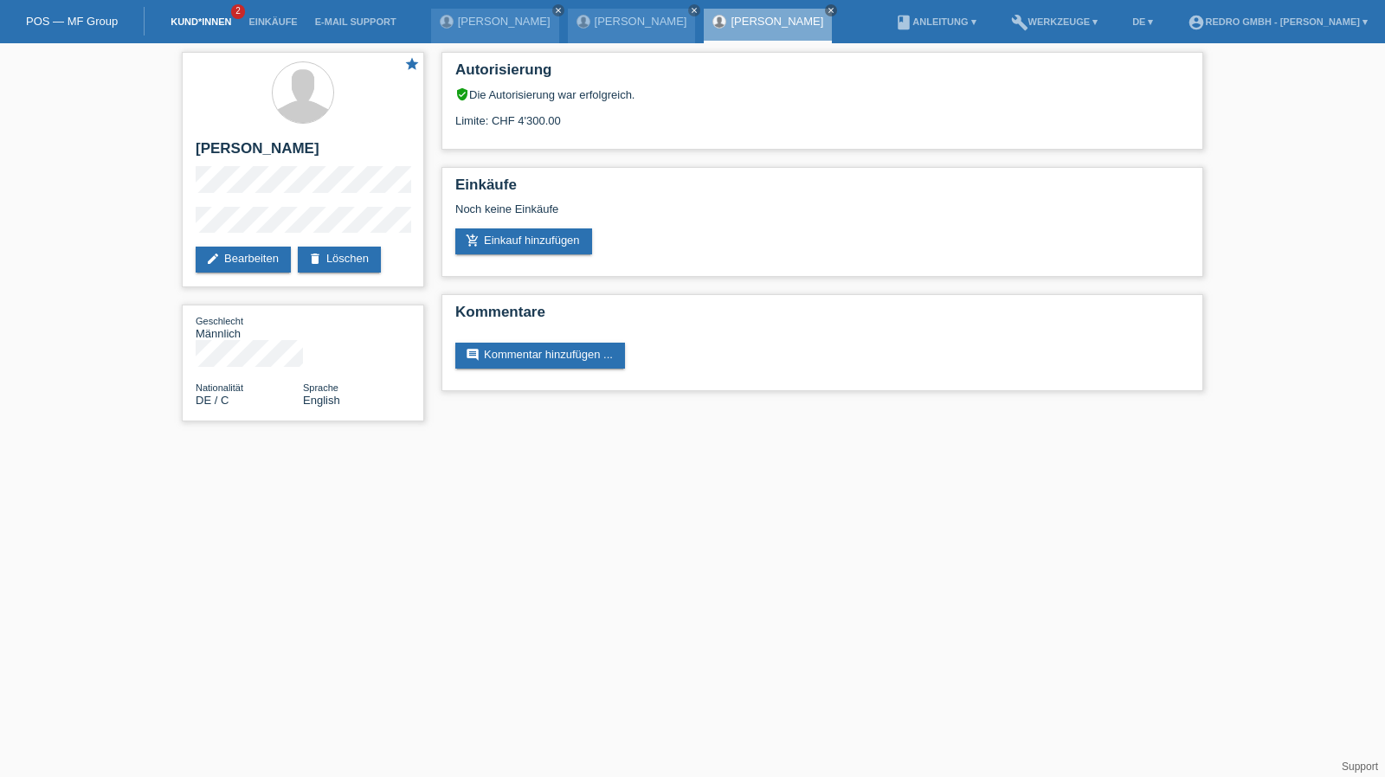
click at [204, 20] on link "Kund*innen" at bounding box center [201, 21] width 78 height 10
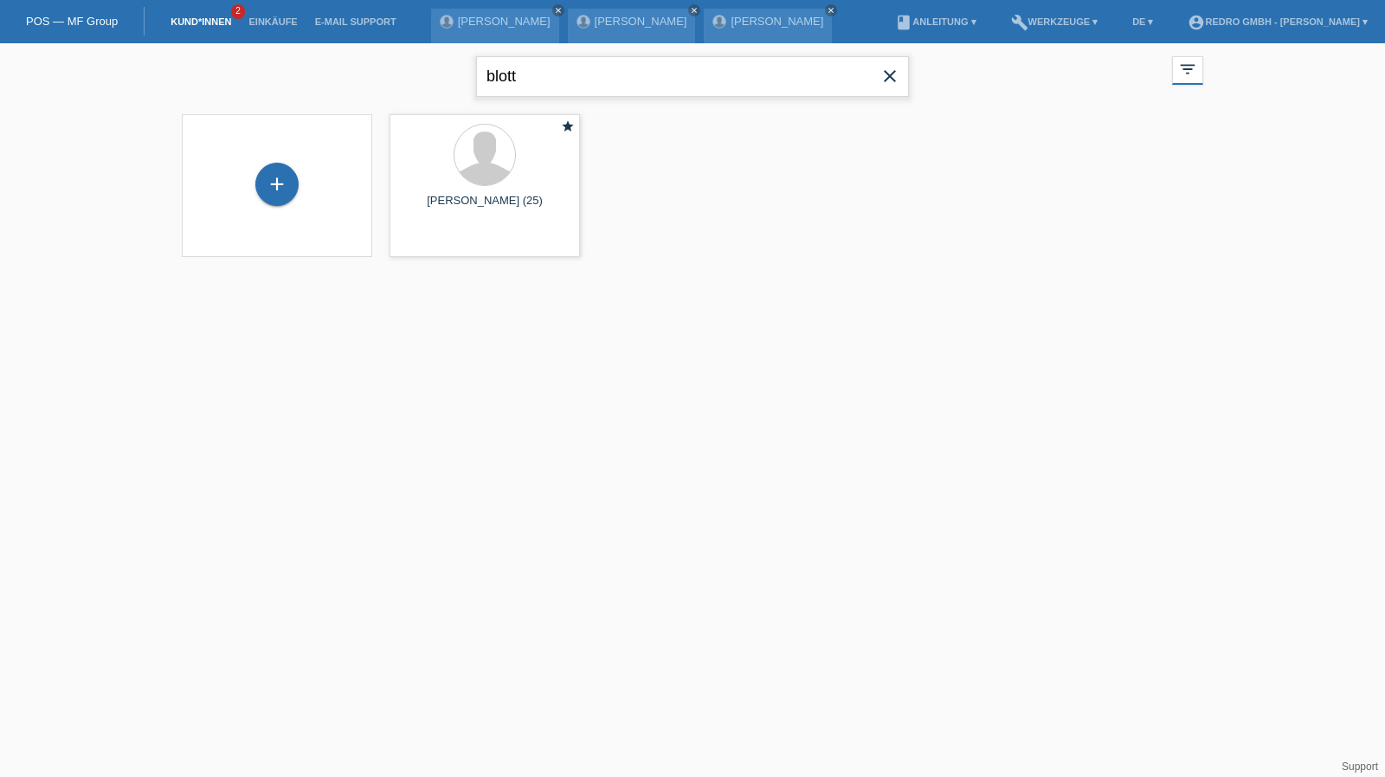
click at [648, 71] on input "blott" at bounding box center [692, 76] width 433 height 41
click at [648, 70] on input "blott" at bounding box center [692, 76] width 433 height 41
paste input "[PERSON_NAME]"
type input "[PERSON_NAME]"
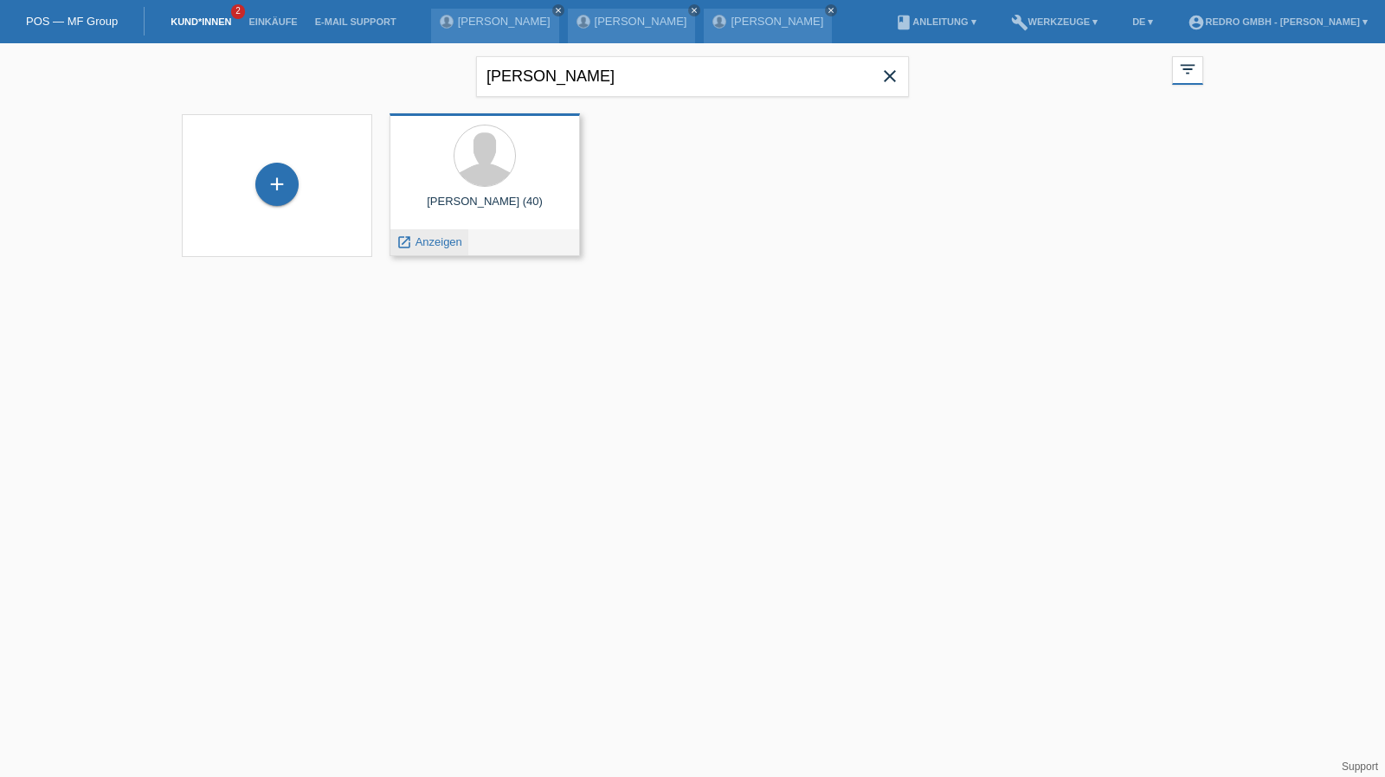
click at [439, 238] on span "Anzeigen" at bounding box center [439, 242] width 47 height 13
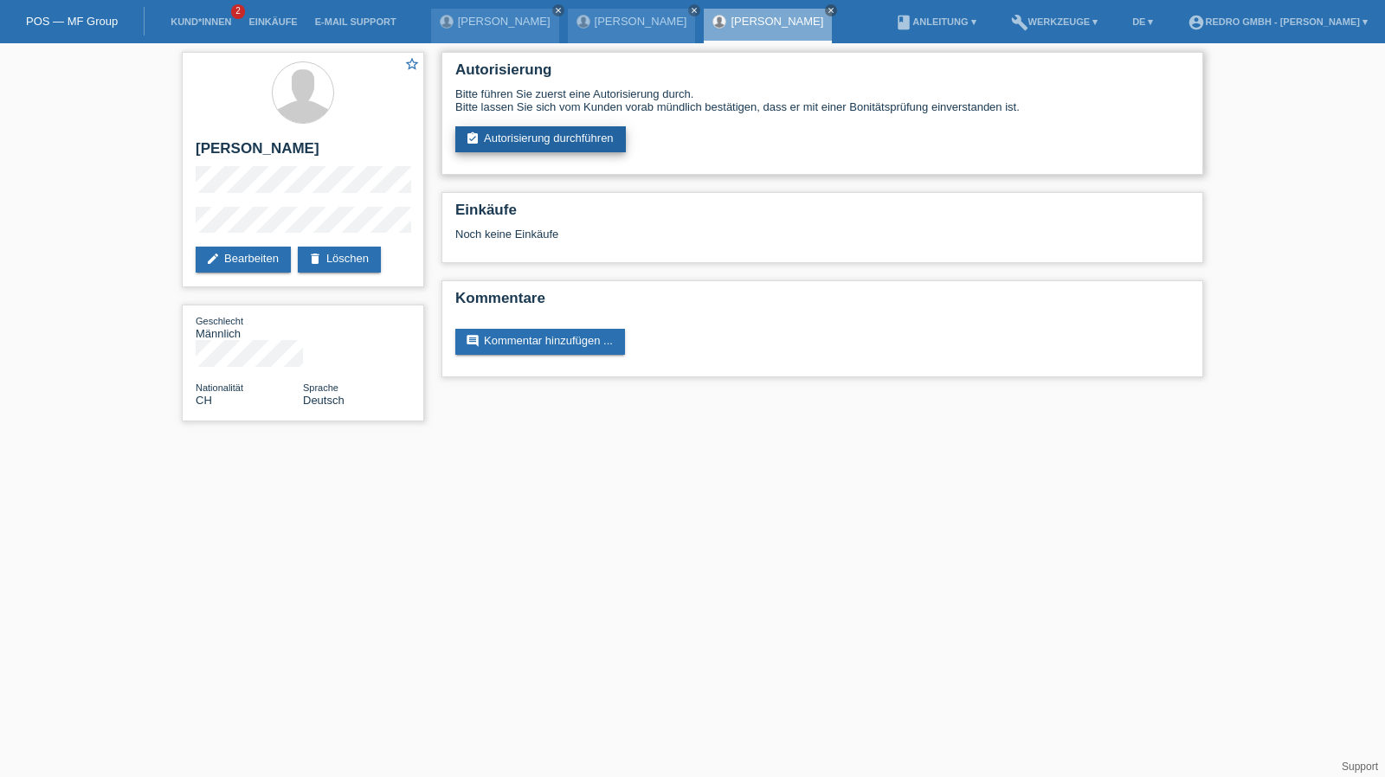
click at [552, 143] on link "assignment_turned_in Autorisierung durchführen" at bounding box center [540, 139] width 171 height 26
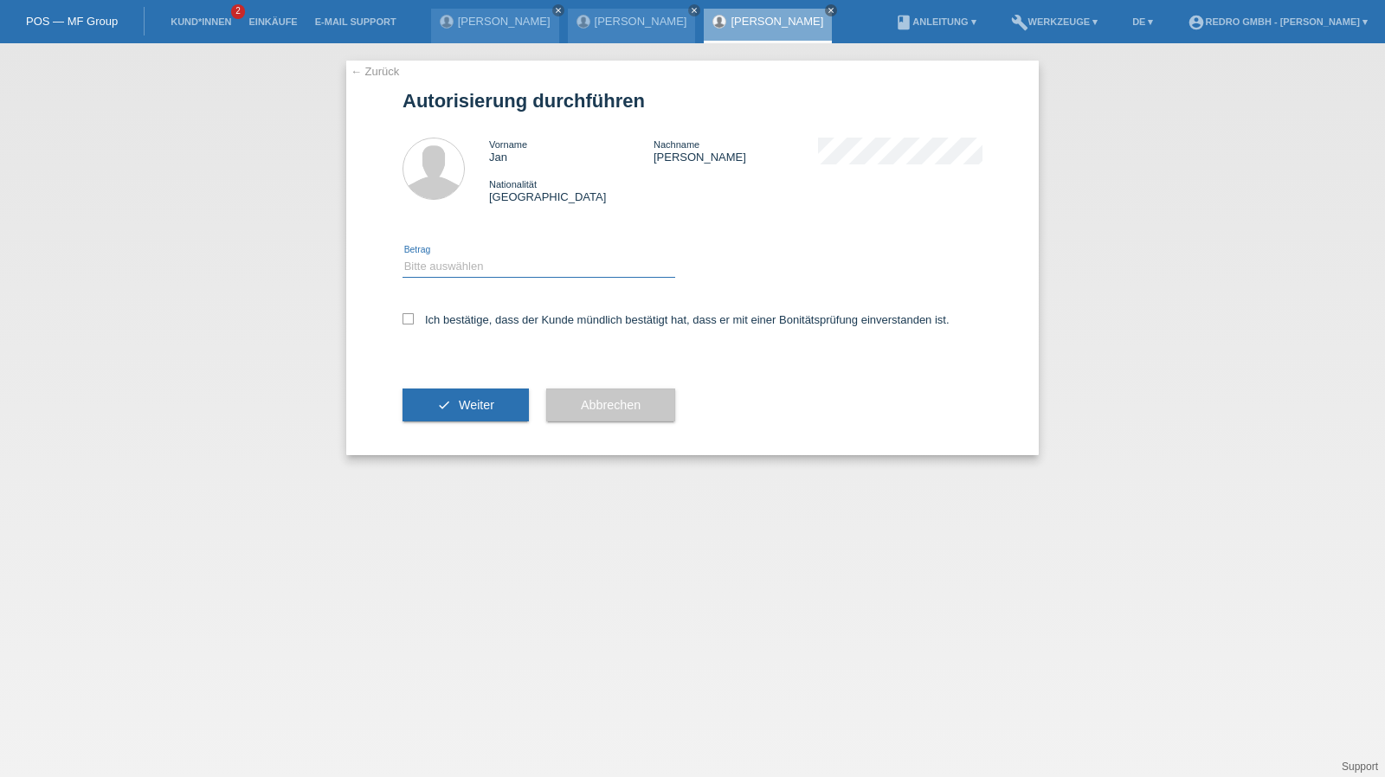
click at [455, 269] on select "Bitte auswählen CHF 1.00 - CHF 499.00 CHF 500.00 - CHF 1'999.00 CHF 2'000.00 - …" at bounding box center [539, 266] width 273 height 21
select select "1"
click at [403, 256] on select "Bitte auswählen CHF 1.00 - CHF 499.00 CHF 500.00 - CHF 1'999.00 CHF 2'000.00 - …" at bounding box center [539, 266] width 273 height 21
click at [444, 332] on div "Ich bestätige, dass der Kunde mündlich bestätigt hat, dass er mit einer Bonität…" at bounding box center [693, 325] width 580 height 59
click at [452, 320] on label "Ich bestätige, dass der Kunde mündlich bestätigt hat, dass er mit einer Bonität…" at bounding box center [676, 319] width 547 height 13
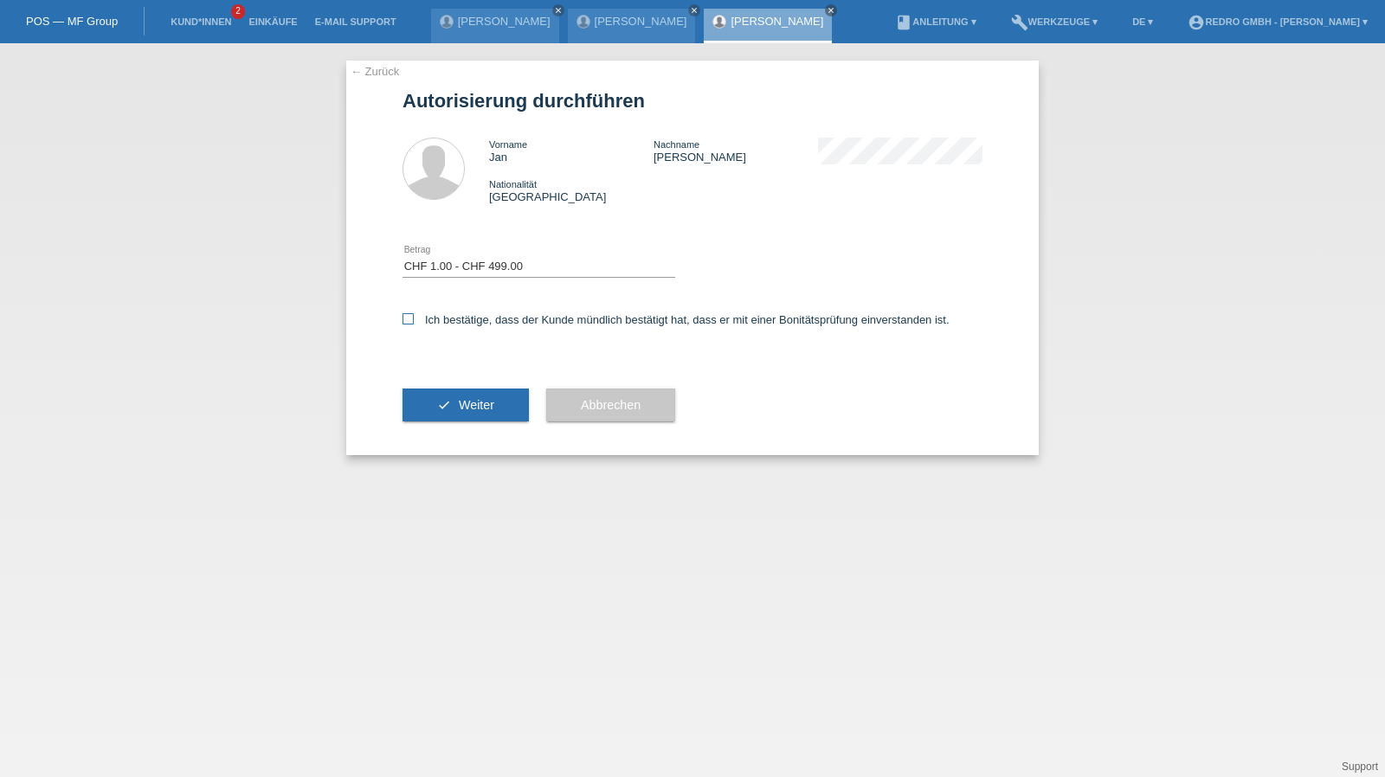
click at [414, 320] on input "Ich bestätige, dass der Kunde mündlich bestätigt hat, dass er mit einer Bonität…" at bounding box center [408, 318] width 11 height 11
checkbox input "true"
click at [456, 402] on button "check Weiter" at bounding box center [466, 405] width 126 height 33
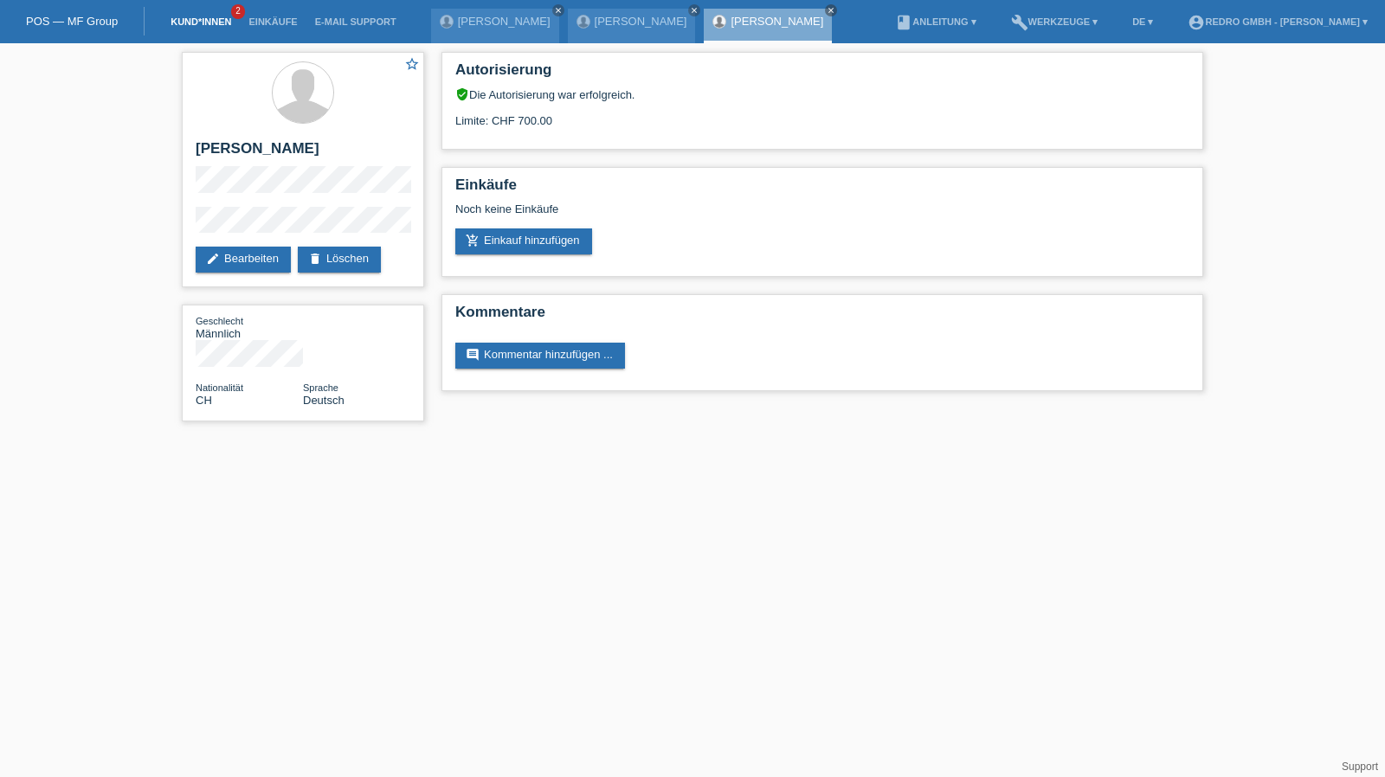
click at [213, 25] on link "Kund*innen" at bounding box center [201, 21] width 78 height 10
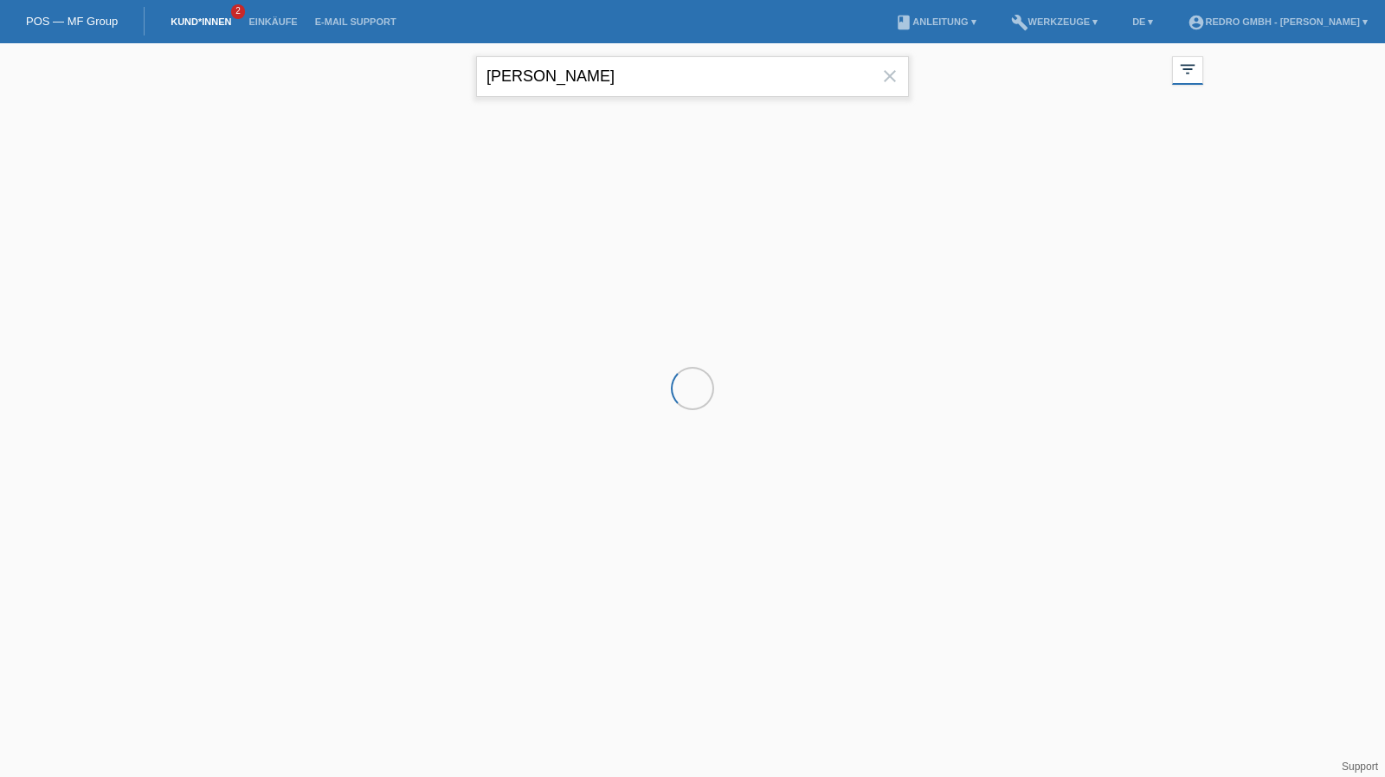
click at [604, 69] on input "Schedler" at bounding box center [692, 76] width 433 height 41
paste input "KILIC"
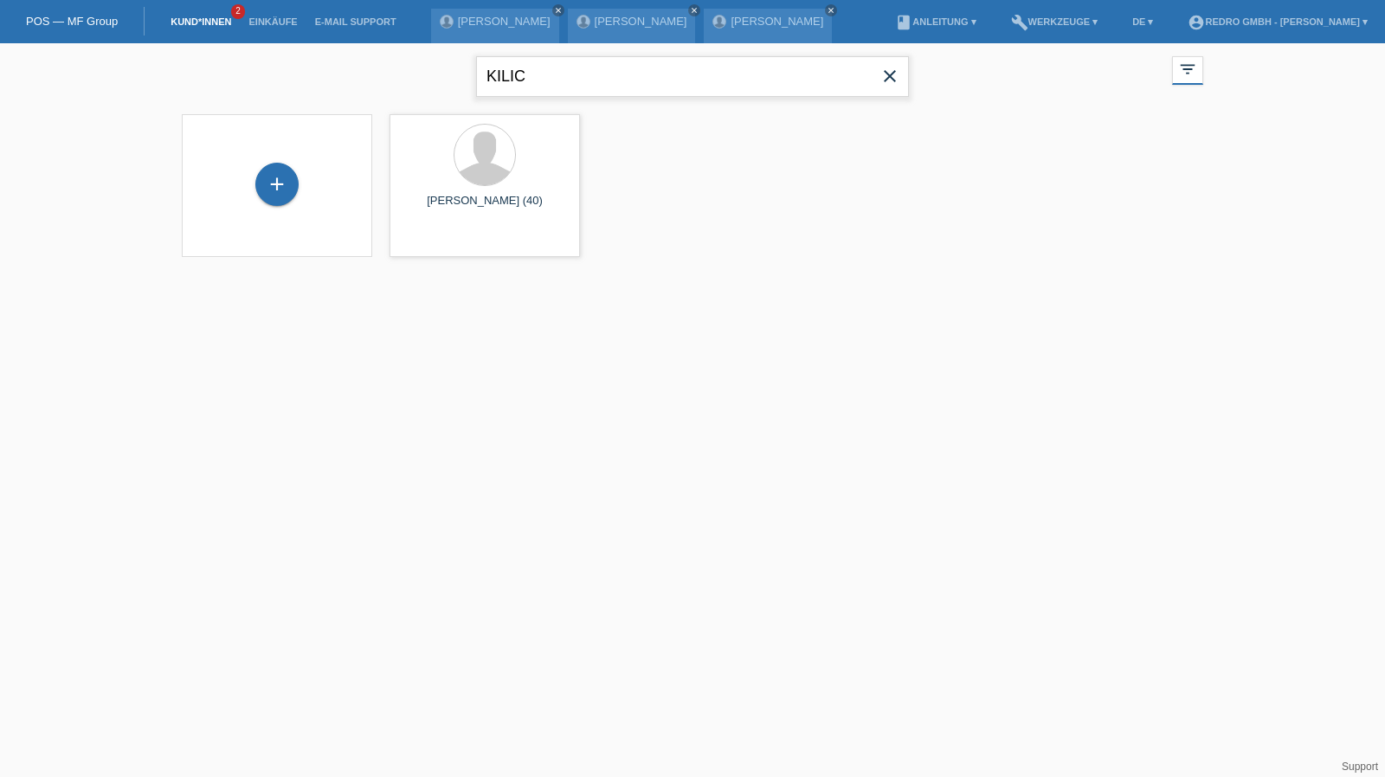
type input "KILIC"
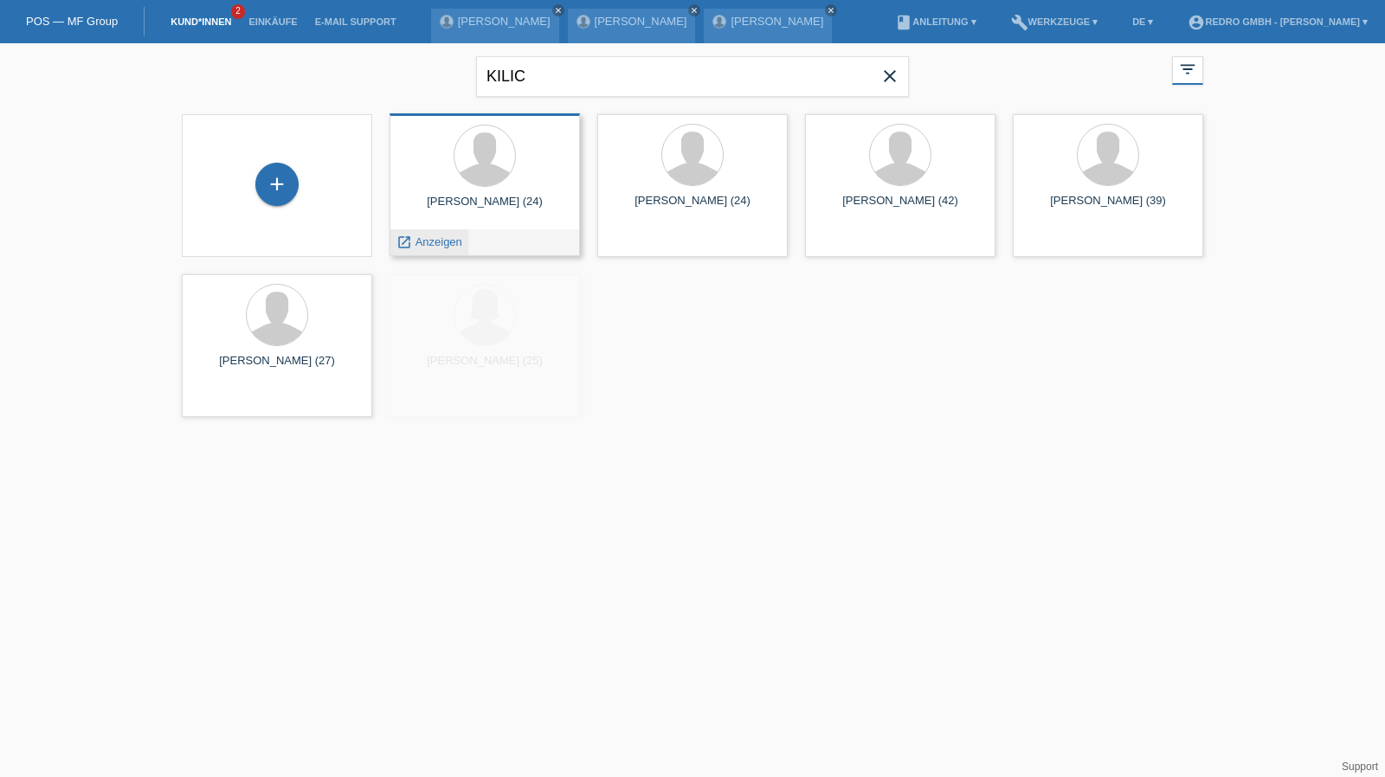
click at [434, 245] on span "Anzeigen" at bounding box center [439, 242] width 47 height 13
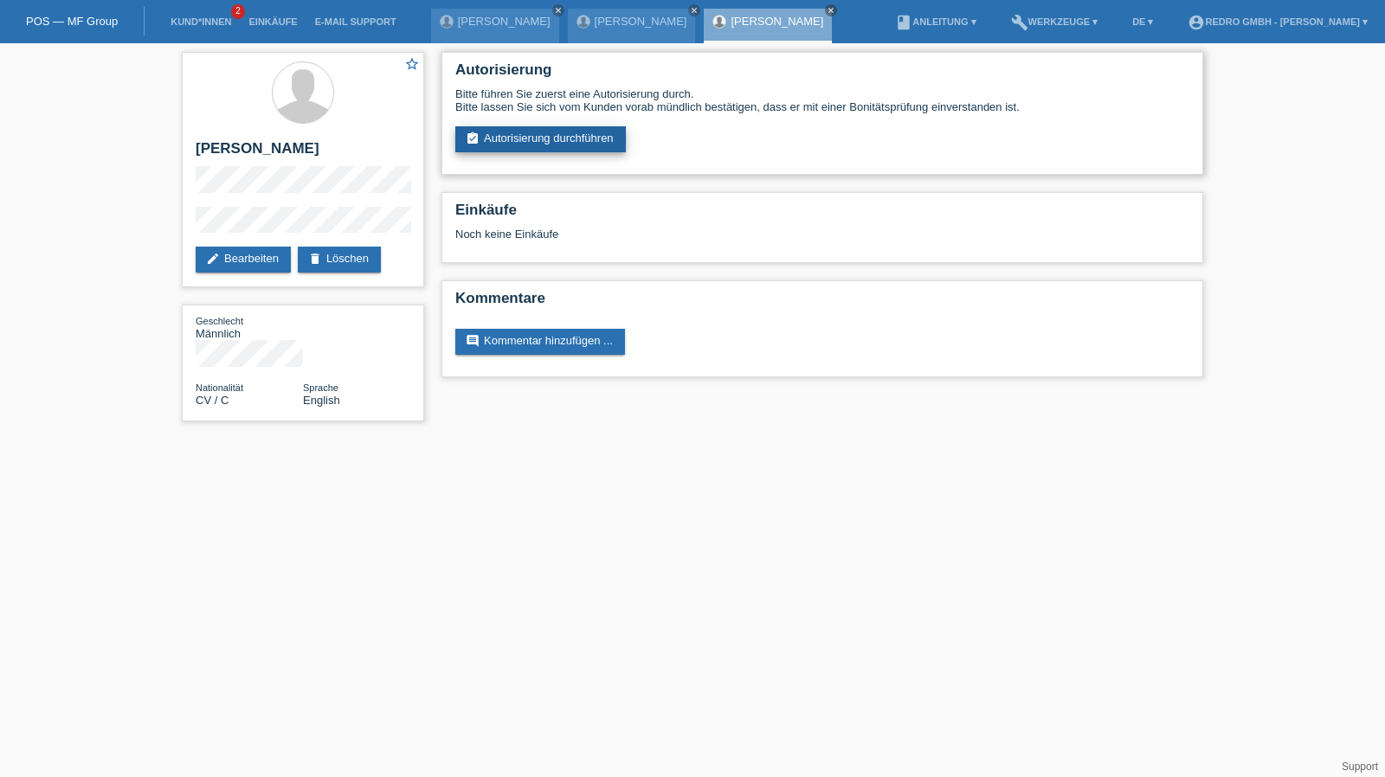
click at [494, 134] on link "assignment_turned_in Autorisierung durchführen" at bounding box center [540, 139] width 171 height 26
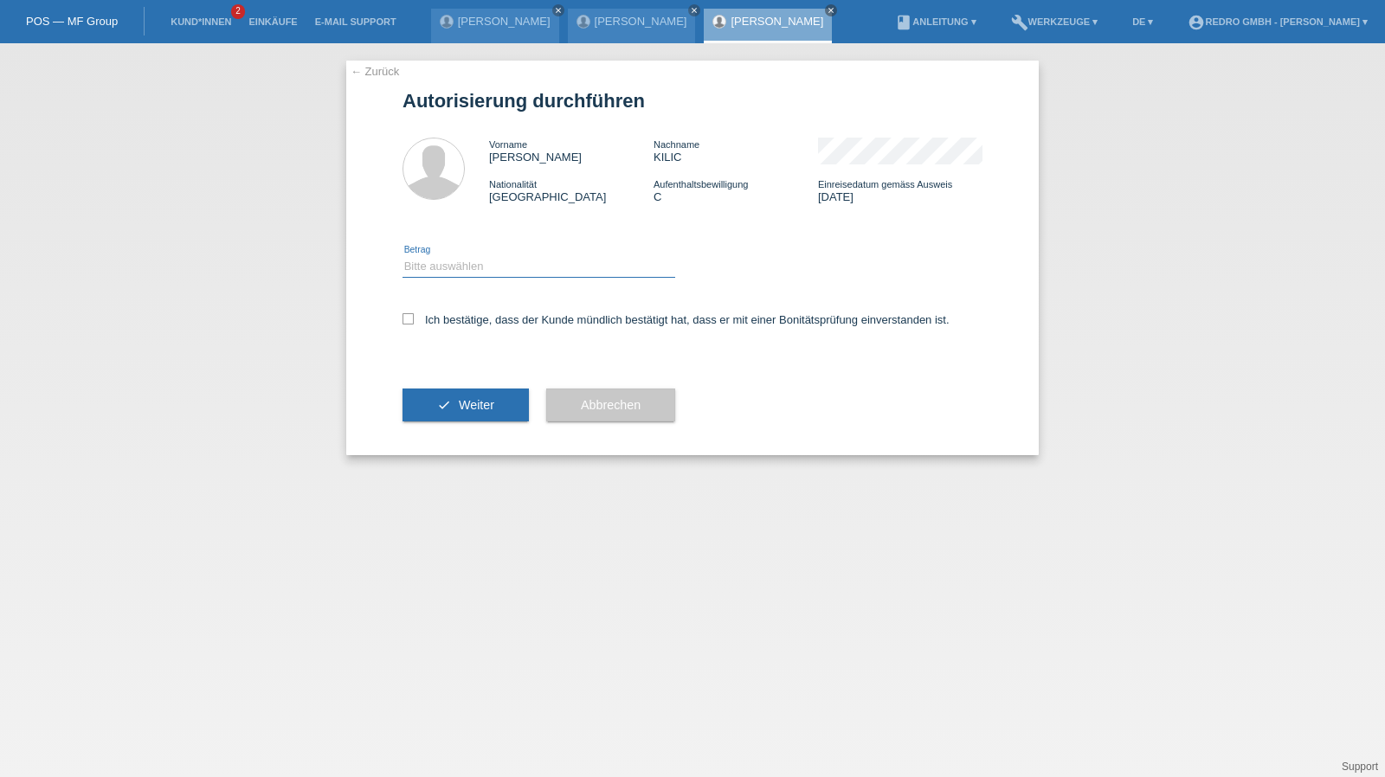
drag, startPoint x: 0, startPoint y: 0, endPoint x: 465, endPoint y: 271, distance: 538.2
click at [465, 271] on select "Bitte auswählen CHF 1.00 - CHF 499.00 CHF 500.00 - CHF 1'999.00 CHF 2'000.00 - …" at bounding box center [539, 266] width 273 height 21
select select "1"
click at [403, 256] on select "Bitte auswählen CHF 1.00 - CHF 499.00 CHF 500.00 - CHF 1'999.00 CHF 2'000.00 - …" at bounding box center [539, 266] width 273 height 21
click at [433, 319] on label "Ich bestätige, dass der Kunde mündlich bestätigt hat, dass er mit einer Bonität…" at bounding box center [676, 319] width 547 height 13
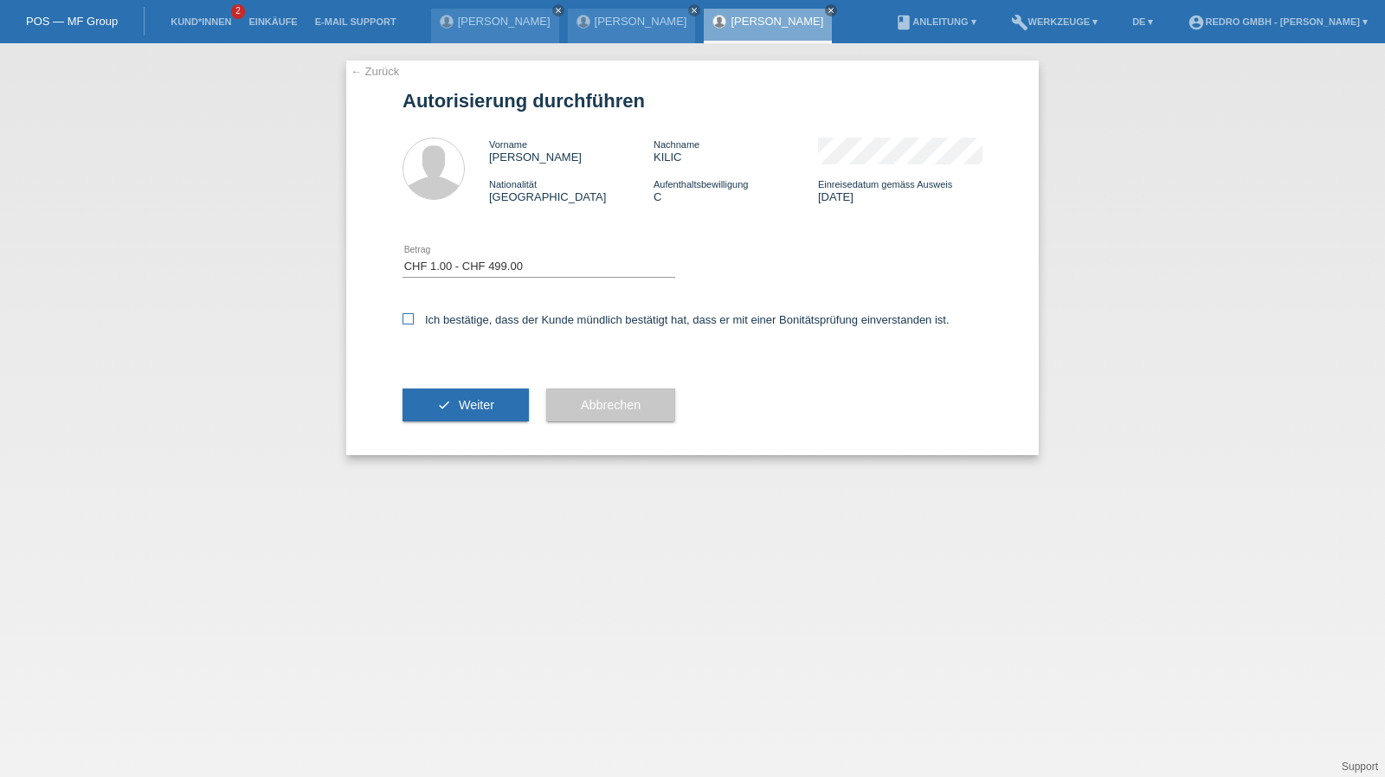
click at [414, 319] on input "Ich bestätige, dass der Kunde mündlich bestätigt hat, dass er mit einer Bonität…" at bounding box center [408, 318] width 11 height 11
checkbox input "true"
click at [433, 403] on button "check Weiter" at bounding box center [466, 405] width 126 height 33
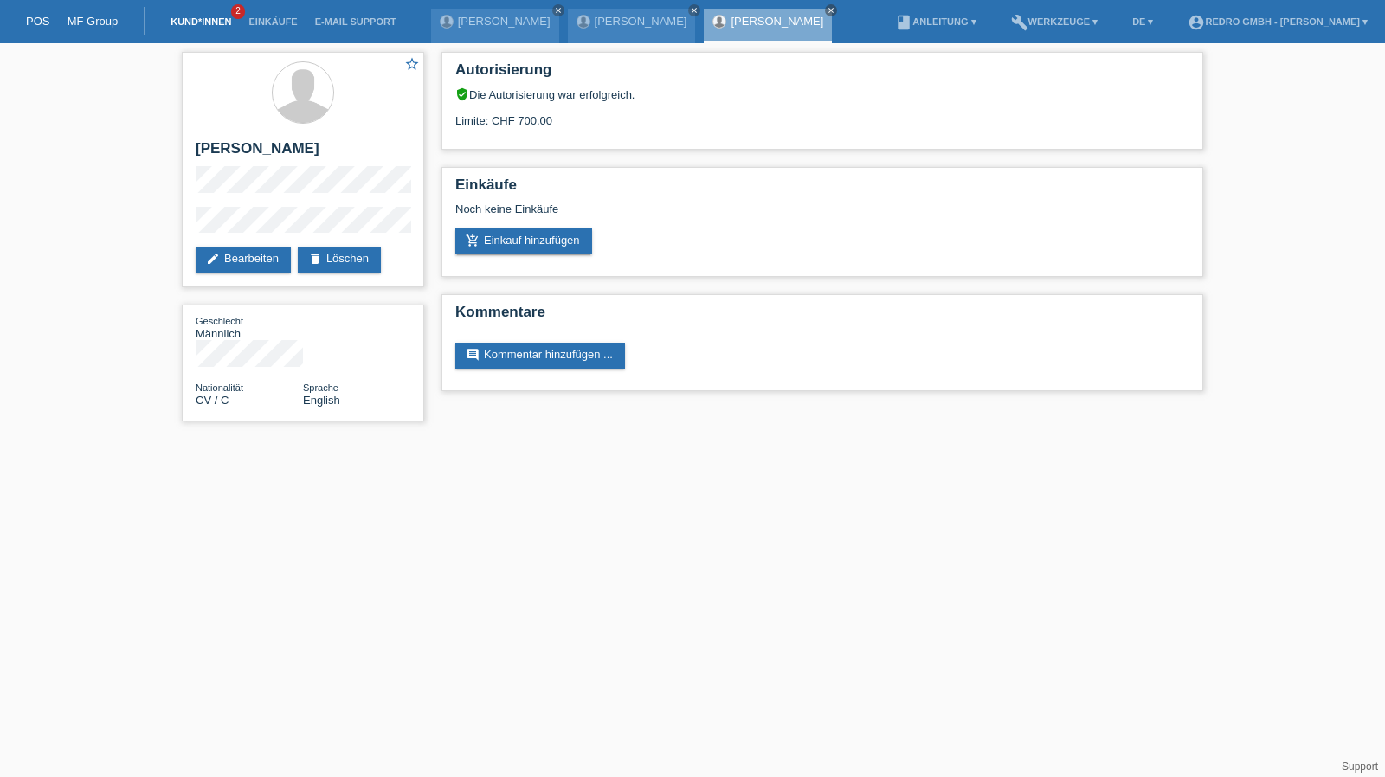
click at [197, 18] on link "Kund*innen" at bounding box center [201, 21] width 78 height 10
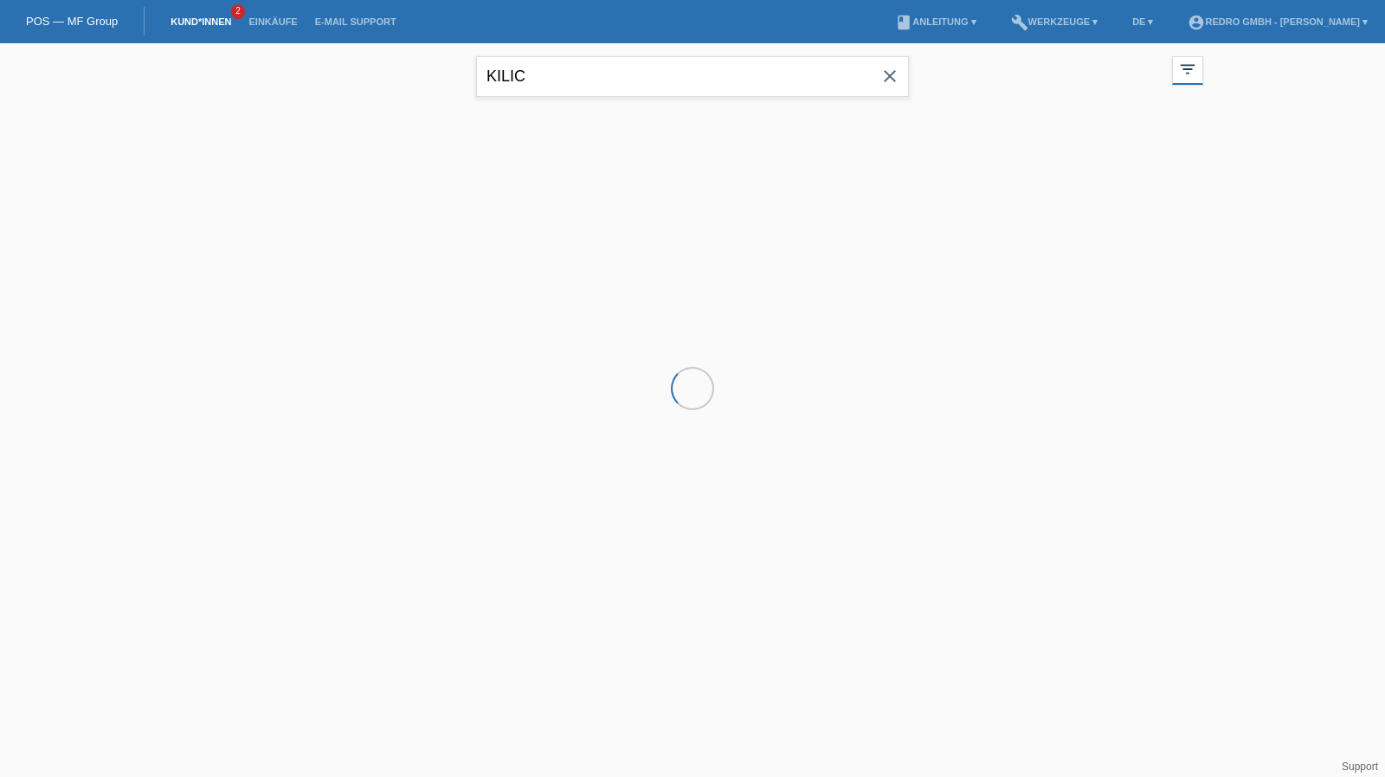
click at [631, 82] on input "KILIC" at bounding box center [692, 76] width 433 height 41
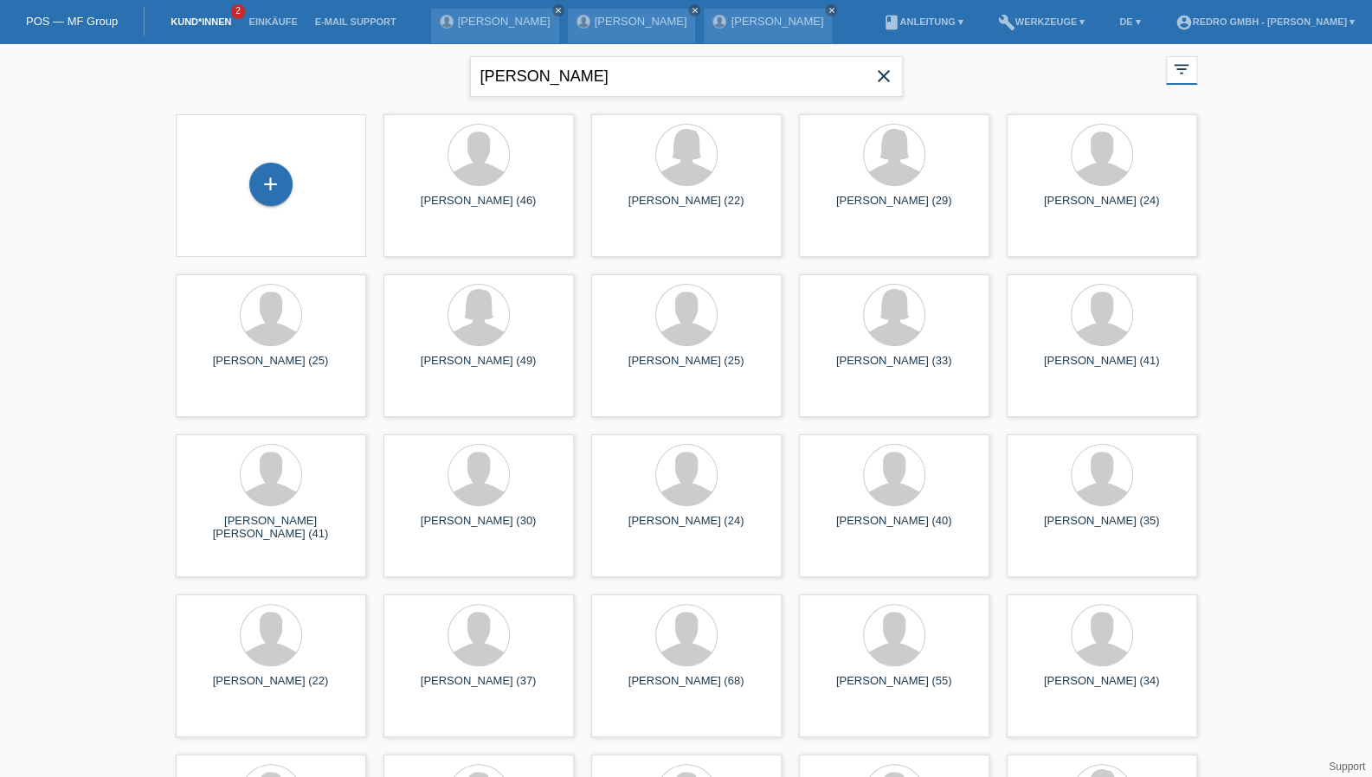
click at [487, 74] on input "[PERSON_NAME]" at bounding box center [686, 76] width 433 height 41
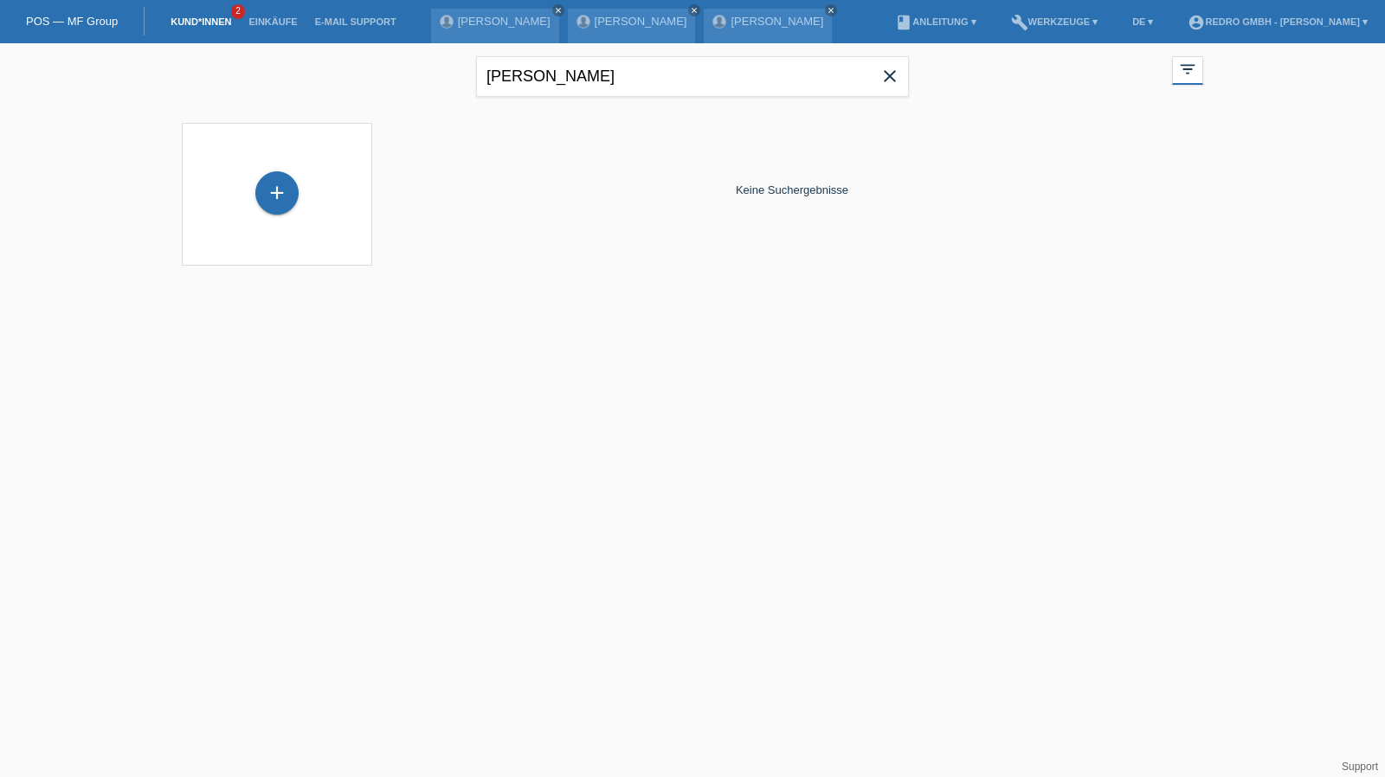
type input "sacha Roth"
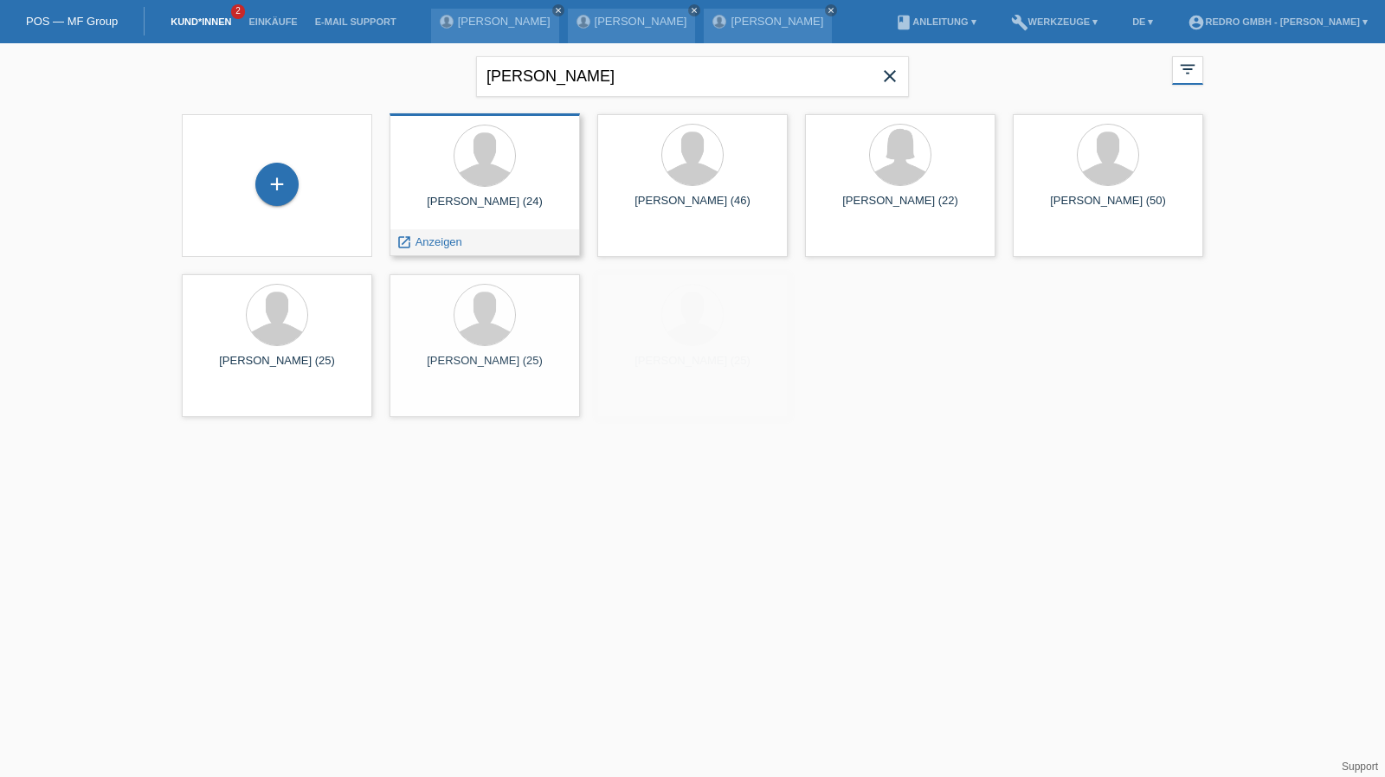
click at [454, 242] on span "Anzeigen" at bounding box center [439, 242] width 47 height 13
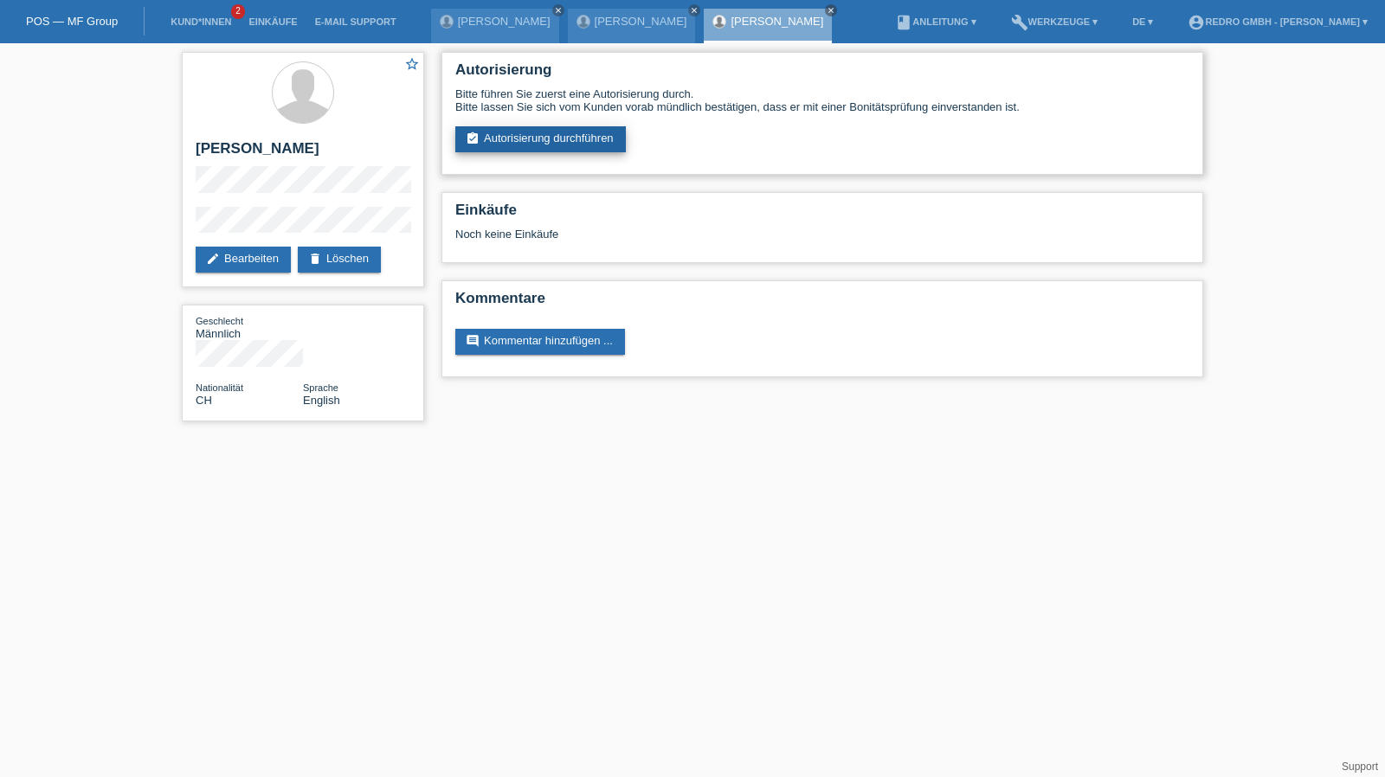
click at [545, 152] on link "assignment_turned_in Autorisierung durchführen" at bounding box center [540, 139] width 171 height 26
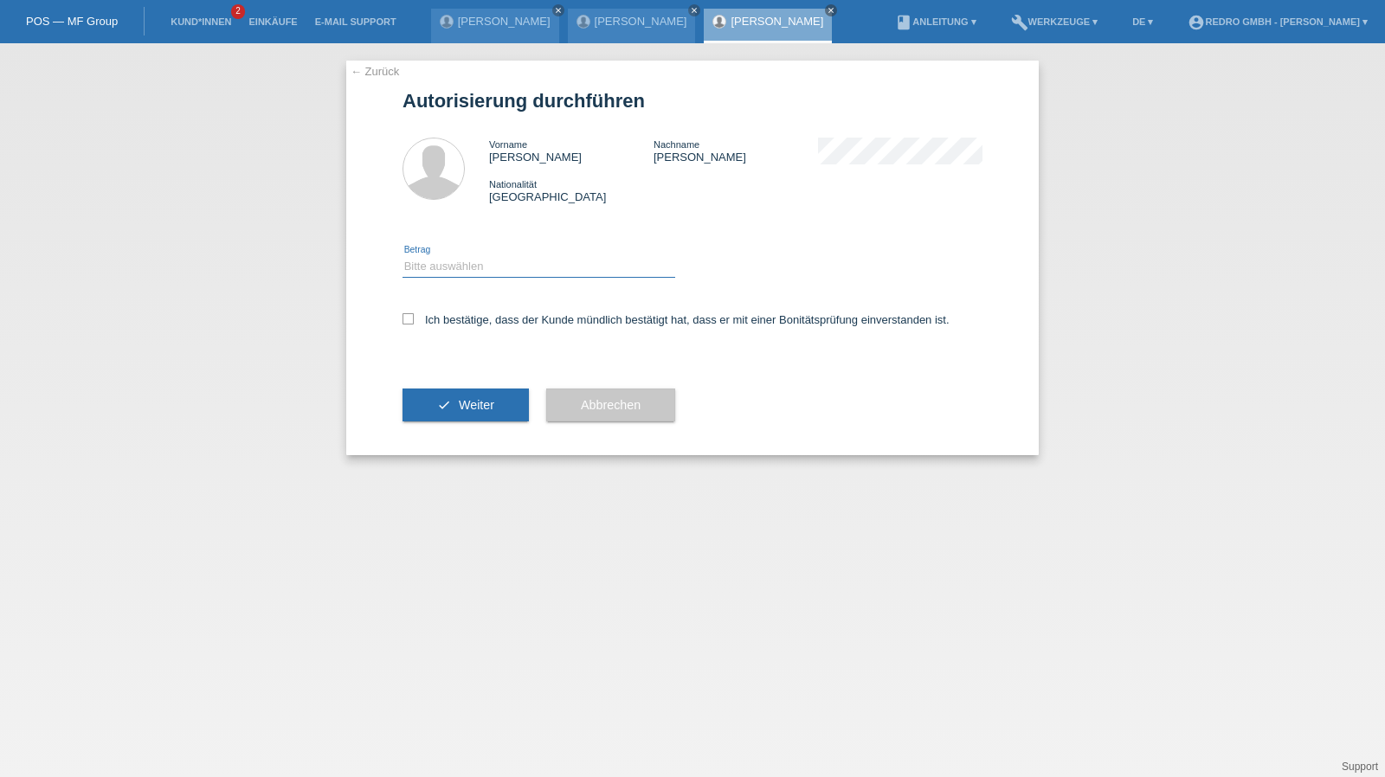
drag, startPoint x: 442, startPoint y: 264, endPoint x: 440, endPoint y: 274, distance: 10.5
click at [442, 264] on select "Bitte auswählen CHF 1.00 - CHF 499.00 CHF 500.00 - CHF 1'999.00 CHF 2'000.00 - …" at bounding box center [539, 266] width 273 height 21
select select "1"
click at [403, 256] on select "Bitte auswählen CHF 1.00 - CHF 499.00 CHF 500.00 - CHF 1'999.00 CHF 2'000.00 - …" at bounding box center [539, 266] width 273 height 21
click at [435, 332] on div "Ich bestätige, dass der Kunde mündlich bestätigt hat, dass er mit einer Bonität…" at bounding box center [693, 325] width 580 height 59
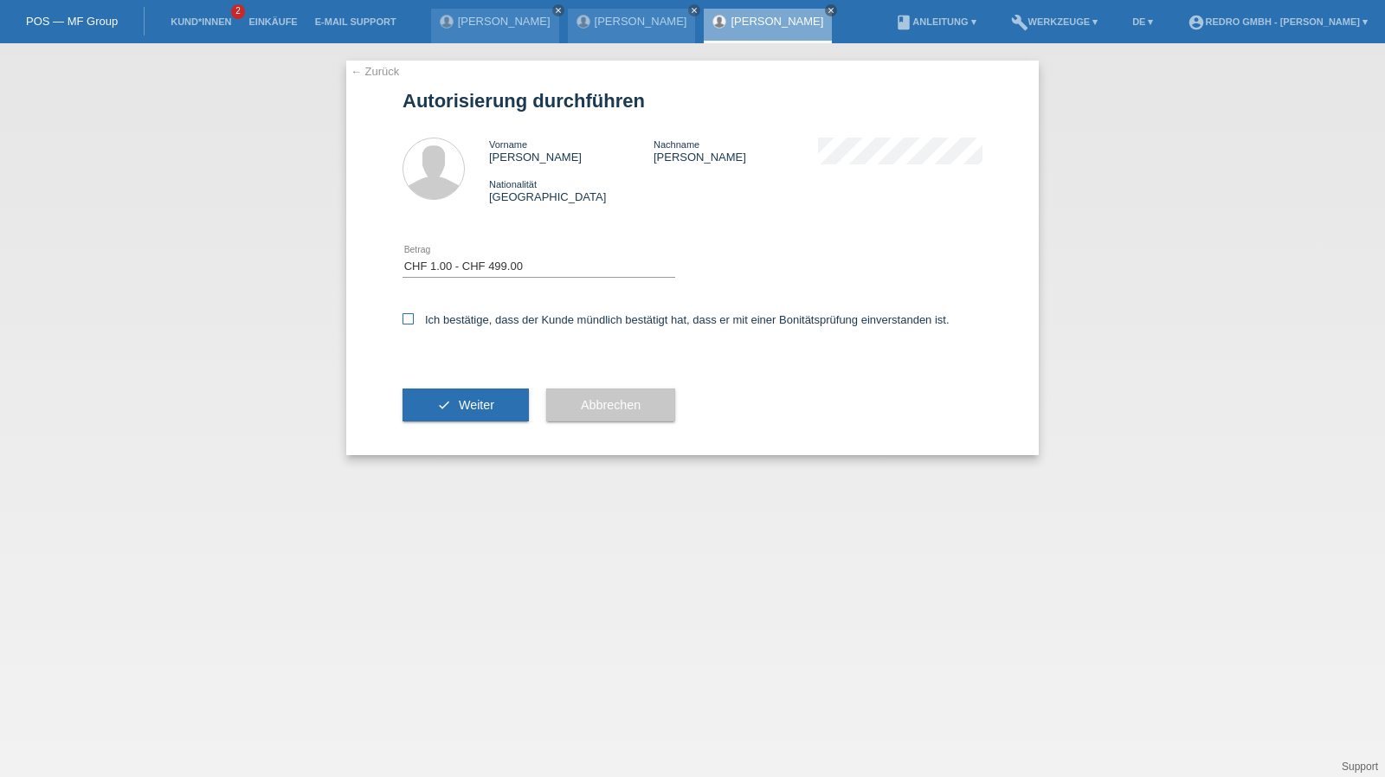
click at [438, 318] on label "Ich bestätige, dass der Kunde mündlich bestätigt hat, dass er mit einer Bonität…" at bounding box center [676, 319] width 547 height 13
click at [414, 318] on input "Ich bestätige, dass der Kunde mündlich bestätigt hat, dass er mit einer Bonität…" at bounding box center [408, 318] width 11 height 11
checkbox input "true"
click at [423, 422] on button "check Weiter" at bounding box center [466, 405] width 126 height 33
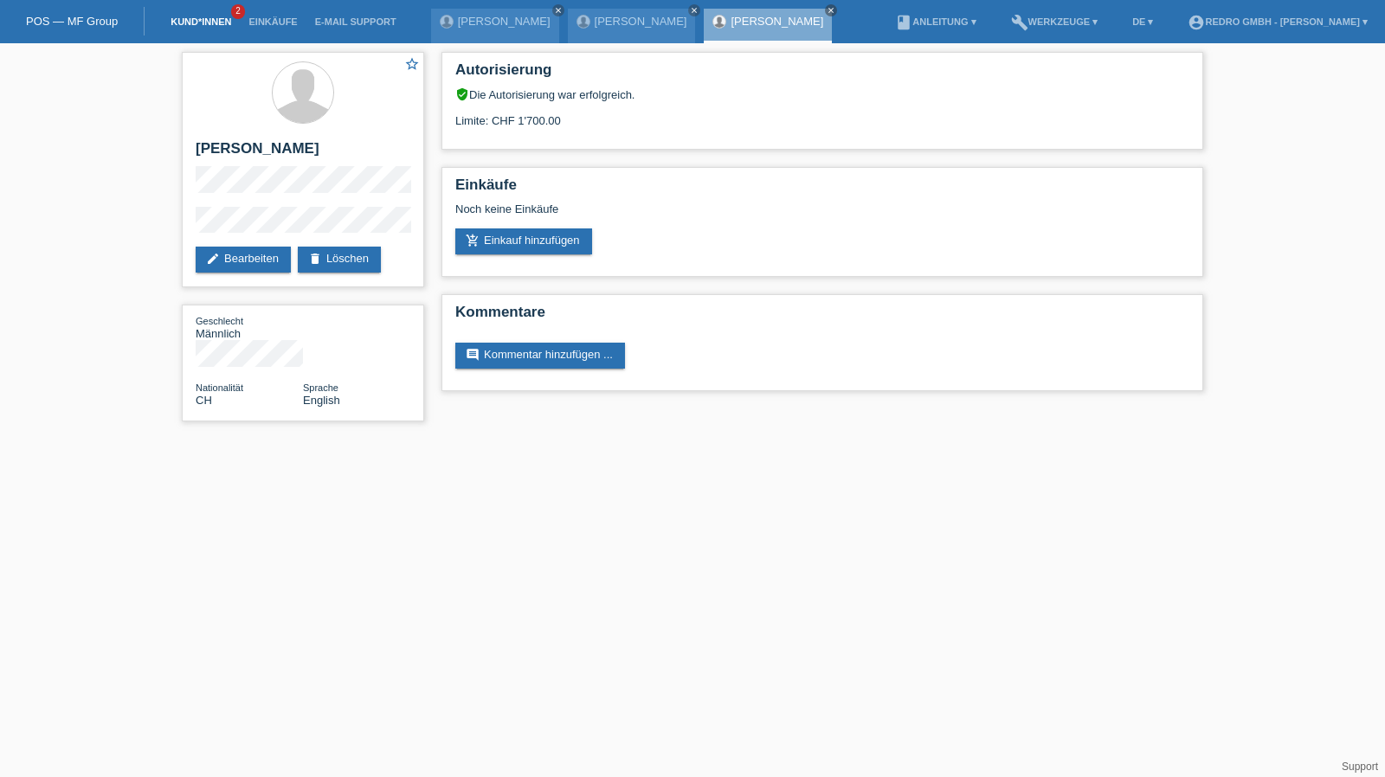
click at [211, 26] on link "Kund*innen" at bounding box center [201, 21] width 78 height 10
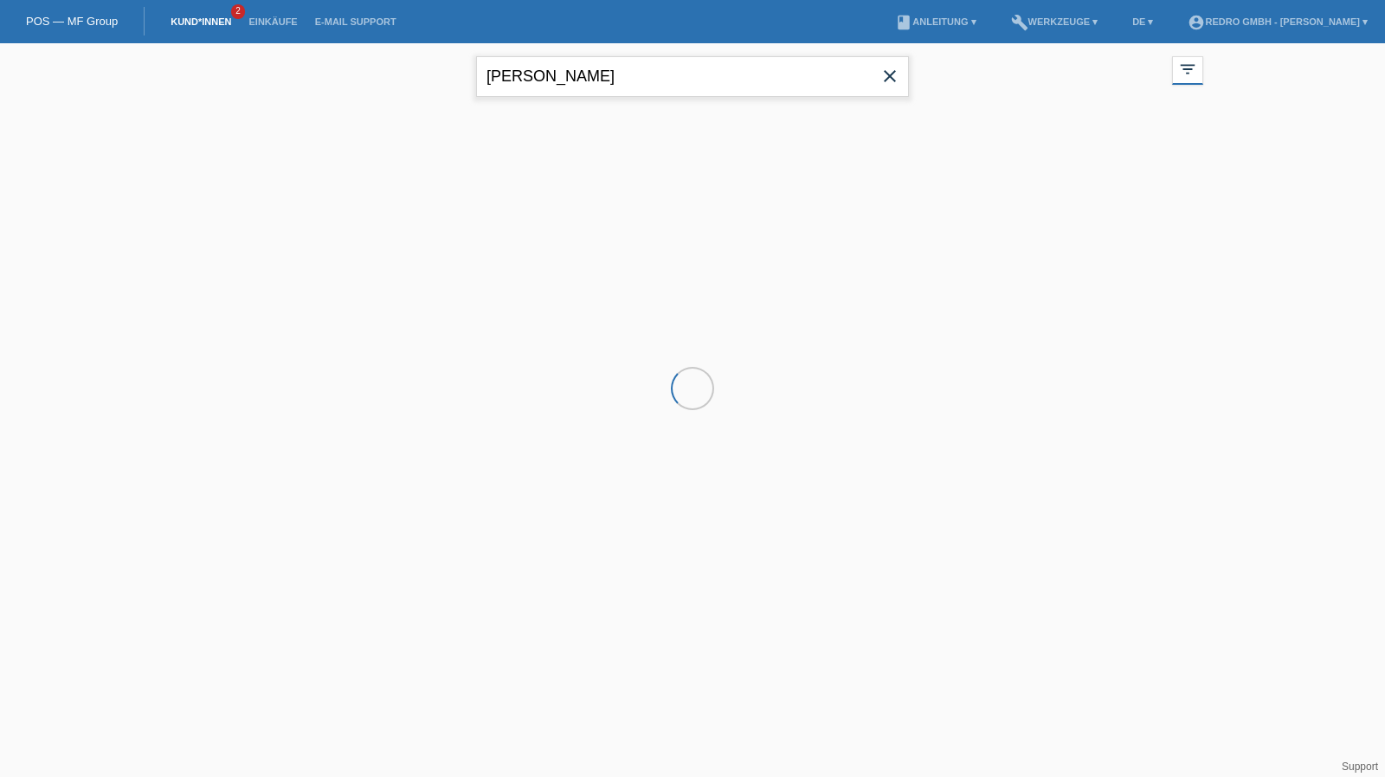
click at [554, 61] on input "sacha Roth" at bounding box center [692, 76] width 433 height 41
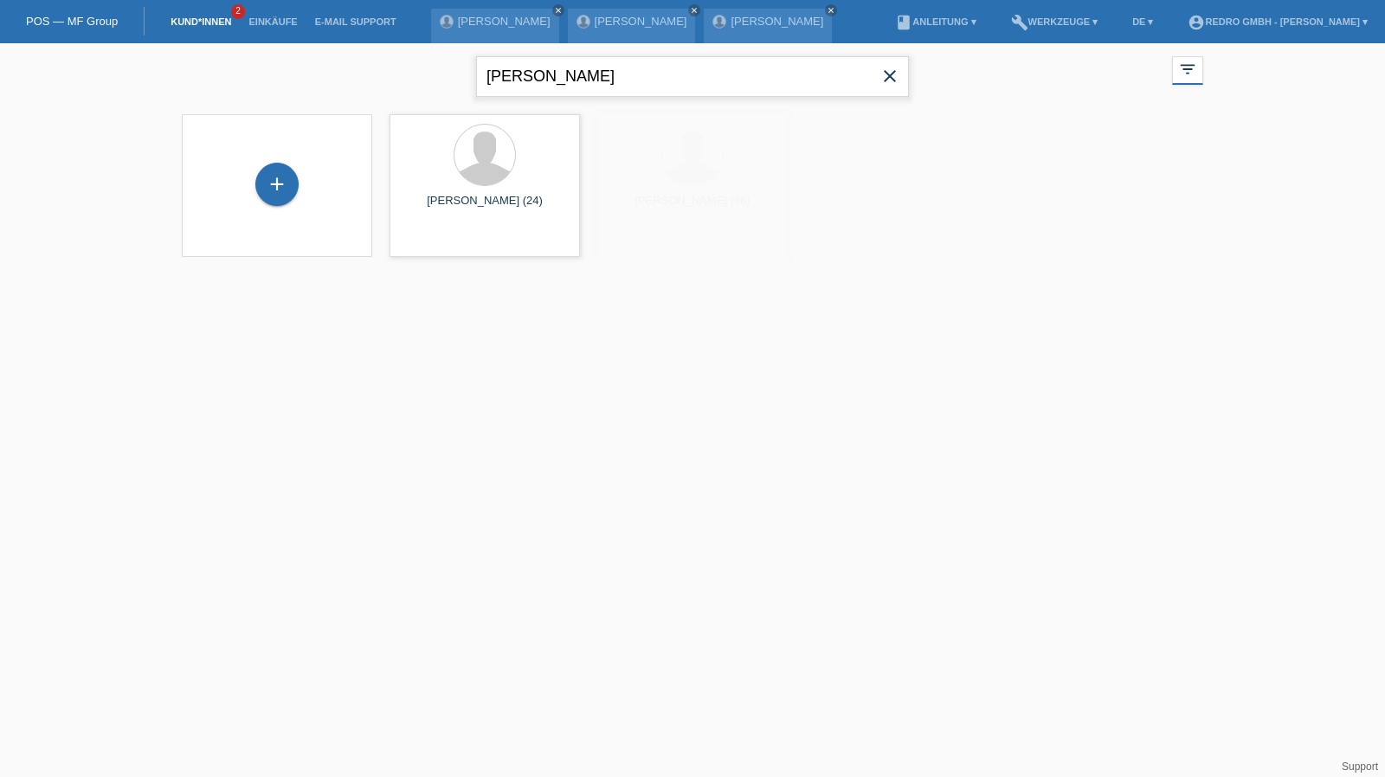
paste input "Shuti"
click at [572, 87] on input "Shuti" at bounding box center [692, 76] width 433 height 41
click at [572, 86] on input "Shuti" at bounding box center [692, 76] width 433 height 41
paste input "Gämperle"
type input "Gämperle"
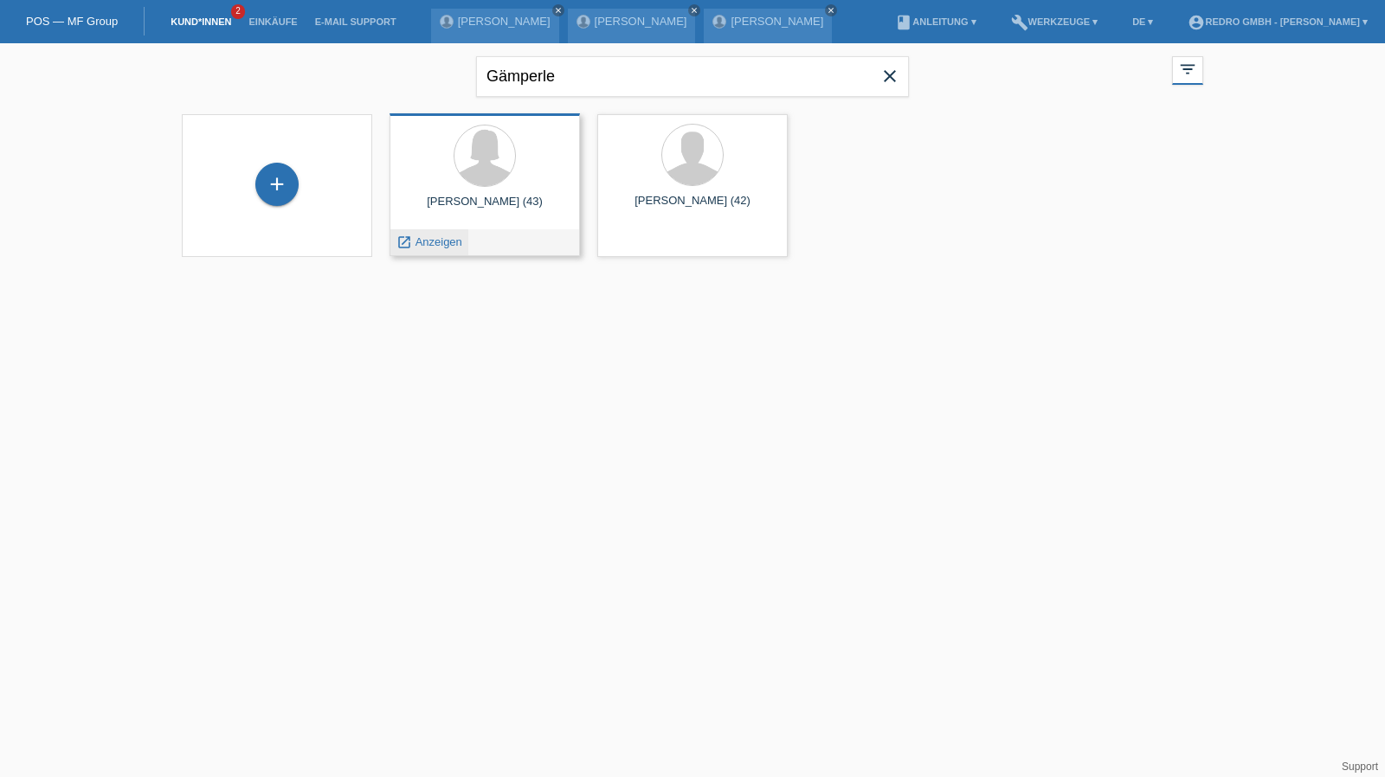
click at [454, 230] on div "launch Anzeigen" at bounding box center [429, 242] width 78 height 26
click at [442, 242] on span "Anzeigen" at bounding box center [439, 242] width 47 height 13
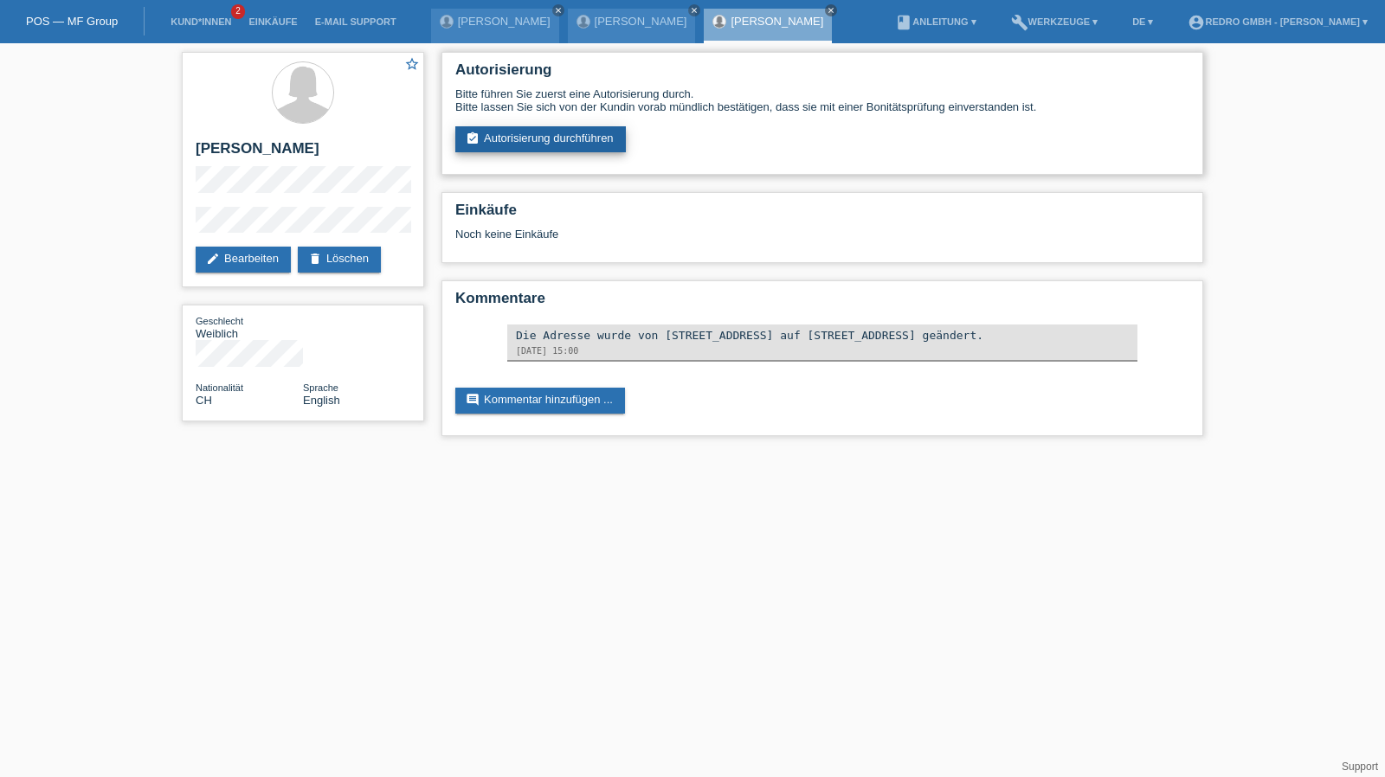
click at [584, 126] on link "assignment_turned_in Autorisierung durchführen" at bounding box center [540, 139] width 171 height 26
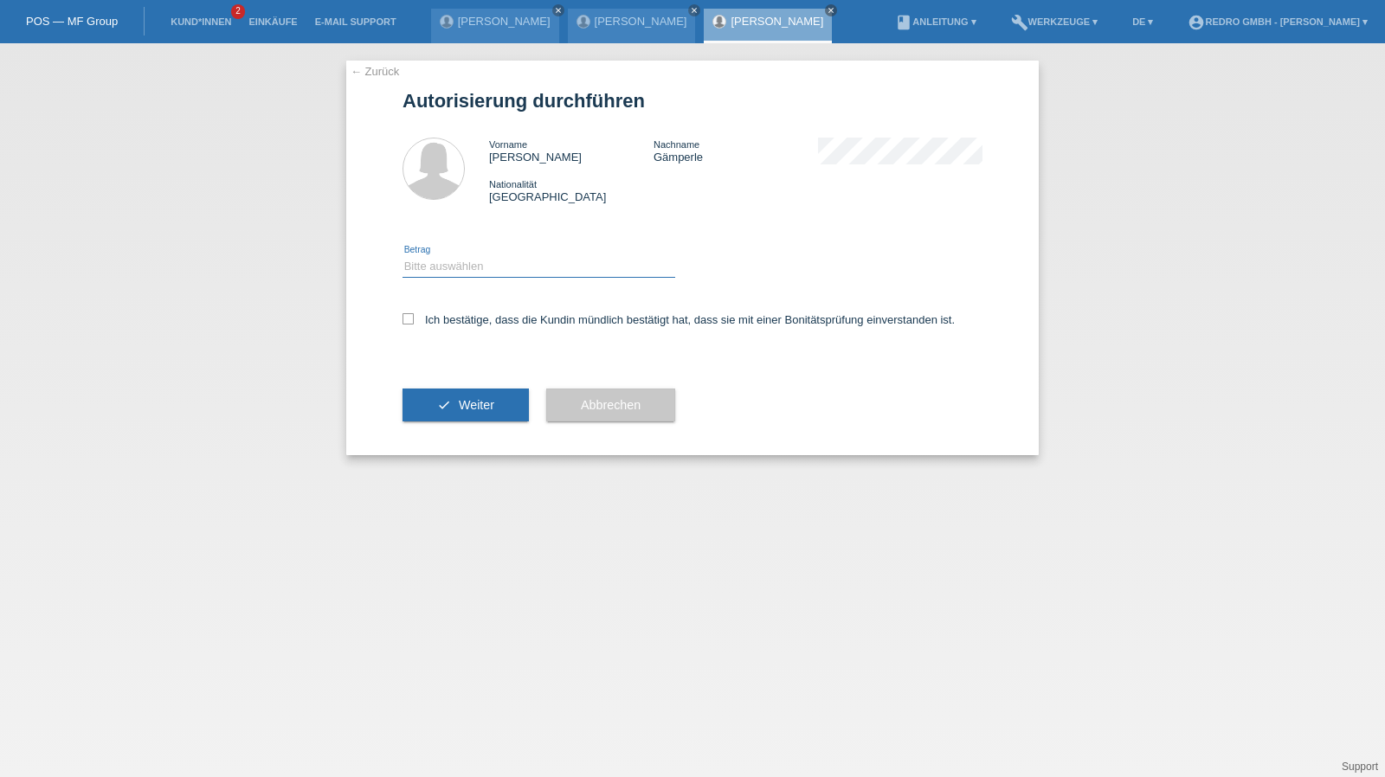
click at [504, 268] on select "Bitte auswählen CHF 1.00 - CHF 499.00 CHF 500.00 - CHF 1'999.00 CHF 2'000.00 - …" at bounding box center [539, 266] width 273 height 21
select select "1"
click at [403, 256] on select "Bitte auswählen CHF 1.00 - CHF 499.00 CHF 500.00 - CHF 1'999.00 CHF 2'000.00 - …" at bounding box center [539, 266] width 273 height 21
click at [468, 318] on label "Ich bestätige, dass die Kundin mündlich bestätigt hat, dass sie mit einer Bonit…" at bounding box center [679, 319] width 552 height 13
click at [414, 318] on input "Ich bestätige, dass die Kundin mündlich bestätigt hat, dass sie mit einer Bonit…" at bounding box center [408, 318] width 11 height 11
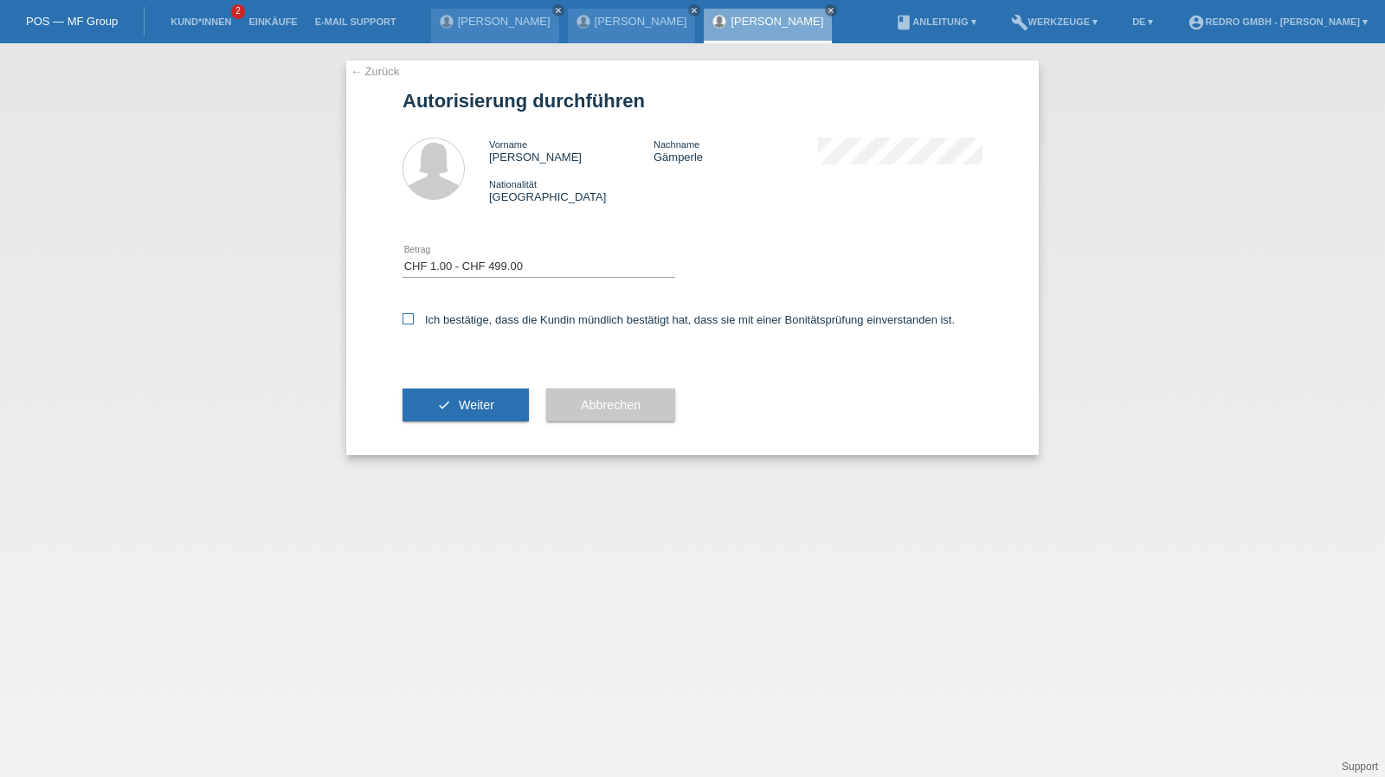
checkbox input "true"
click at [401, 423] on div "← Zurück Autorisierung durchführen Vorname Nadine Nachname Gämperle Nationalitä…" at bounding box center [692, 258] width 693 height 395
click at [433, 404] on button "check Weiter" at bounding box center [466, 405] width 126 height 33
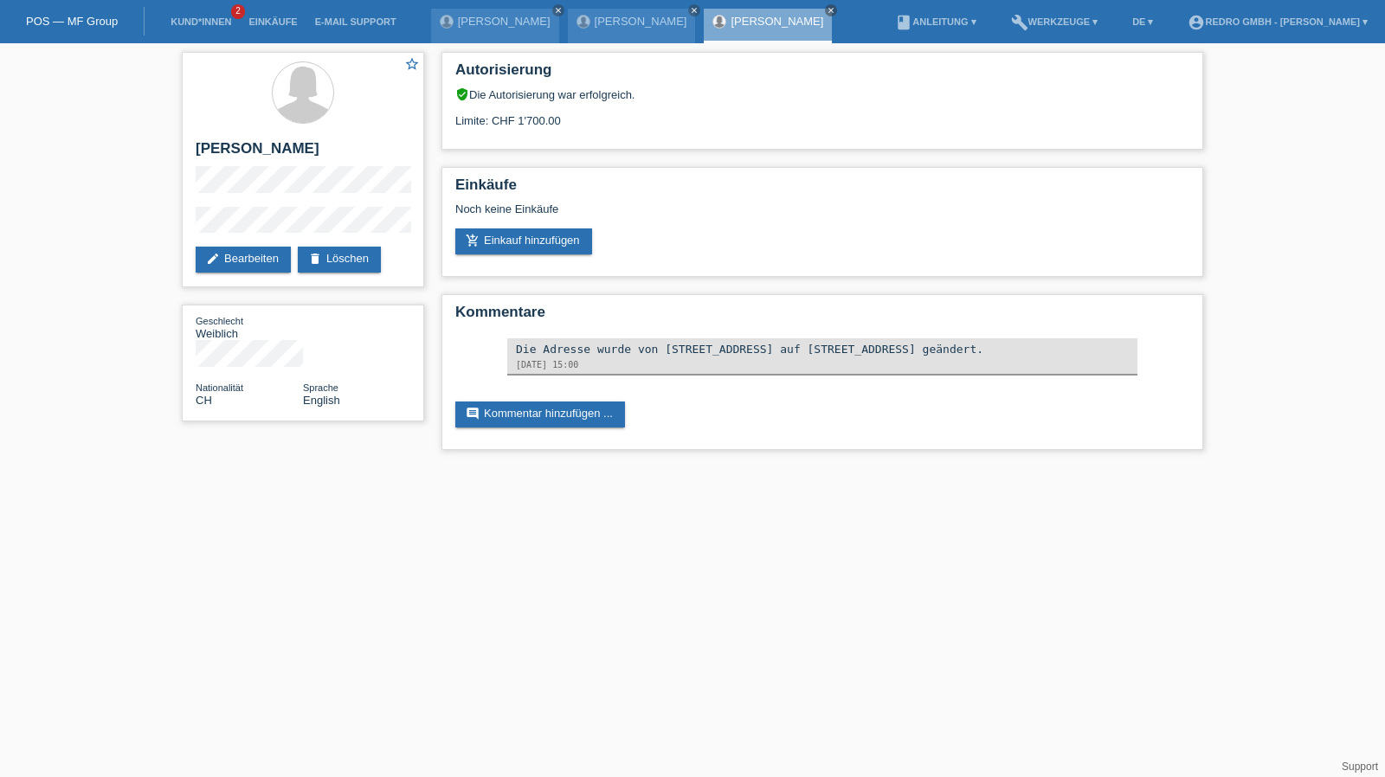
click at [216, 13] on li "Kund*innen 2" at bounding box center [201, 22] width 78 height 44
click at [203, 23] on link "Kund*innen" at bounding box center [201, 21] width 78 height 10
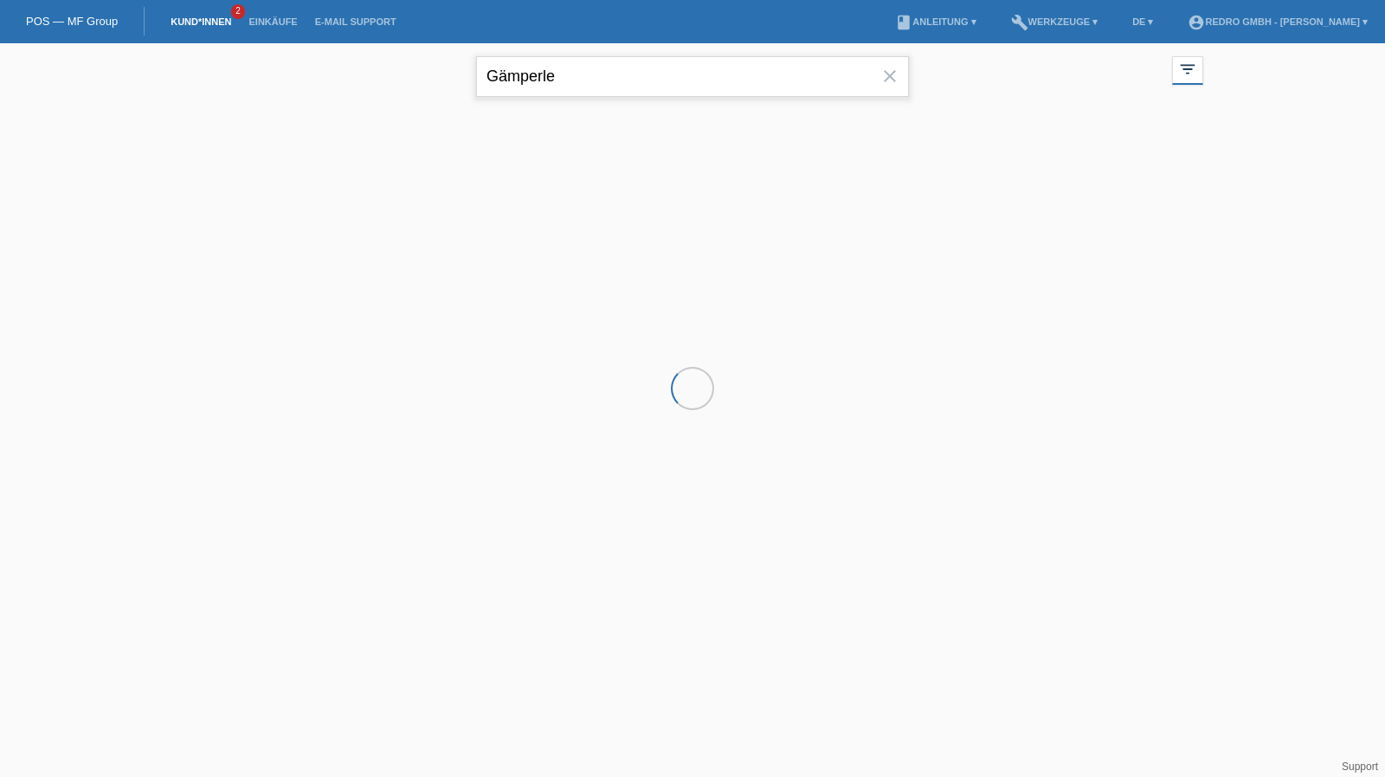
click at [584, 58] on input "Gämperle" at bounding box center [692, 76] width 433 height 41
drag, startPoint x: 0, startPoint y: 0, endPoint x: 584, endPoint y: 58, distance: 586.4
click at [584, 58] on input "Gämperle" at bounding box center [692, 76] width 433 height 41
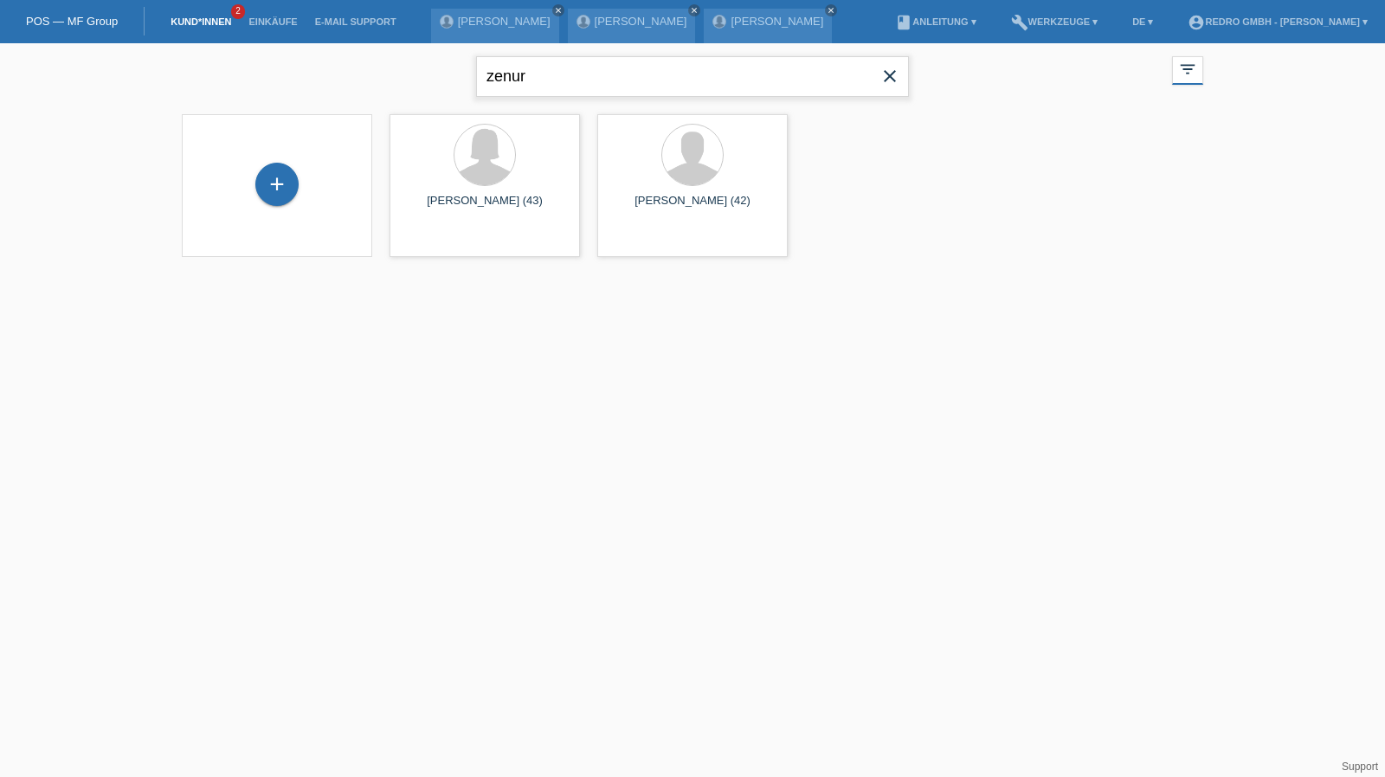
type input "zenur"
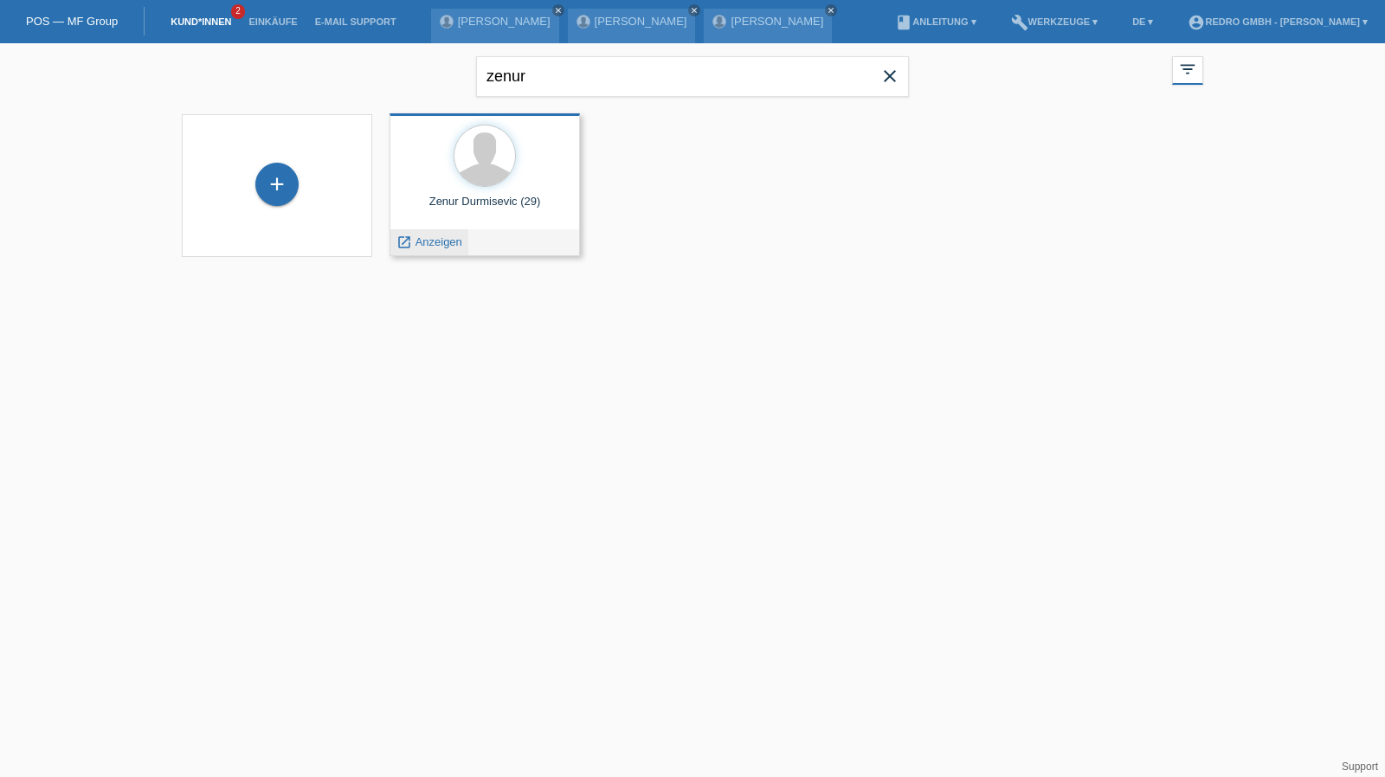
click at [443, 243] on span "Anzeigen" at bounding box center [439, 242] width 47 height 13
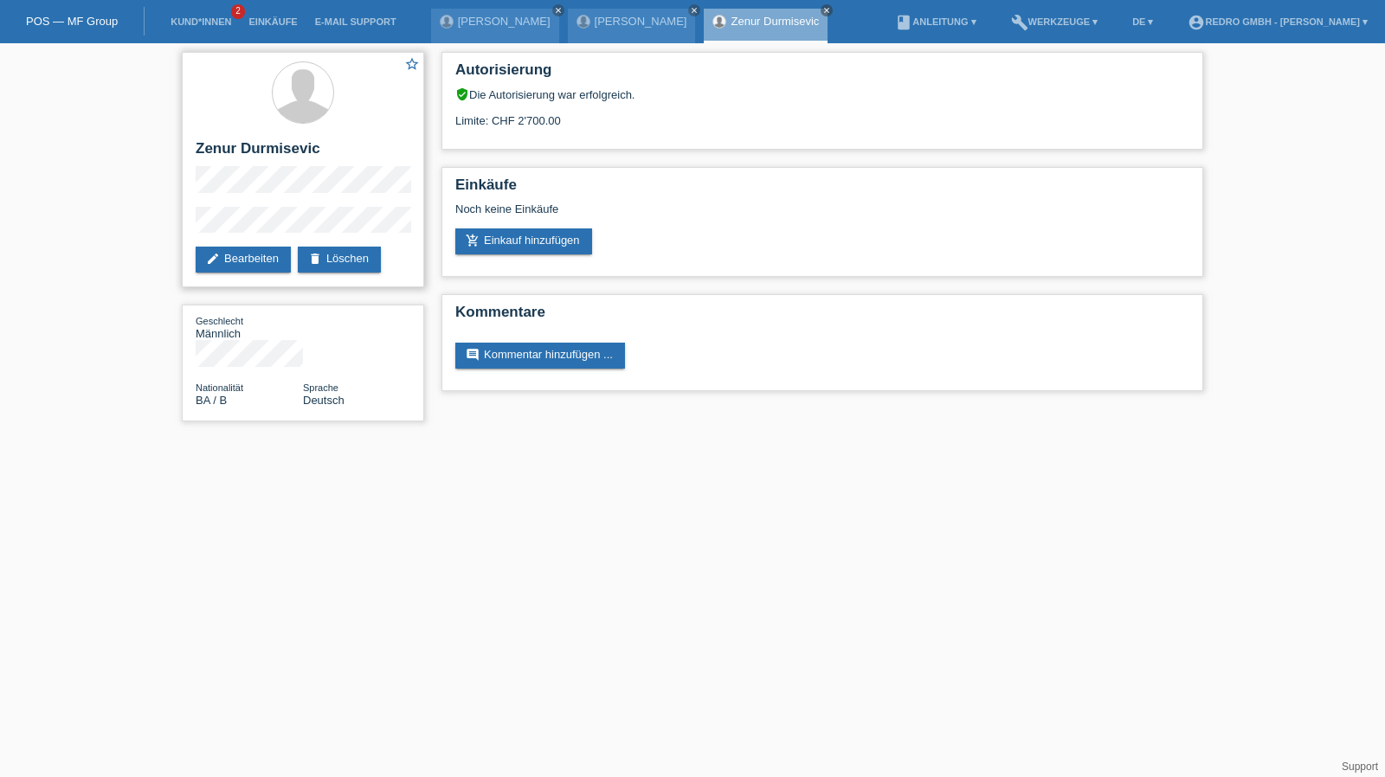
click at [253, 155] on h2 "Zenur Durmisevic" at bounding box center [303, 153] width 215 height 26
copy div "Zenur Durmisevic"
click at [185, 229] on div "star_border Zenur Durmisevic edit Bearbeiten delete Löschen" at bounding box center [303, 170] width 242 height 236
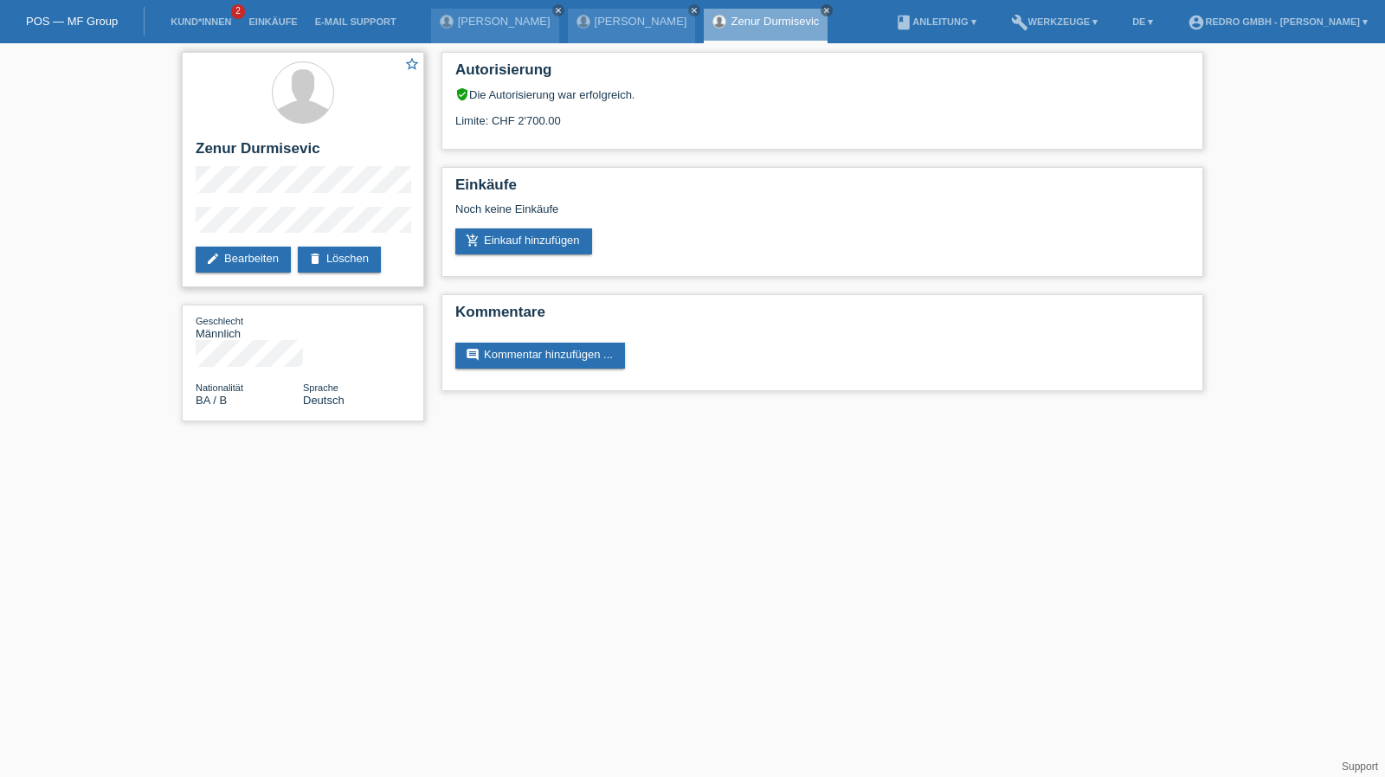
click at [255, 198] on div "star_border Zenur Durmisevic edit Bearbeiten delete Löschen" at bounding box center [303, 170] width 242 height 236
click at [207, 23] on link "Kund*innen" at bounding box center [201, 21] width 78 height 10
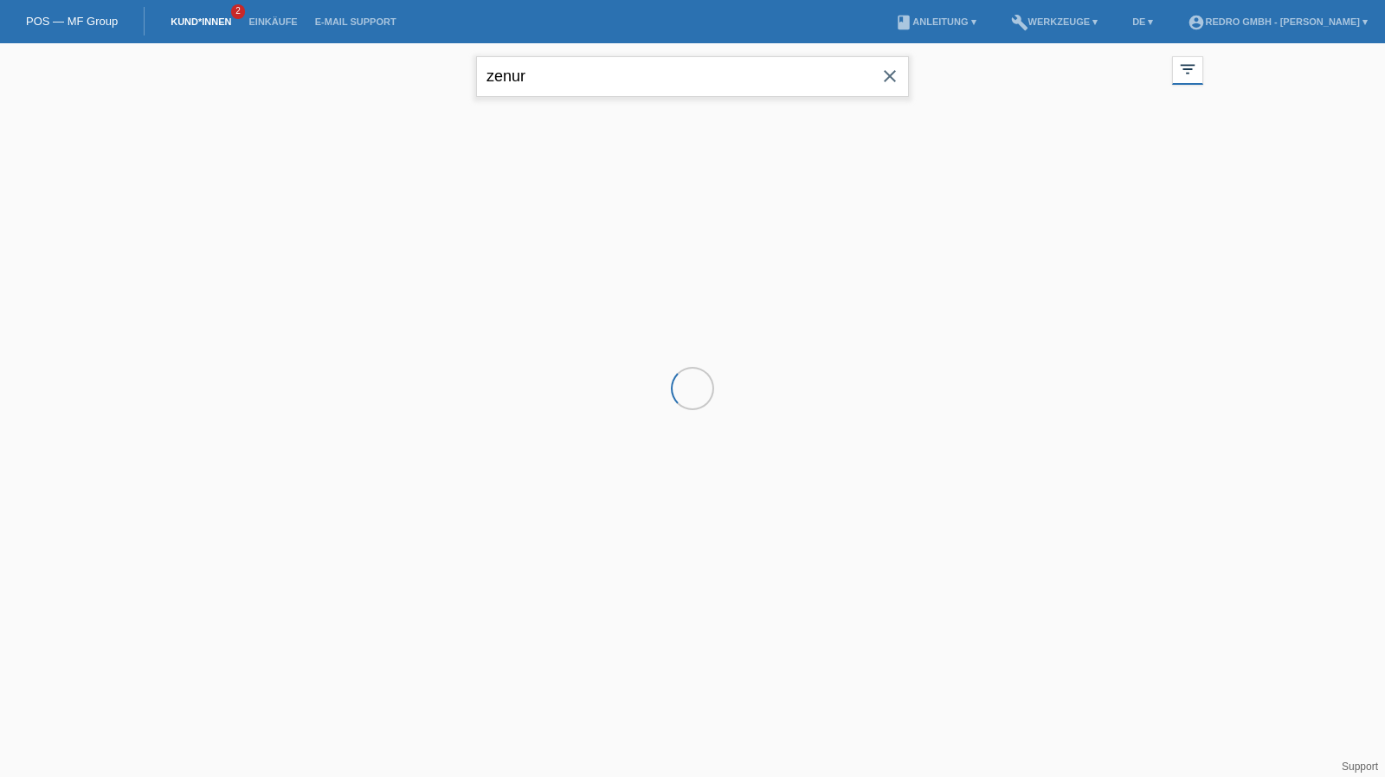
click at [603, 75] on input "zenur" at bounding box center [692, 76] width 433 height 41
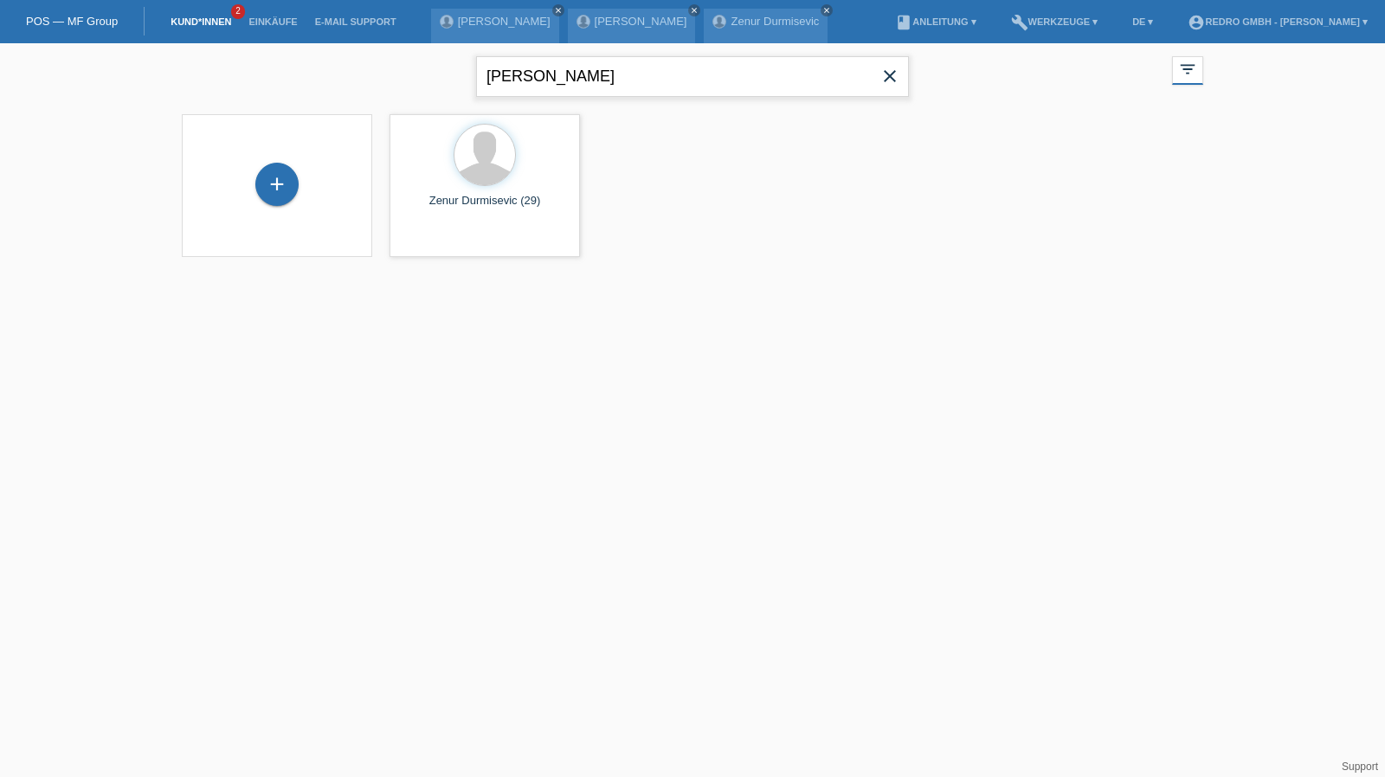
type input "[PERSON_NAME]"
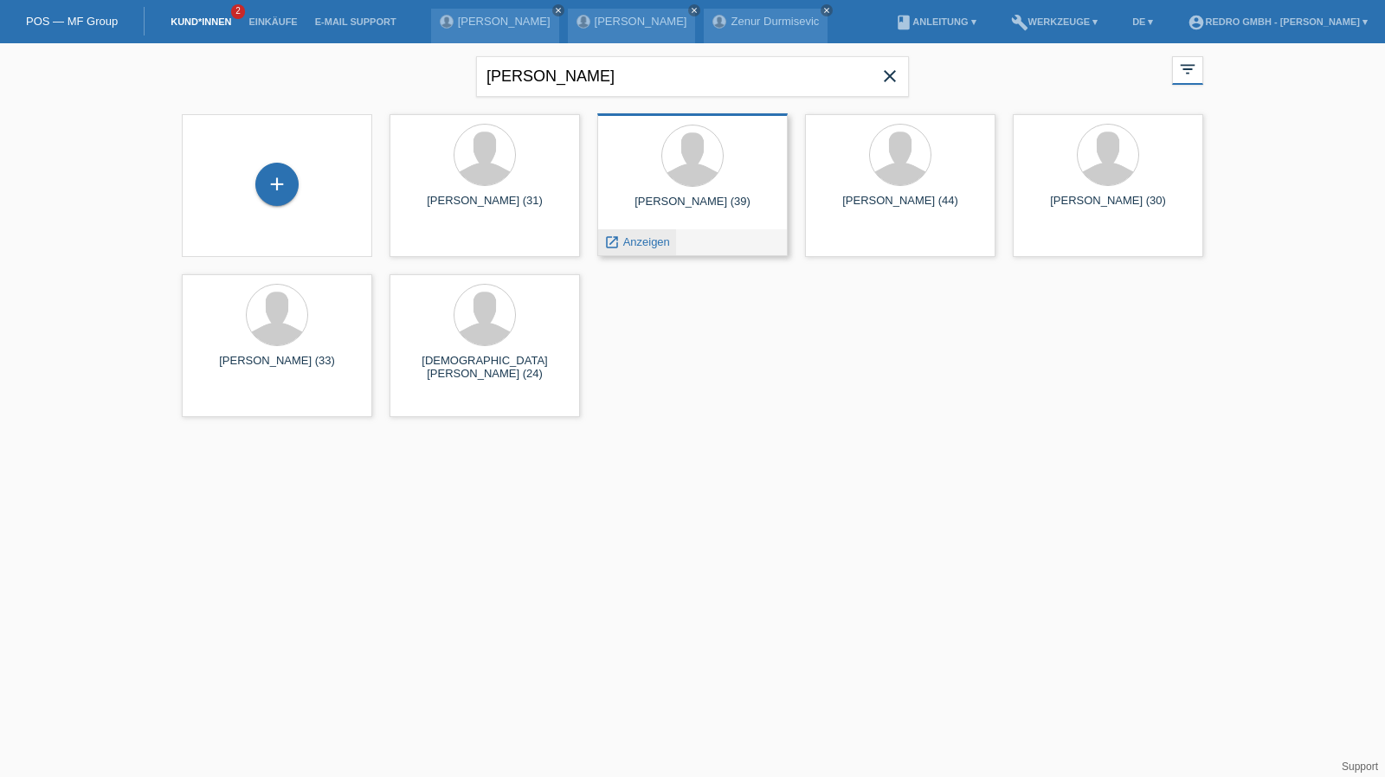
click at [648, 239] on span "Anzeigen" at bounding box center [646, 242] width 47 height 13
